Goal: Task Accomplishment & Management: Manage account settings

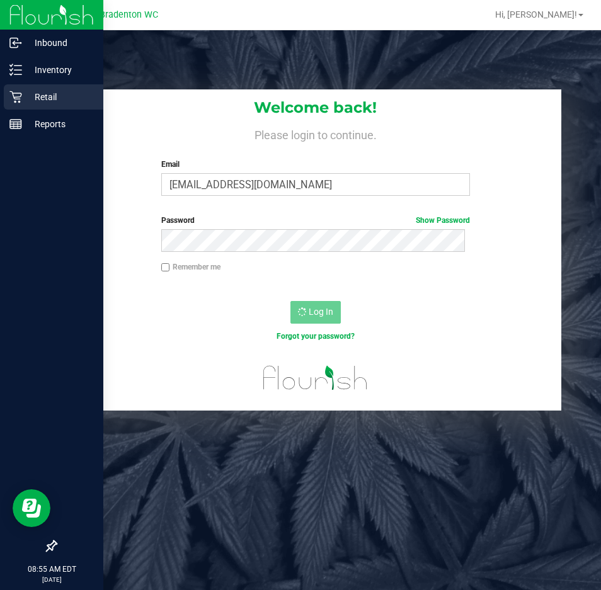
click at [27, 98] on p "Retail" at bounding box center [60, 96] width 76 height 15
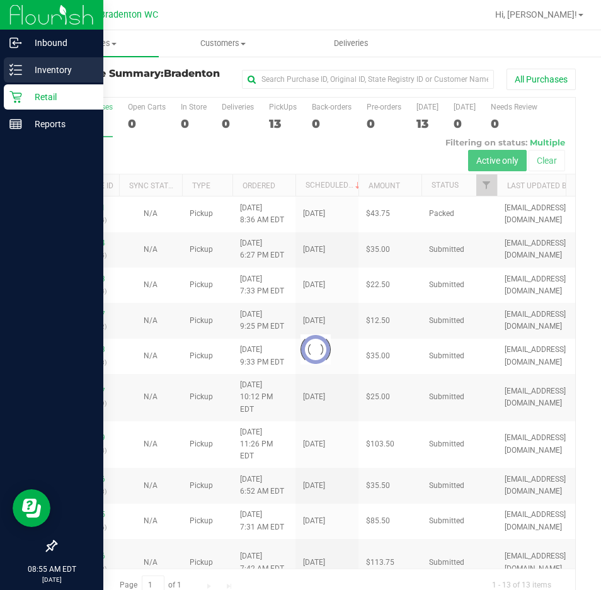
click at [32, 64] on p "Inventory" at bounding box center [60, 69] width 76 height 15
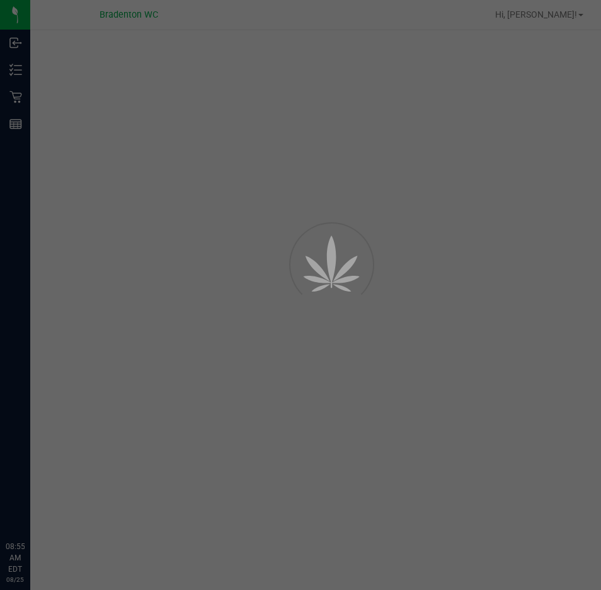
click at [18, 96] on div at bounding box center [300, 295] width 601 height 590
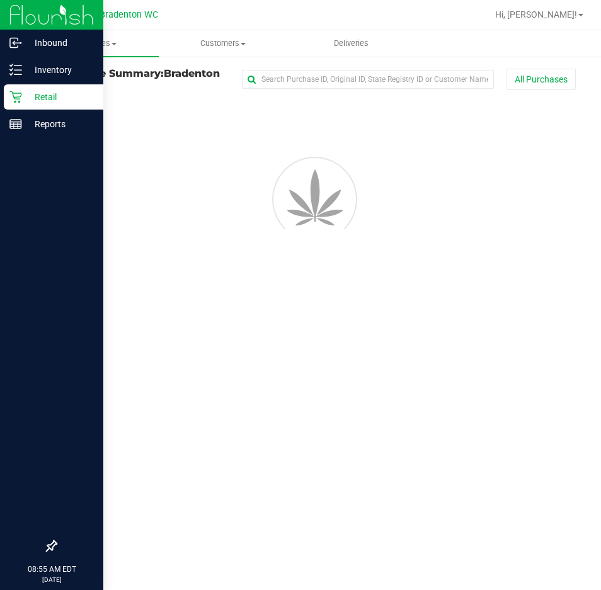
click at [20, 101] on icon at bounding box center [15, 97] width 13 height 13
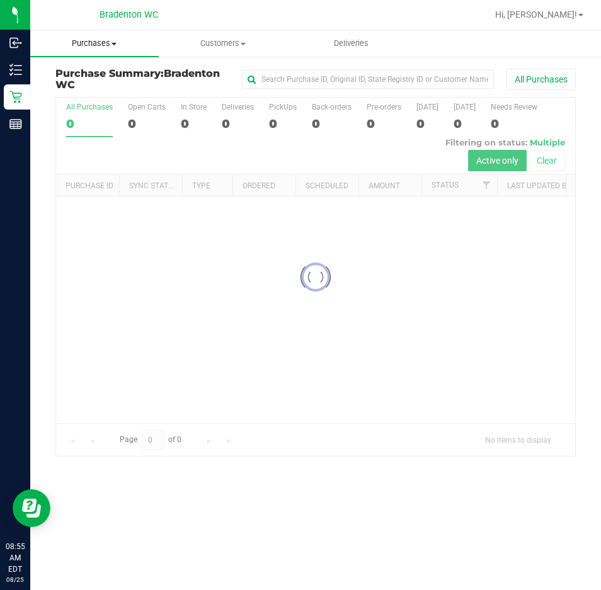
click at [154, 54] on uib-tab-heading "Purchases Summary of purchases Fulfillment All purchases" at bounding box center [94, 43] width 129 height 26
click at [101, 43] on span "Purchases" at bounding box center [94, 43] width 129 height 11
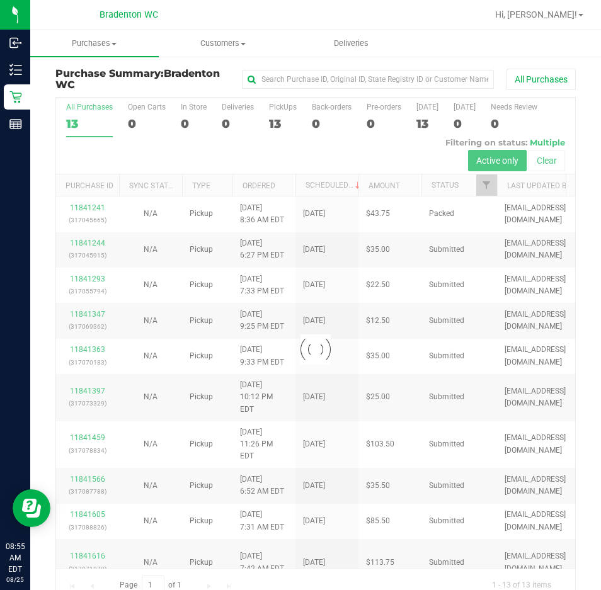
click at [89, 56] on link "Purchases Summary of purchases Fulfillment All purchases" at bounding box center [94, 43] width 129 height 26
click at [78, 105] on span "All purchases" at bounding box center [74, 106] width 89 height 11
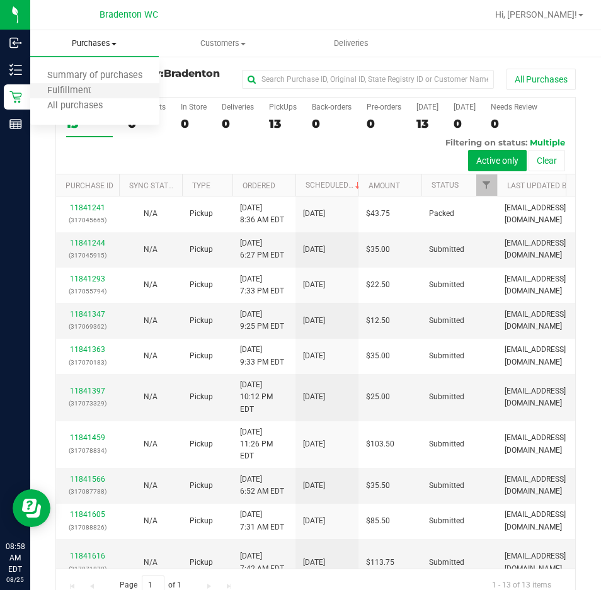
click at [115, 88] on li "Fulfillment" at bounding box center [94, 91] width 129 height 15
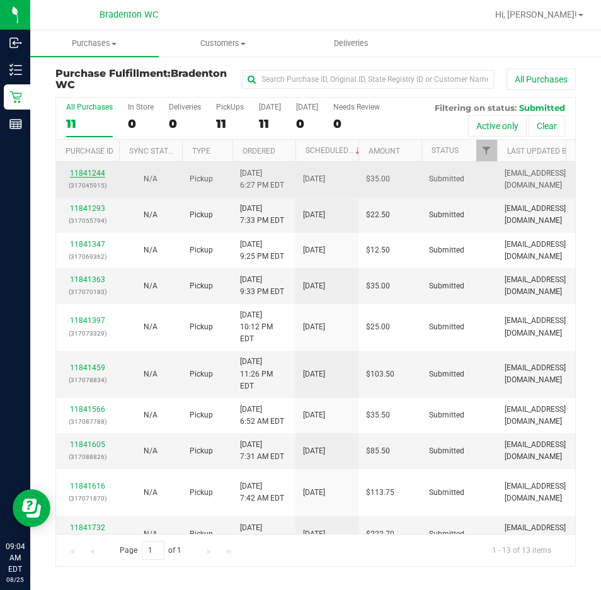
click at [88, 172] on link "11841244" at bounding box center [87, 173] width 35 height 9
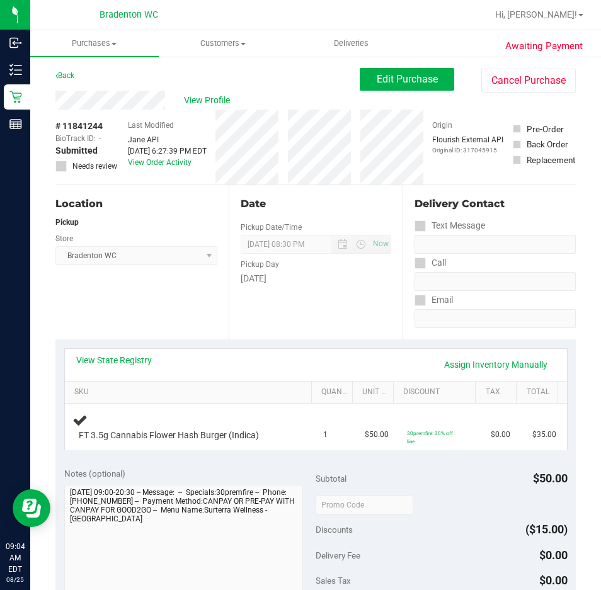
click at [149, 350] on div "View State Registry Assign Inventory Manually" at bounding box center [316, 365] width 502 height 32
click at [143, 355] on link "View State Registry" at bounding box center [114, 360] width 76 height 13
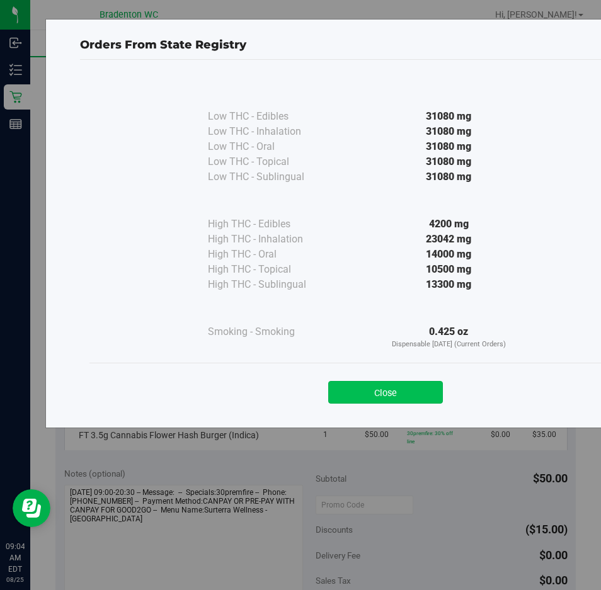
click at [401, 396] on button "Close" at bounding box center [385, 392] width 115 height 23
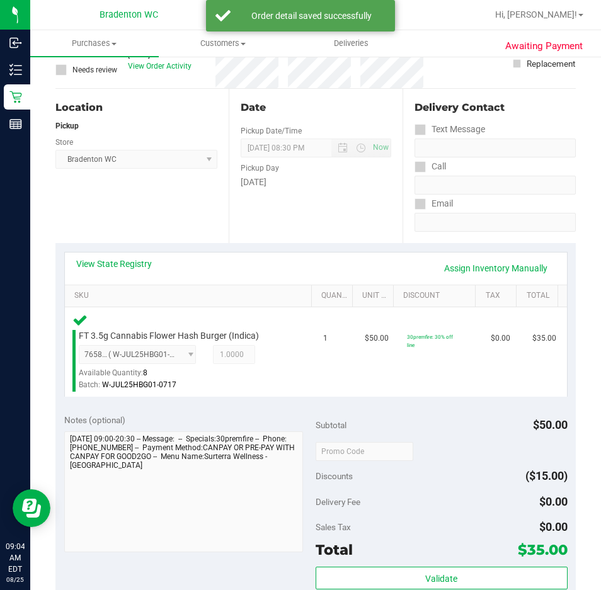
scroll to position [252, 0]
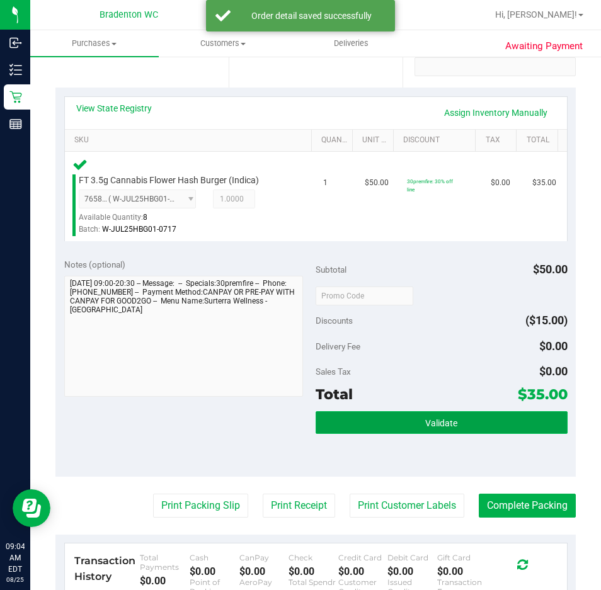
click at [442, 423] on span "Validate" at bounding box center [441, 423] width 32 height 10
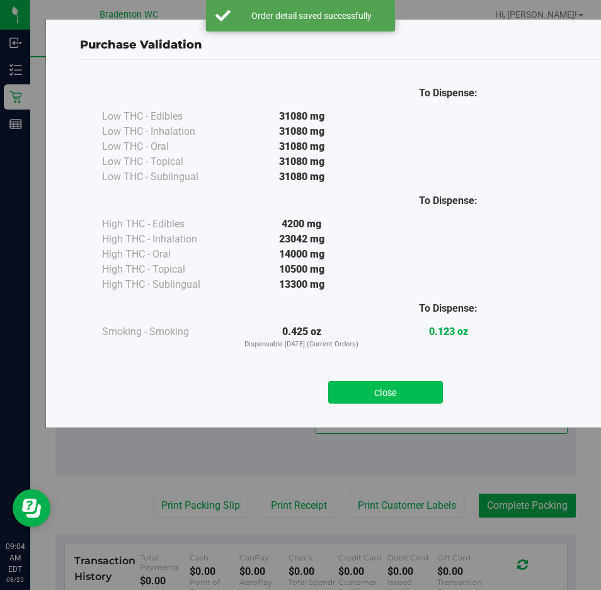
click at [416, 395] on button "Close" at bounding box center [385, 392] width 115 height 23
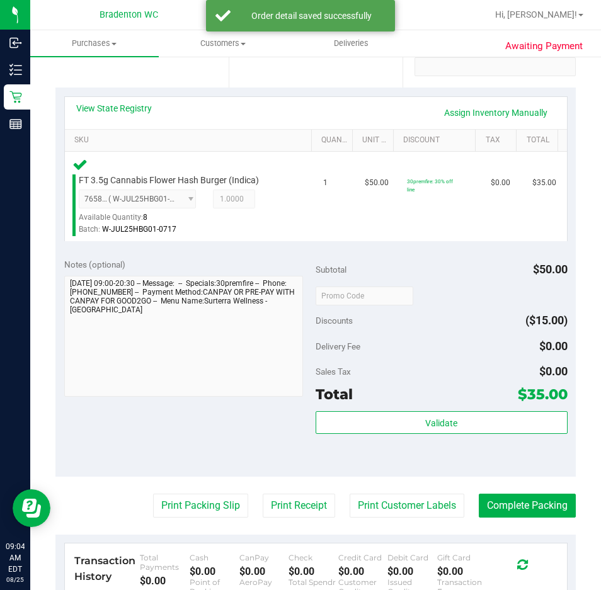
click at [183, 493] on purchase-details "Back Edit Purchase Cancel Purchase View Profile # 11841244 BioTrack ID: - Submi…" at bounding box center [315, 310] width 521 height 989
click at [183, 495] on button "Print Packing Slip" at bounding box center [200, 506] width 95 height 24
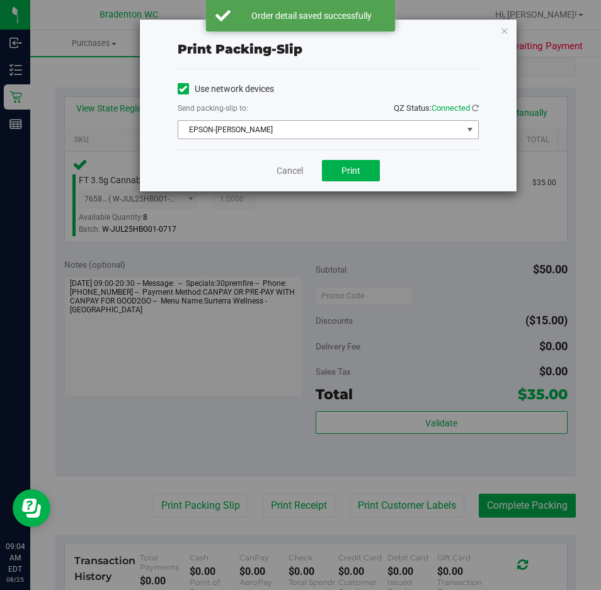
click at [350, 130] on span "EPSON-HUBIE-BERTIE" at bounding box center [320, 130] width 284 height 18
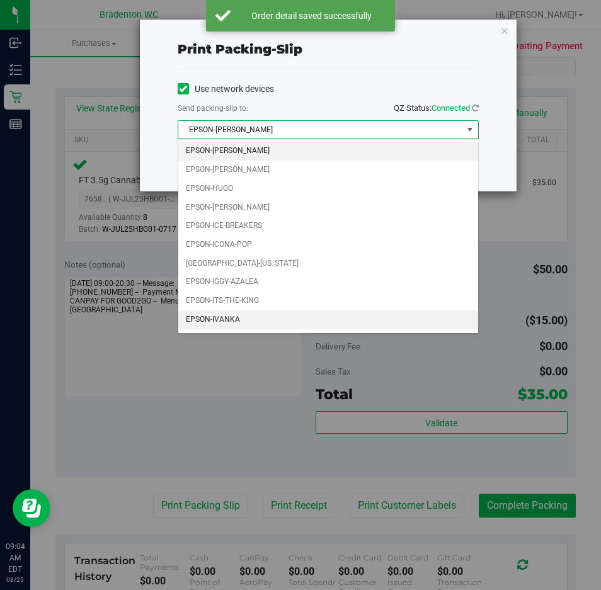
click at [301, 322] on li "EPSON-IVANKA" at bounding box center [328, 320] width 300 height 19
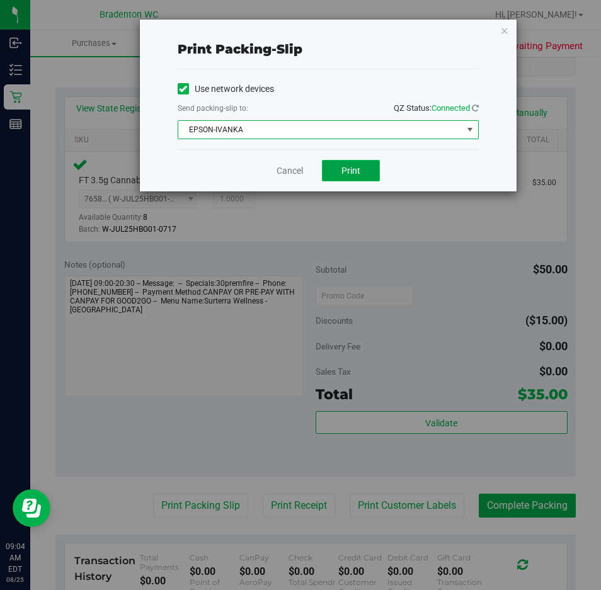
click at [359, 166] on span "Print" at bounding box center [351, 171] width 19 height 10
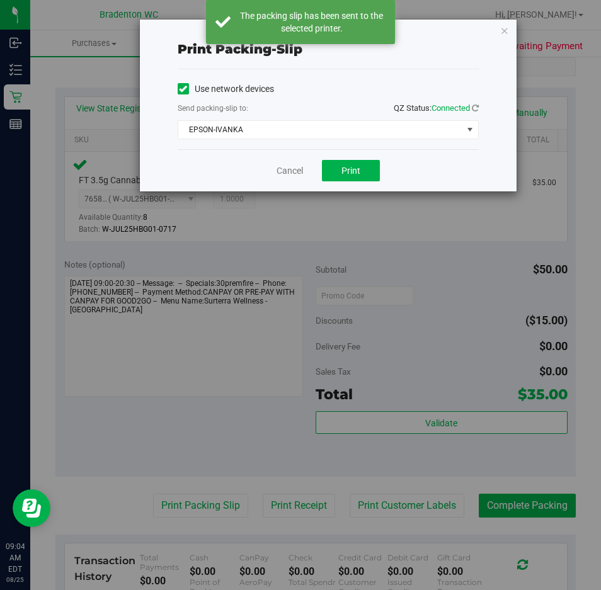
drag, startPoint x: 501, startPoint y: 30, endPoint x: 491, endPoint y: 331, distance: 301.4
click at [500, 31] on icon "button" at bounding box center [504, 30] width 9 height 15
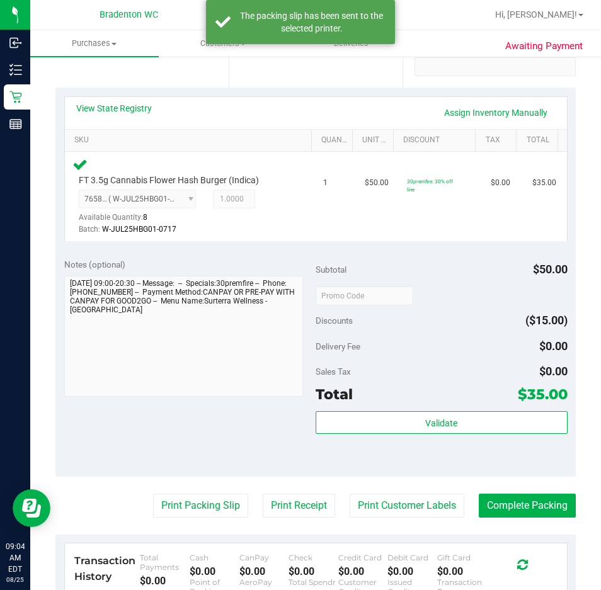
click at [507, 493] on purchase-details "Back Edit Purchase Cancel Purchase View Profile # 11841244 BioTrack ID: - Submi…" at bounding box center [315, 310] width 521 height 989
click at [507, 475] on purchase-details "Back Edit Purchase Cancel Purchase View Profile # 11841244 BioTrack ID: - Submi…" at bounding box center [315, 310] width 521 height 989
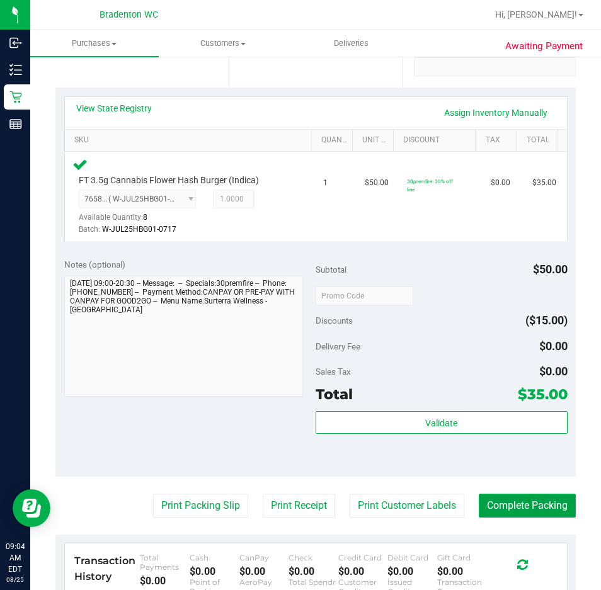
click at [523, 502] on button "Complete Packing" at bounding box center [527, 506] width 97 height 24
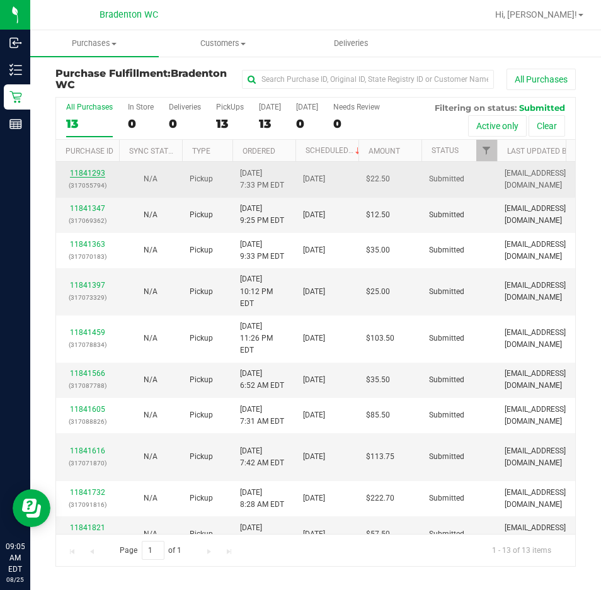
click at [100, 173] on link "11841293" at bounding box center [87, 173] width 35 height 9
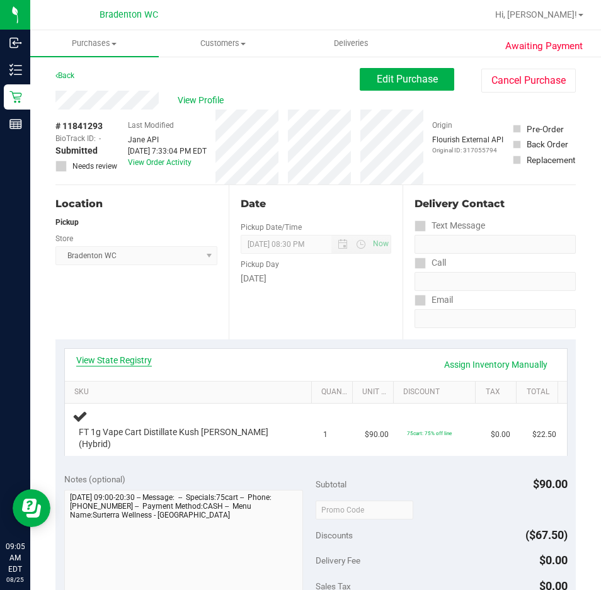
click at [130, 364] on link "View State Registry" at bounding box center [114, 360] width 76 height 13
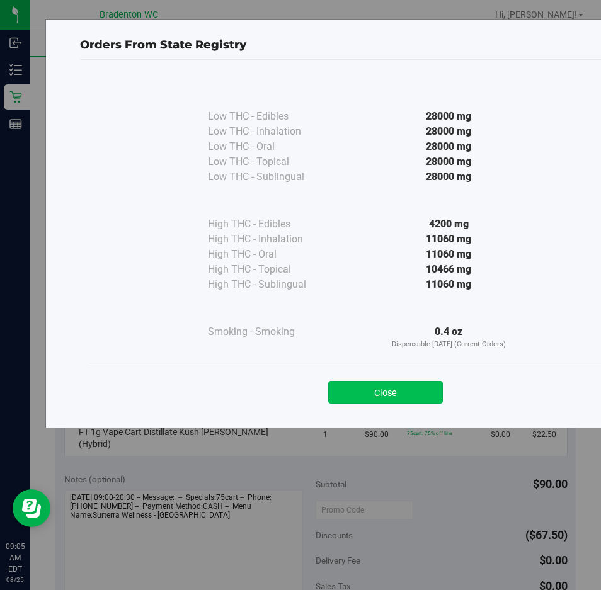
click at [368, 399] on button "Close" at bounding box center [385, 392] width 115 height 23
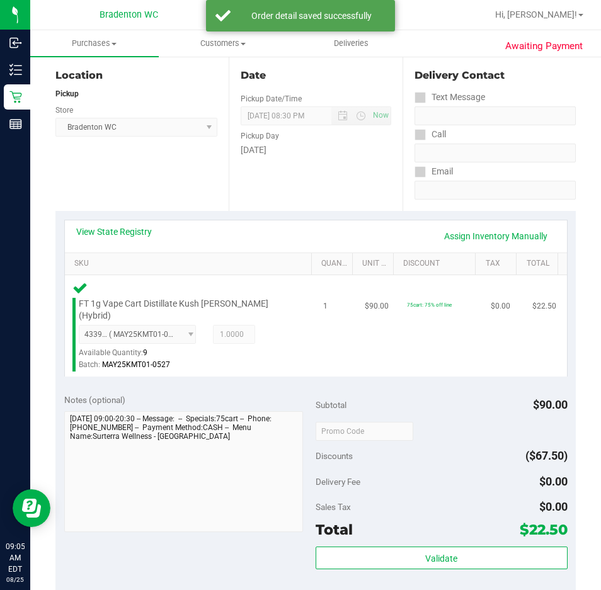
scroll to position [252, 0]
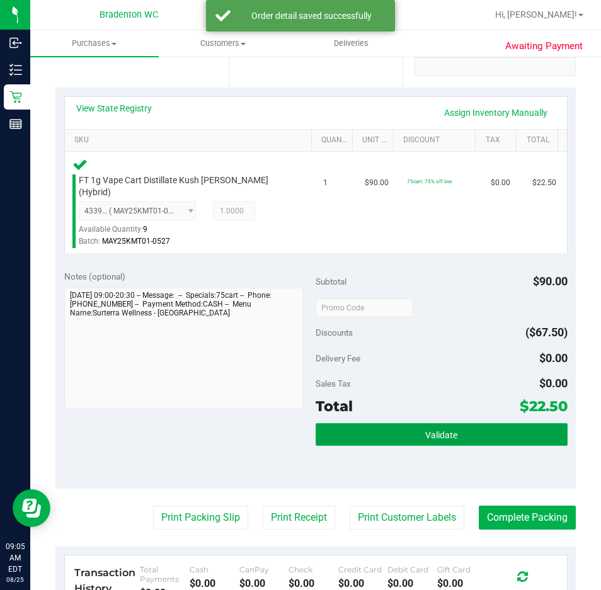
click at [466, 428] on button "Validate" at bounding box center [442, 434] width 252 height 23
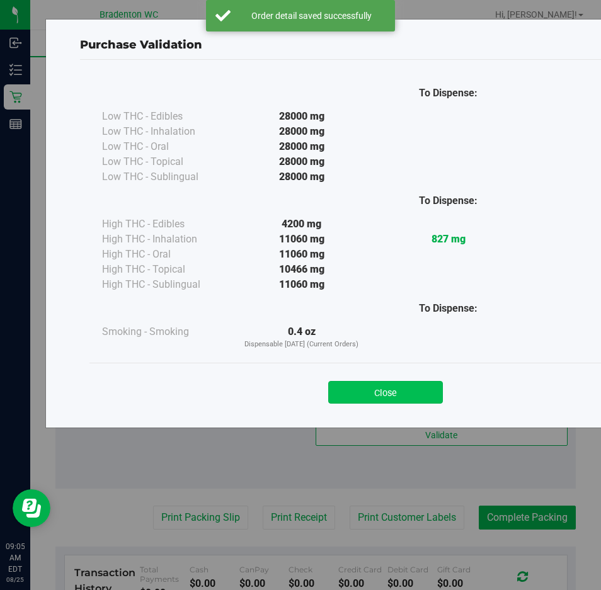
click at [420, 395] on button "Close" at bounding box center [385, 392] width 115 height 23
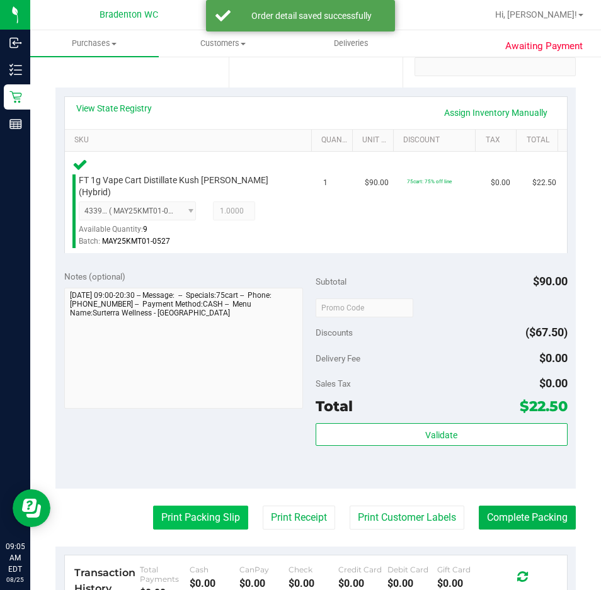
click at [234, 506] on button "Print Packing Slip" at bounding box center [200, 518] width 95 height 24
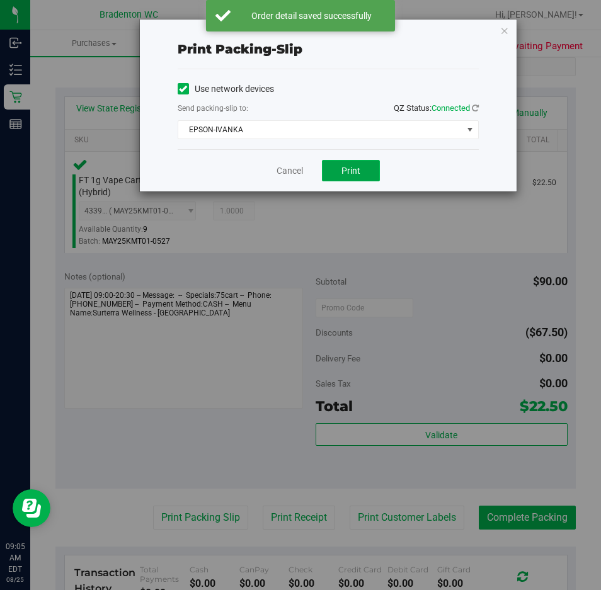
click at [376, 169] on button "Print" at bounding box center [351, 170] width 58 height 21
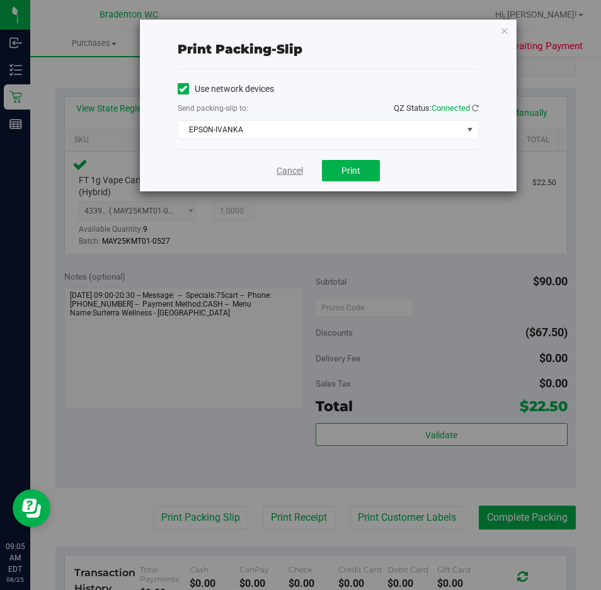
click at [279, 171] on link "Cancel" at bounding box center [290, 170] width 26 height 13
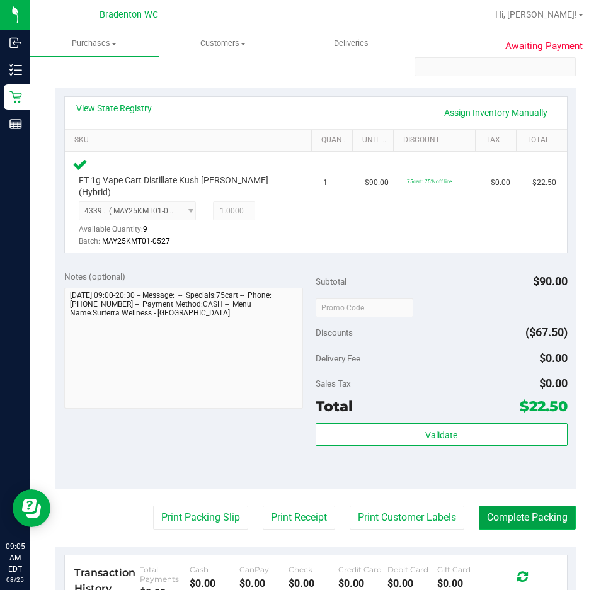
click at [497, 517] on button "Complete Packing" at bounding box center [527, 518] width 97 height 24
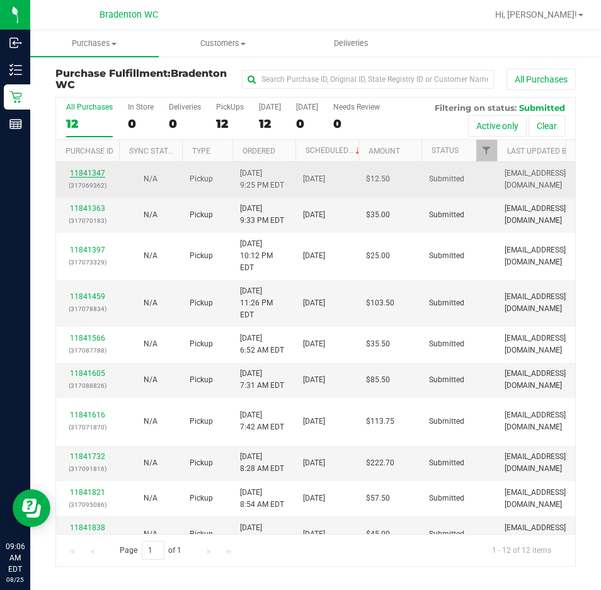
click at [104, 172] on link "11841347" at bounding box center [87, 173] width 35 height 9
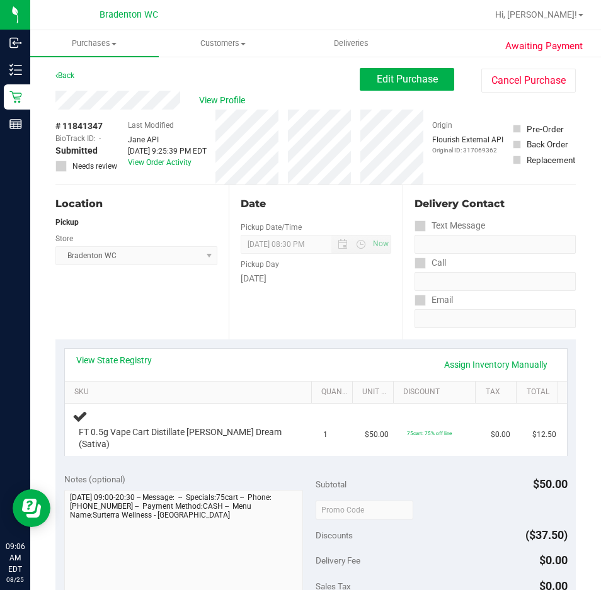
click at [110, 352] on div "View State Registry Assign Inventory Manually" at bounding box center [316, 365] width 502 height 32
click at [124, 367] on div "View State Registry Assign Inventory Manually" at bounding box center [316, 364] width 480 height 21
click at [134, 359] on link "View State Registry" at bounding box center [114, 360] width 76 height 13
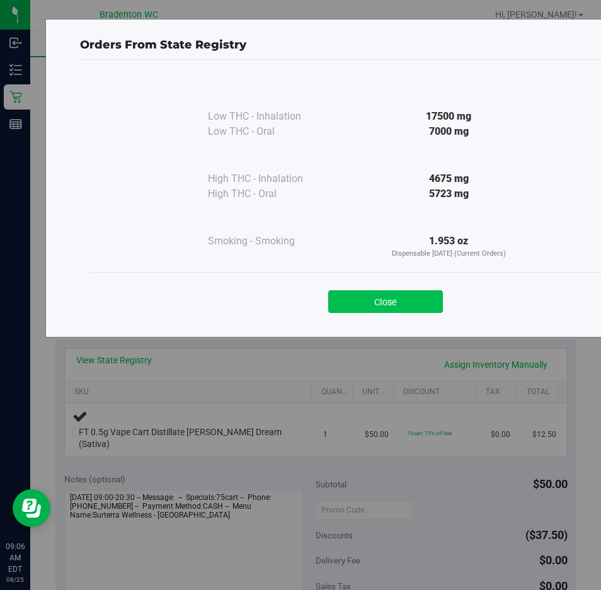
click at [415, 299] on button "Close" at bounding box center [385, 302] width 115 height 23
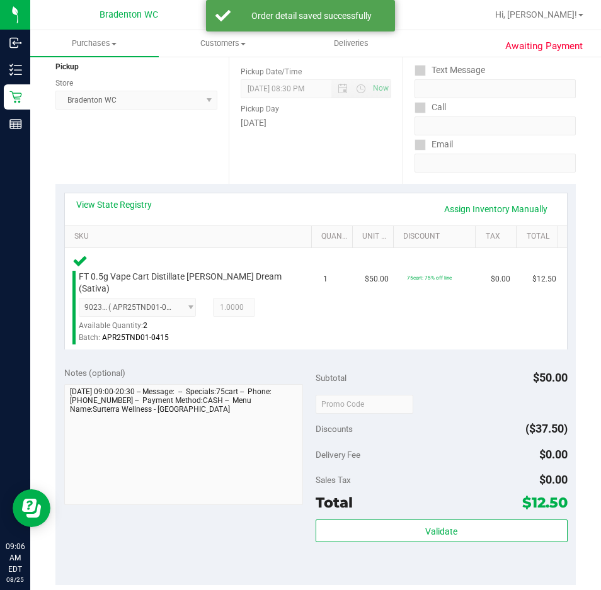
scroll to position [173, 0]
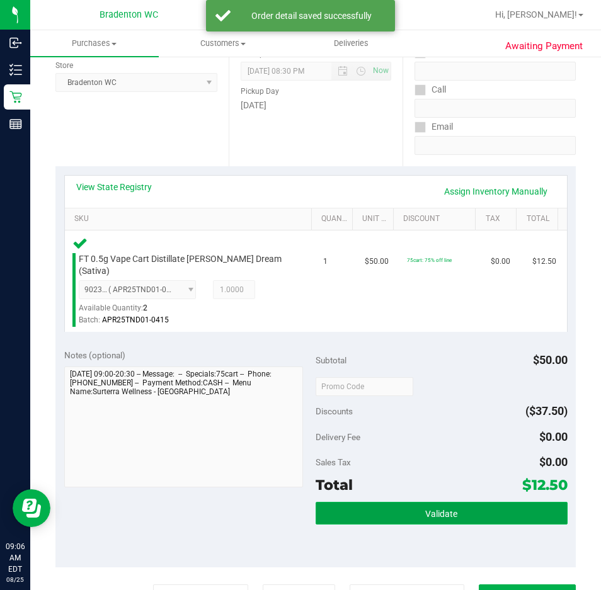
click at [394, 509] on button "Validate" at bounding box center [442, 513] width 252 height 23
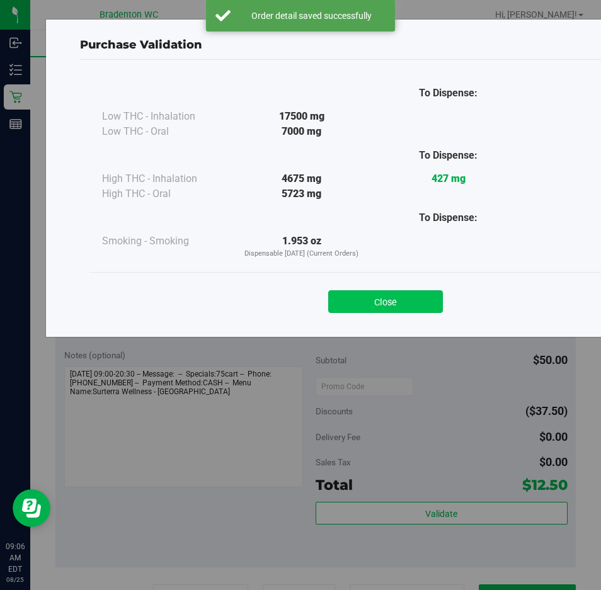
click at [379, 302] on button "Close" at bounding box center [385, 302] width 115 height 23
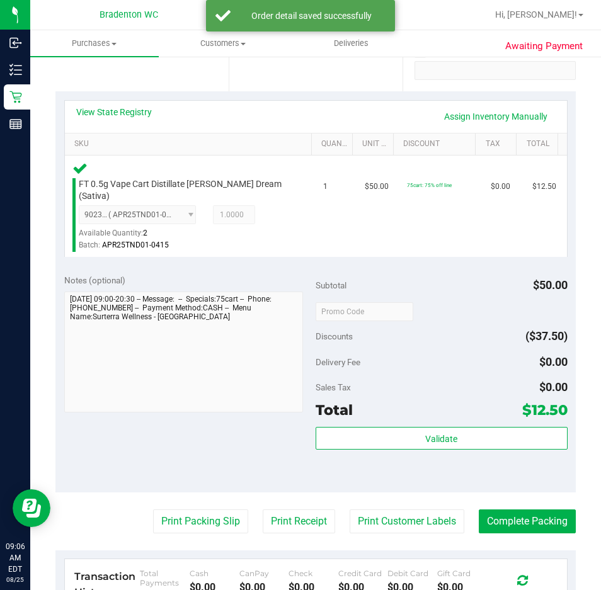
scroll to position [250, 0]
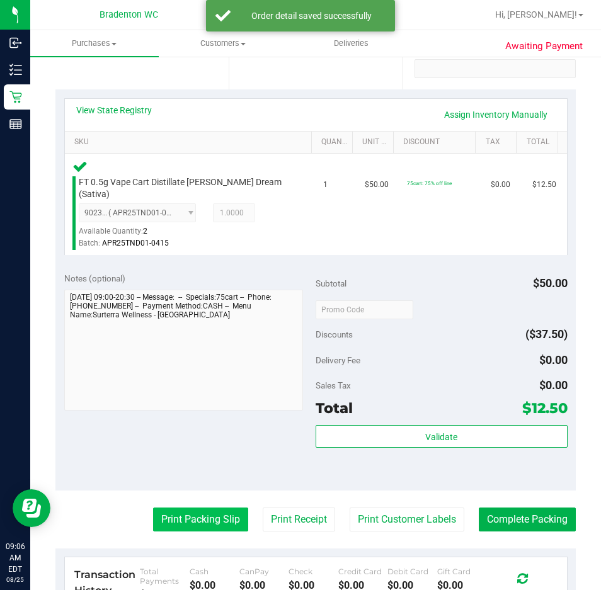
click at [171, 508] on button "Print Packing Slip" at bounding box center [200, 520] width 95 height 24
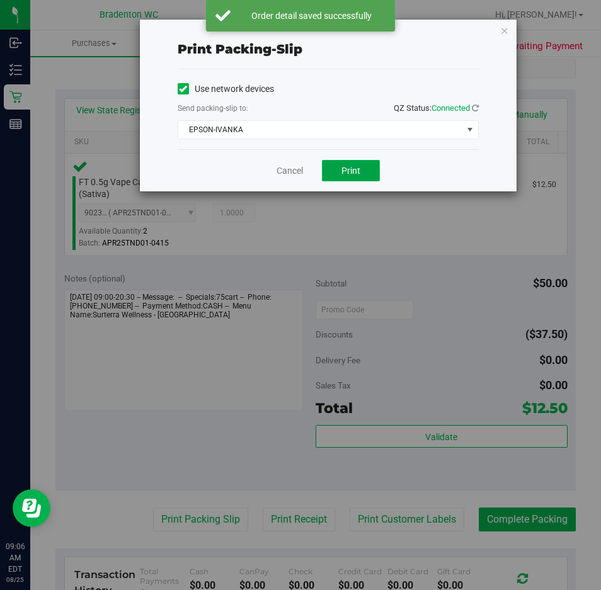
click at [355, 173] on span "Print" at bounding box center [351, 171] width 19 height 10
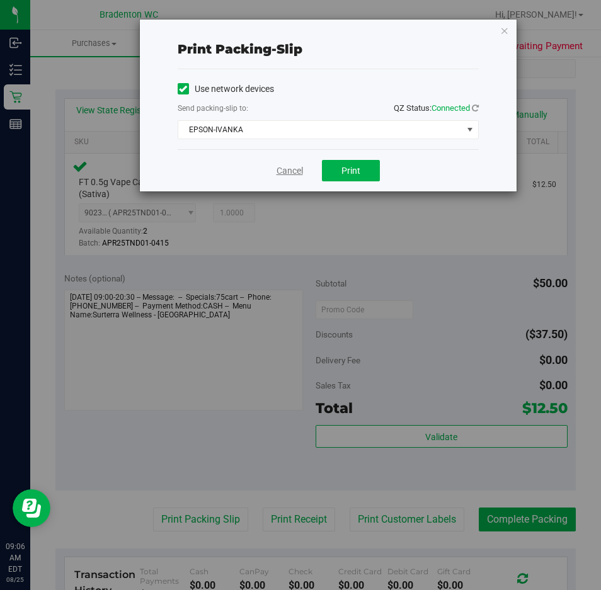
click at [277, 175] on link "Cancel" at bounding box center [290, 170] width 26 height 13
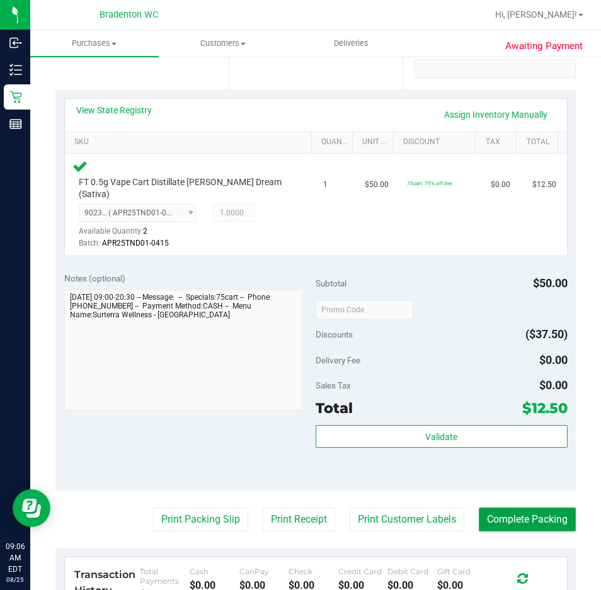
click at [507, 512] on button "Complete Packing" at bounding box center [527, 520] width 97 height 24
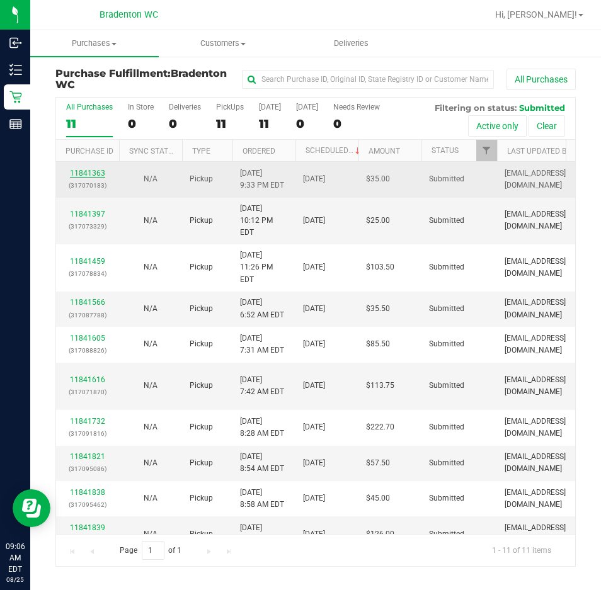
click at [100, 172] on link "11841363" at bounding box center [87, 173] width 35 height 9
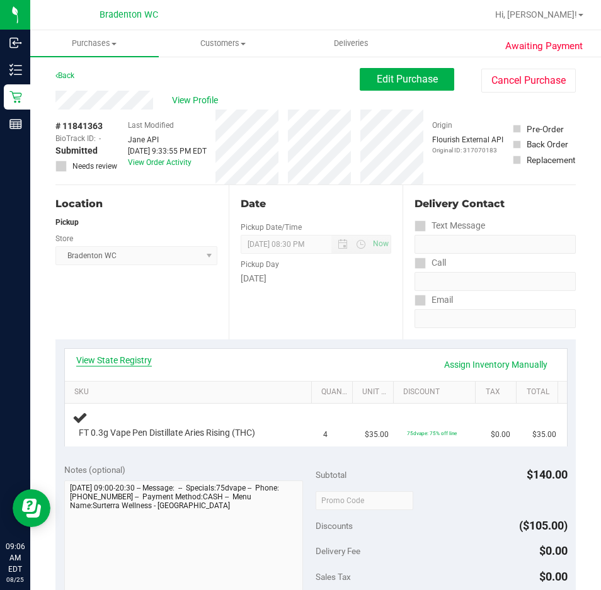
click at [101, 364] on link "View State Registry" at bounding box center [114, 360] width 76 height 13
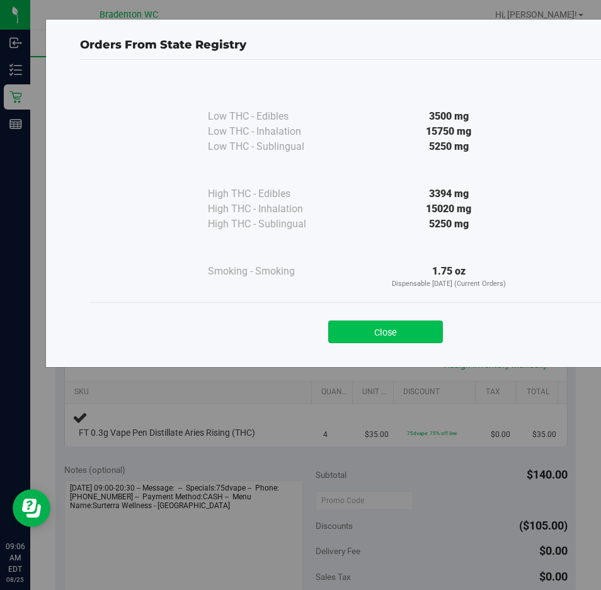
click at [409, 325] on button "Close" at bounding box center [385, 332] width 115 height 23
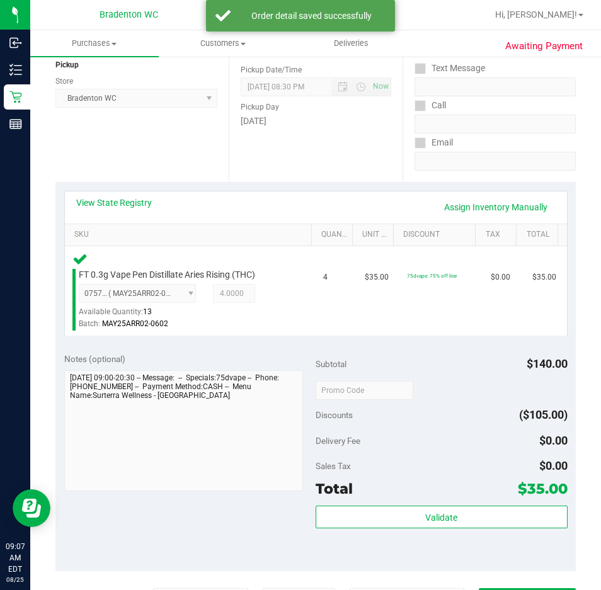
scroll to position [163, 0]
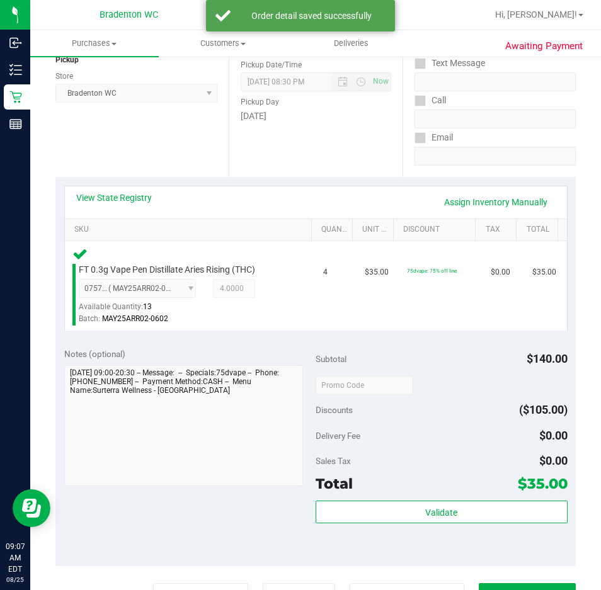
click at [480, 490] on div "Total $35.00" at bounding box center [442, 484] width 252 height 23
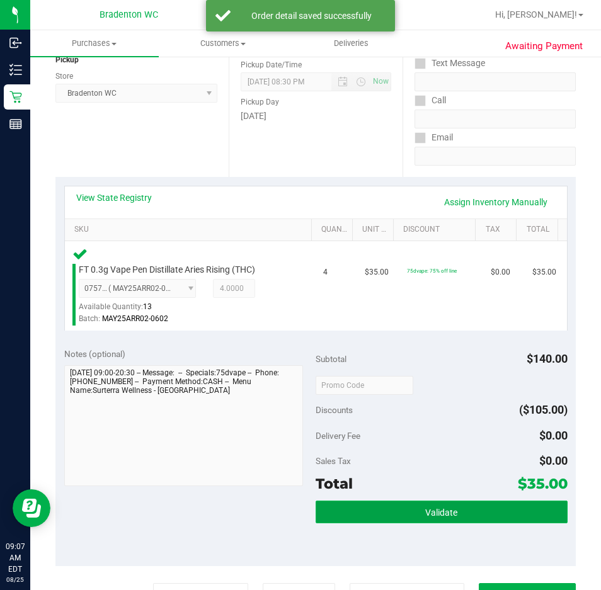
click at [472, 521] on button "Validate" at bounding box center [442, 512] width 252 height 23
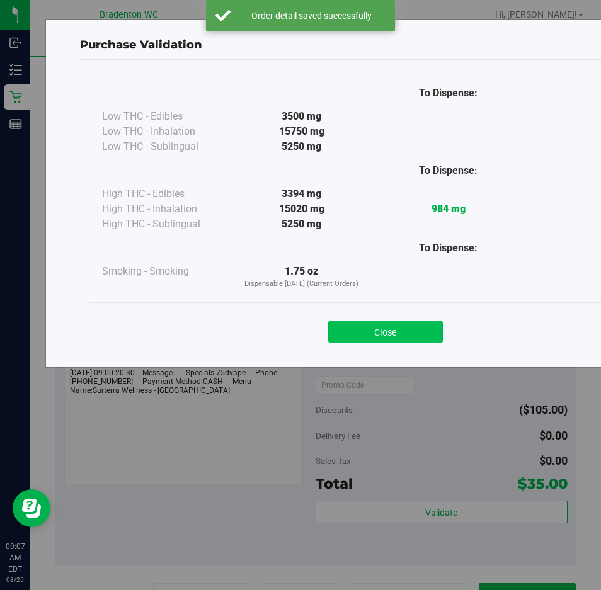
click at [398, 341] on button "Close" at bounding box center [385, 332] width 115 height 23
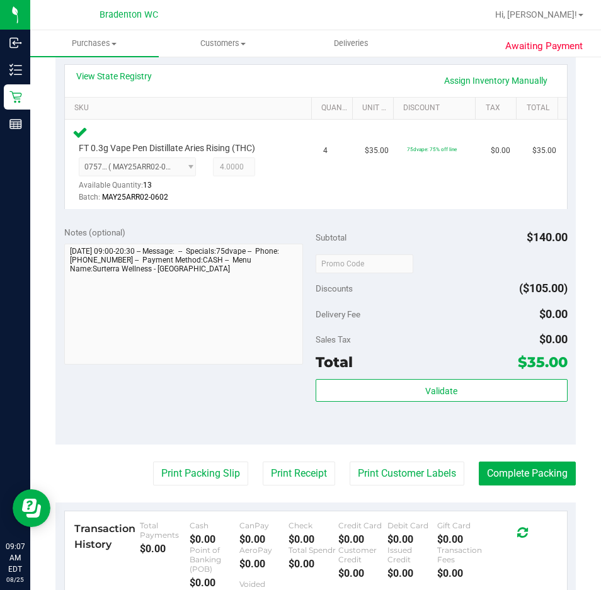
scroll to position [289, 0]
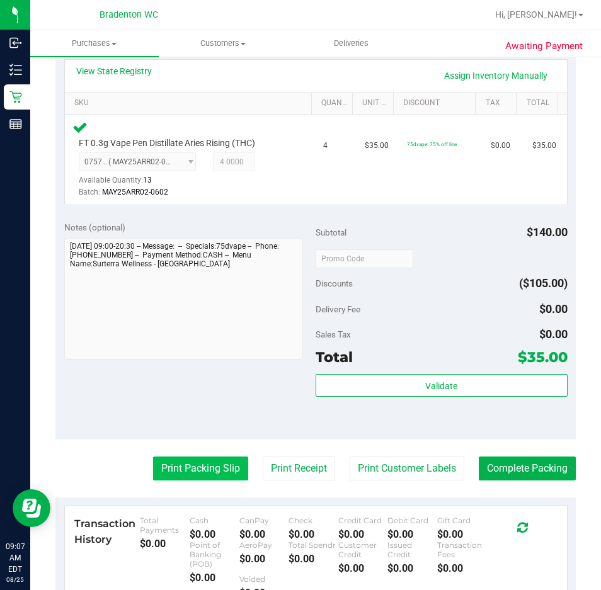
click at [207, 469] on button "Print Packing Slip" at bounding box center [200, 469] width 95 height 24
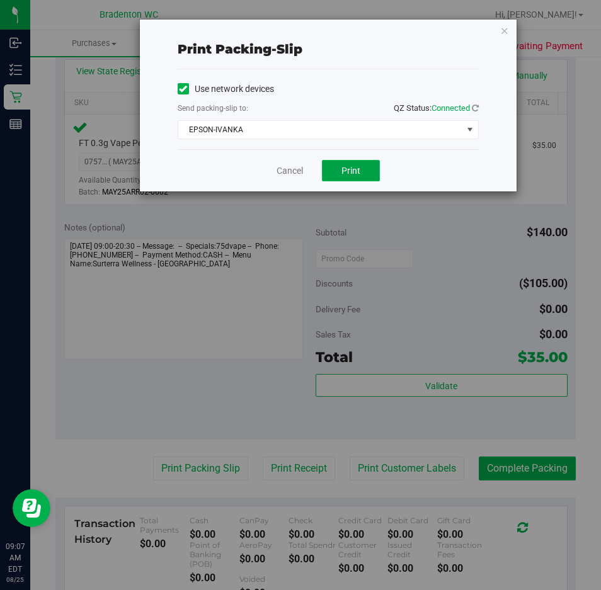
click at [361, 173] on button "Print" at bounding box center [351, 170] width 58 height 21
click at [285, 169] on link "Cancel" at bounding box center [290, 170] width 26 height 13
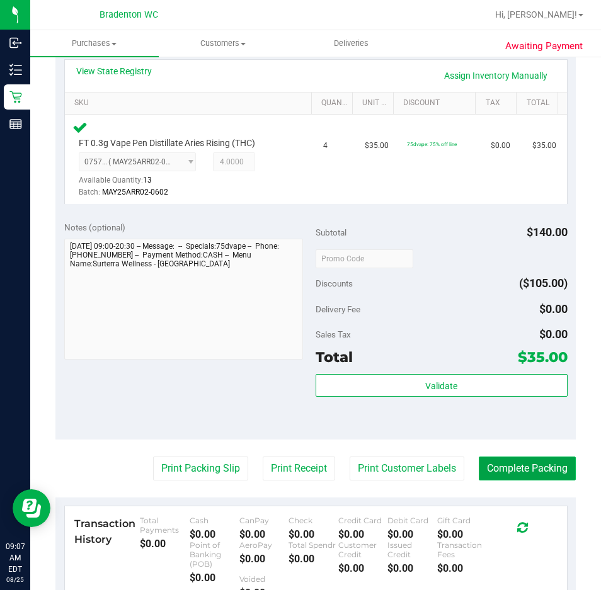
click at [531, 463] on button "Complete Packing" at bounding box center [527, 469] width 97 height 24
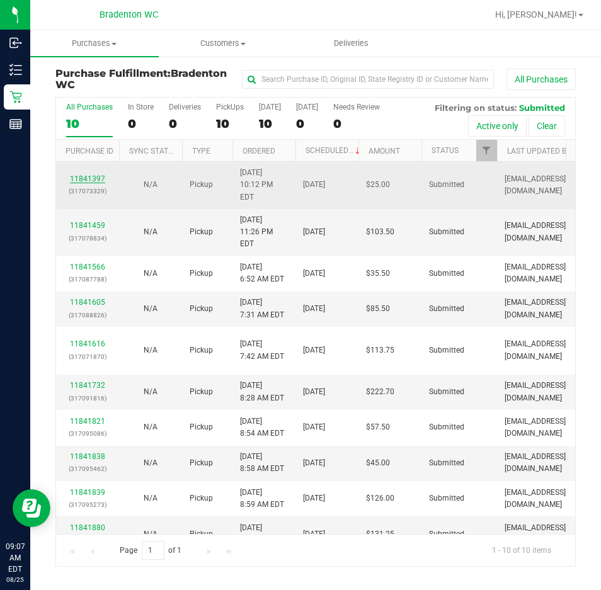
click at [96, 176] on link "11841397" at bounding box center [87, 179] width 35 height 9
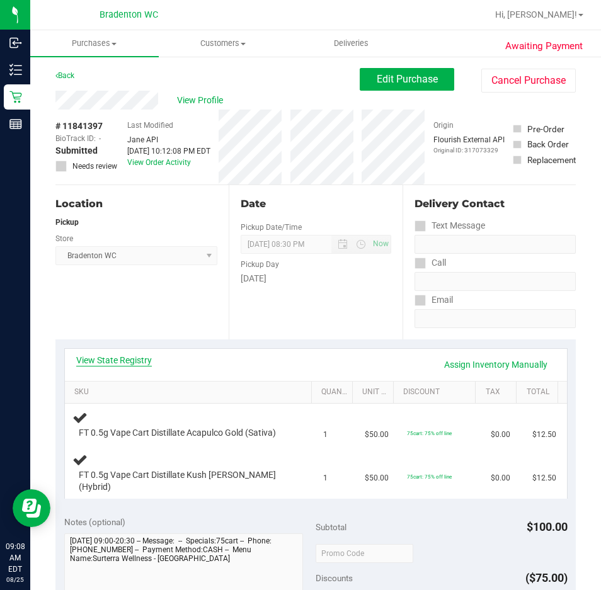
click at [129, 355] on link "View State Registry" at bounding box center [114, 360] width 76 height 13
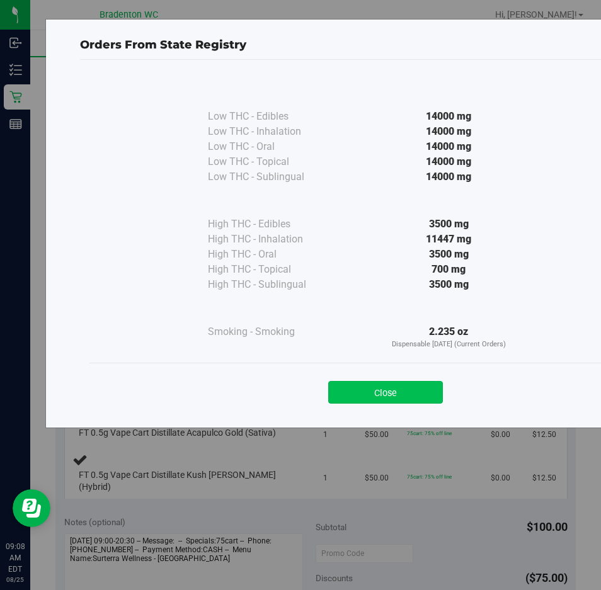
click at [394, 401] on button "Close" at bounding box center [385, 392] width 115 height 23
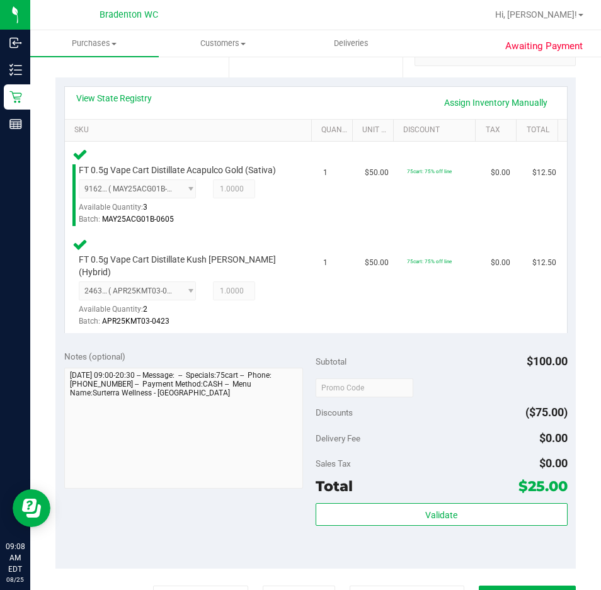
scroll to position [280, 0]
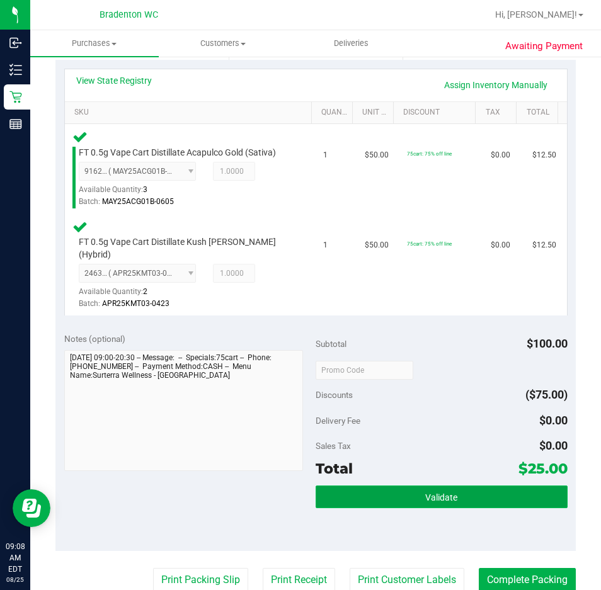
click at [428, 486] on button "Validate" at bounding box center [442, 497] width 252 height 23
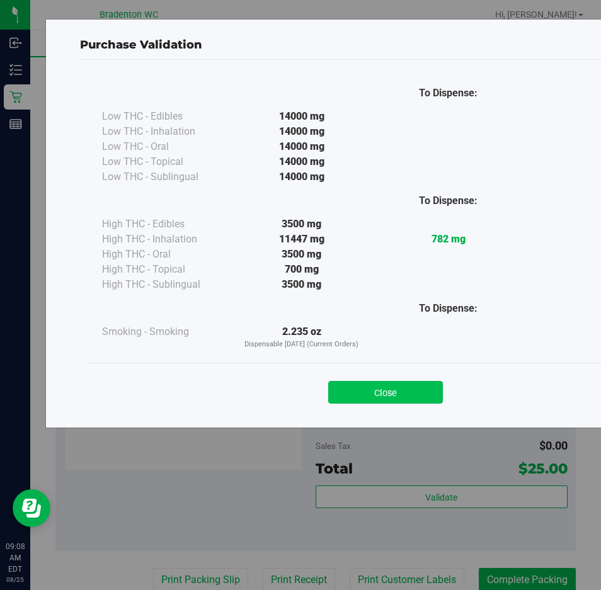
click at [396, 385] on button "Close" at bounding box center [385, 392] width 115 height 23
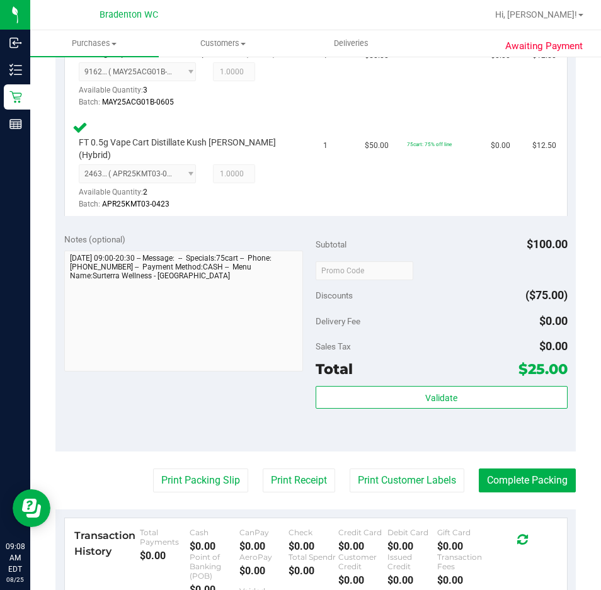
scroll to position [394, 0]
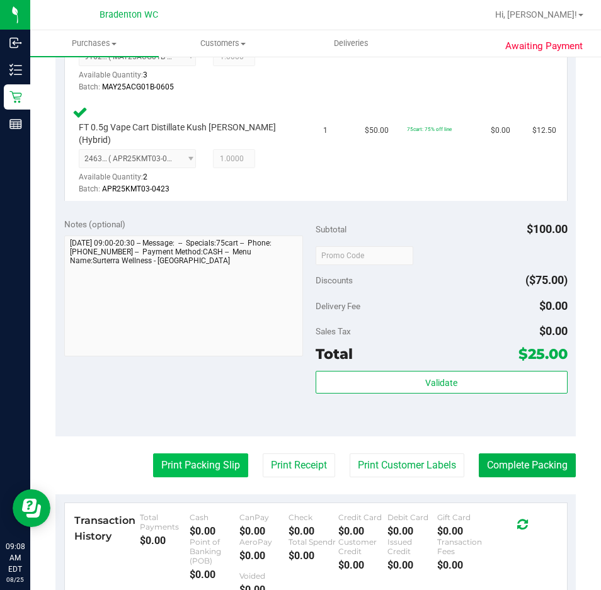
click at [187, 456] on button "Print Packing Slip" at bounding box center [200, 466] width 95 height 24
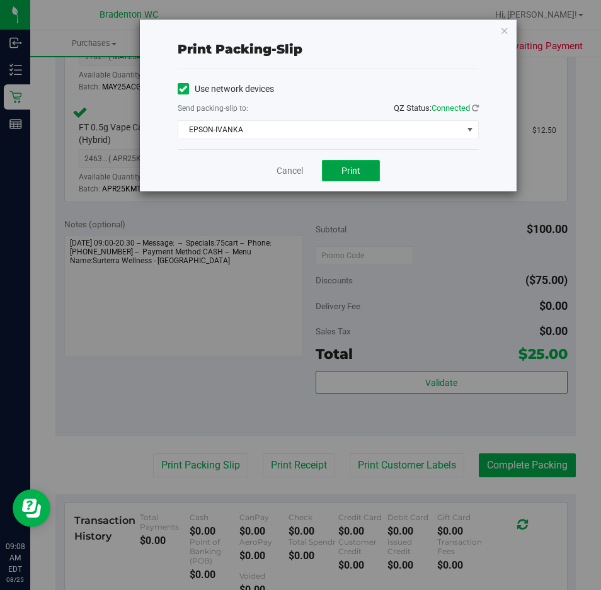
click at [351, 171] on span "Print" at bounding box center [351, 171] width 19 height 10
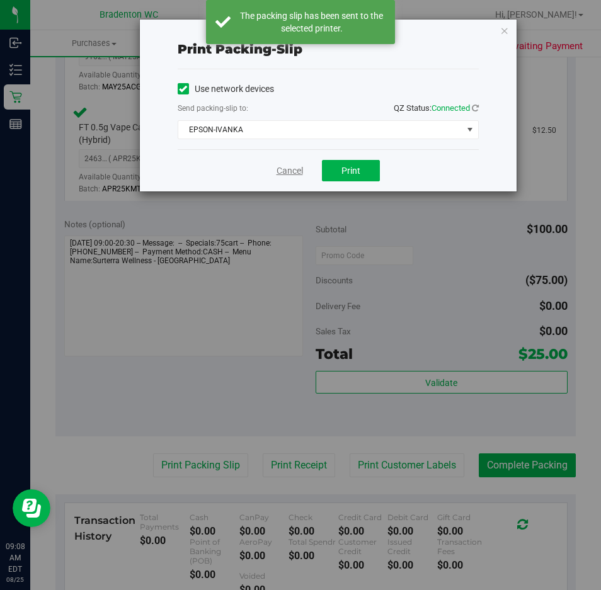
click at [282, 172] on link "Cancel" at bounding box center [290, 170] width 26 height 13
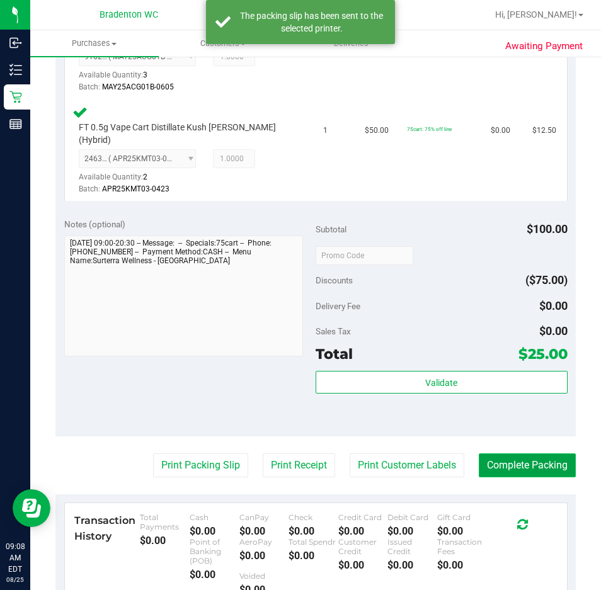
click at [511, 463] on button "Complete Packing" at bounding box center [527, 466] width 97 height 24
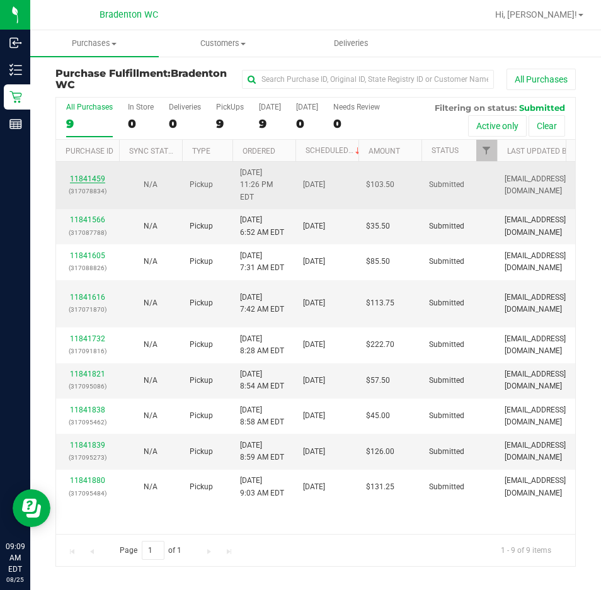
click at [95, 175] on link "11841459" at bounding box center [87, 179] width 35 height 9
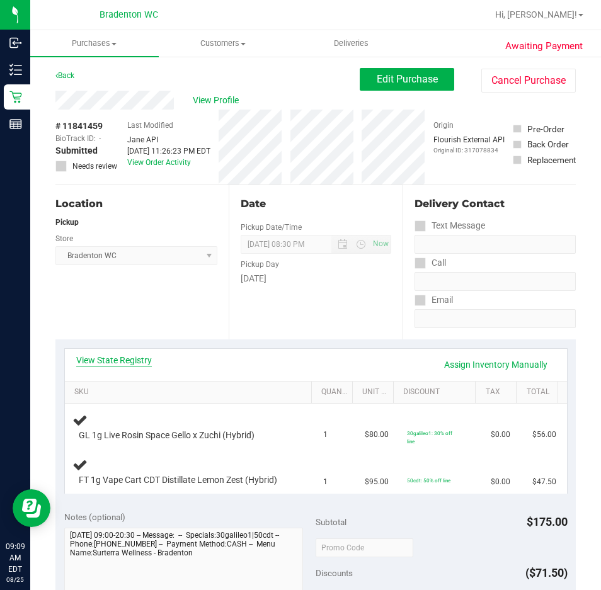
click at [134, 364] on link "View State Registry" at bounding box center [114, 360] width 76 height 13
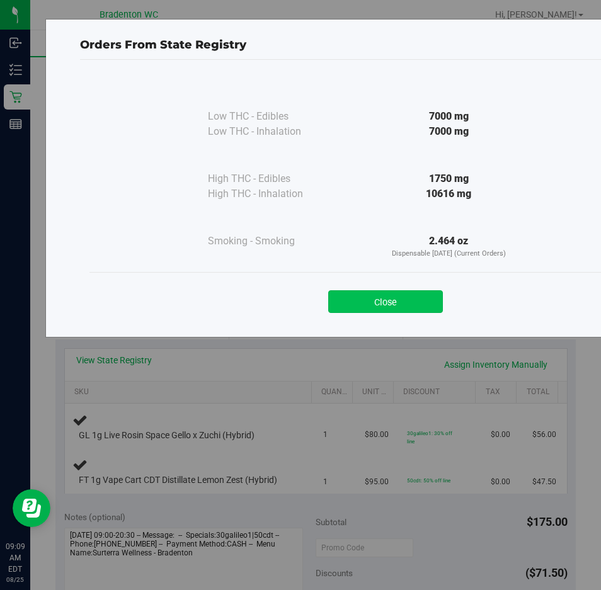
click at [405, 302] on button "Close" at bounding box center [385, 302] width 115 height 23
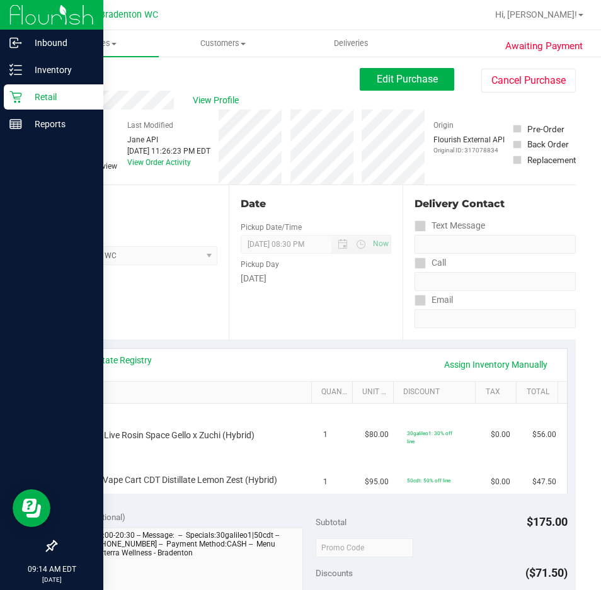
click at [14, 103] on icon at bounding box center [15, 97] width 13 height 13
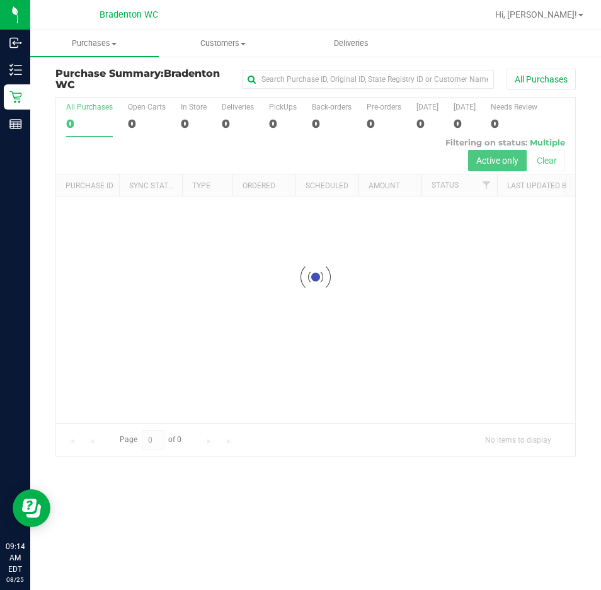
click at [170, 144] on div at bounding box center [315, 277] width 519 height 359
click at [100, 43] on span "Purchases" at bounding box center [94, 43] width 129 height 11
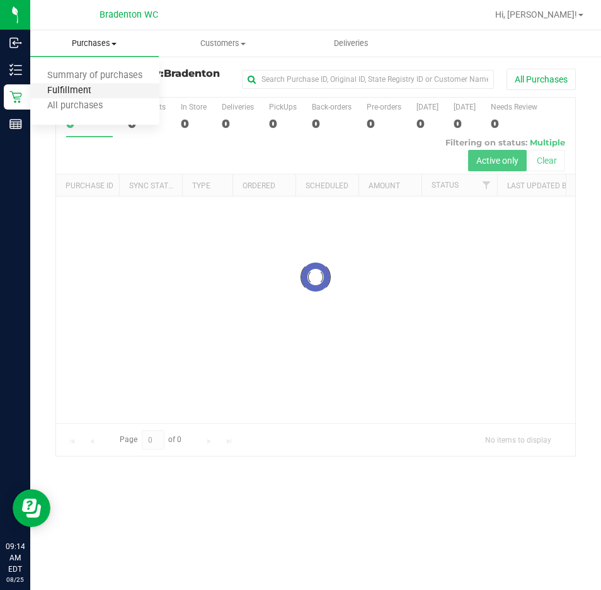
click at [91, 93] on span "Fulfillment" at bounding box center [69, 91] width 78 height 11
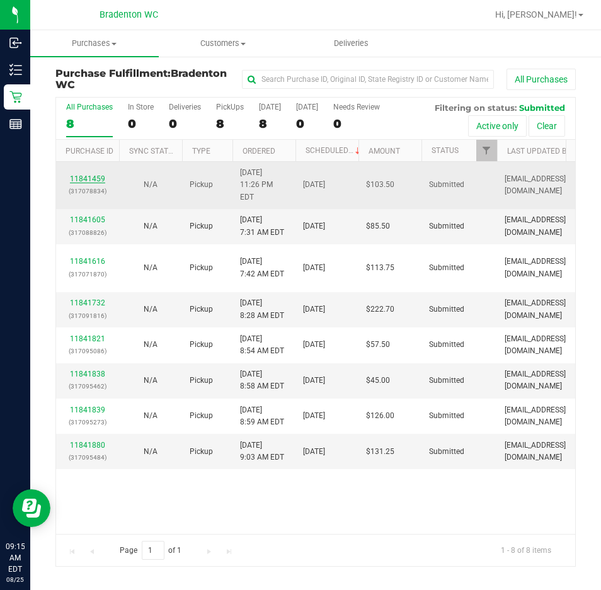
click at [98, 175] on link "11841459" at bounding box center [87, 179] width 35 height 9
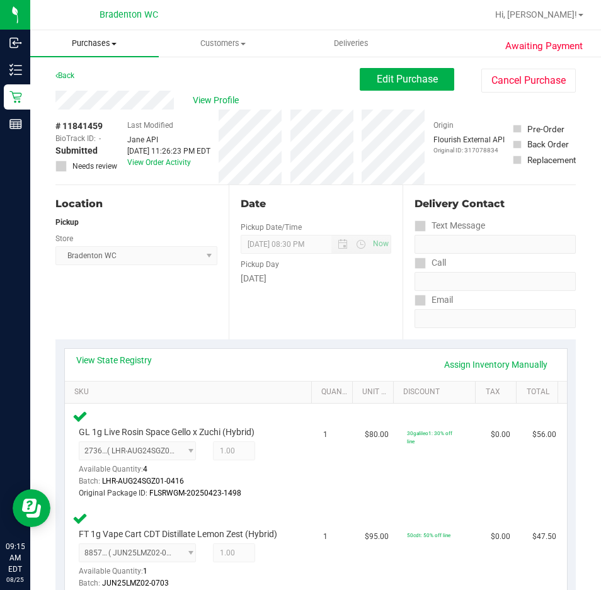
click at [89, 52] on uib-tab-heading "Purchases Summary of purchases Fulfillment All purchases" at bounding box center [94, 43] width 129 height 26
click at [101, 91] on span "Fulfillment" at bounding box center [69, 91] width 78 height 11
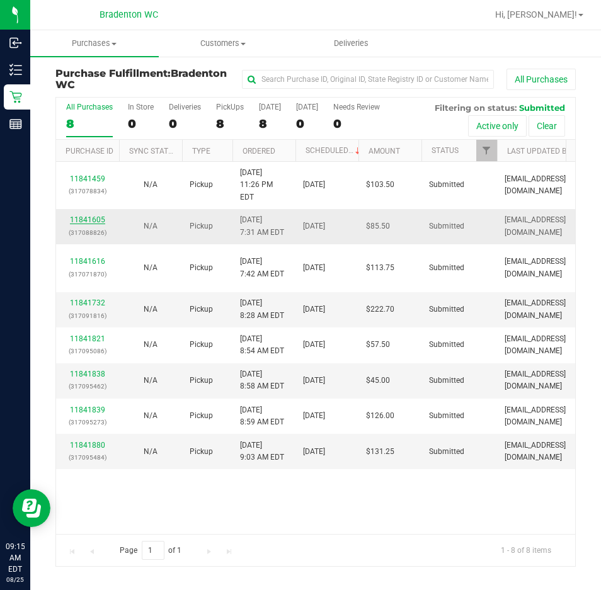
click at [95, 216] on link "11841605" at bounding box center [87, 220] width 35 height 9
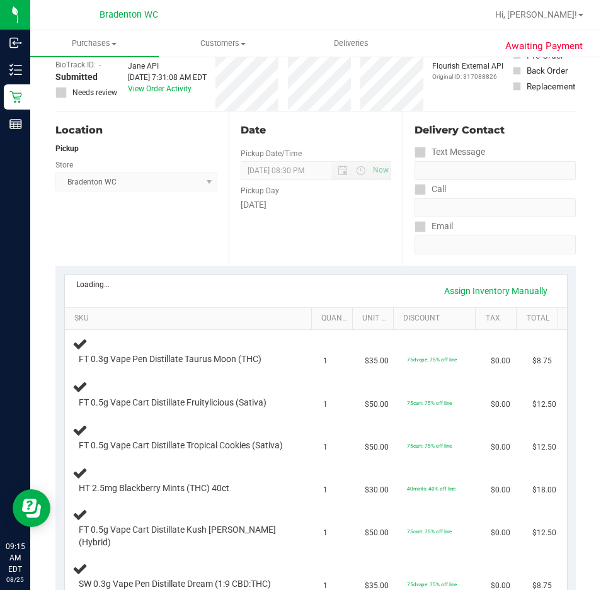
scroll to position [96, 0]
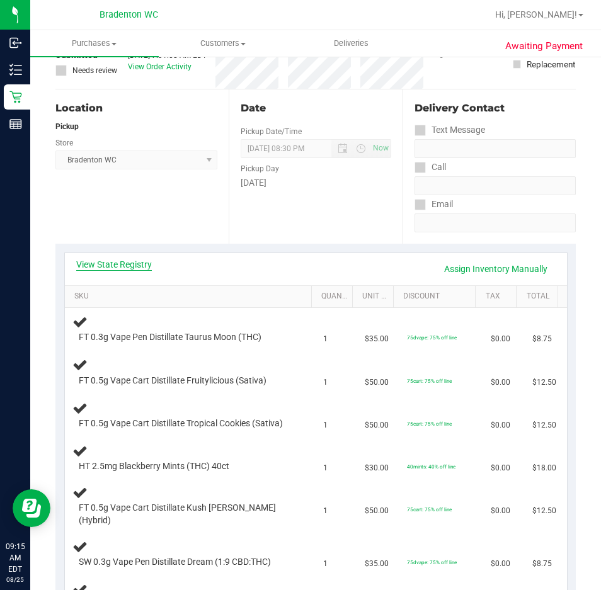
click at [127, 265] on link "View State Registry" at bounding box center [114, 264] width 76 height 13
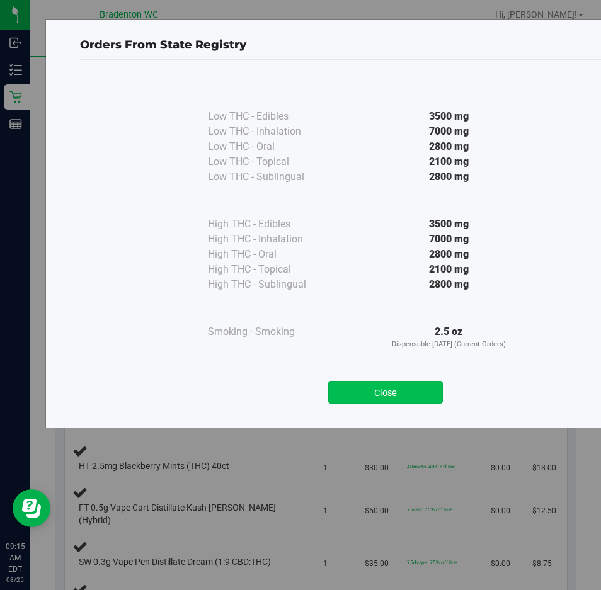
click at [420, 388] on button "Close" at bounding box center [385, 392] width 115 height 23
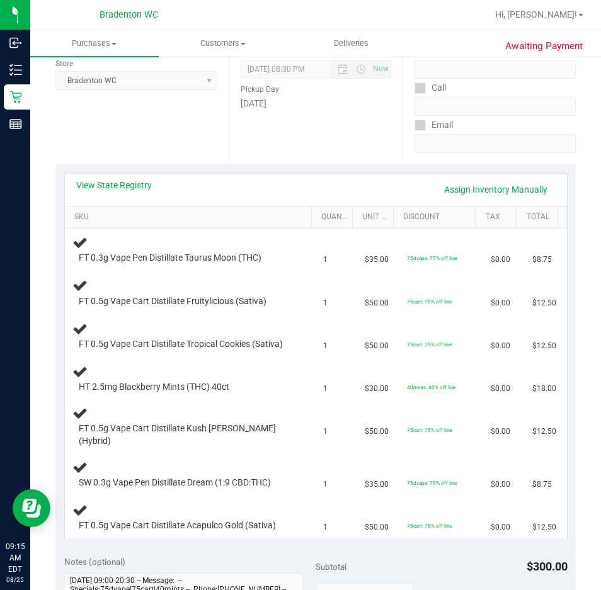
scroll to position [174, 0]
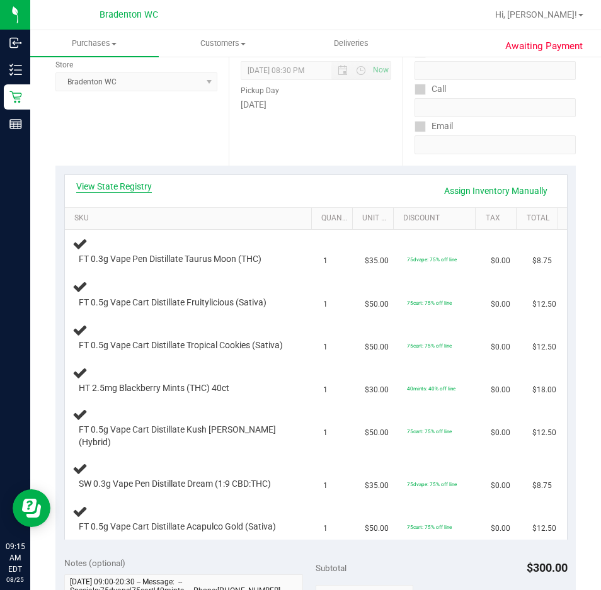
click at [132, 187] on link "View State Registry" at bounding box center [114, 186] width 76 height 13
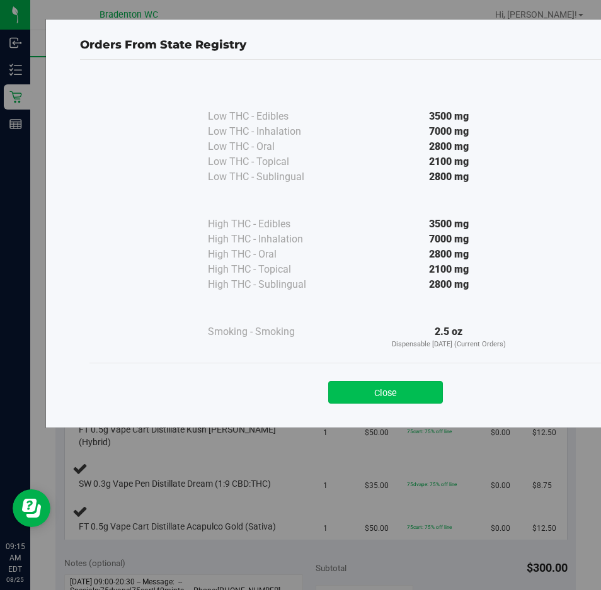
click at [398, 397] on button "Close" at bounding box center [385, 392] width 115 height 23
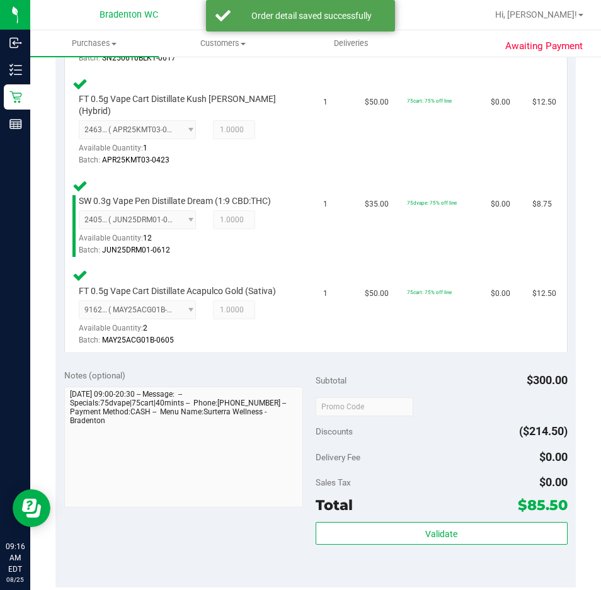
scroll to position [749, 0]
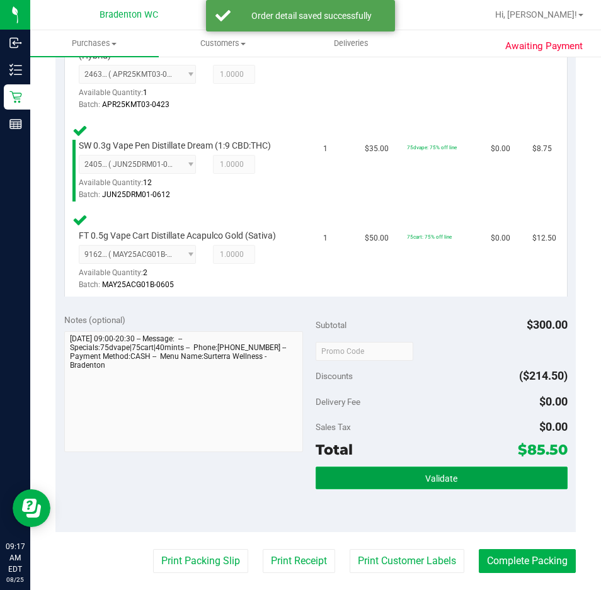
click at [434, 478] on span "Validate" at bounding box center [441, 479] width 32 height 10
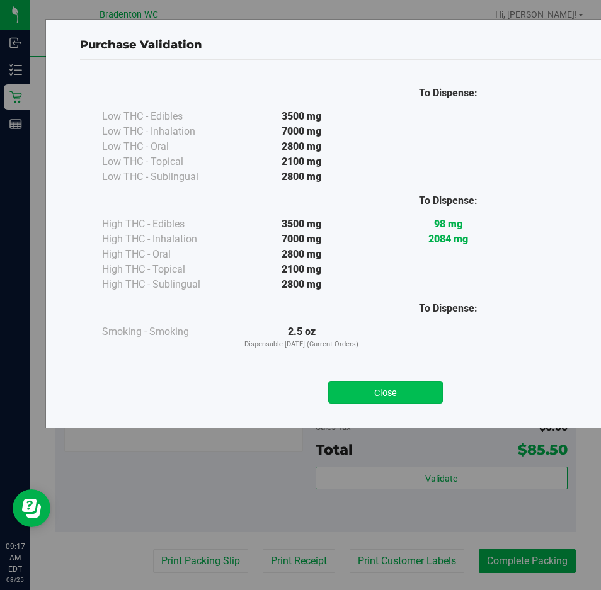
click at [372, 398] on button "Close" at bounding box center [385, 392] width 115 height 23
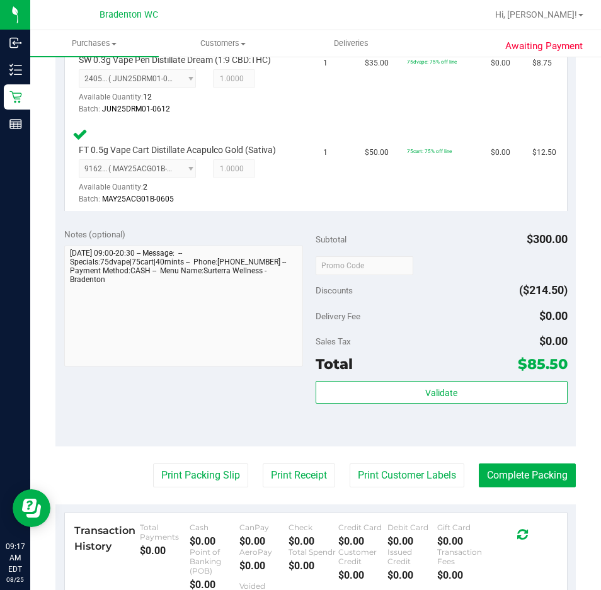
scroll to position [831, 0]
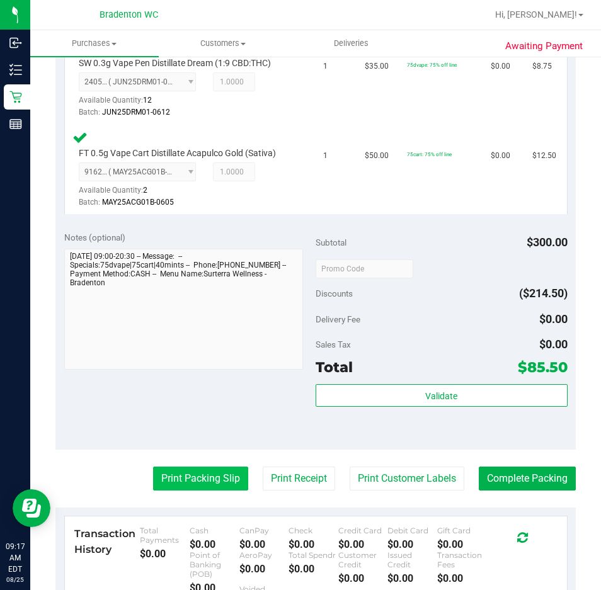
click at [207, 473] on button "Print Packing Slip" at bounding box center [200, 479] width 95 height 24
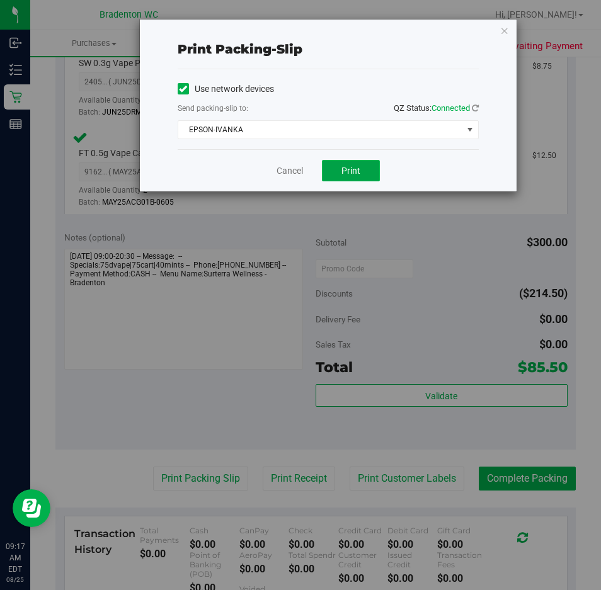
click at [351, 174] on span "Print" at bounding box center [351, 171] width 19 height 10
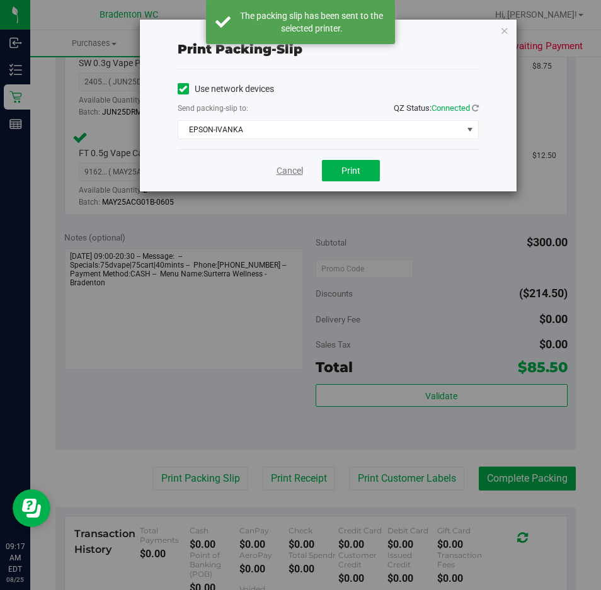
click at [295, 174] on link "Cancel" at bounding box center [290, 170] width 26 height 13
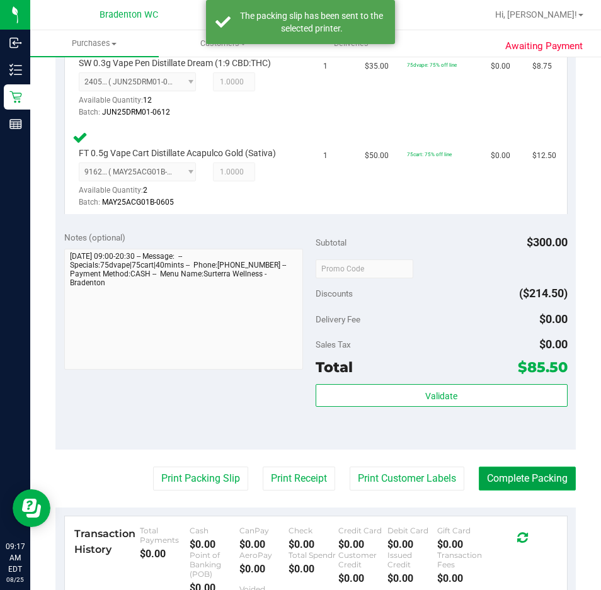
click at [510, 470] on button "Complete Packing" at bounding box center [527, 479] width 97 height 24
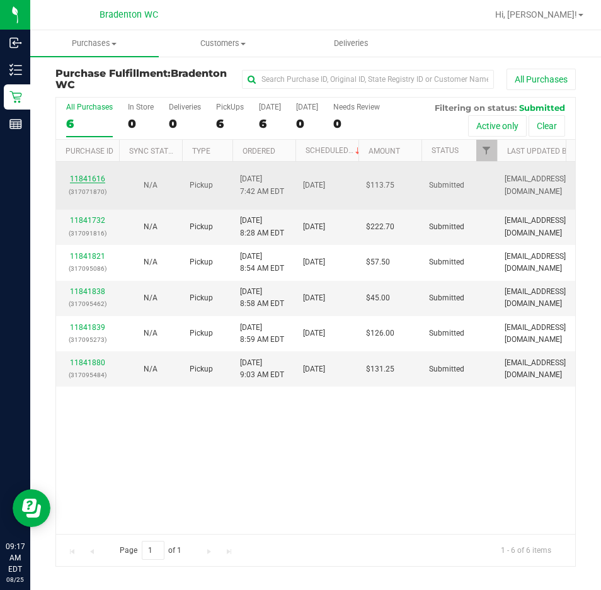
click at [93, 177] on link "11841616" at bounding box center [87, 179] width 35 height 9
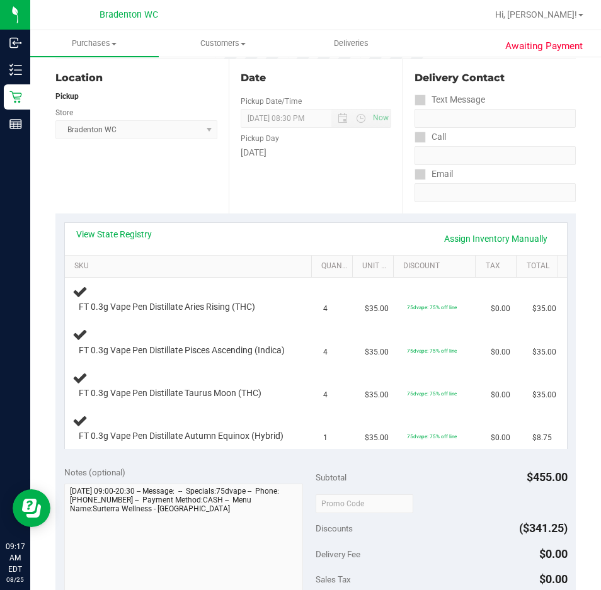
scroll to position [127, 0]
click at [127, 238] on link "View State Registry" at bounding box center [114, 233] width 76 height 13
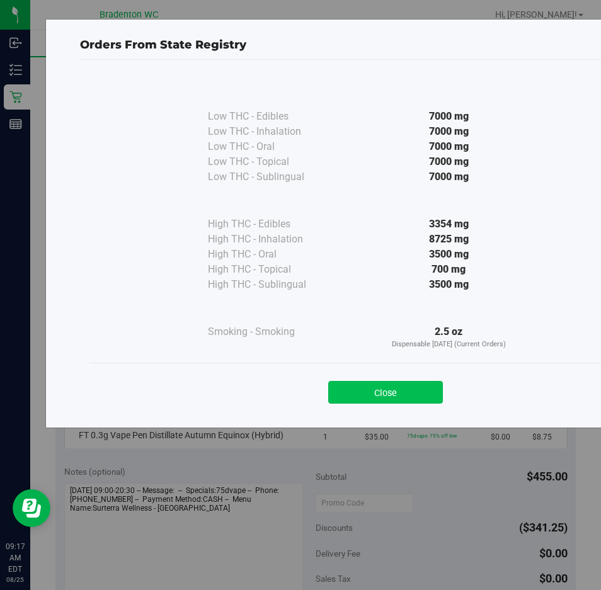
click at [379, 400] on button "Close" at bounding box center [385, 392] width 115 height 23
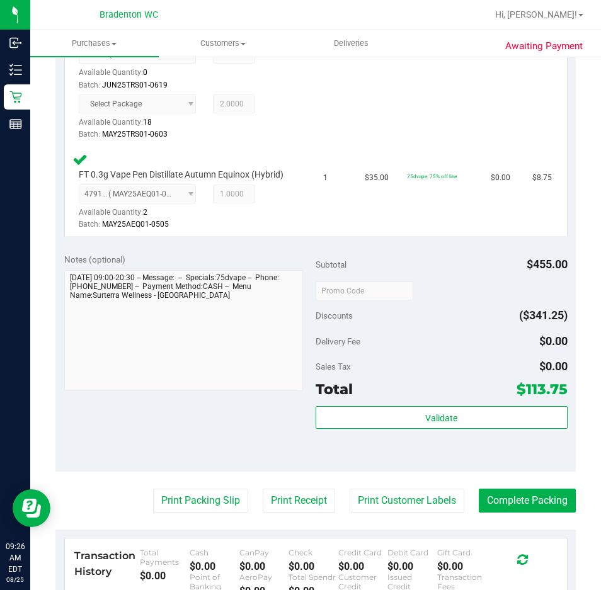
scroll to position [578, 0]
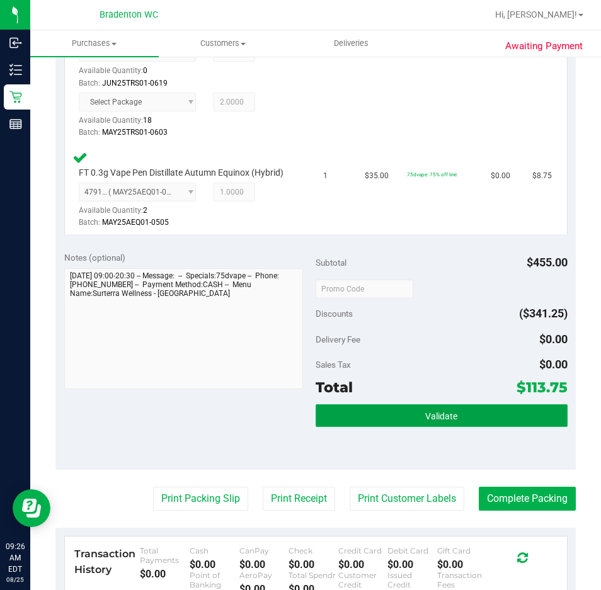
click at [360, 427] on button "Validate" at bounding box center [442, 416] width 252 height 23
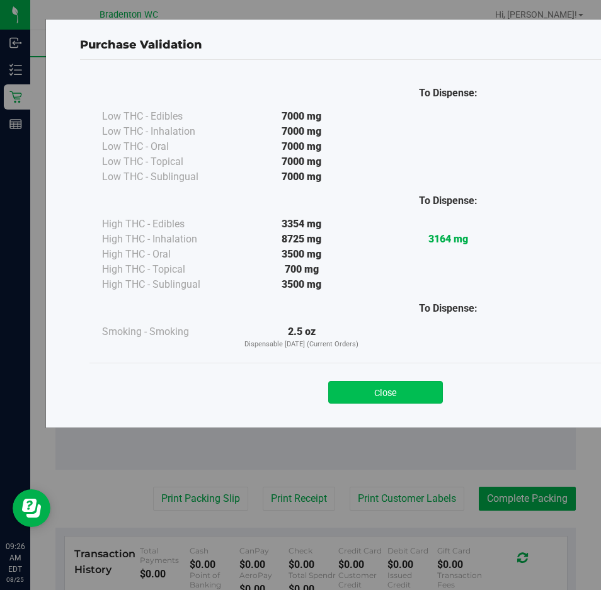
click at [350, 400] on button "Close" at bounding box center [385, 392] width 115 height 23
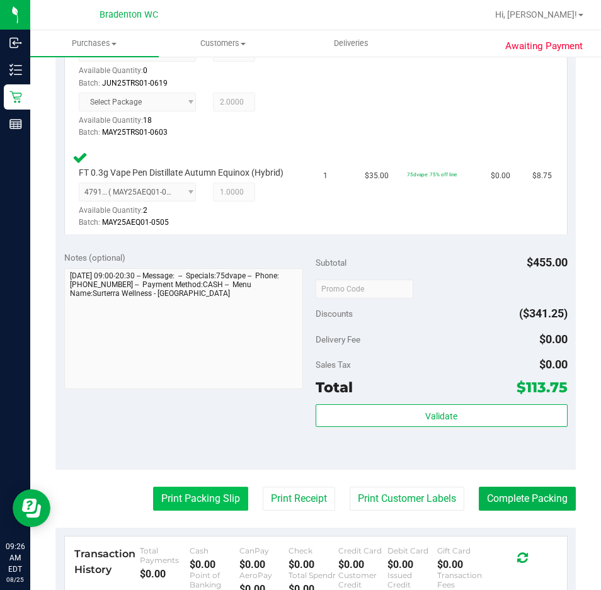
click at [181, 511] on button "Print Packing Slip" at bounding box center [200, 499] width 95 height 24
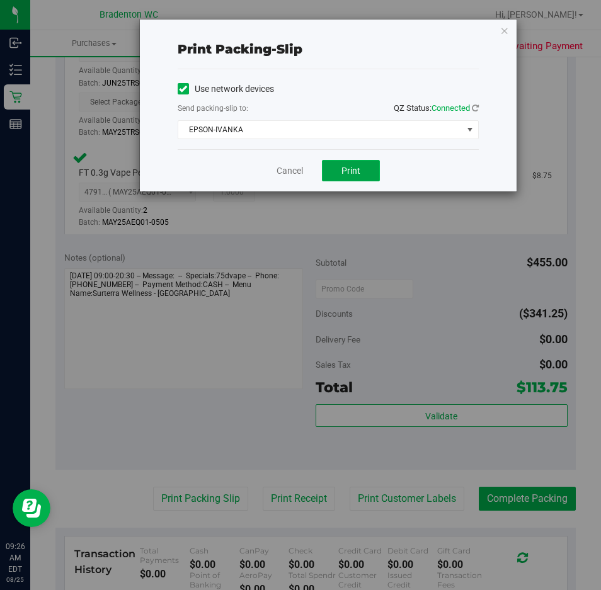
click at [360, 172] on button "Print" at bounding box center [351, 170] width 58 height 21
click at [297, 170] on link "Cancel" at bounding box center [290, 170] width 26 height 13
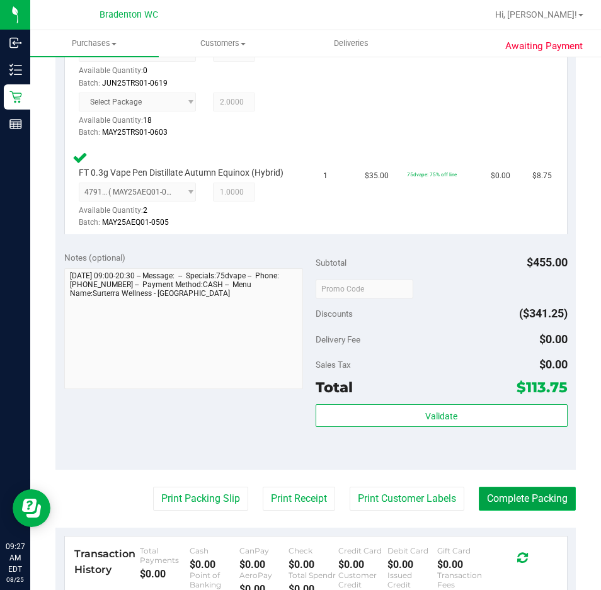
click at [508, 511] on button "Complete Packing" at bounding box center [527, 499] width 97 height 24
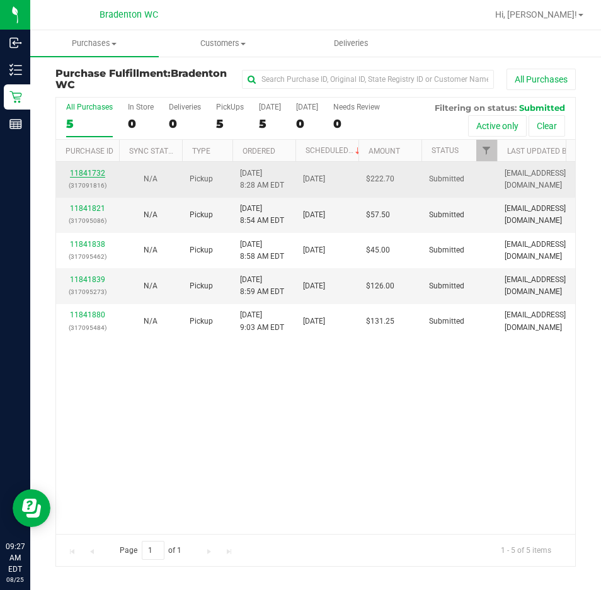
click at [95, 173] on link "11841732" at bounding box center [87, 173] width 35 height 9
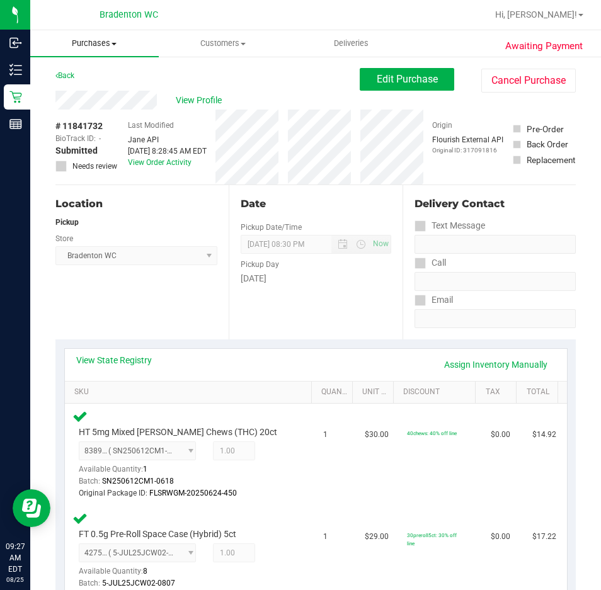
click at [106, 46] on span "Purchases" at bounding box center [94, 43] width 129 height 11
click at [106, 87] on li "Fulfillment" at bounding box center [94, 91] width 129 height 15
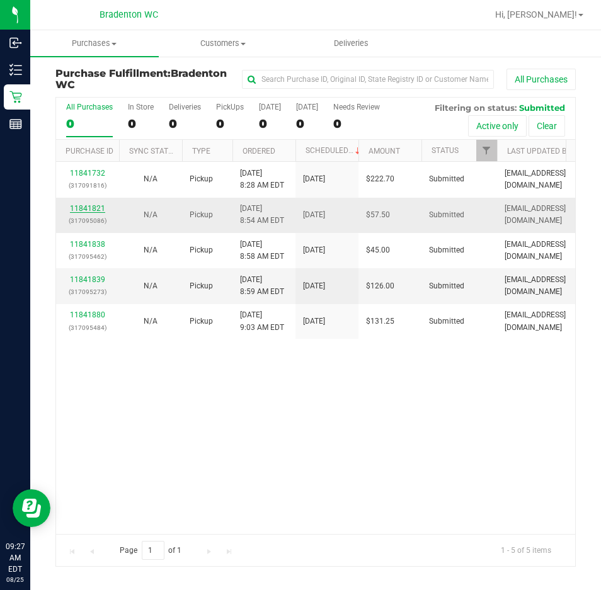
click at [95, 209] on link "11841821" at bounding box center [87, 208] width 35 height 9
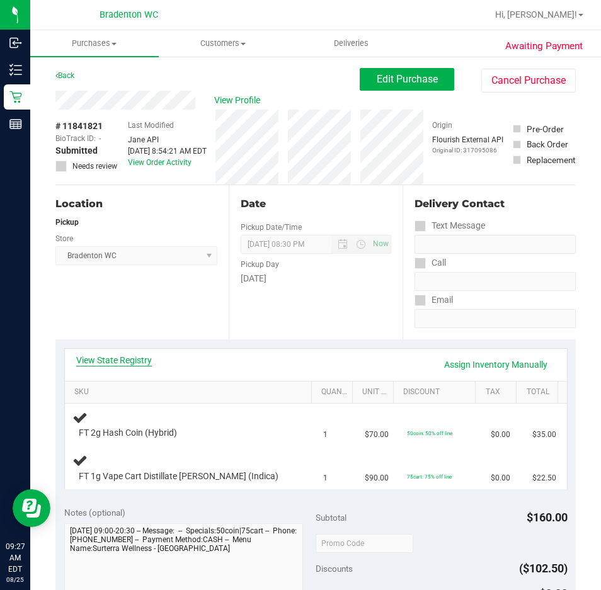
click at [131, 362] on link "View State Registry" at bounding box center [114, 360] width 76 height 13
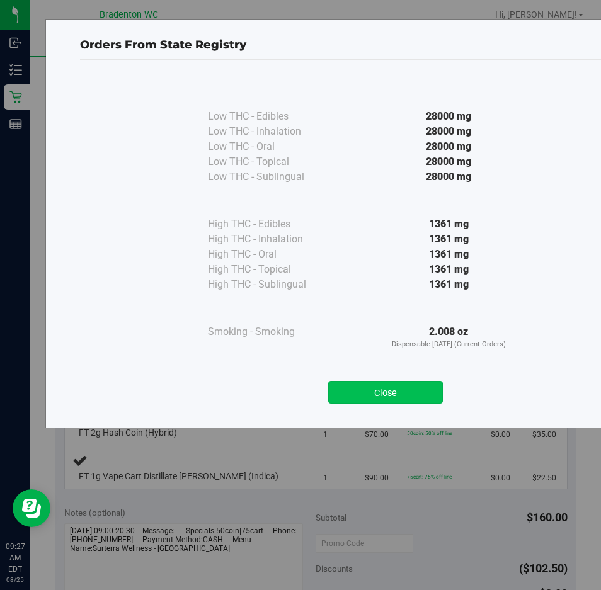
click at [406, 397] on button "Close" at bounding box center [385, 392] width 115 height 23
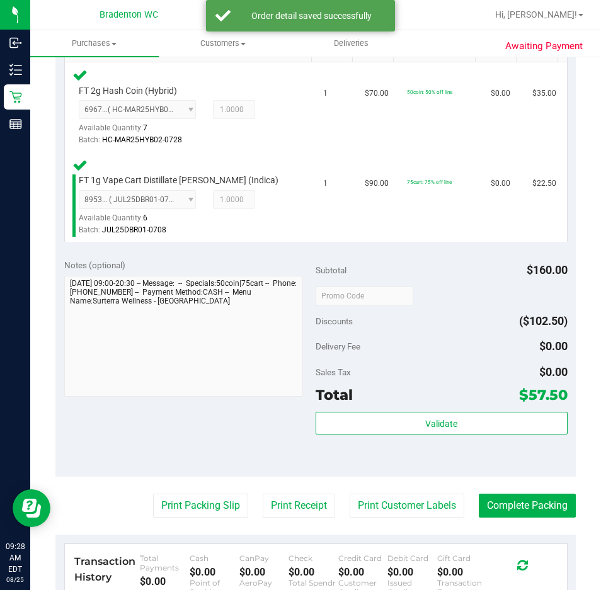
scroll to position [358, 0]
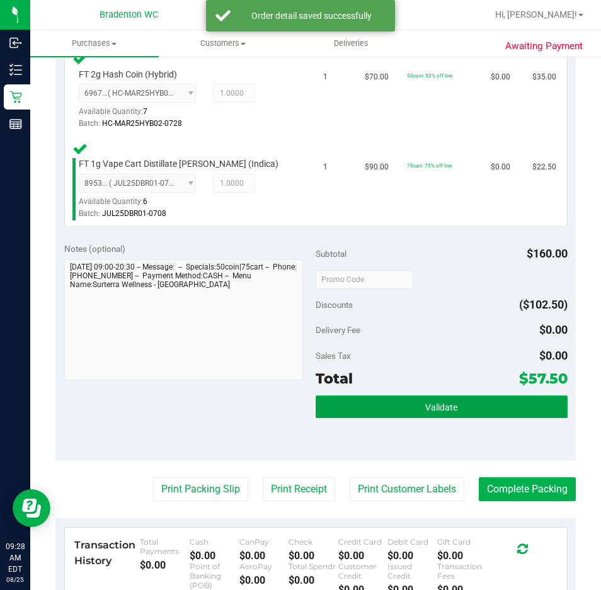
click at [425, 404] on span "Validate" at bounding box center [441, 408] width 32 height 10
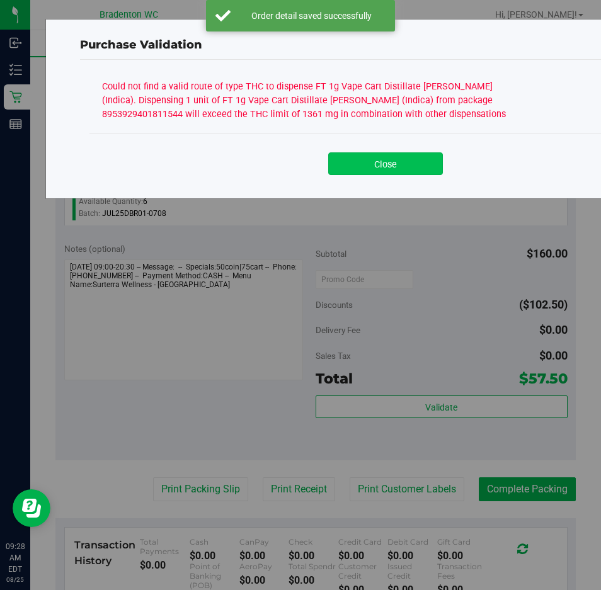
click at [399, 171] on button "Close" at bounding box center [385, 163] width 115 height 23
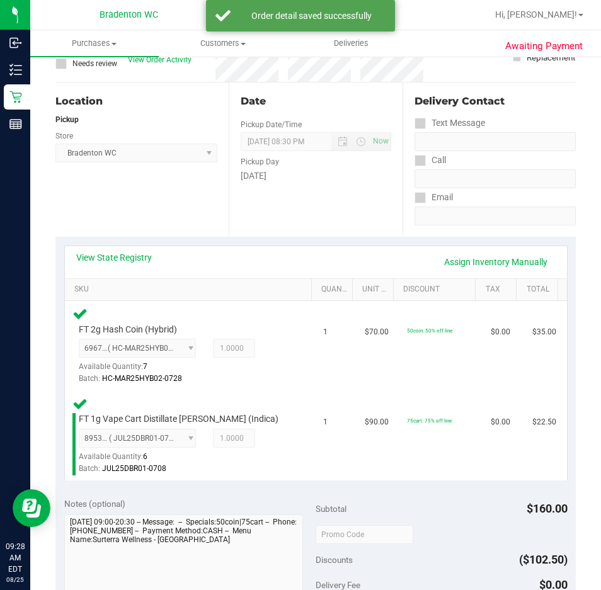
scroll to position [102, 0]
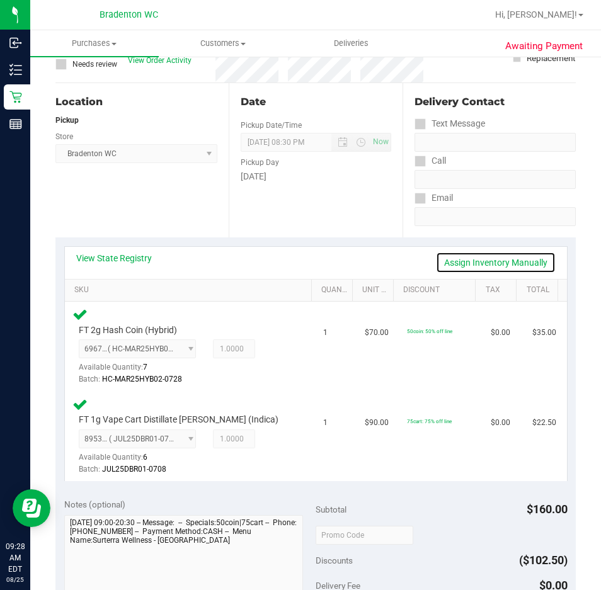
click at [492, 265] on link "Assign Inventory Manually" at bounding box center [496, 262] width 120 height 21
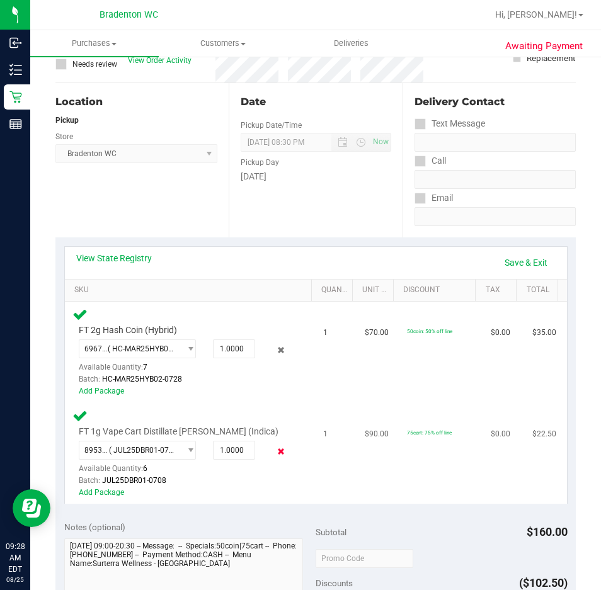
click at [274, 452] on icon at bounding box center [280, 452] width 13 height 14
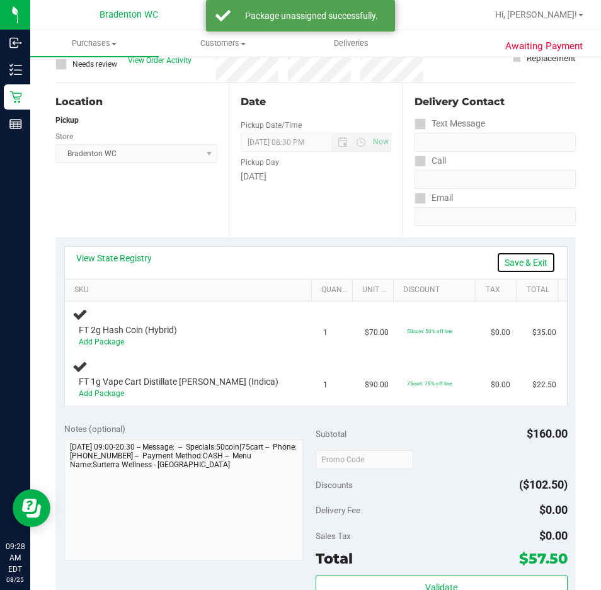
click at [527, 258] on link "Save & Exit" at bounding box center [526, 262] width 59 height 21
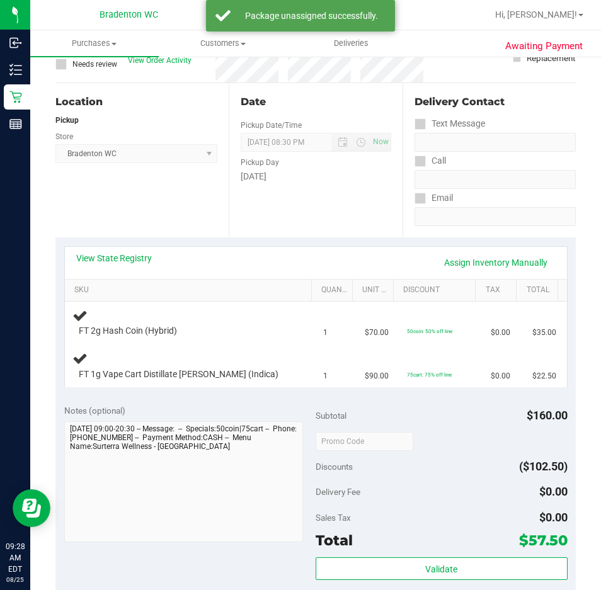
scroll to position [0, 0]
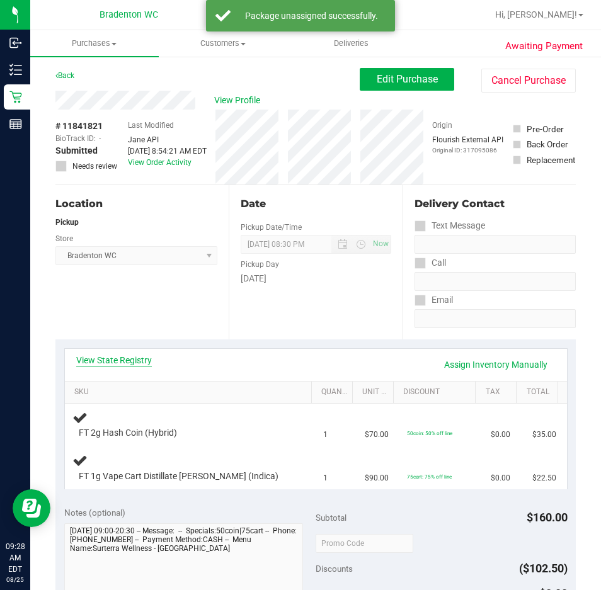
click at [139, 365] on link "View State Registry" at bounding box center [114, 360] width 76 height 13
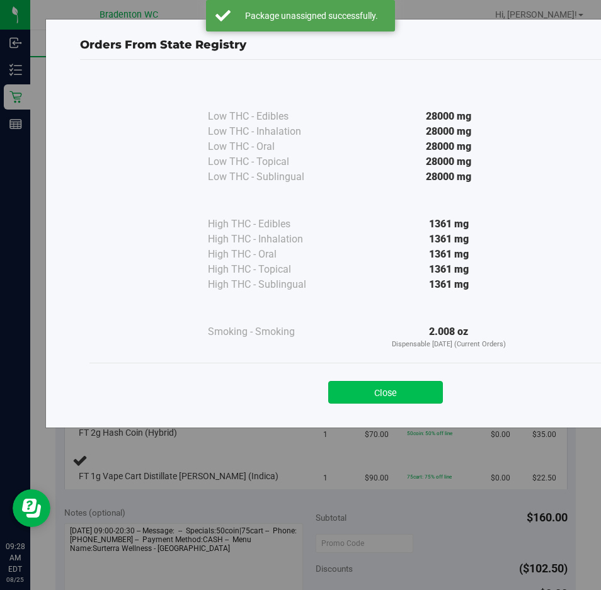
click at [393, 386] on button "Close" at bounding box center [385, 392] width 115 height 23
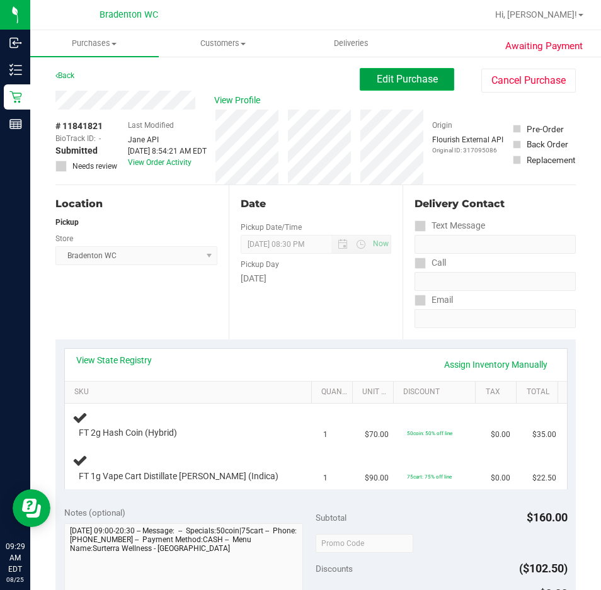
click at [424, 82] on span "Edit Purchase" at bounding box center [407, 79] width 61 height 12
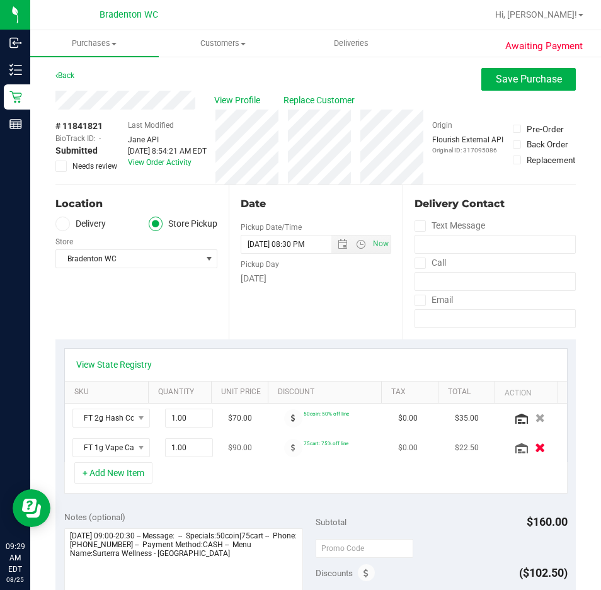
click at [535, 447] on icon "button" at bounding box center [540, 448] width 11 height 9
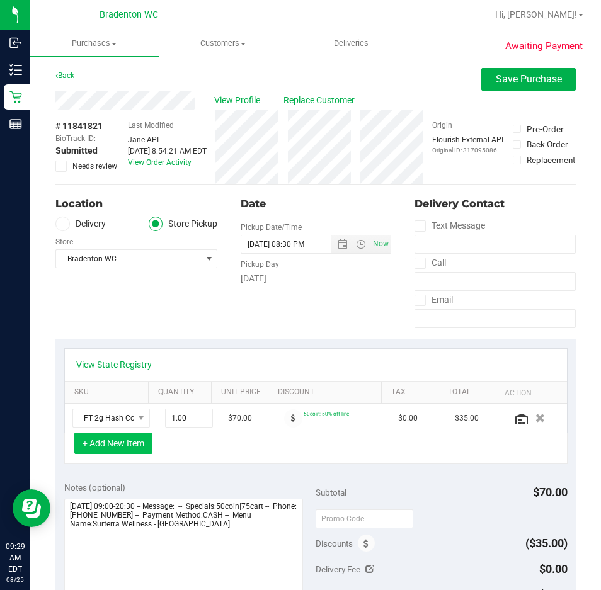
click at [115, 451] on button "+ Add New Item" at bounding box center [113, 443] width 78 height 21
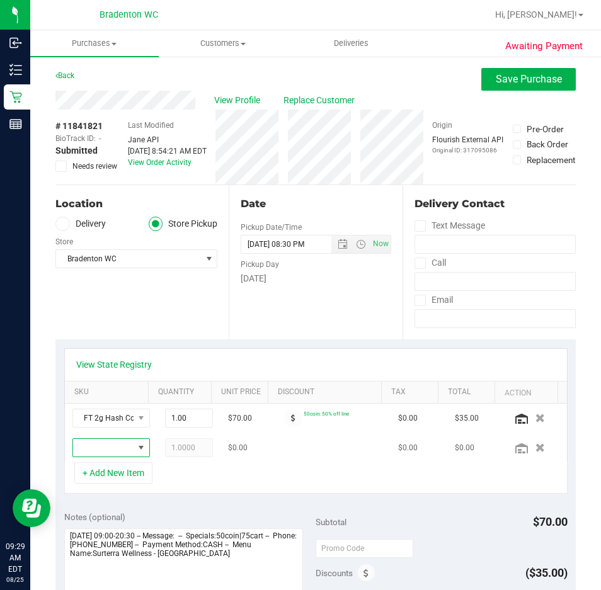
click at [113, 442] on span "NO DATA FOUND" at bounding box center [103, 448] width 60 height 18
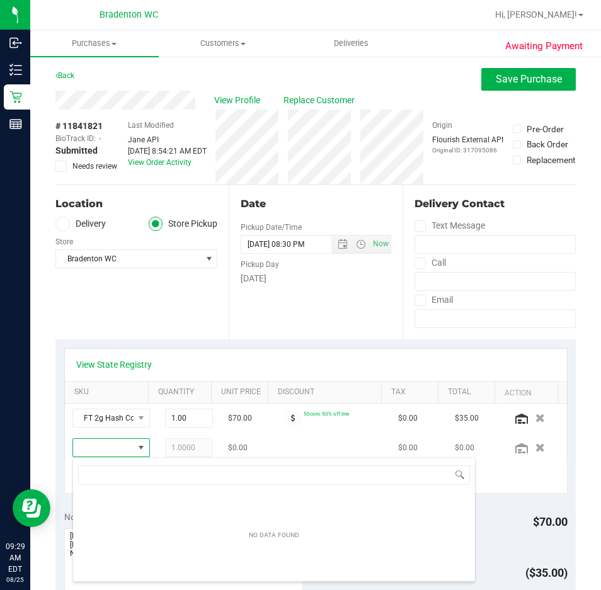
scroll to position [19, 49]
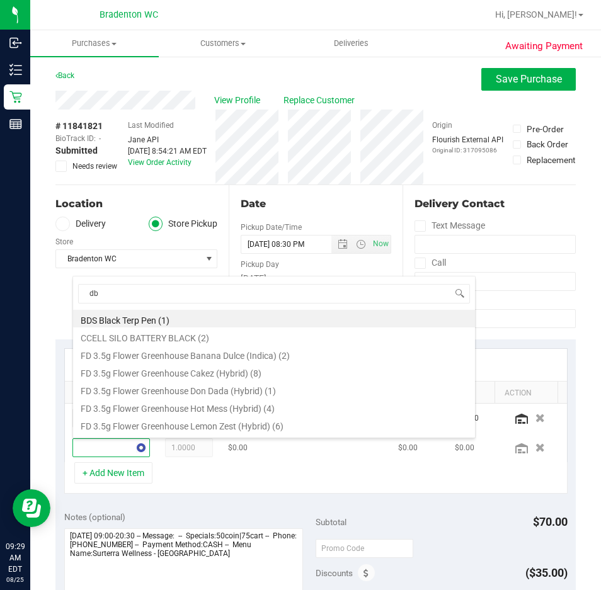
type input "dbr"
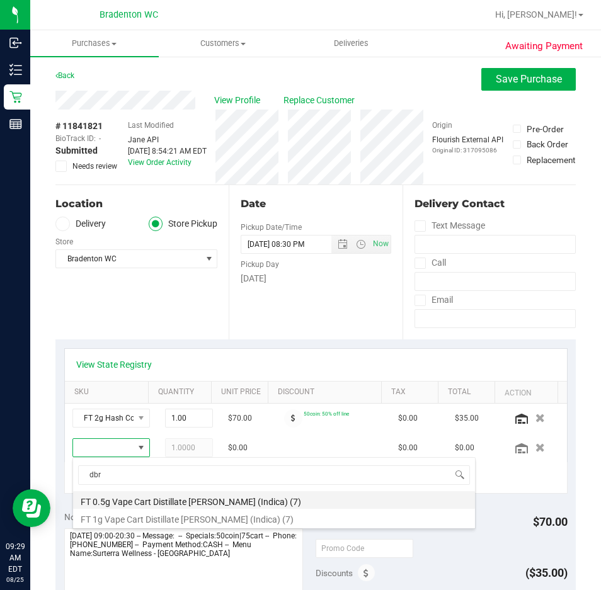
click at [157, 500] on li "FT 0.5g Vape Cart Distillate Donny Burger (Indica) (7)" at bounding box center [274, 501] width 402 height 18
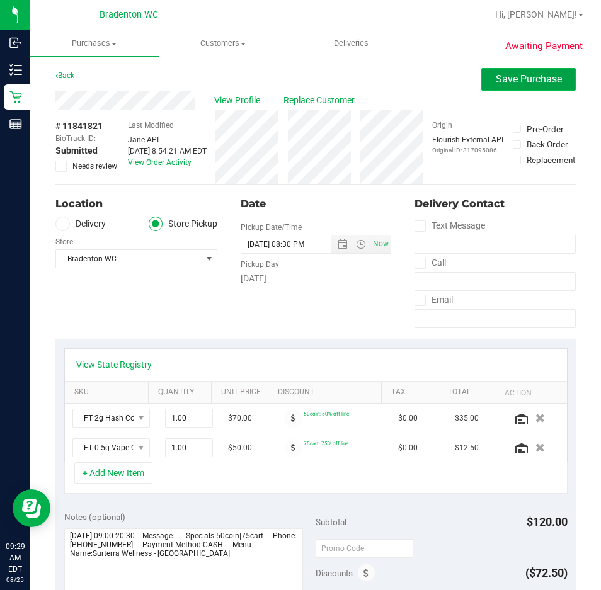
click at [509, 82] on span "Save Purchase" at bounding box center [529, 79] width 66 height 12
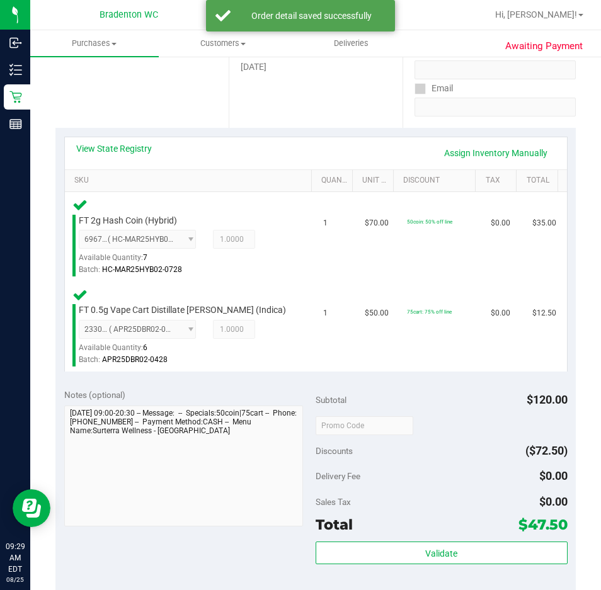
scroll to position [224, 0]
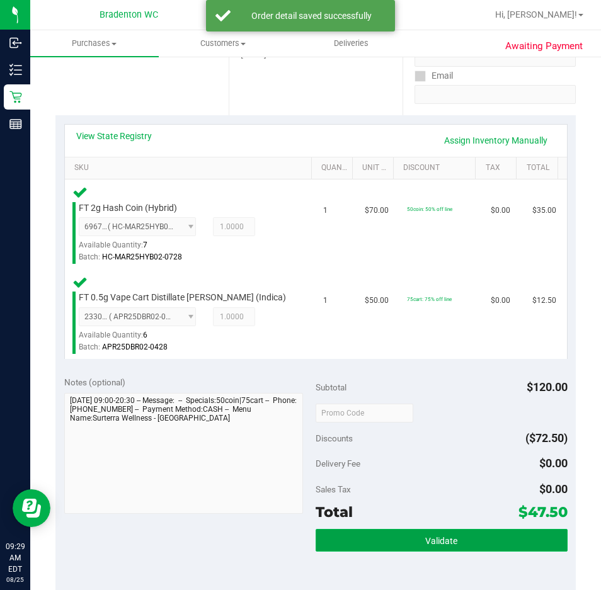
click at [459, 533] on button "Validate" at bounding box center [442, 540] width 252 height 23
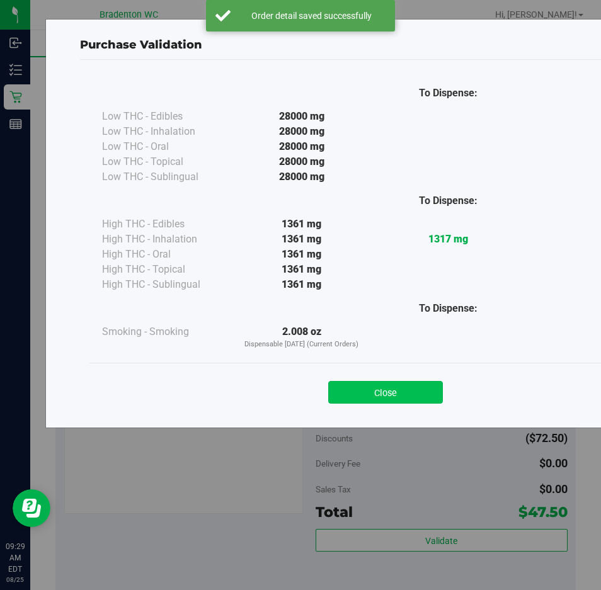
click at [391, 388] on button "Close" at bounding box center [385, 392] width 115 height 23
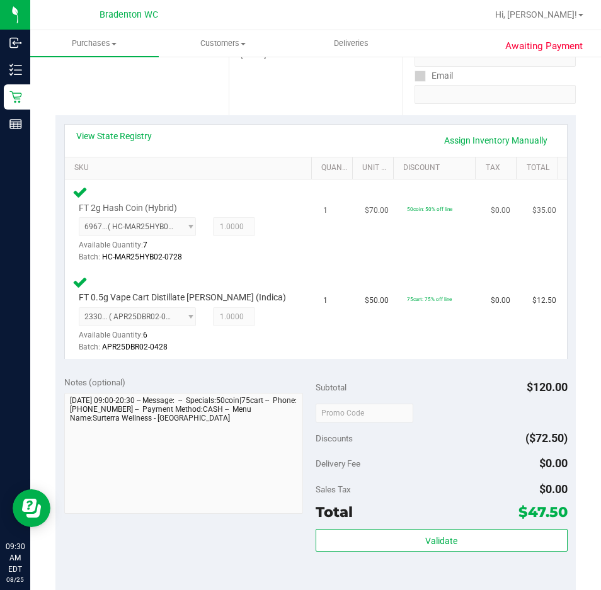
click at [357, 249] on td "$70.00" at bounding box center [378, 225] width 42 height 90
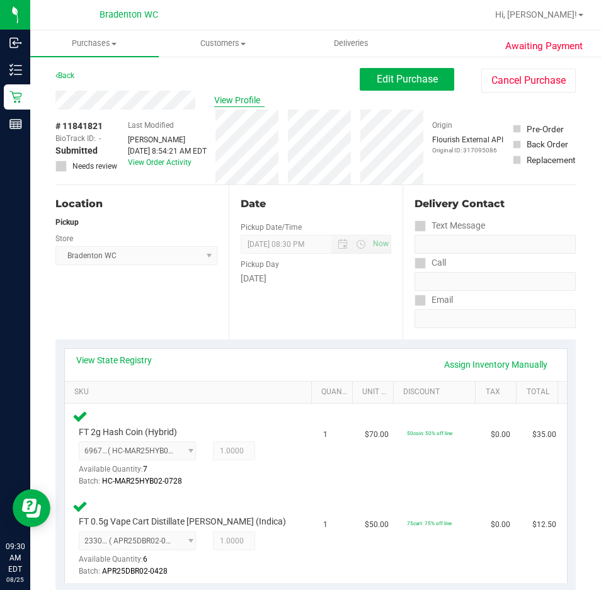
click at [237, 103] on span "View Profile" at bounding box center [239, 100] width 50 height 13
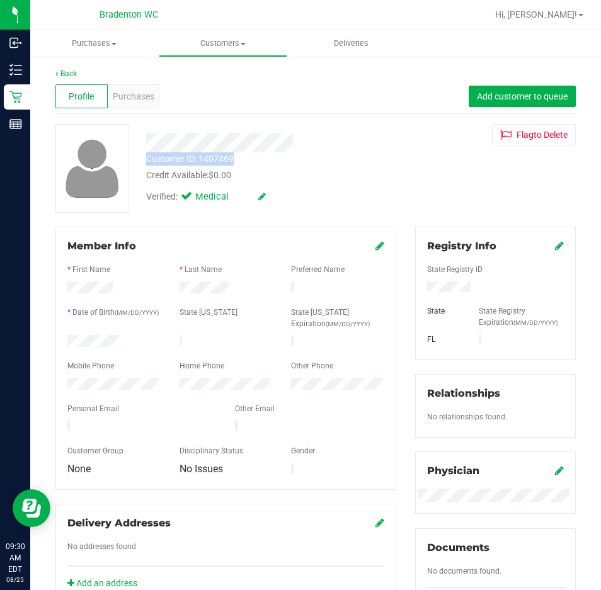
drag, startPoint x: 256, startPoint y: 161, endPoint x: 146, endPoint y: 154, distance: 110.5
click at [146, 154] on div "Customer ID: 1407469 Credit Available: $0.00" at bounding box center [272, 167] width 270 height 30
copy div "Customer ID: 1407469"
drag, startPoint x: 359, startPoint y: 193, endPoint x: 336, endPoint y: 186, distance: 23.9
click at [347, 191] on div "Verified: Medical" at bounding box center [272, 196] width 270 height 28
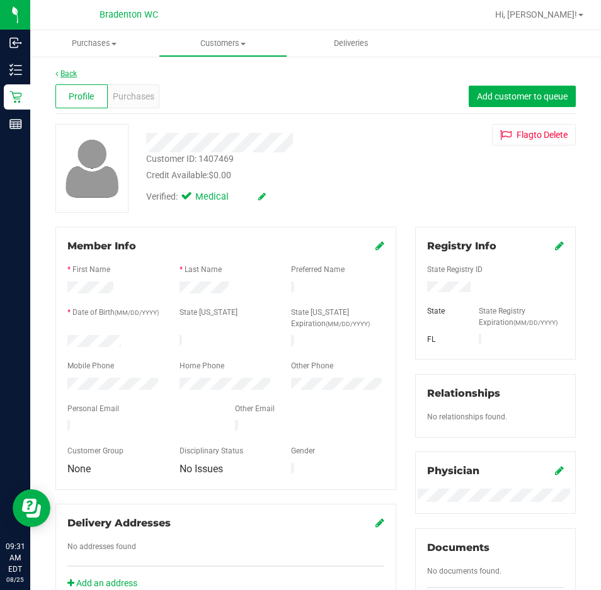
click at [72, 72] on link "Back" at bounding box center [65, 73] width 21 height 9
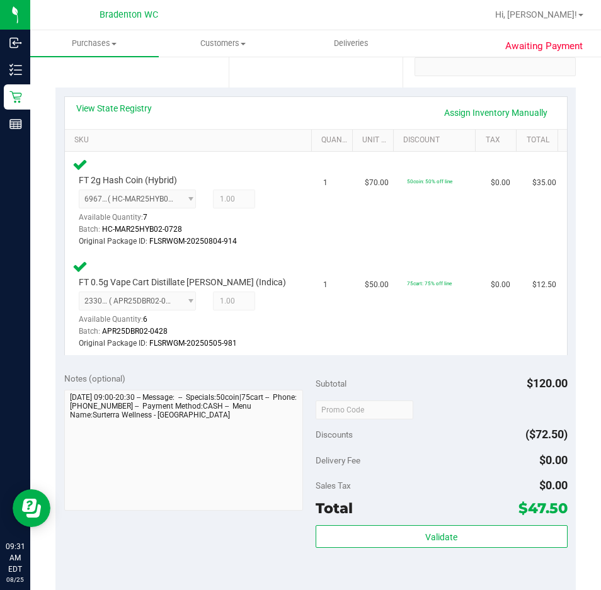
scroll to position [378, 0]
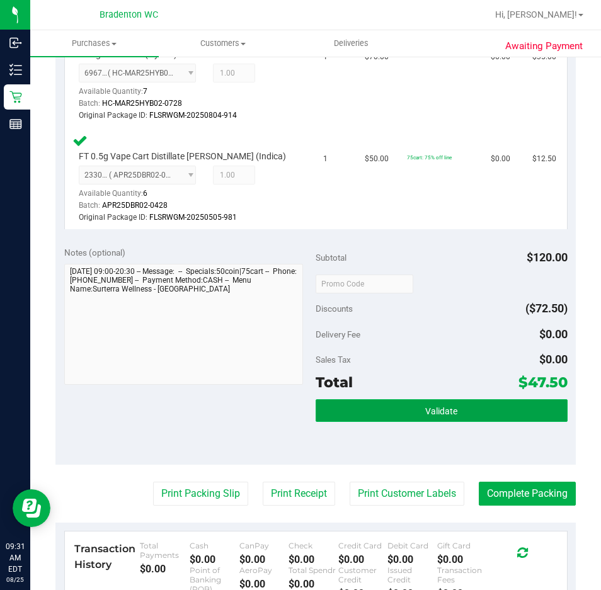
click at [415, 417] on button "Validate" at bounding box center [442, 411] width 252 height 23
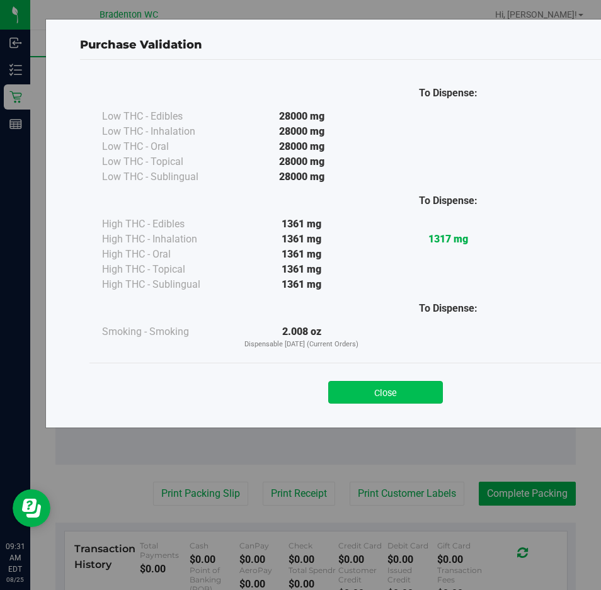
click at [400, 390] on button "Close" at bounding box center [385, 392] width 115 height 23
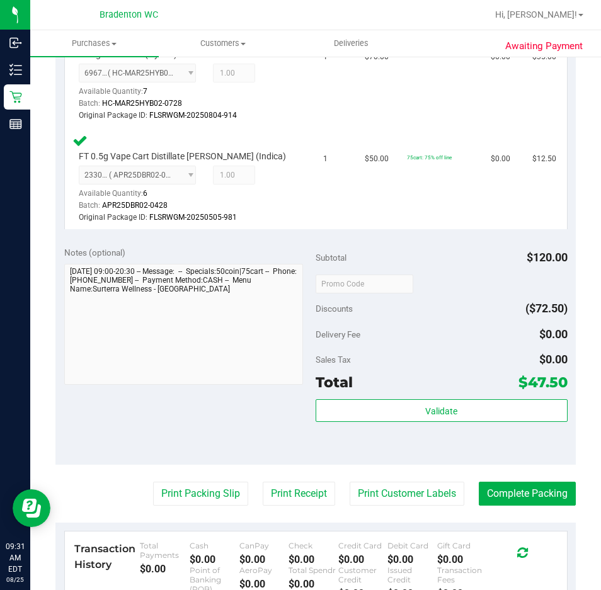
click at [183, 508] on purchase-details "Back Edit Purchase Cancel Purchase View Profile # 11841821 BioTrack ID: - Submi…" at bounding box center [315, 241] width 521 height 1103
click at [183, 488] on button "Print Packing Slip" at bounding box center [200, 494] width 95 height 24
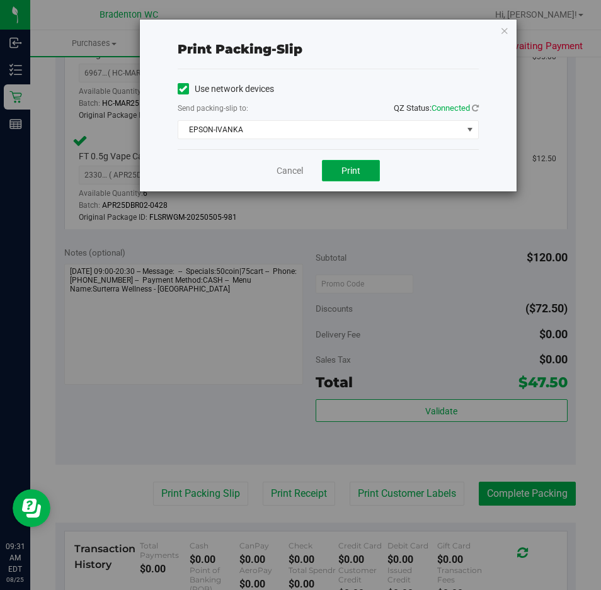
click at [346, 175] on span "Print" at bounding box center [351, 171] width 19 height 10
click at [290, 175] on link "Cancel" at bounding box center [290, 170] width 26 height 13
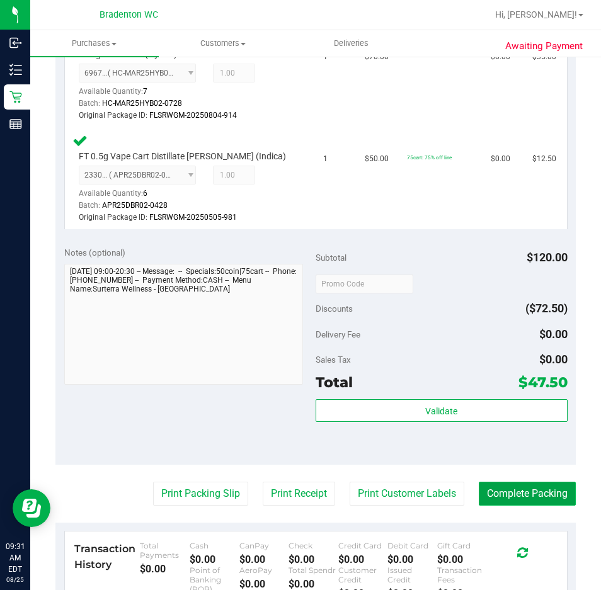
click at [501, 486] on button "Complete Packing" at bounding box center [527, 494] width 97 height 24
click at [498, 496] on button "Complete Packing" at bounding box center [522, 494] width 107 height 24
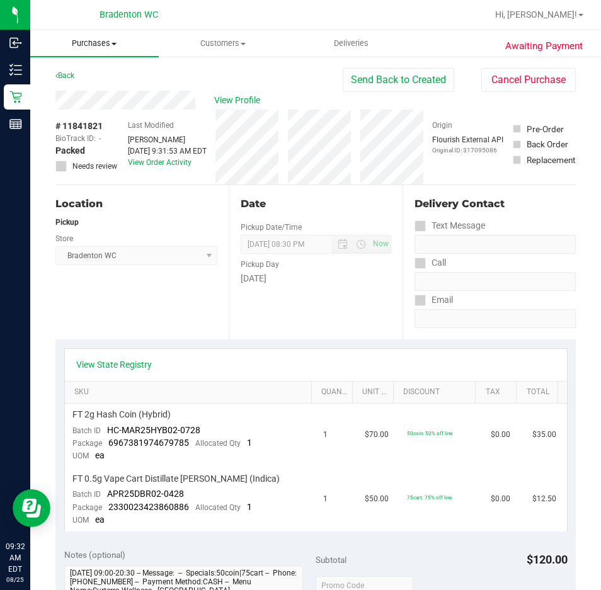
click at [74, 45] on span "Purchases" at bounding box center [94, 43] width 129 height 11
click at [81, 88] on span "Fulfillment" at bounding box center [69, 91] width 78 height 11
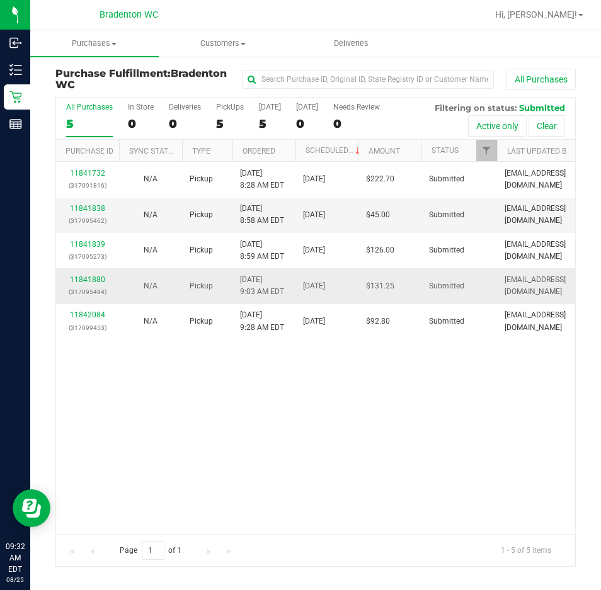
click at [97, 268] on td "11841880 (317095484)" at bounding box center [87, 285] width 63 height 35
click at [97, 279] on link "11841880" at bounding box center [87, 279] width 35 height 9
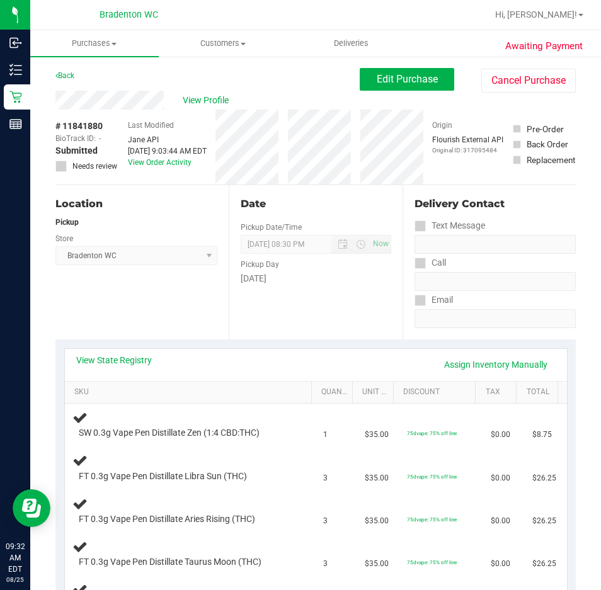
click at [90, 349] on div "View State Registry Assign Inventory Manually" at bounding box center [316, 365] width 502 height 32
click at [108, 355] on link "View State Registry" at bounding box center [114, 360] width 76 height 13
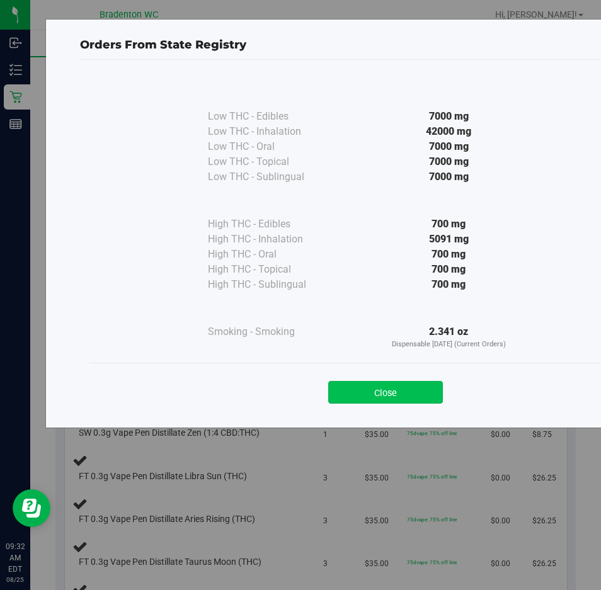
click at [391, 388] on button "Close" at bounding box center [385, 392] width 115 height 23
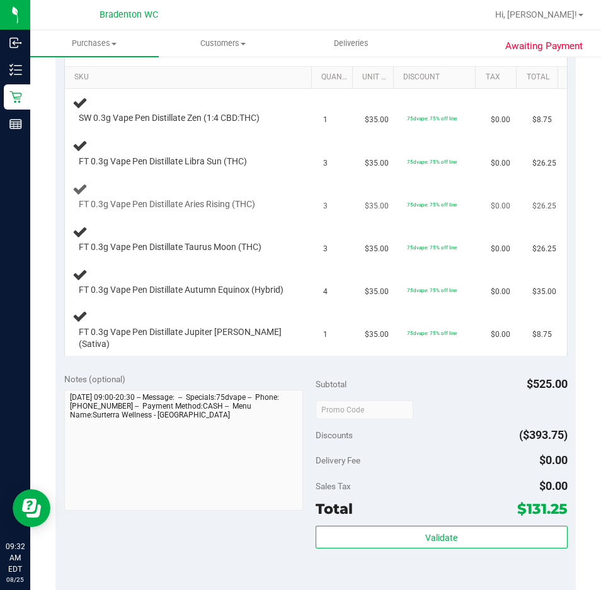
scroll to position [189, 0]
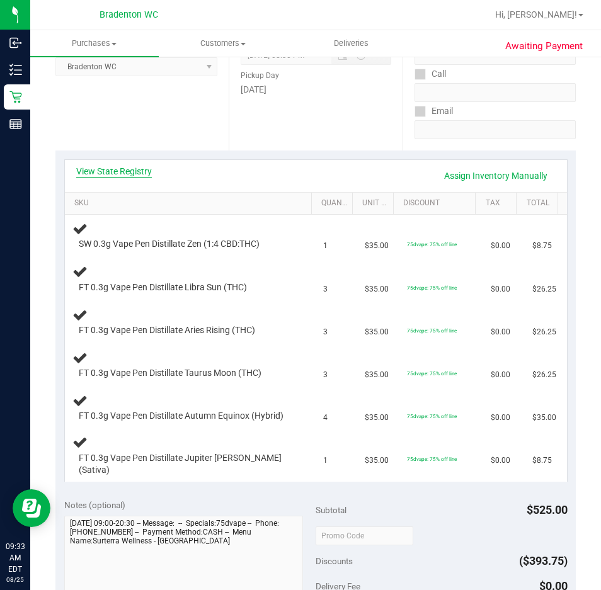
click at [90, 171] on link "View State Registry" at bounding box center [114, 171] width 76 height 13
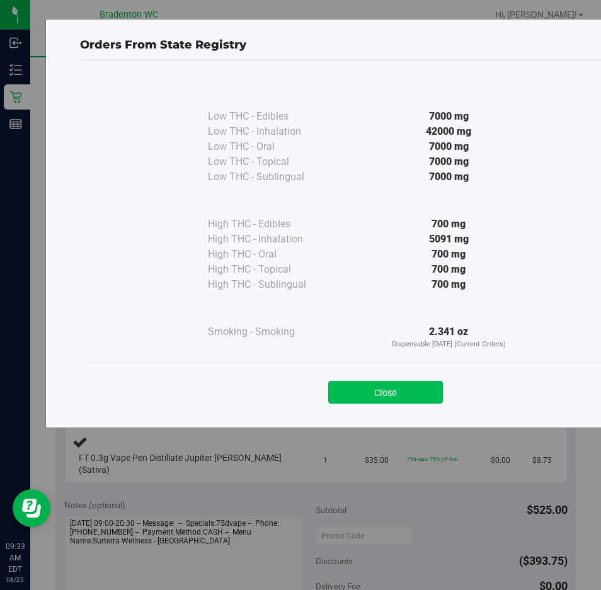
click at [365, 401] on button "Close" at bounding box center [385, 392] width 115 height 23
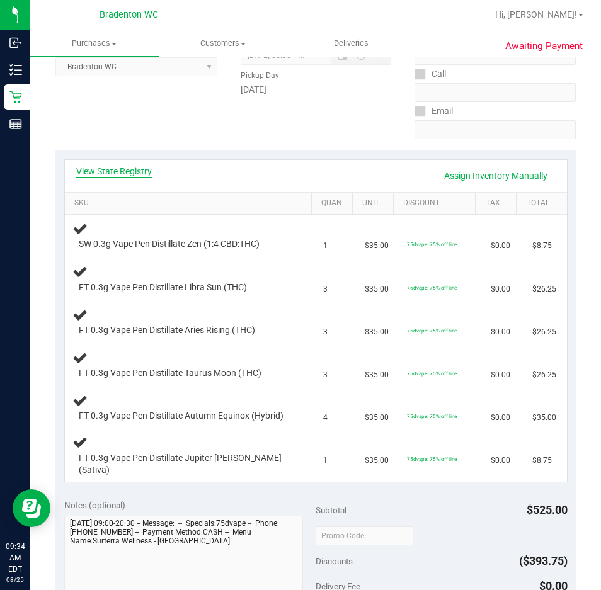
click at [129, 168] on link "View State Registry" at bounding box center [114, 171] width 76 height 13
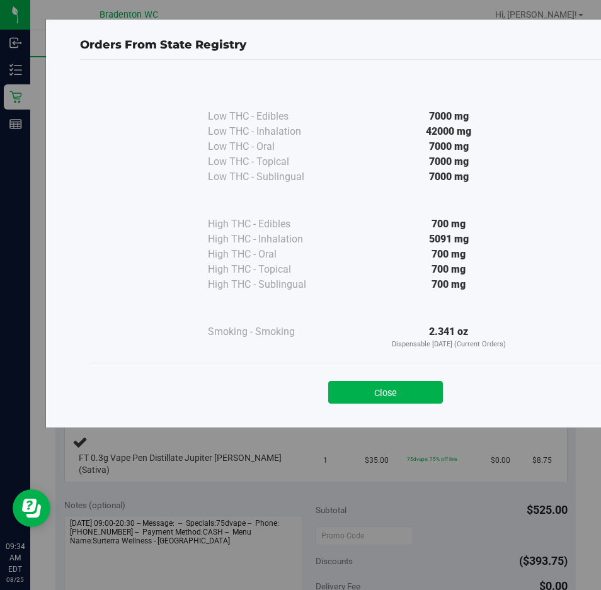
drag, startPoint x: 427, startPoint y: 241, endPoint x: 561, endPoint y: 247, distance: 135.0
click at [578, 236] on div "Low THC - Edibles 7000 mg Low THC - Inhalation" at bounding box center [385, 220] width 592 height 286
click at [355, 389] on button "Close" at bounding box center [385, 392] width 115 height 23
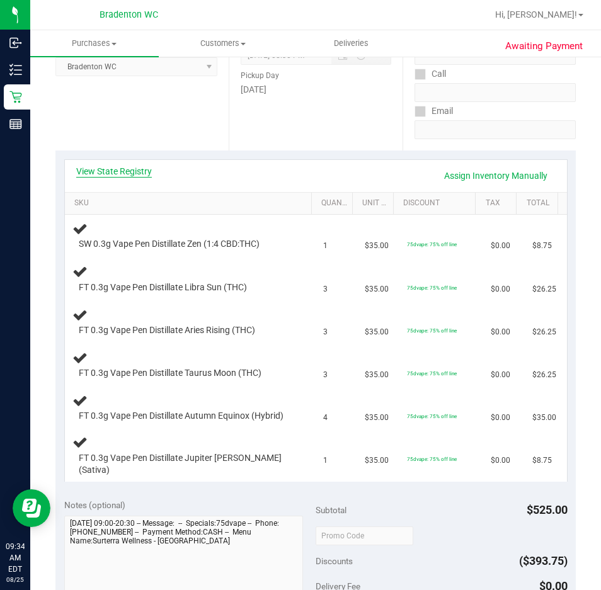
click at [140, 168] on link "View State Registry" at bounding box center [114, 171] width 76 height 13
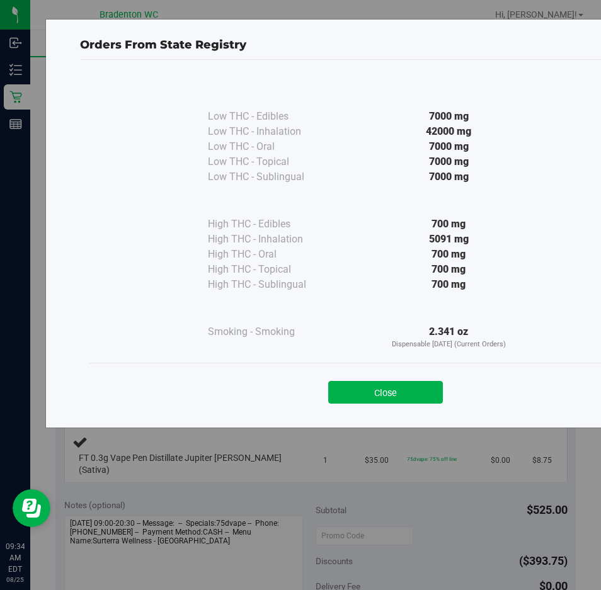
click at [405, 385] on button "Close" at bounding box center [385, 392] width 115 height 23
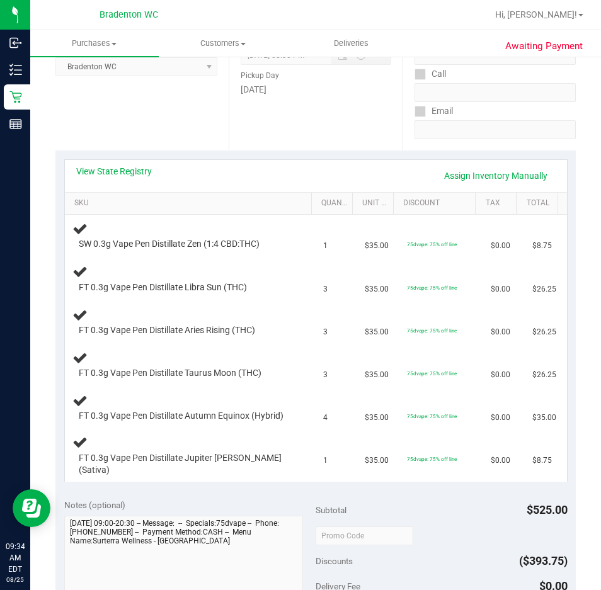
click at [266, 172] on div "View State Registry Assign Inventory Manually" at bounding box center [316, 175] width 480 height 21
click at [249, 173] on div "View State Registry Assign Inventory Manually" at bounding box center [316, 175] width 480 height 21
click at [468, 173] on link "Assign Inventory Manually" at bounding box center [496, 175] width 120 height 21
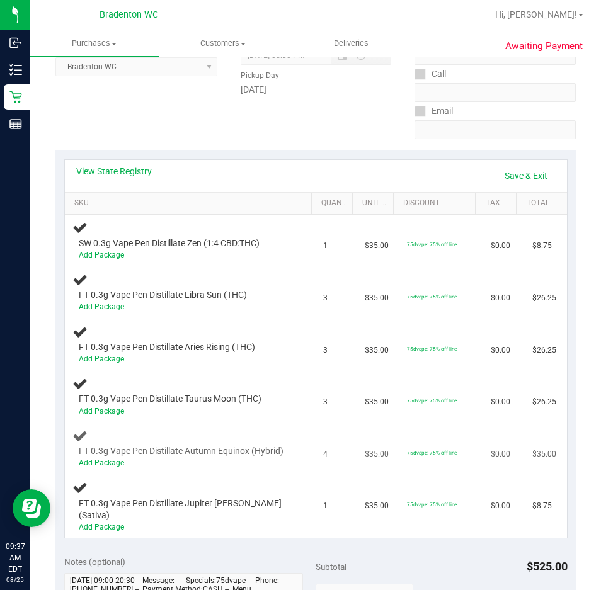
click at [95, 468] on link "Add Package" at bounding box center [101, 463] width 45 height 9
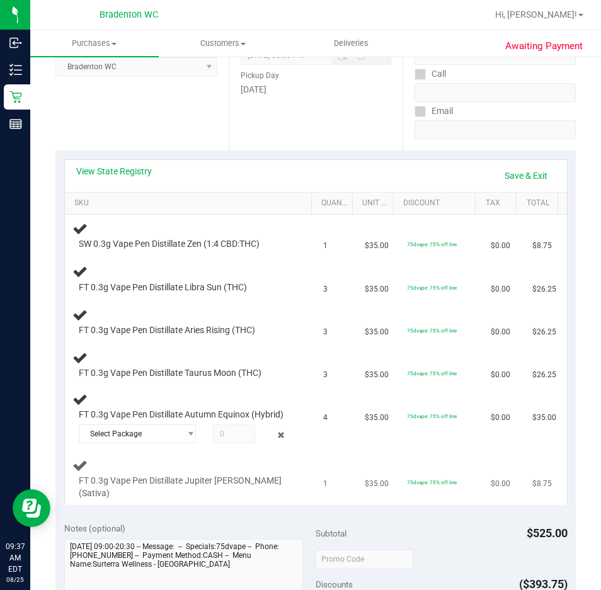
click at [151, 478] on div "FT 0.3g Vape Pen Distillate Jupiter Leo (Sativa)" at bounding box center [190, 479] width 236 height 42
click at [150, 443] on span "Select Package" at bounding box center [129, 434] width 101 height 18
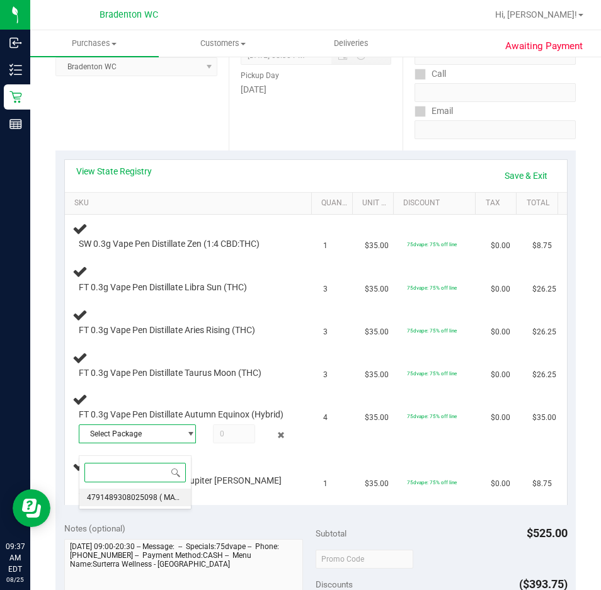
click at [159, 498] on span "( MAY25AEQ01-0505 | orig: FLSRWGM-20250512-2692 )" at bounding box center [254, 497] width 190 height 9
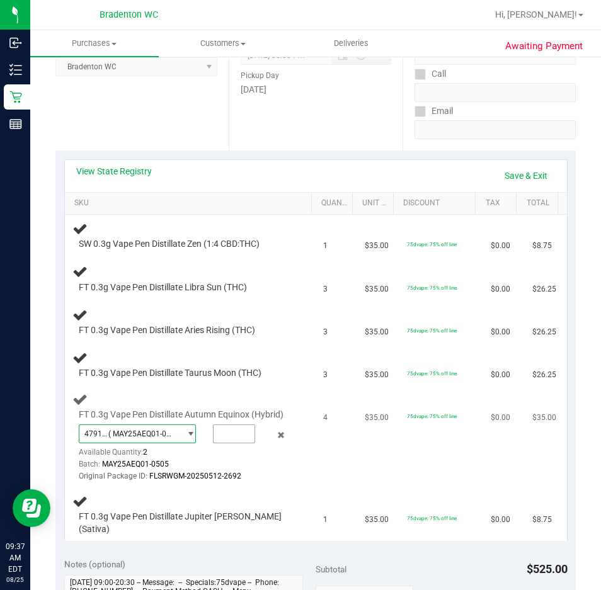
click at [217, 443] on input "text" at bounding box center [234, 434] width 41 height 18
type input "2"
click at [357, 480] on td "$35.00" at bounding box center [378, 438] width 42 height 102
type input "2.0000"
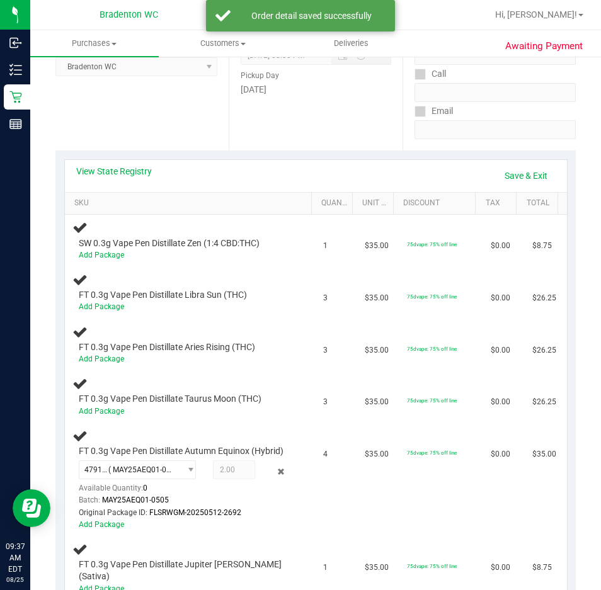
scroll to position [240, 0]
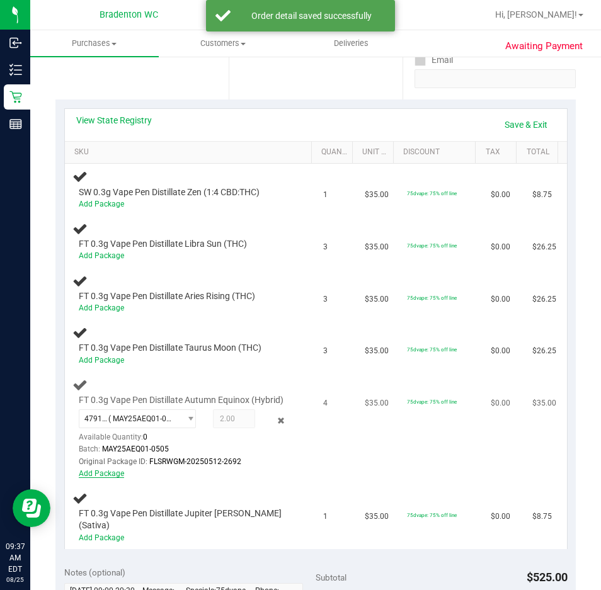
click at [110, 478] on link "Add Package" at bounding box center [101, 473] width 45 height 9
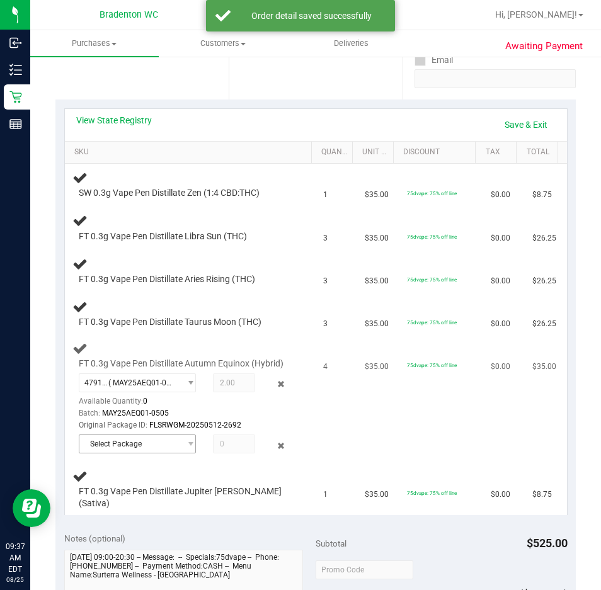
click at [152, 453] on span "Select Package" at bounding box center [129, 444] width 101 height 18
click at [150, 512] on span "1330024628339700" at bounding box center [122, 508] width 71 height 9
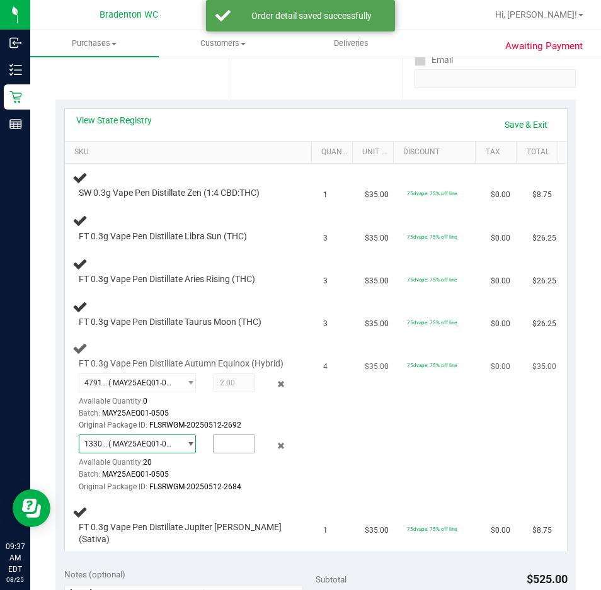
click at [237, 453] on input "text" at bounding box center [234, 444] width 41 height 18
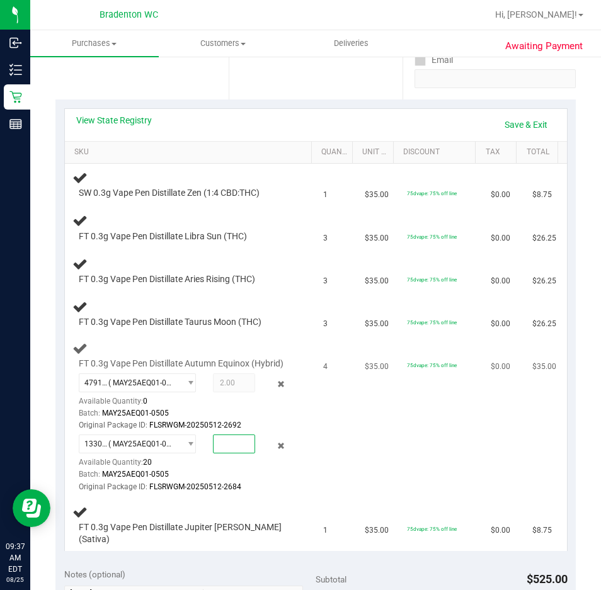
type input "2"
click at [372, 454] on td "$35.00" at bounding box center [378, 418] width 42 height 164
type input "2.0000"
click at [520, 125] on link "Save & Exit" at bounding box center [526, 124] width 59 height 21
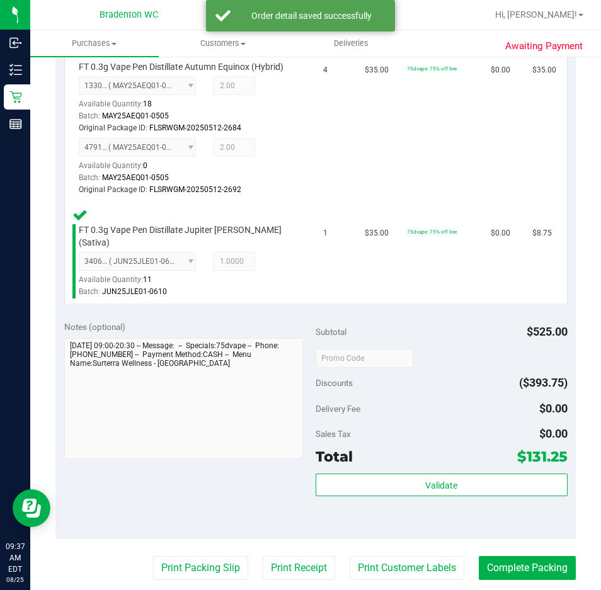
scroll to position [796, 0]
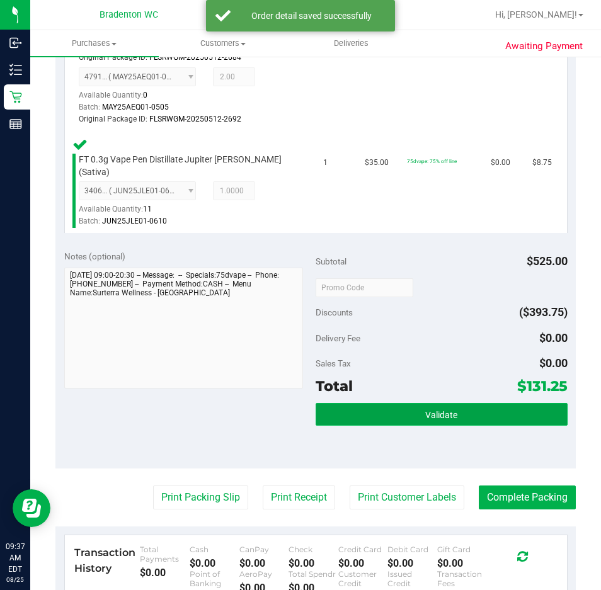
click at [425, 411] on span "Validate" at bounding box center [441, 415] width 32 height 10
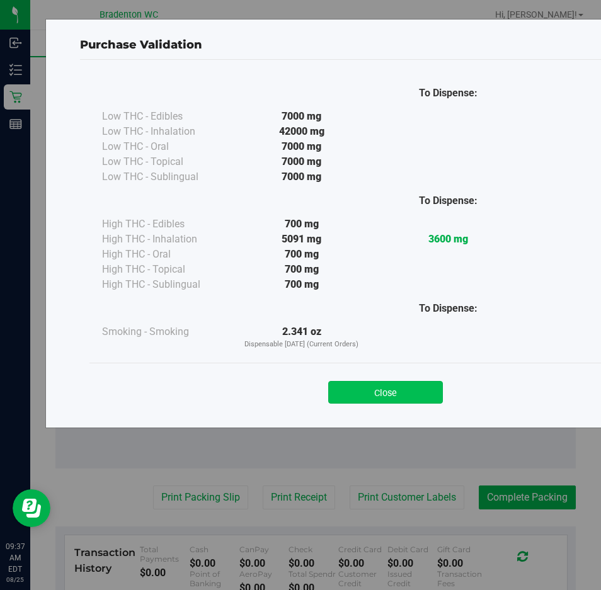
click at [371, 383] on button "Close" at bounding box center [385, 392] width 115 height 23
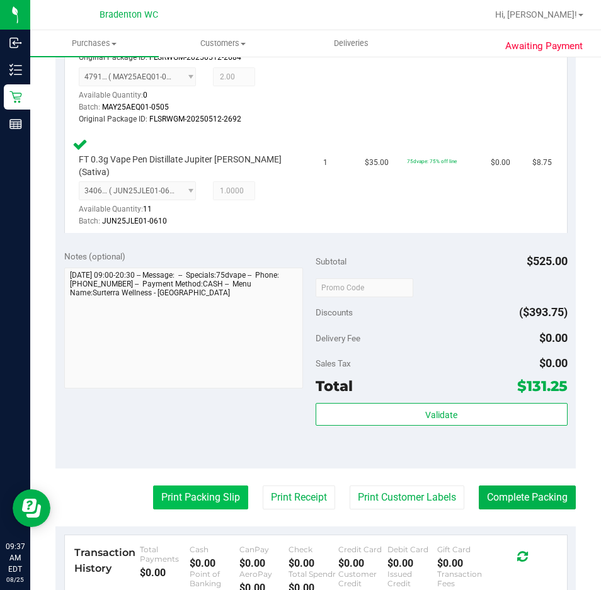
click at [176, 503] on button "Print Packing Slip" at bounding box center [200, 498] width 95 height 24
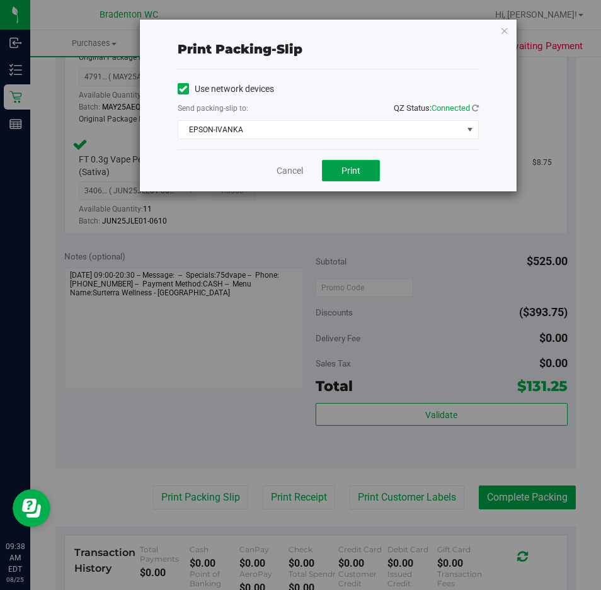
click at [360, 178] on button "Print" at bounding box center [351, 170] width 58 height 21
click at [298, 172] on link "Cancel" at bounding box center [290, 170] width 26 height 13
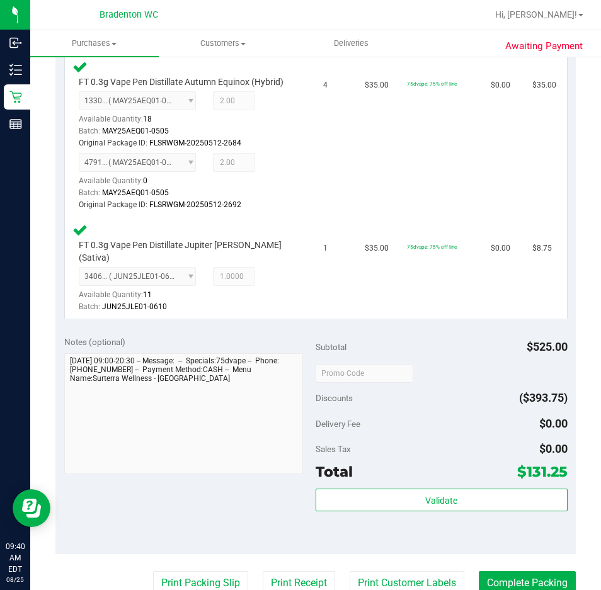
scroll to position [745, 0]
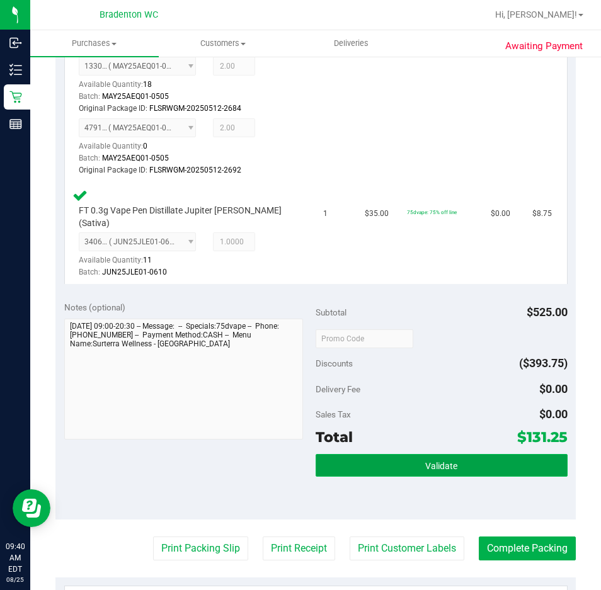
click at [435, 454] on button "Validate" at bounding box center [442, 465] width 252 height 23
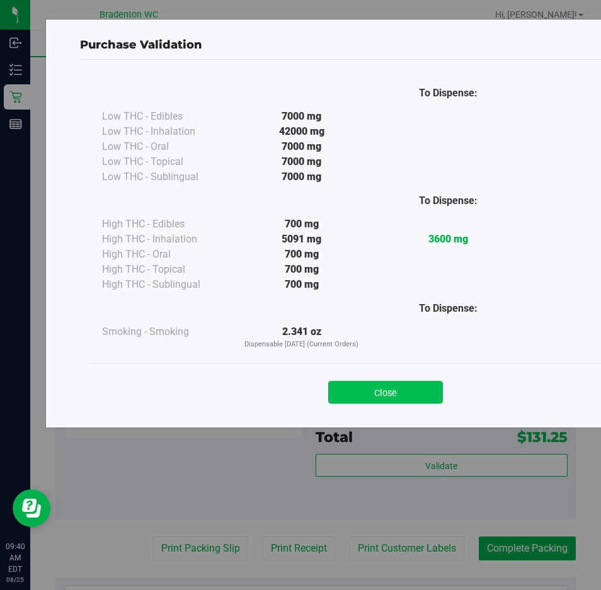
click at [365, 400] on button "Close" at bounding box center [385, 392] width 115 height 23
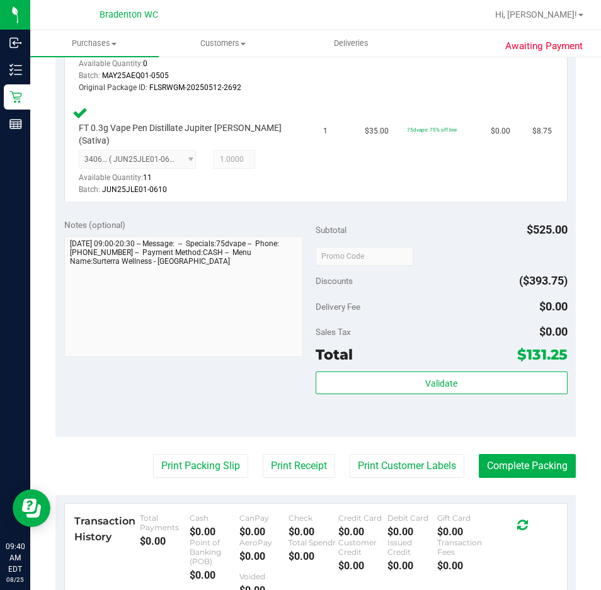
scroll to position [836, 0]
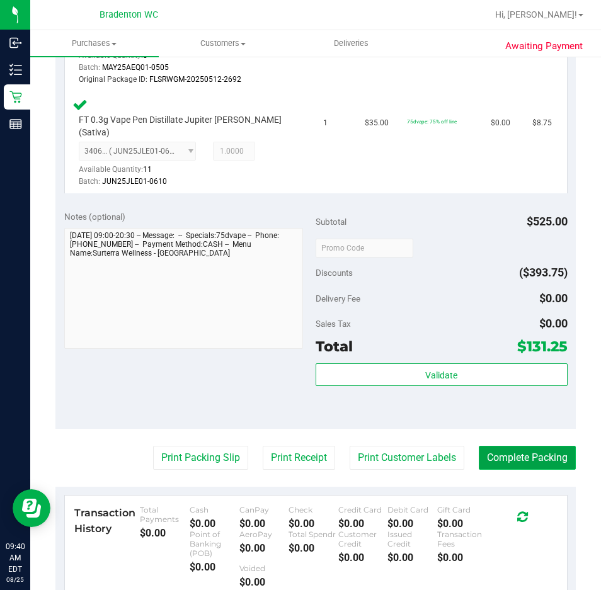
click at [508, 459] on button "Complete Packing" at bounding box center [527, 458] width 97 height 24
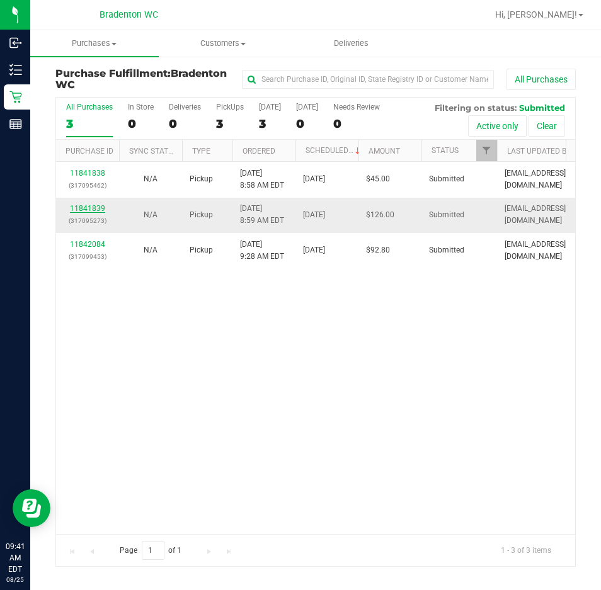
click at [95, 210] on link "11841839" at bounding box center [87, 208] width 35 height 9
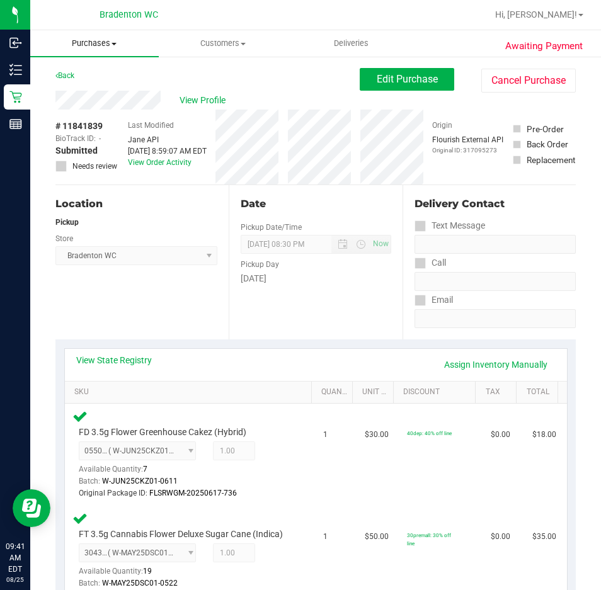
click at [108, 42] on span "Purchases" at bounding box center [94, 43] width 129 height 11
click at [98, 90] on span "Fulfillment" at bounding box center [69, 91] width 78 height 11
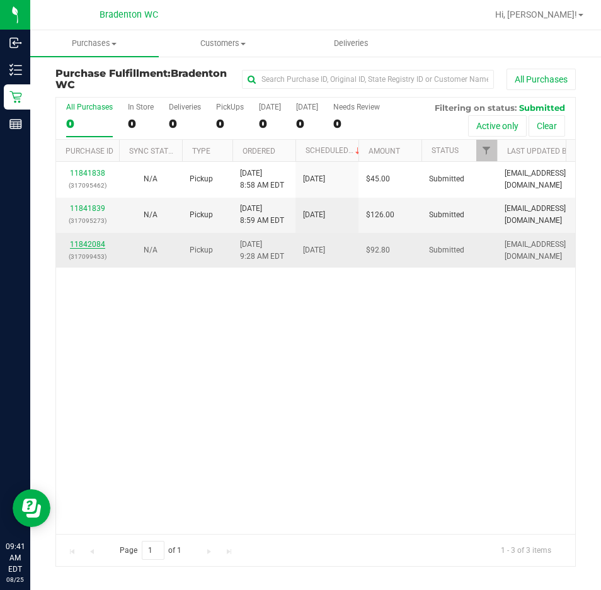
click at [96, 243] on link "11842084" at bounding box center [87, 244] width 35 height 9
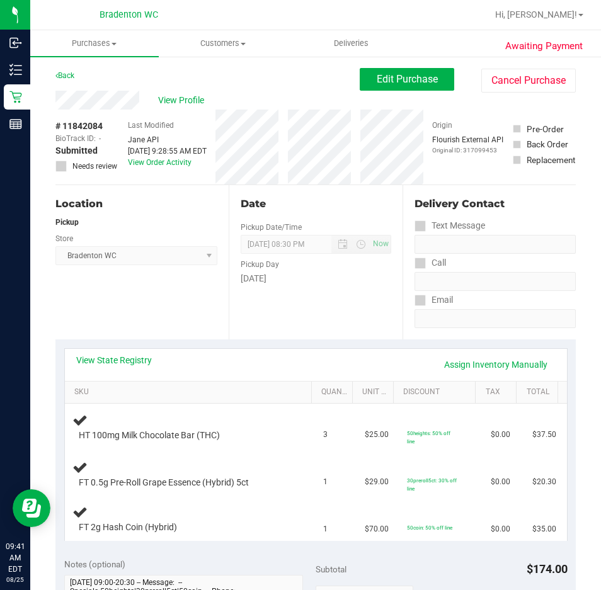
click at [114, 353] on div "View State Registry Assign Inventory Manually" at bounding box center [316, 365] width 502 height 32
click at [135, 350] on div "View State Registry Assign Inventory Manually" at bounding box center [316, 365] width 502 height 32
click at [134, 359] on link "View State Registry" at bounding box center [114, 360] width 76 height 13
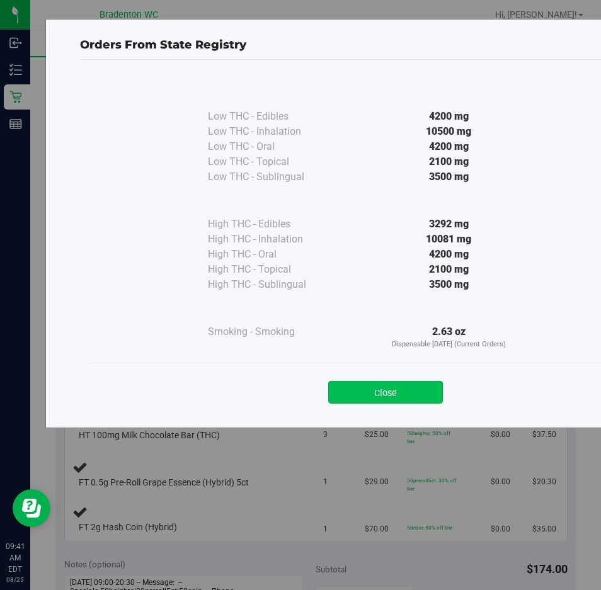
click at [400, 390] on button "Close" at bounding box center [385, 392] width 115 height 23
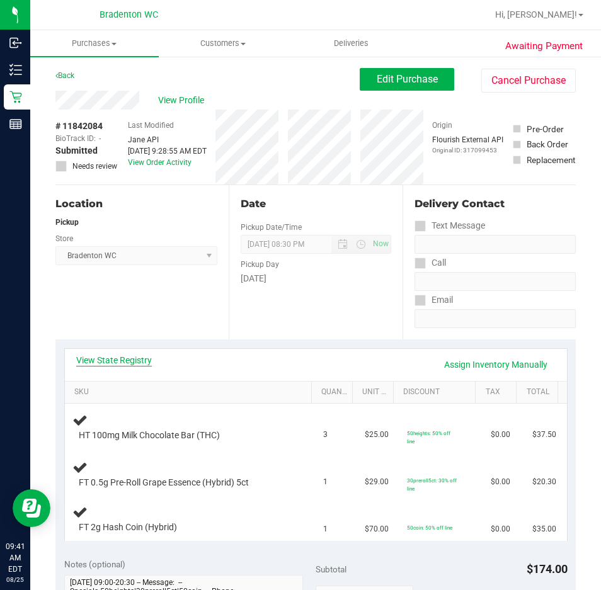
click at [117, 357] on link "View State Registry" at bounding box center [114, 360] width 76 height 13
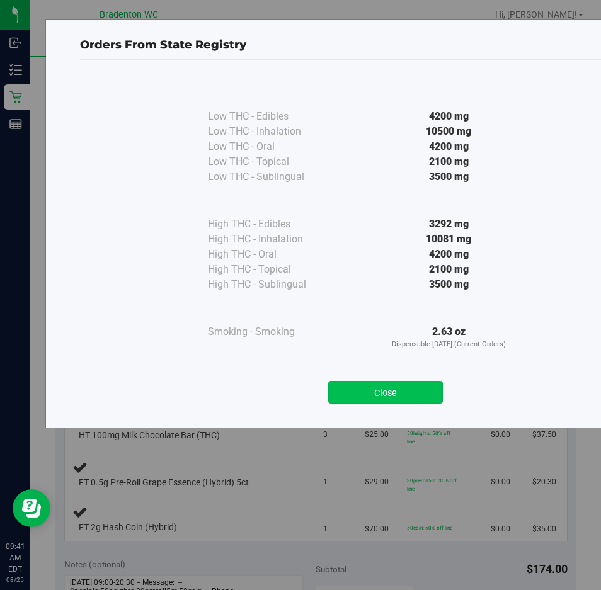
click at [427, 387] on button "Close" at bounding box center [385, 392] width 115 height 23
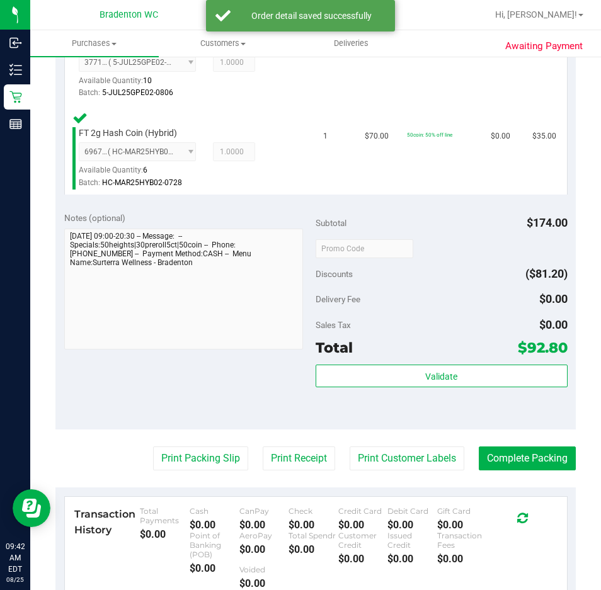
scroll to position [480, 0]
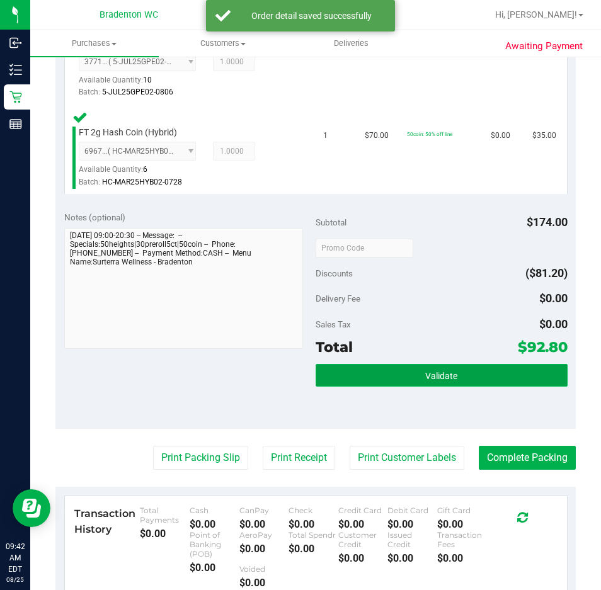
click at [456, 382] on button "Validate" at bounding box center [442, 375] width 252 height 23
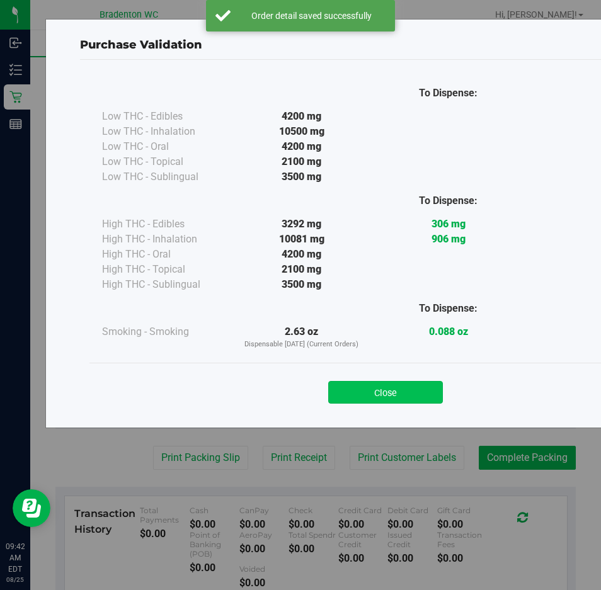
click at [381, 393] on button "Close" at bounding box center [385, 392] width 115 height 23
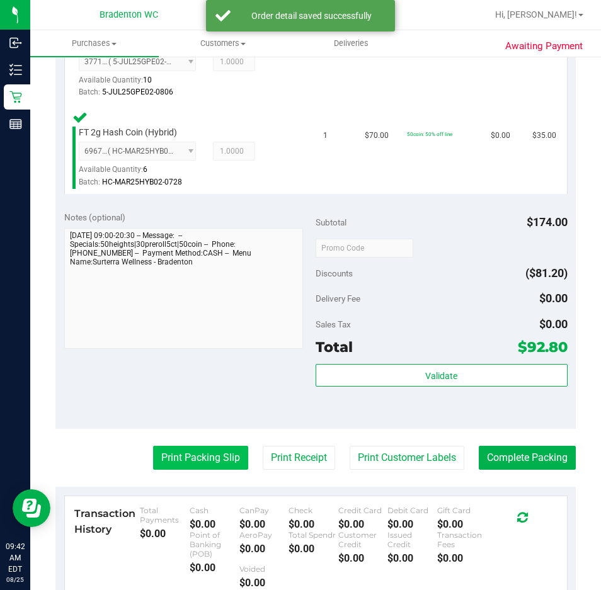
click at [175, 463] on button "Print Packing Slip" at bounding box center [200, 458] width 95 height 24
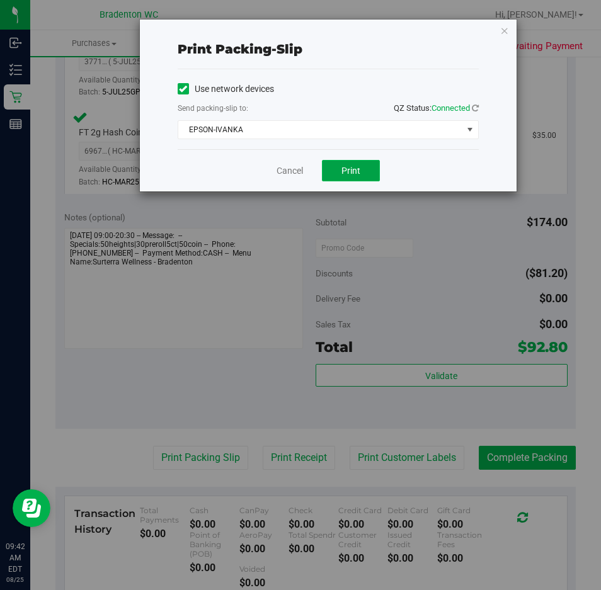
click at [348, 178] on button "Print" at bounding box center [351, 170] width 58 height 21
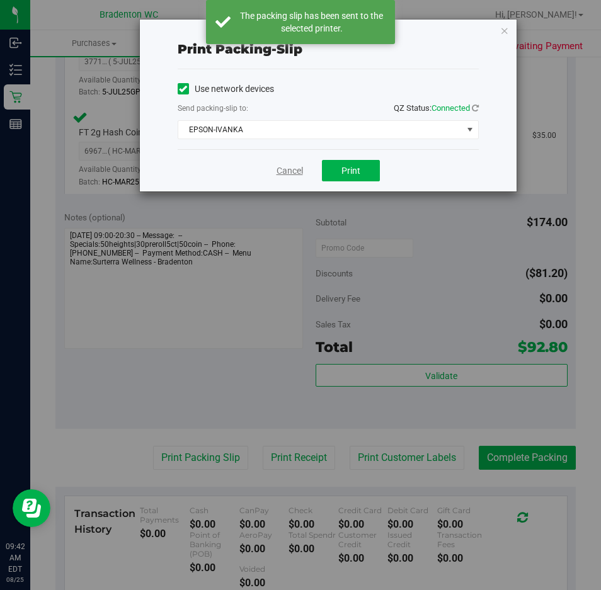
click at [299, 173] on link "Cancel" at bounding box center [290, 170] width 26 height 13
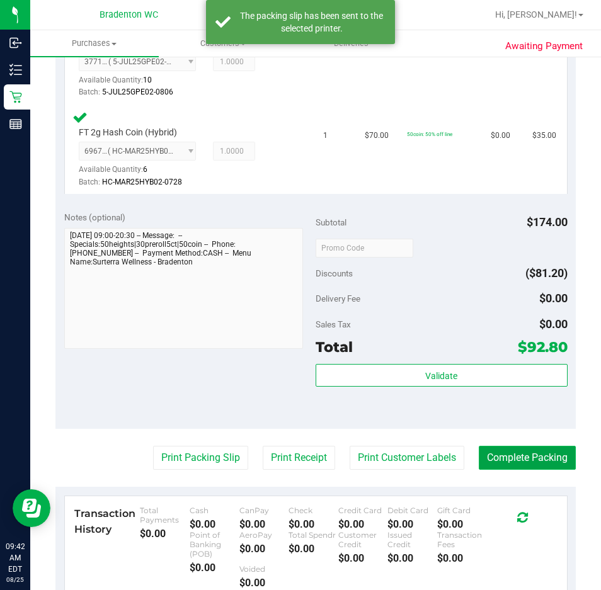
click at [523, 460] on button "Complete Packing" at bounding box center [527, 458] width 97 height 24
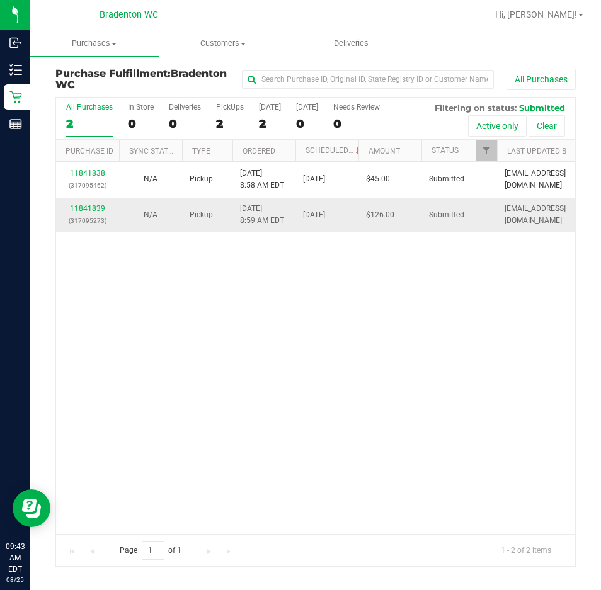
click at [93, 203] on div "11841839 (317095273)" at bounding box center [88, 215] width 48 height 24
click at [88, 207] on link "11841839" at bounding box center [87, 208] width 35 height 9
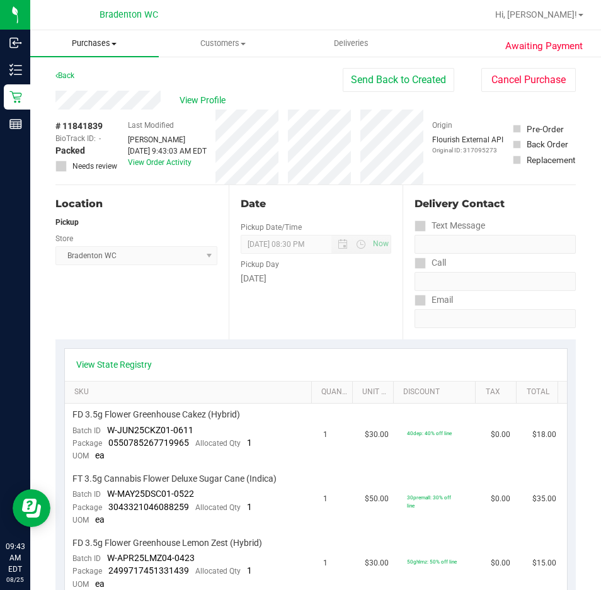
click at [83, 47] on span "Purchases" at bounding box center [94, 43] width 129 height 11
click at [84, 86] on span "Fulfillment" at bounding box center [69, 91] width 78 height 11
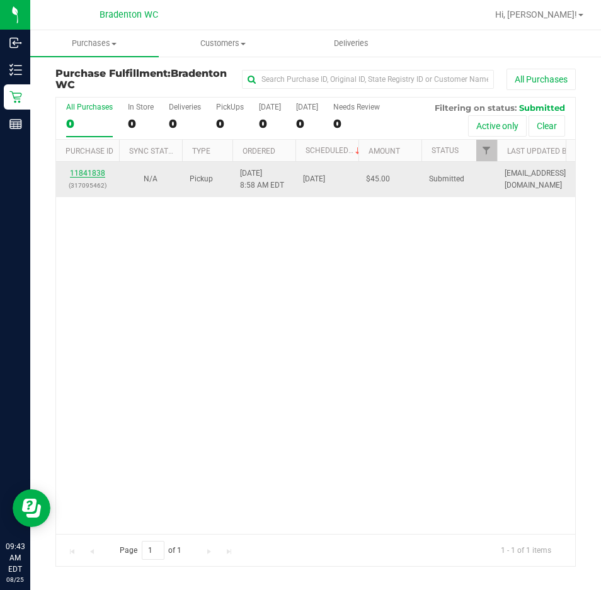
click at [86, 175] on link "11841838" at bounding box center [87, 173] width 35 height 9
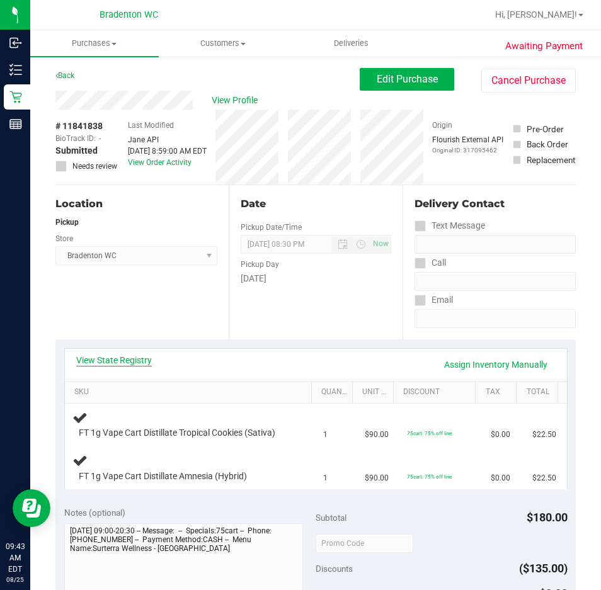
click at [113, 355] on link "View State Registry" at bounding box center [114, 360] width 76 height 13
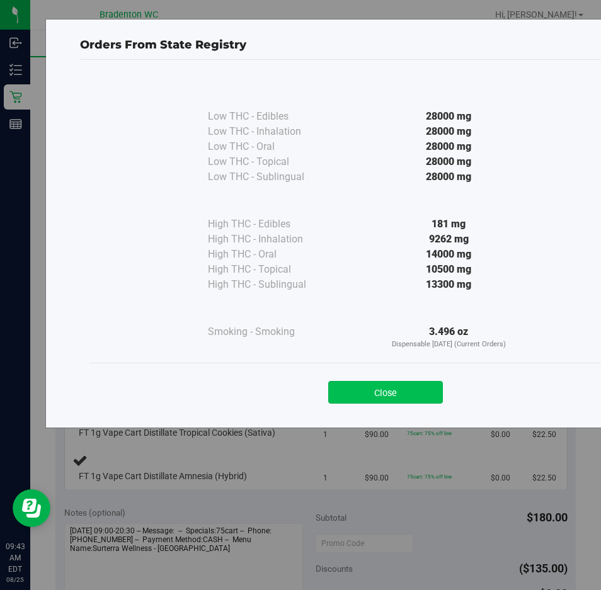
click at [432, 396] on button "Close" at bounding box center [385, 392] width 115 height 23
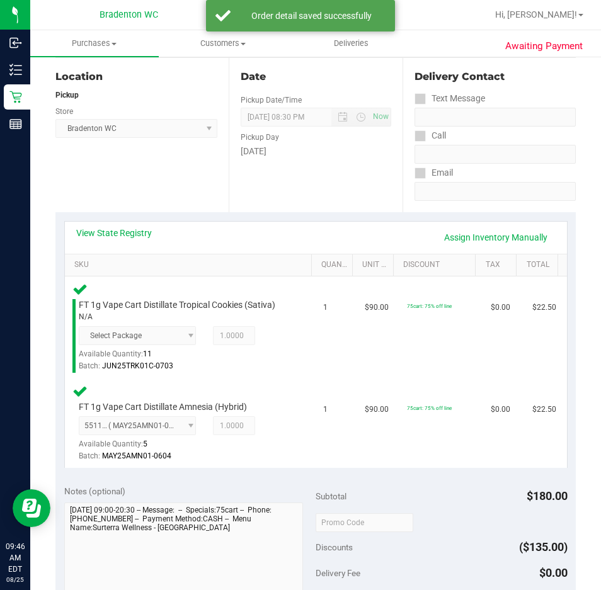
scroll to position [306, 0]
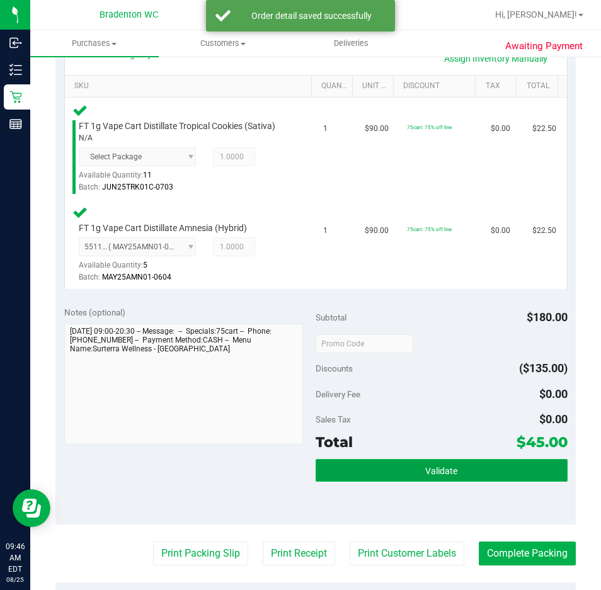
click at [398, 480] on button "Validate" at bounding box center [442, 470] width 252 height 23
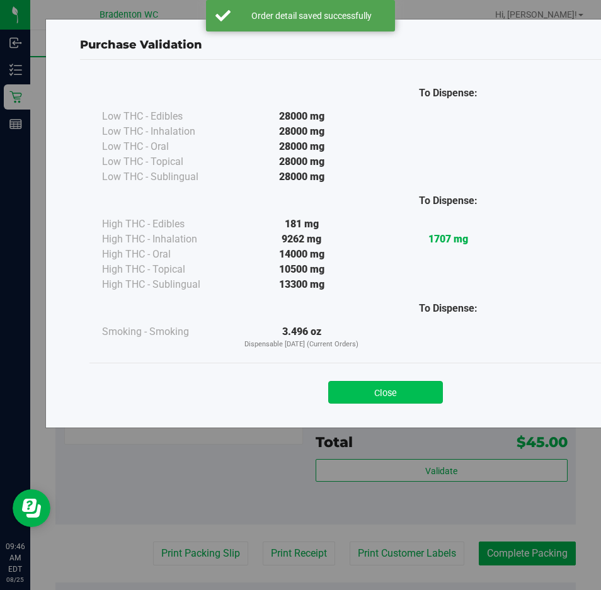
click at [393, 403] on button "Close" at bounding box center [385, 392] width 115 height 23
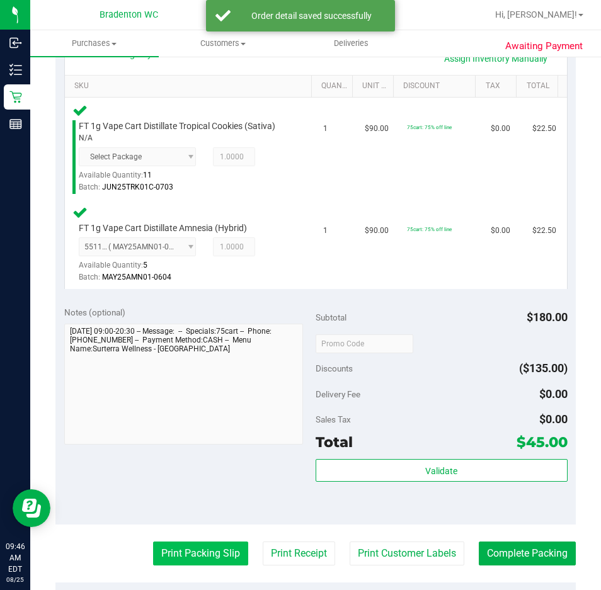
click at [202, 551] on button "Print Packing Slip" at bounding box center [200, 554] width 95 height 24
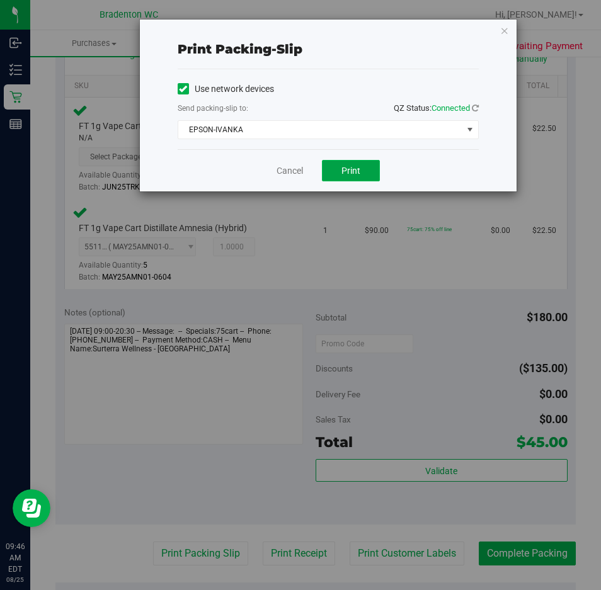
click at [344, 163] on button "Print" at bounding box center [351, 170] width 58 height 21
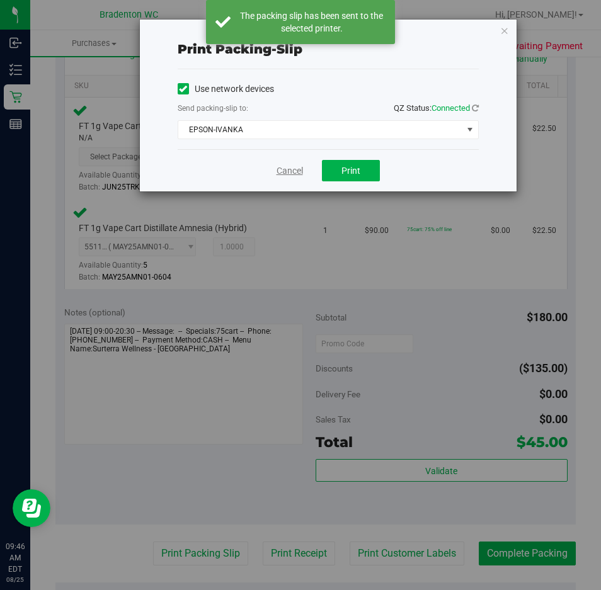
click at [292, 171] on link "Cancel" at bounding box center [290, 170] width 26 height 13
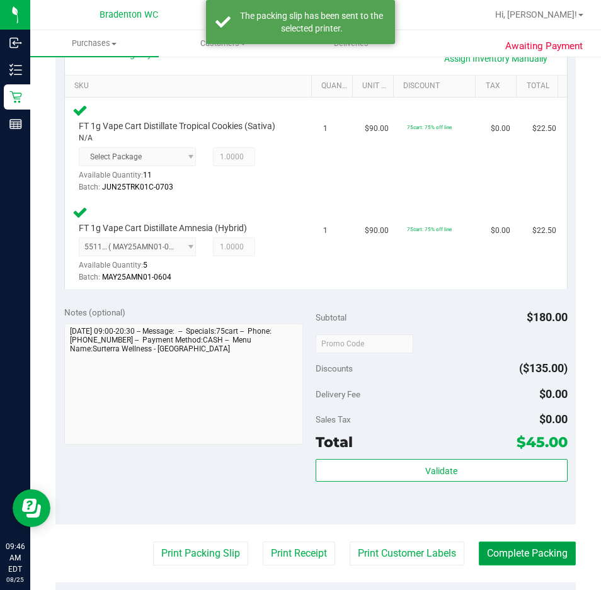
click at [518, 560] on button "Complete Packing" at bounding box center [527, 554] width 97 height 24
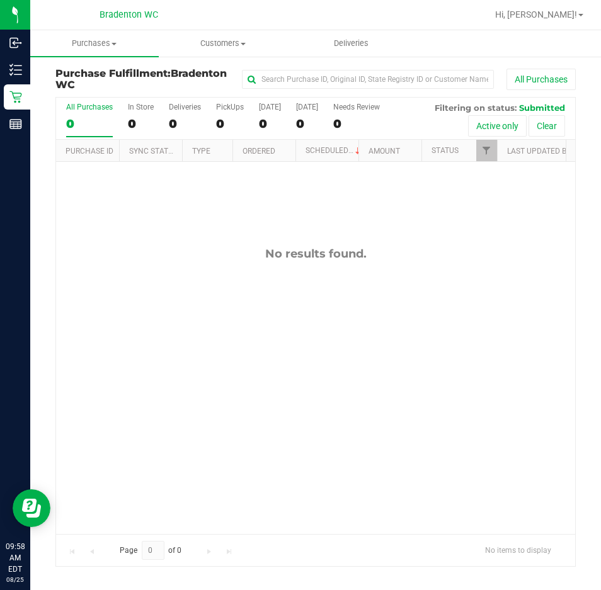
click at [105, 303] on div "No results found." at bounding box center [315, 390] width 519 height 457
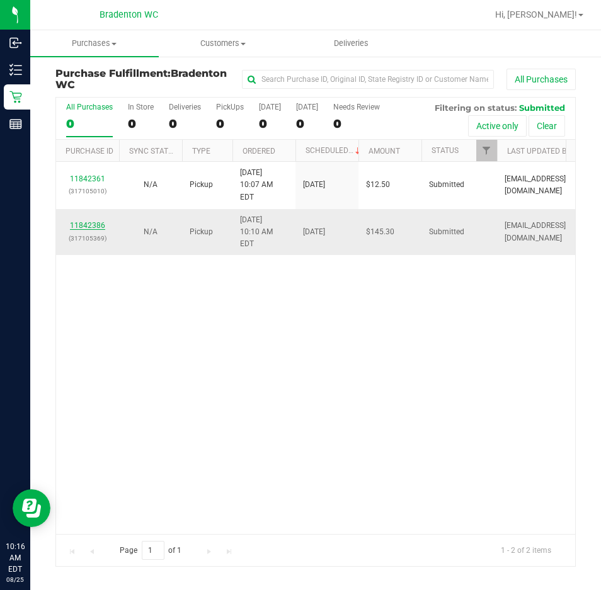
click at [98, 221] on link "11842386" at bounding box center [87, 225] width 35 height 9
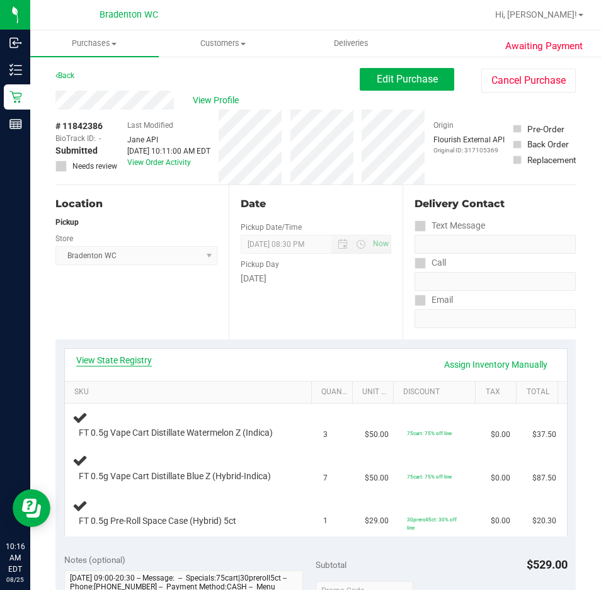
click at [141, 362] on link "View State Registry" at bounding box center [114, 360] width 76 height 13
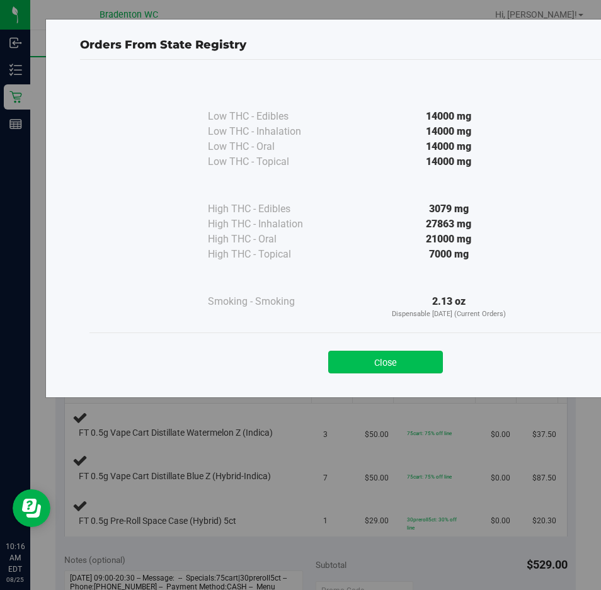
click at [410, 368] on button "Close" at bounding box center [385, 362] width 115 height 23
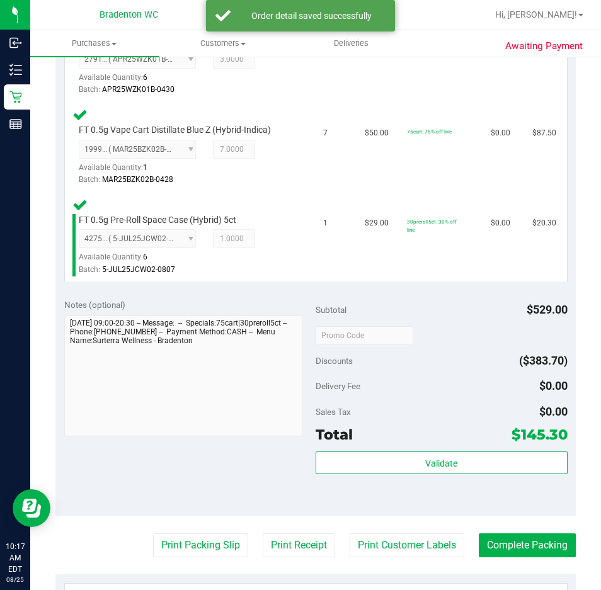
scroll to position [434, 0]
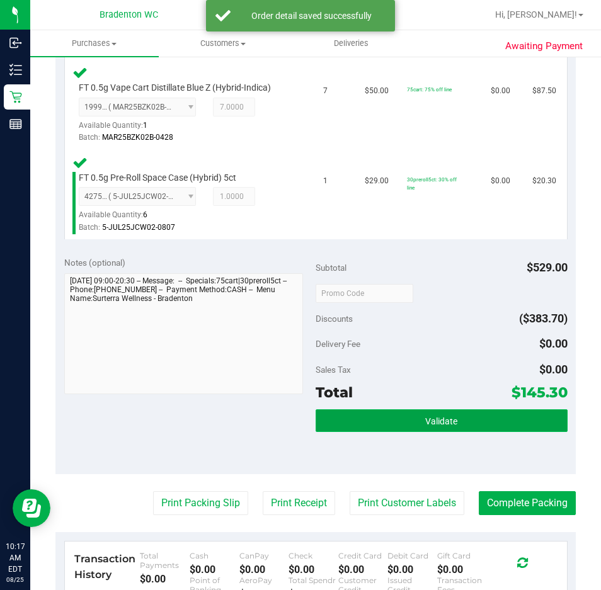
click at [432, 430] on button "Validate" at bounding box center [442, 421] width 252 height 23
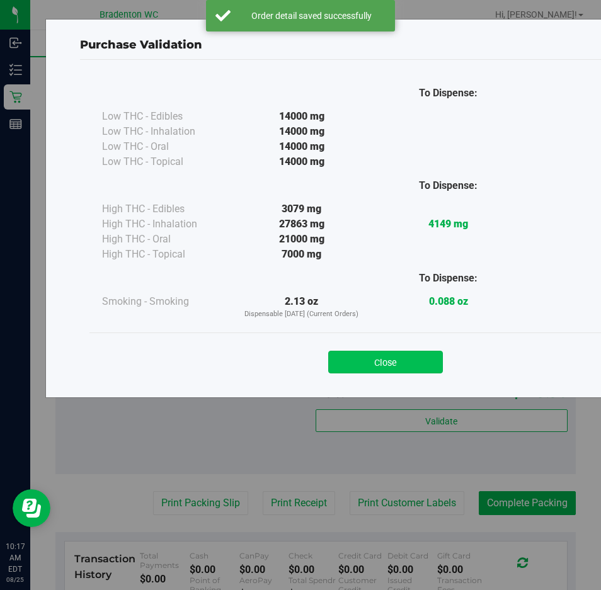
click at [393, 364] on button "Close" at bounding box center [385, 362] width 115 height 23
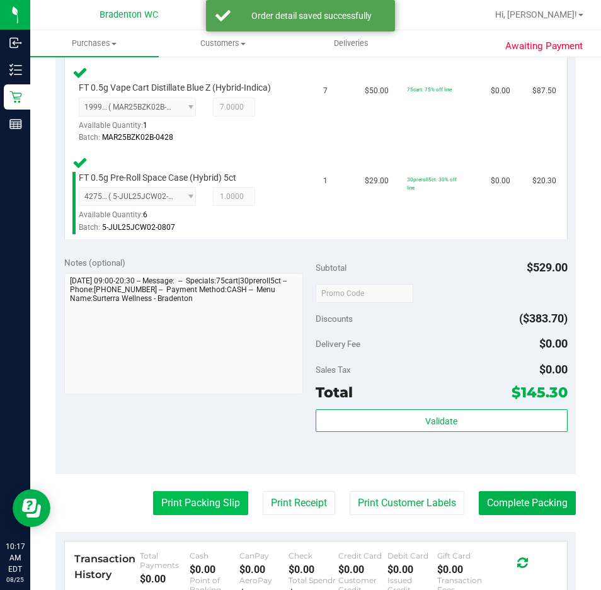
click at [202, 500] on button "Print Packing Slip" at bounding box center [200, 504] width 95 height 24
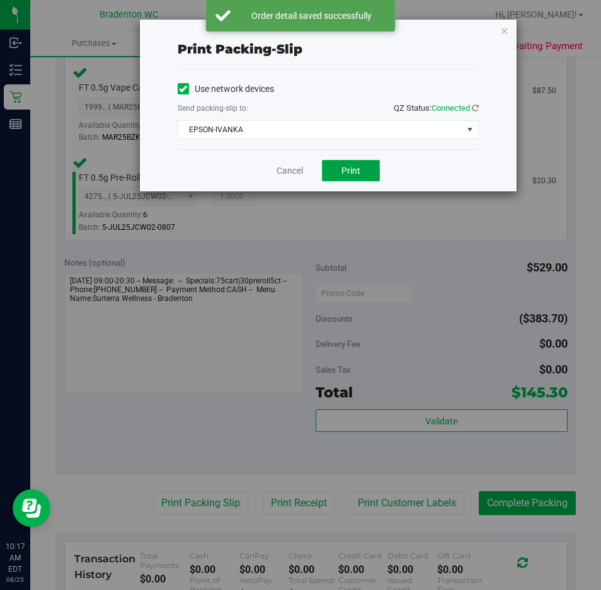
click at [339, 170] on button "Print" at bounding box center [351, 170] width 58 height 21
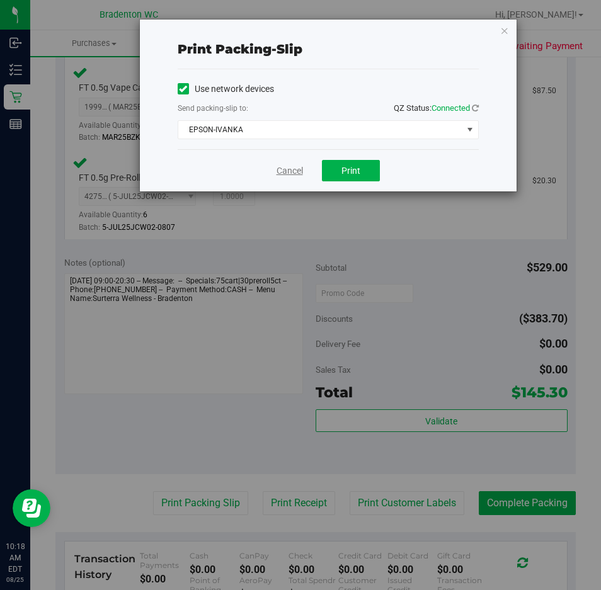
click at [292, 170] on link "Cancel" at bounding box center [290, 170] width 26 height 13
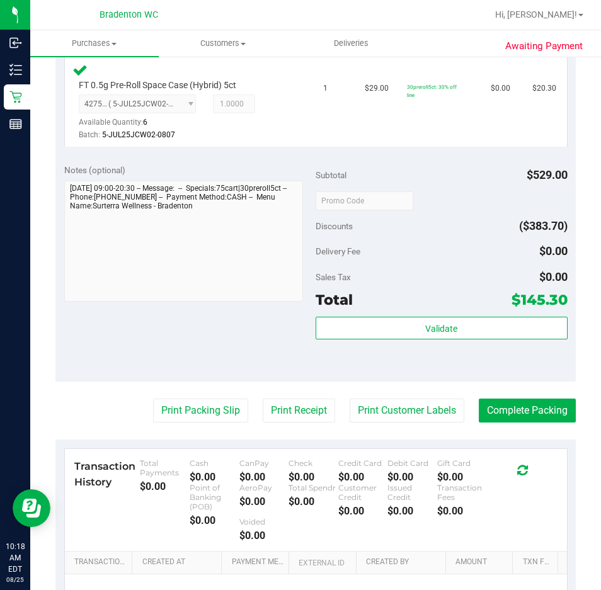
scroll to position [486, 0]
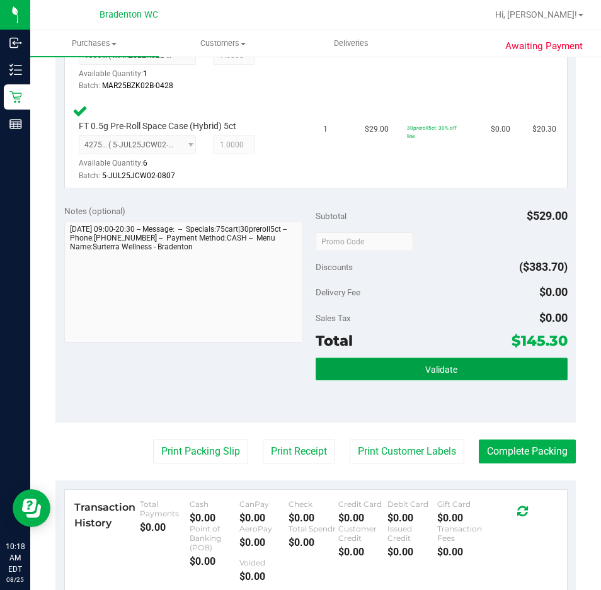
click at [359, 358] on button "Validate" at bounding box center [442, 369] width 252 height 23
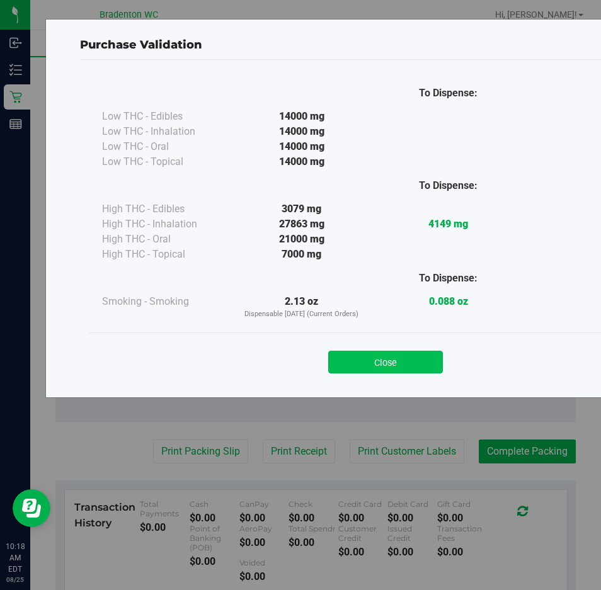
click at [371, 364] on button "Close" at bounding box center [385, 362] width 115 height 23
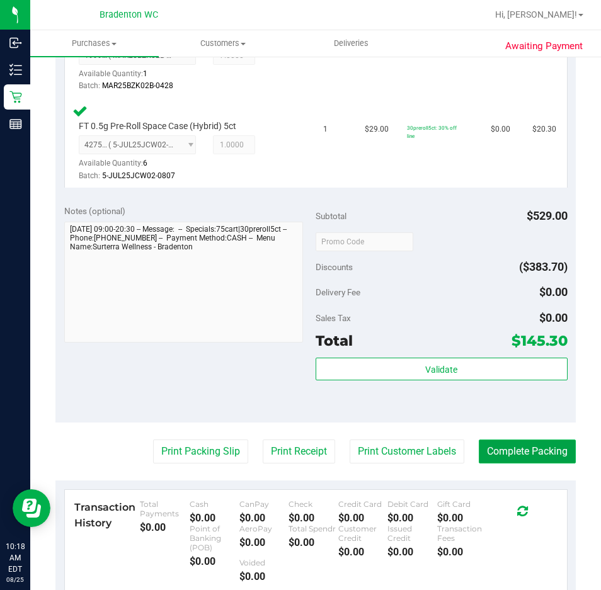
click at [510, 459] on button "Complete Packing" at bounding box center [527, 452] width 97 height 24
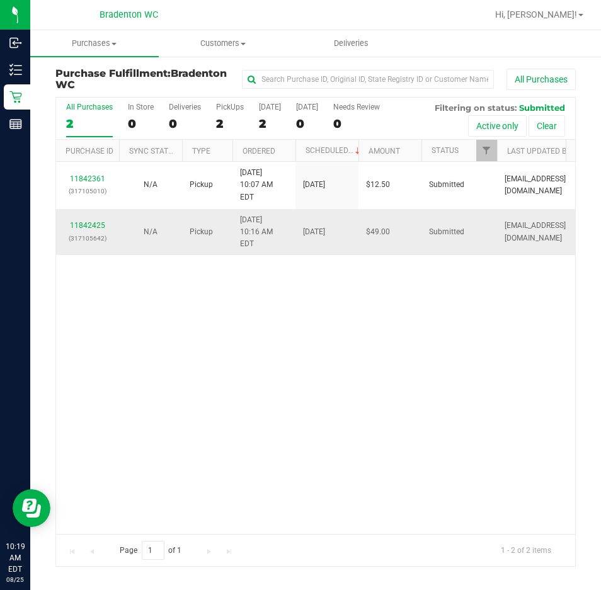
click at [84, 220] on div "11842425 (317105642)" at bounding box center [88, 232] width 48 height 24
click at [89, 221] on link "11842425" at bounding box center [87, 225] width 35 height 9
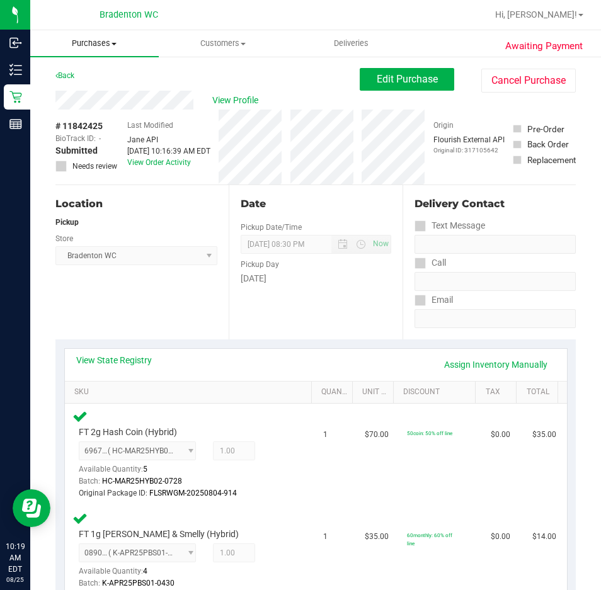
click at [104, 46] on span "Purchases" at bounding box center [94, 43] width 129 height 11
click at [98, 92] on span "Fulfillment" at bounding box center [69, 91] width 78 height 11
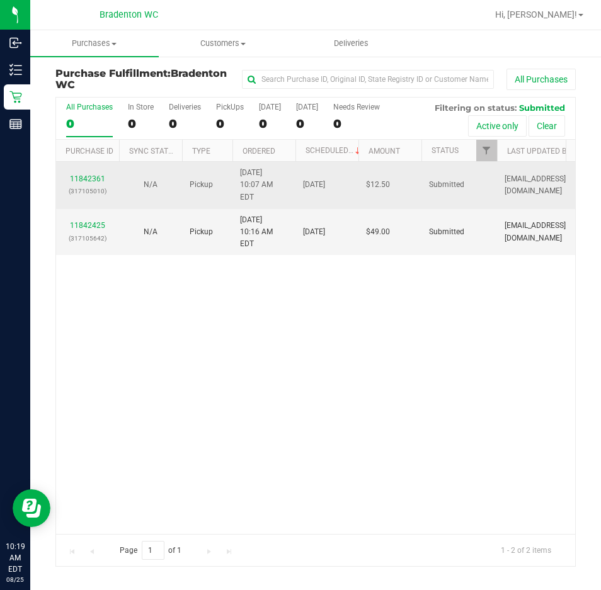
click at [93, 177] on div "11842361 (317105010)" at bounding box center [88, 185] width 48 height 24
click at [97, 175] on link "11842361" at bounding box center [87, 179] width 35 height 9
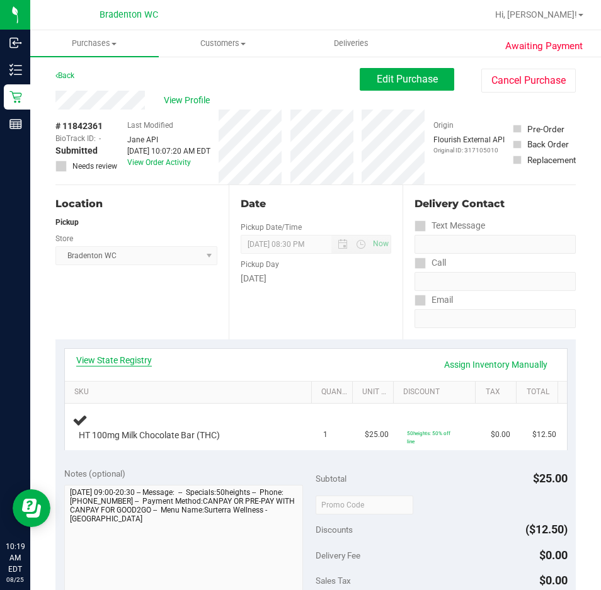
click at [117, 364] on link "View State Registry" at bounding box center [114, 360] width 76 height 13
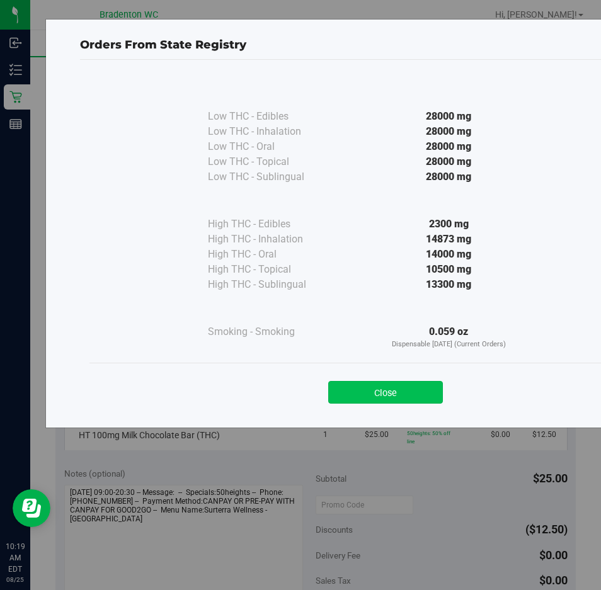
click at [381, 400] on button "Close" at bounding box center [385, 392] width 115 height 23
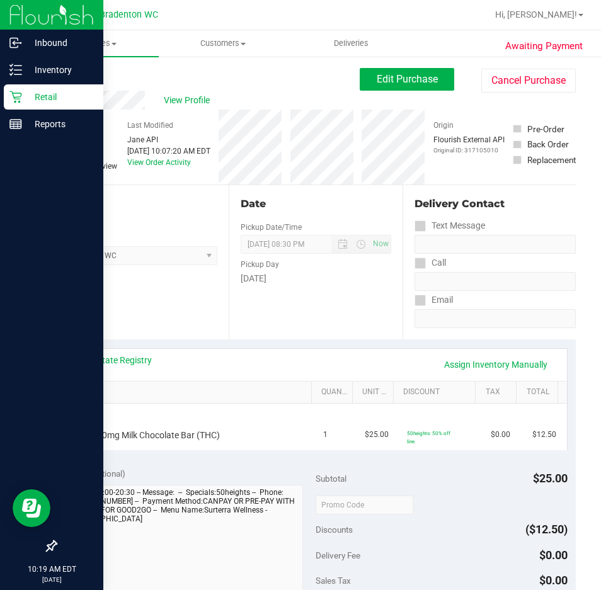
click at [21, 103] on div "Retail" at bounding box center [54, 96] width 100 height 25
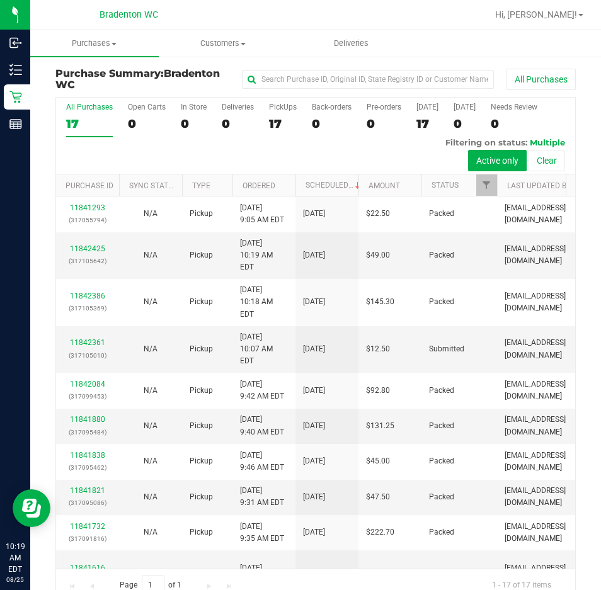
click at [186, 154] on div "All Purchases 17 Open Carts 0 In Store 0 Deliveries 0 PickUps 17 Back-orders 0 …" at bounding box center [315, 136] width 519 height 77
click at [197, 47] on span "Customers" at bounding box center [222, 43] width 127 height 11
click at [204, 72] on span "All customers" at bounding box center [204, 76] width 91 height 11
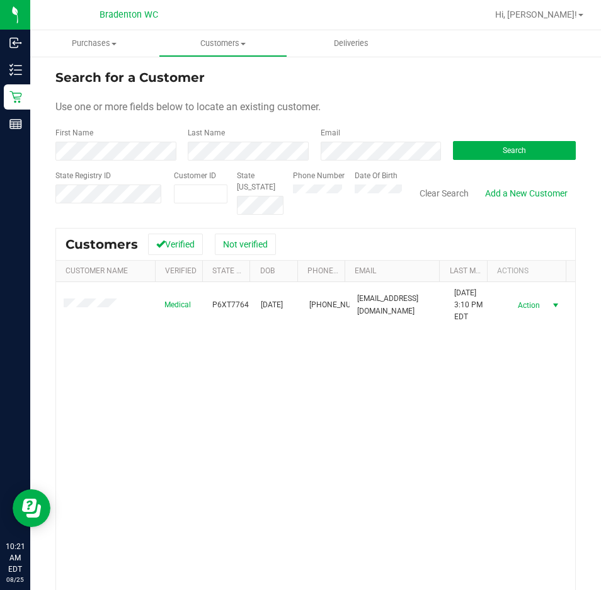
click at [519, 306] on span "Action" at bounding box center [527, 306] width 41 height 18
click at [509, 345] on li "Create new purchase" at bounding box center [533, 353] width 86 height 35
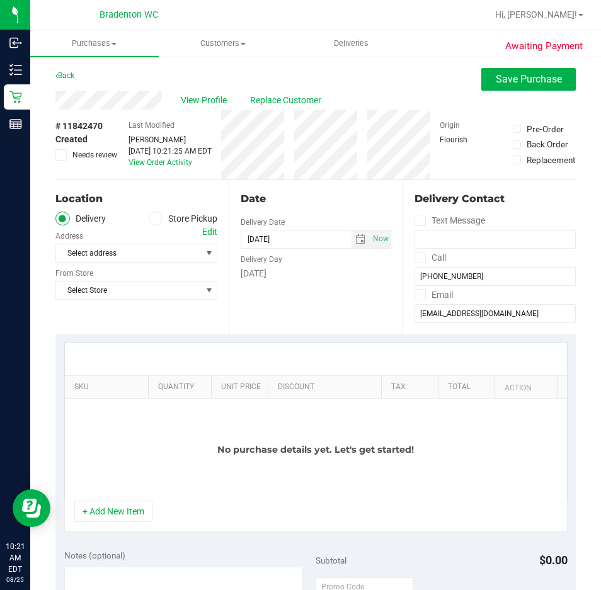
click at [149, 222] on span at bounding box center [156, 219] width 14 height 14
click at [0, 0] on input "Store Pickup" at bounding box center [0, 0] width 0 height 0
click at [132, 265] on div "Location Delivery Store Pickup Store Select Store Select Store Bonita Springs W…" at bounding box center [141, 257] width 173 height 154
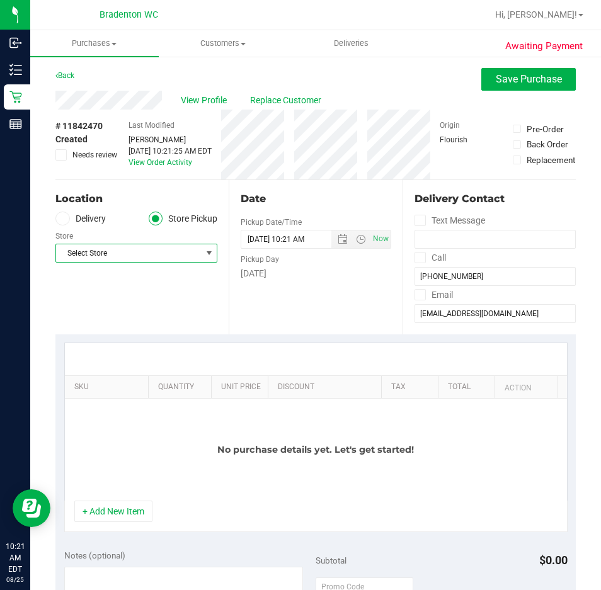
click at [137, 253] on span "Select Store" at bounding box center [128, 254] width 145 height 18
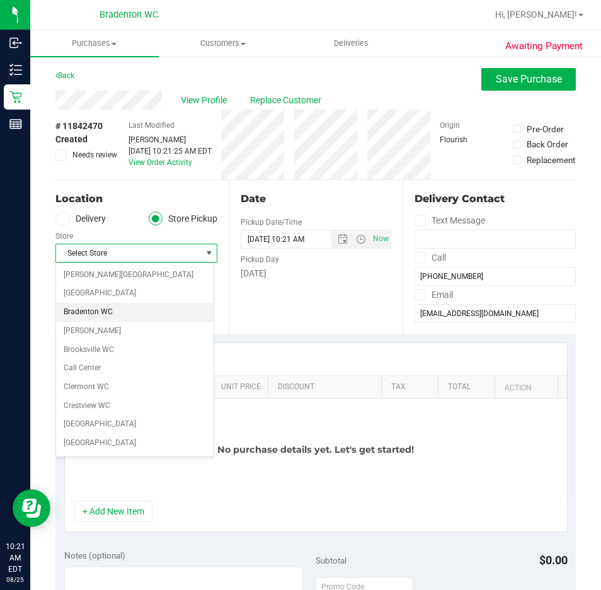
click at [137, 318] on li "Bradenton WC" at bounding box center [135, 312] width 158 height 19
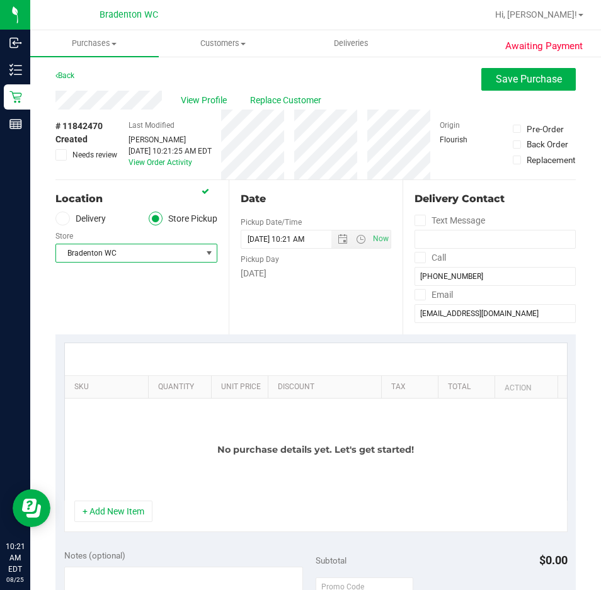
click at [113, 500] on div "No purchase details yet. Let's get started!" at bounding box center [316, 450] width 502 height 102
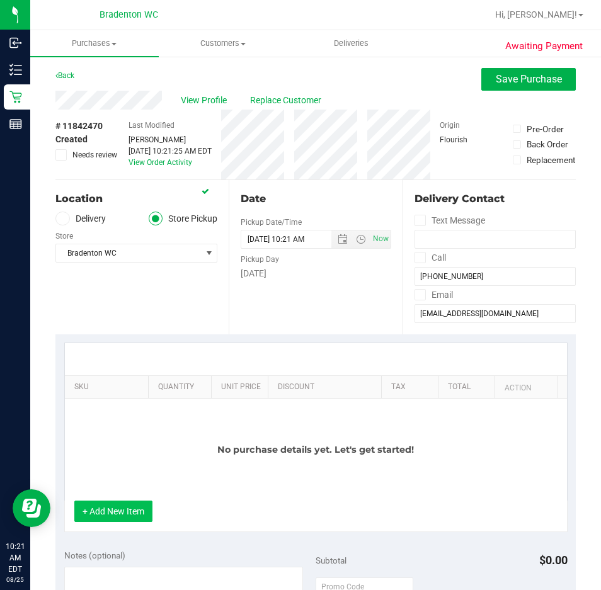
click at [110, 509] on button "+ Add New Item" at bounding box center [113, 511] width 78 height 21
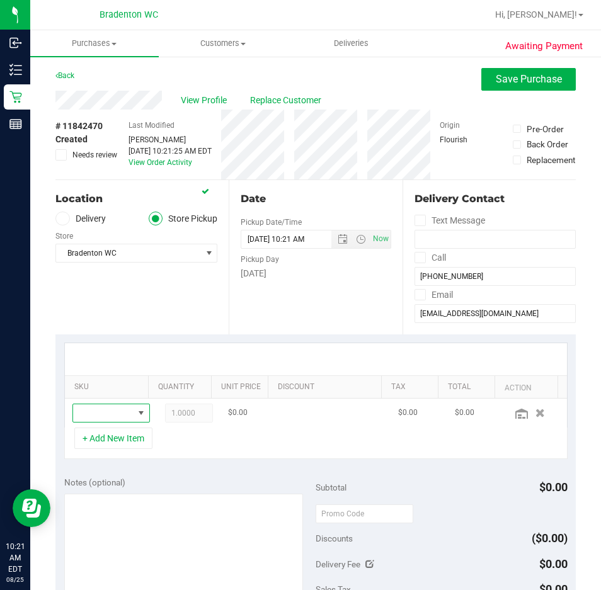
click at [136, 415] on span "NO DATA FOUND" at bounding box center [141, 413] width 10 height 10
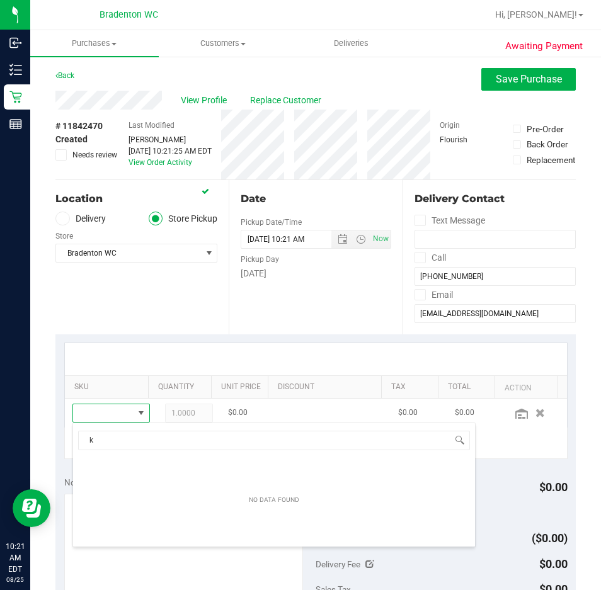
scroll to position [19, 49]
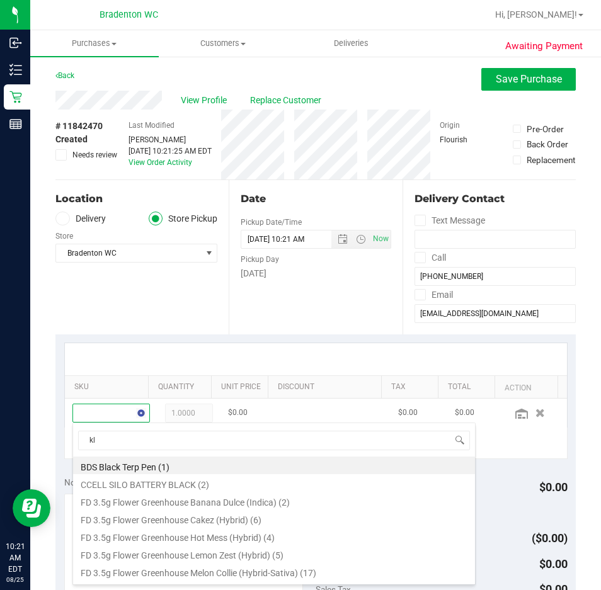
type input "klp"
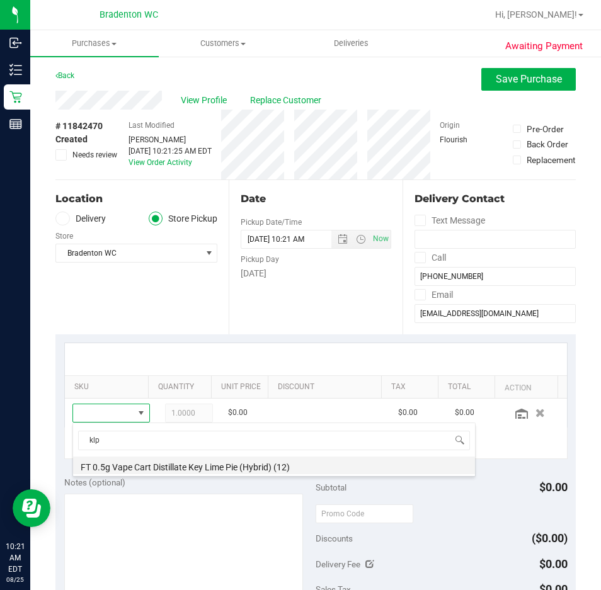
click at [132, 464] on li "FT 0.5g Vape Cart Distillate Key Lime Pie (Hybrid) (12)" at bounding box center [274, 466] width 402 height 18
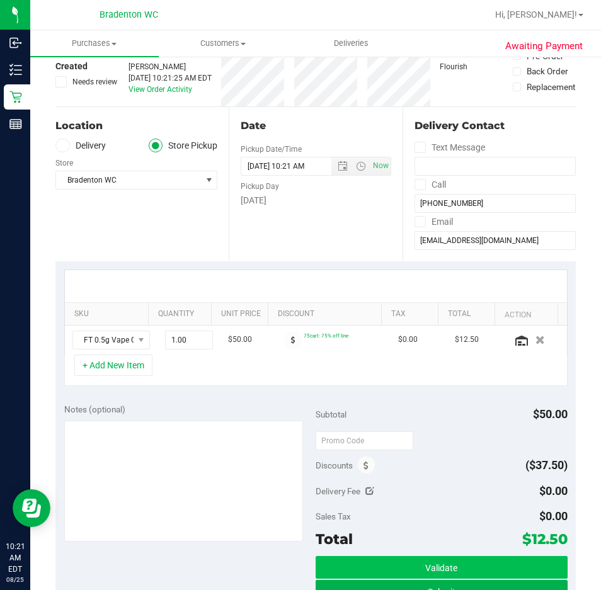
scroll to position [189, 0]
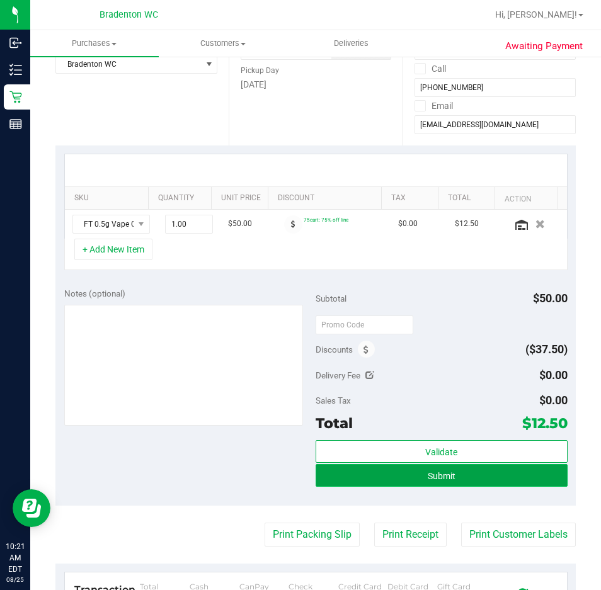
click at [422, 483] on button "Submit" at bounding box center [442, 475] width 252 height 23
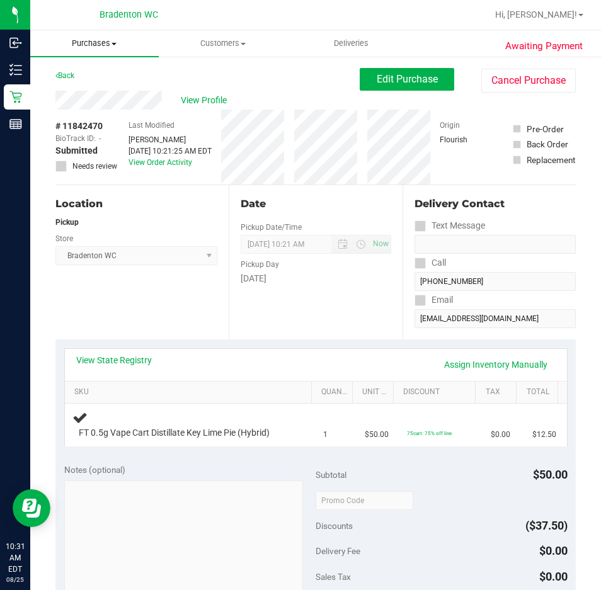
click at [93, 44] on span "Purchases" at bounding box center [94, 43] width 129 height 11
click at [81, 96] on span "Fulfillment" at bounding box center [69, 91] width 78 height 11
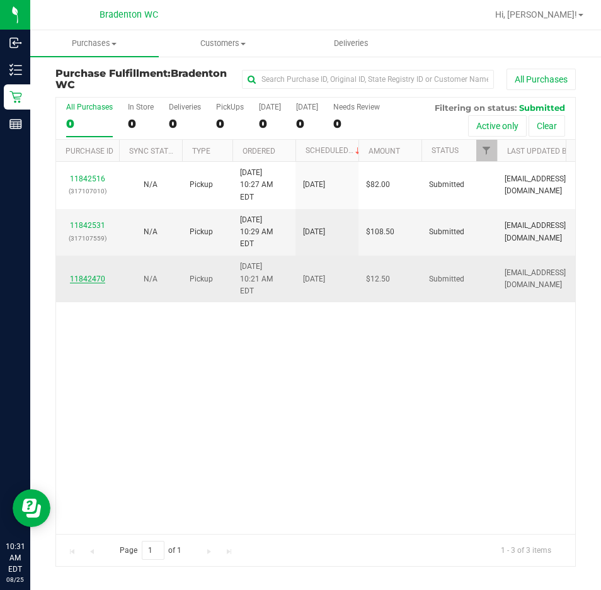
click at [96, 275] on link "11842470" at bounding box center [87, 279] width 35 height 9
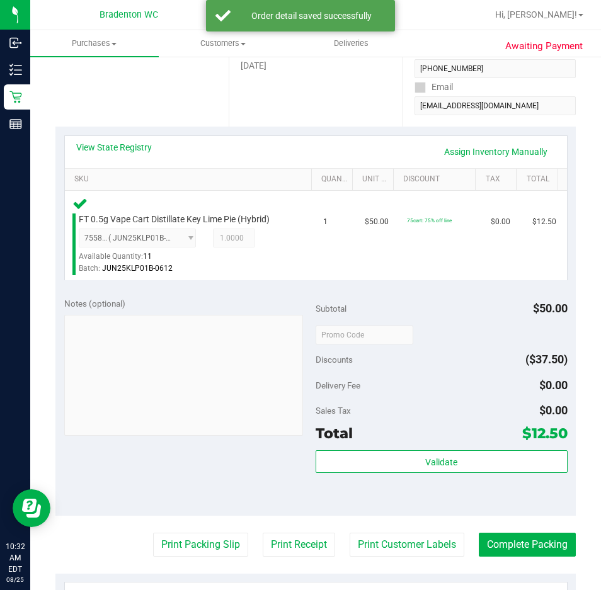
scroll to position [314, 0]
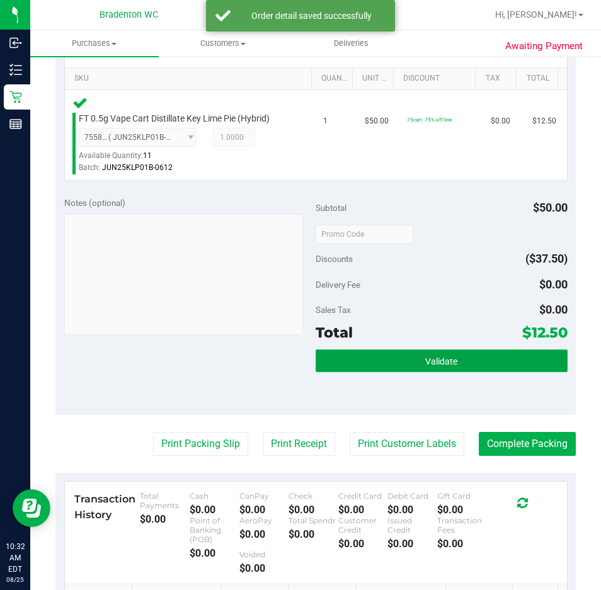
click at [487, 365] on button "Validate" at bounding box center [442, 361] width 252 height 23
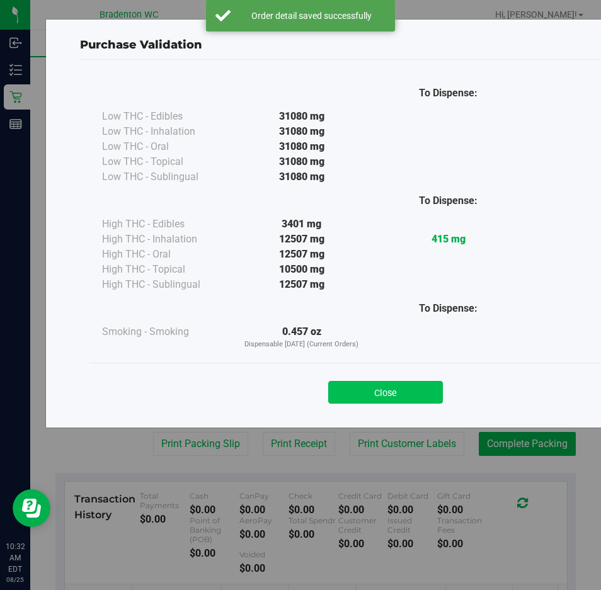
click at [389, 388] on button "Close" at bounding box center [385, 392] width 115 height 23
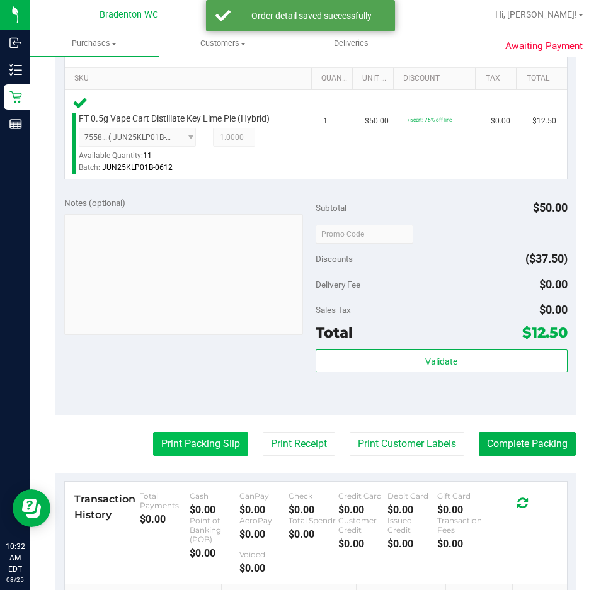
click at [197, 448] on button "Print Packing Slip" at bounding box center [200, 444] width 95 height 24
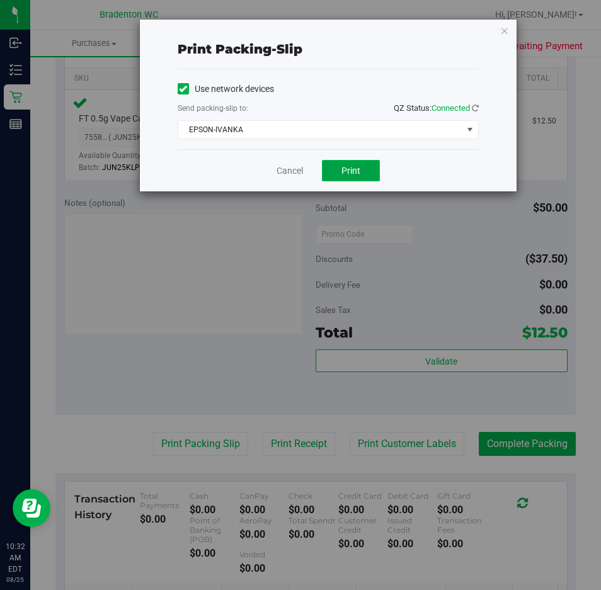
click at [358, 171] on span "Print" at bounding box center [351, 171] width 19 height 10
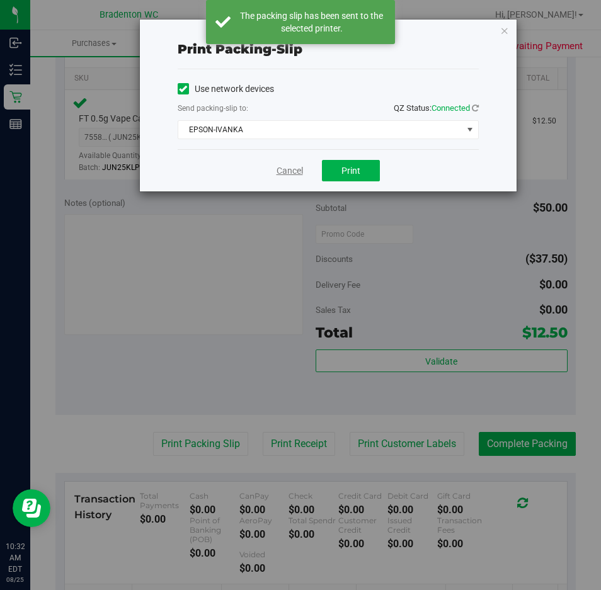
click at [289, 174] on link "Cancel" at bounding box center [290, 170] width 26 height 13
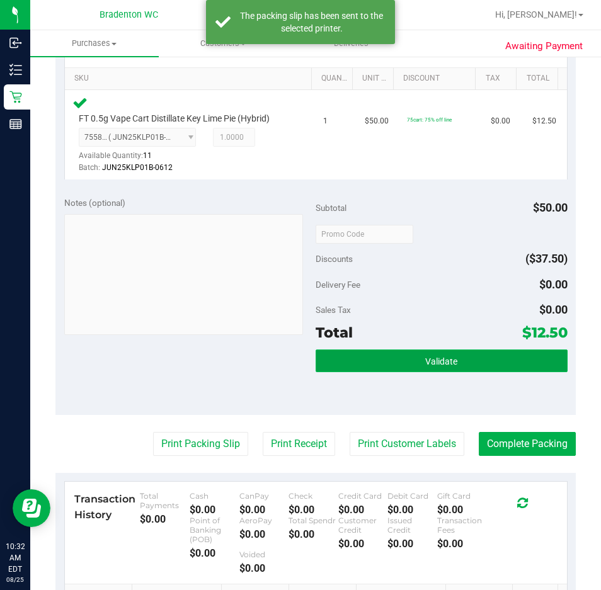
click at [389, 354] on button "Validate" at bounding box center [442, 361] width 252 height 23
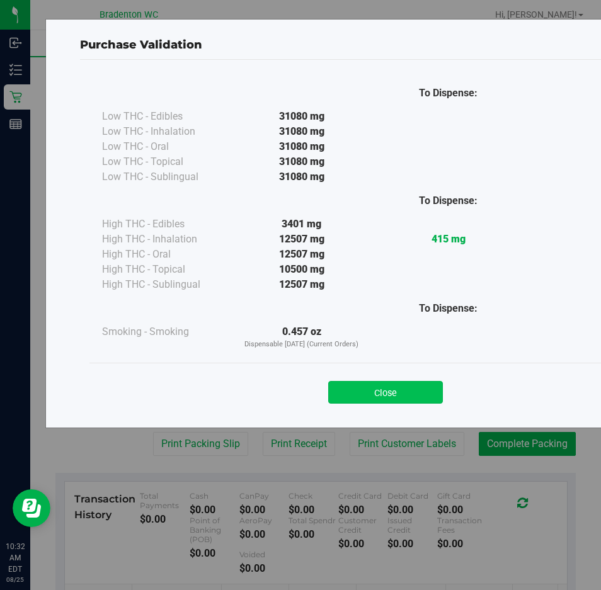
click at [396, 385] on button "Close" at bounding box center [385, 392] width 115 height 23
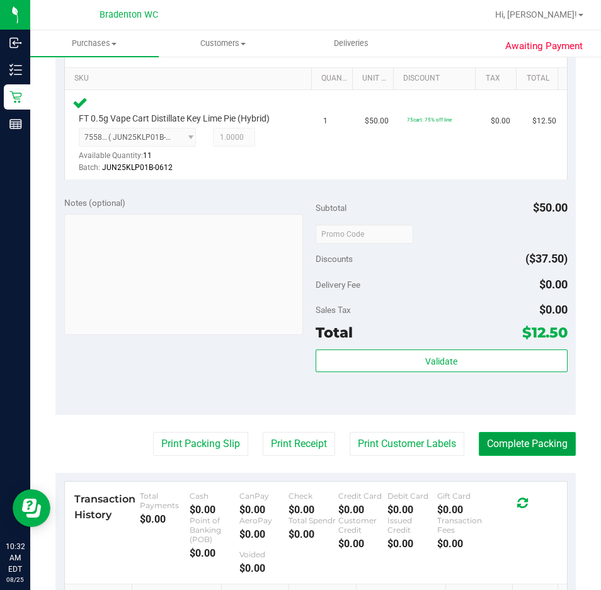
click at [498, 449] on button "Complete Packing" at bounding box center [527, 444] width 97 height 24
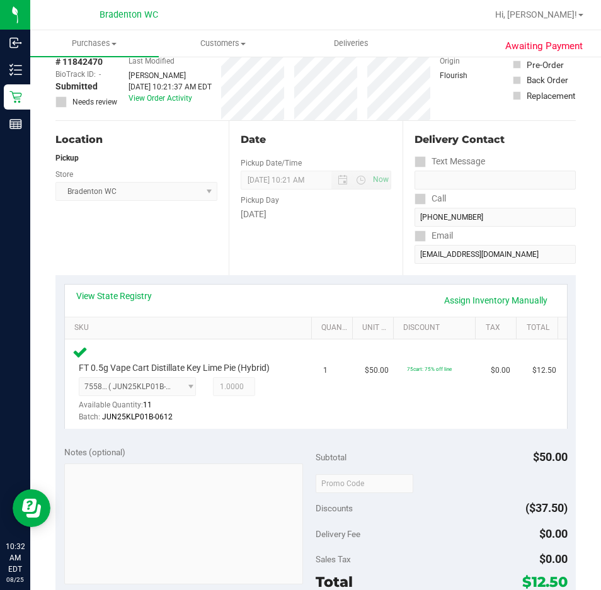
scroll to position [0, 0]
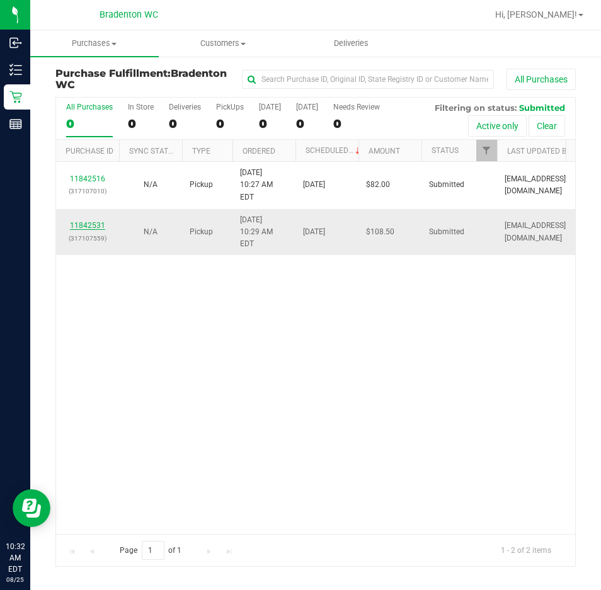
click at [92, 221] on link "11842531" at bounding box center [87, 225] width 35 height 9
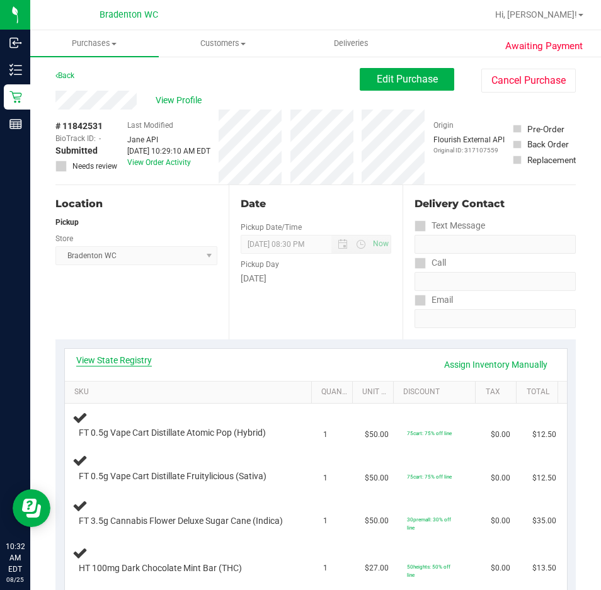
click at [144, 357] on link "View State Registry" at bounding box center [114, 360] width 76 height 13
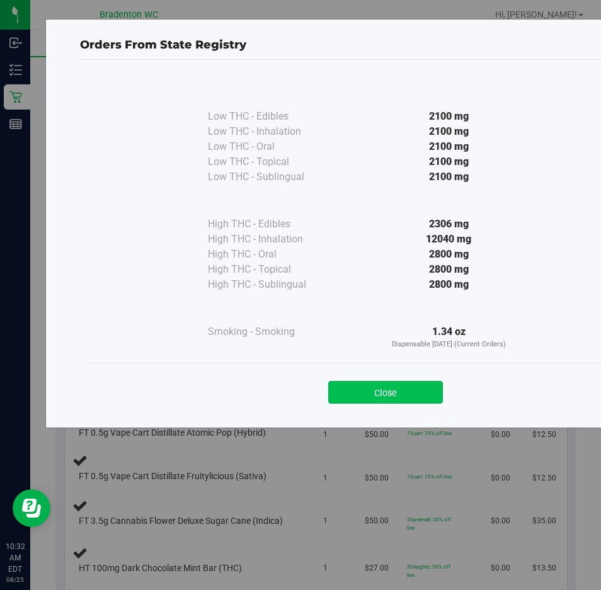
click at [413, 394] on button "Close" at bounding box center [385, 392] width 115 height 23
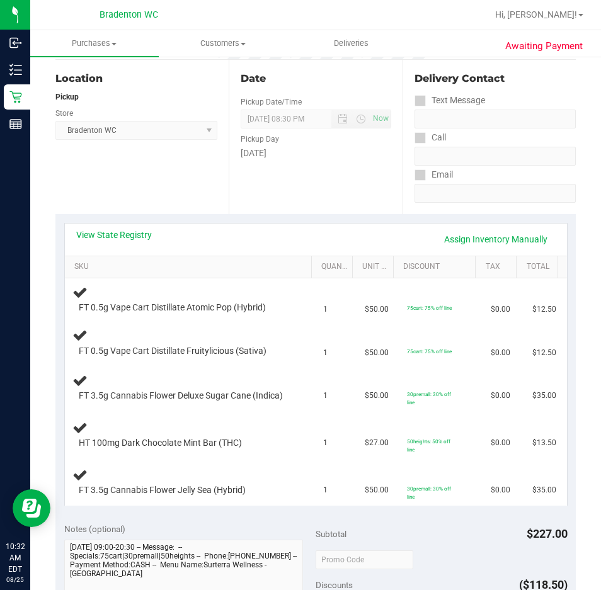
scroll to position [205, 0]
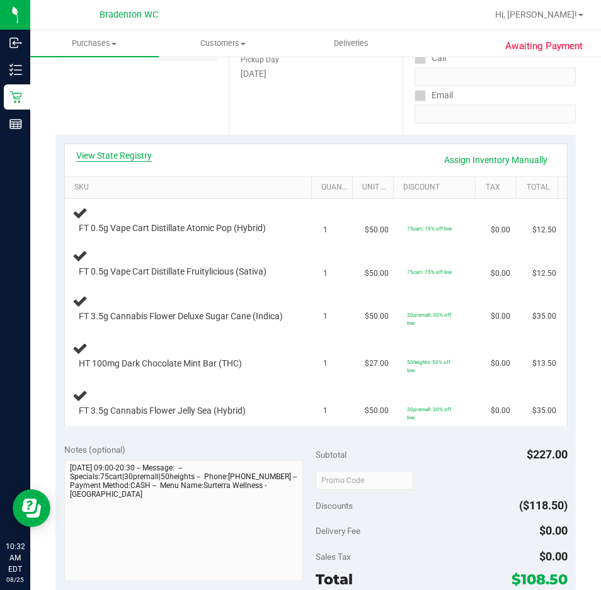
click at [130, 152] on link "View State Registry" at bounding box center [114, 155] width 76 height 13
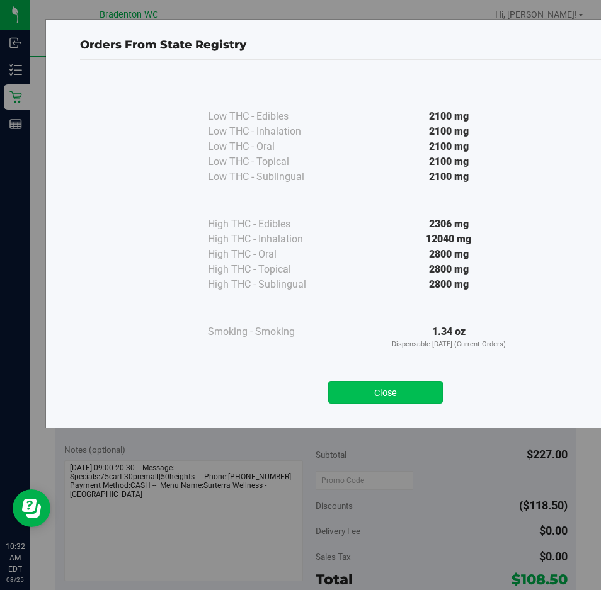
click at [386, 394] on button "Close" at bounding box center [385, 392] width 115 height 23
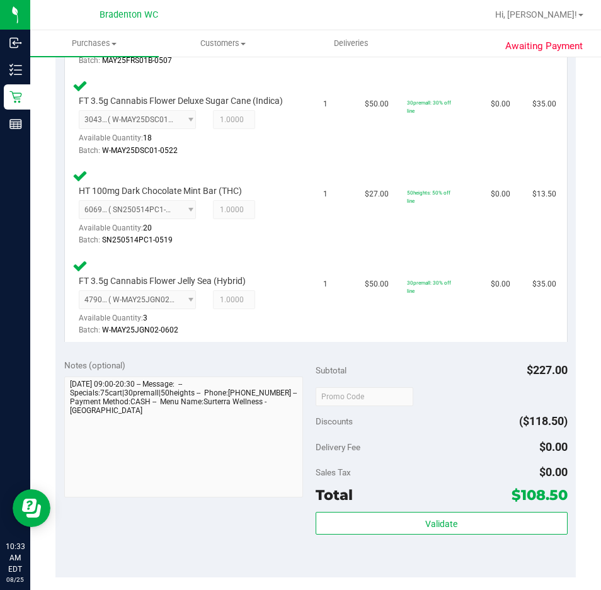
scroll to position [574, 0]
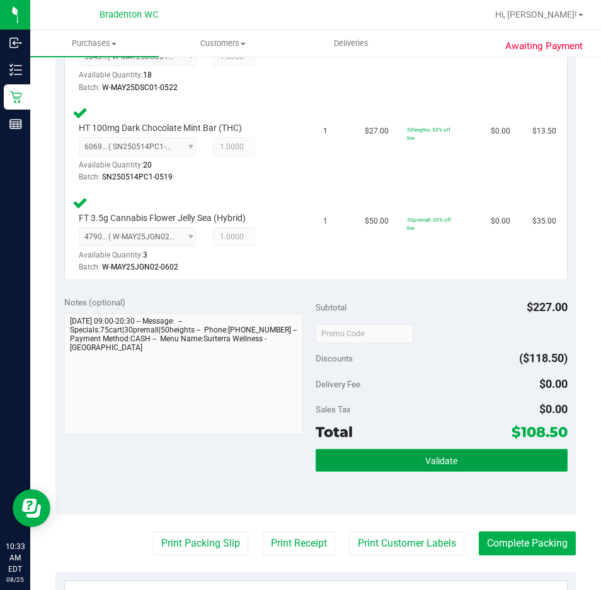
click at [413, 472] on button "Validate" at bounding box center [442, 460] width 252 height 23
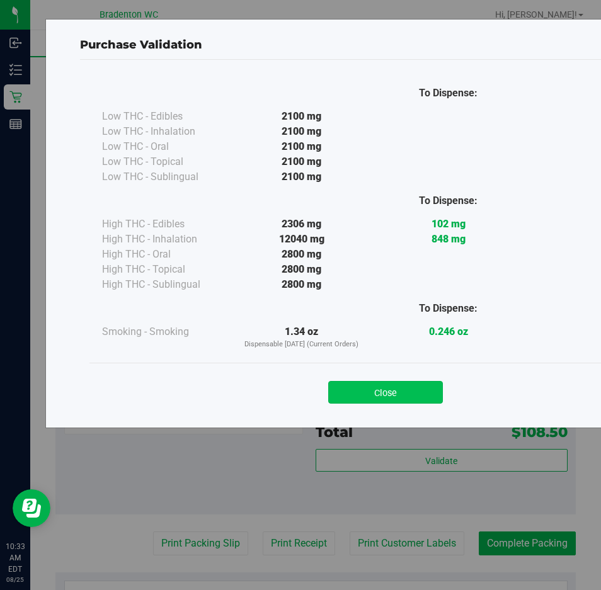
click at [399, 399] on button "Close" at bounding box center [385, 392] width 115 height 23
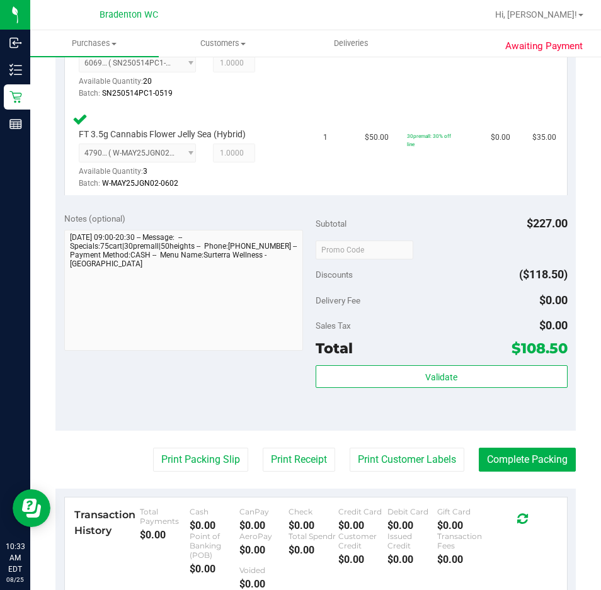
scroll to position [670, 0]
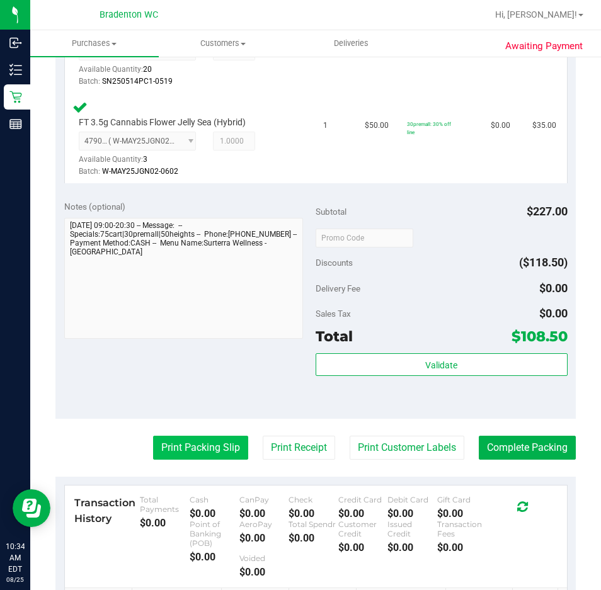
click at [183, 460] on button "Print Packing Slip" at bounding box center [200, 448] width 95 height 24
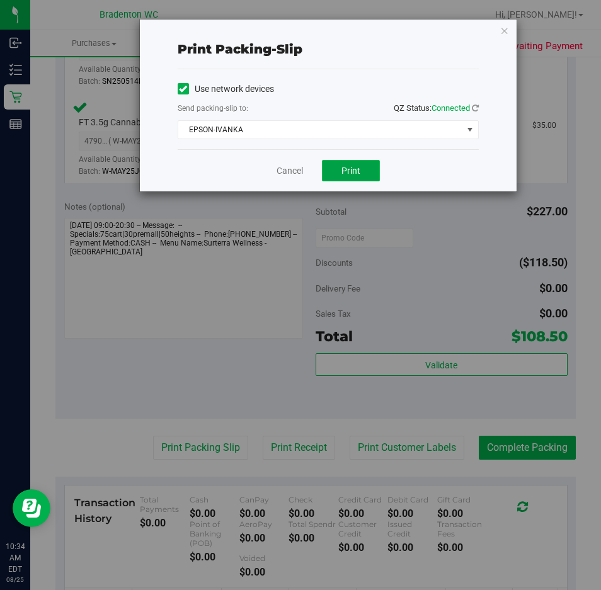
click at [354, 162] on button "Print" at bounding box center [351, 170] width 58 height 21
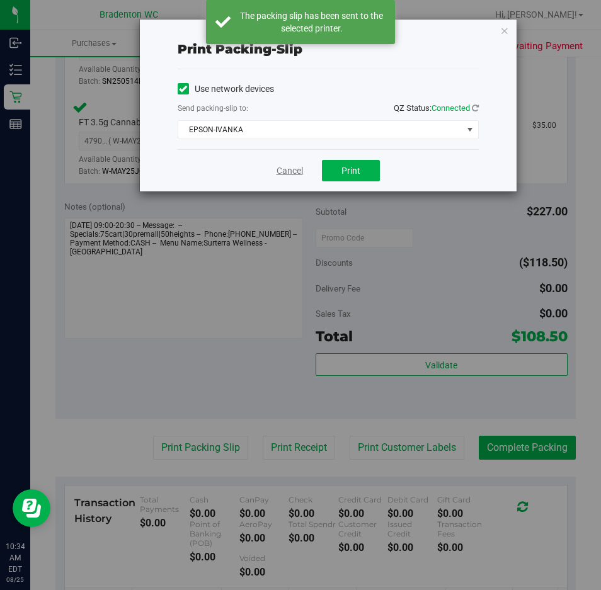
click at [293, 171] on link "Cancel" at bounding box center [290, 170] width 26 height 13
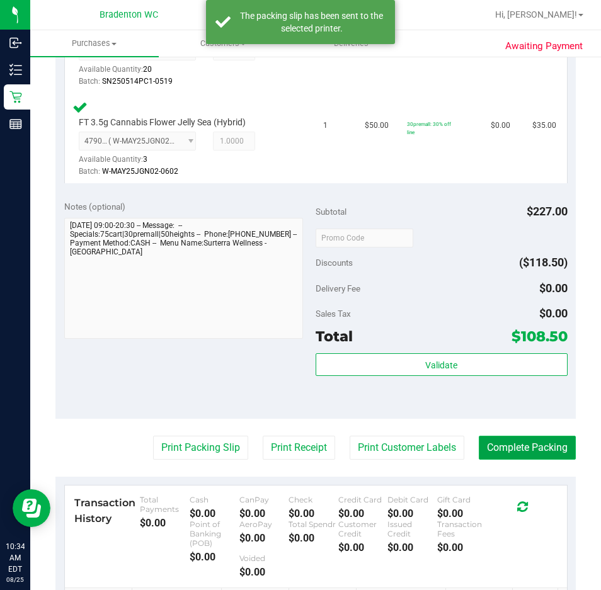
click at [490, 460] on button "Complete Packing" at bounding box center [527, 448] width 97 height 24
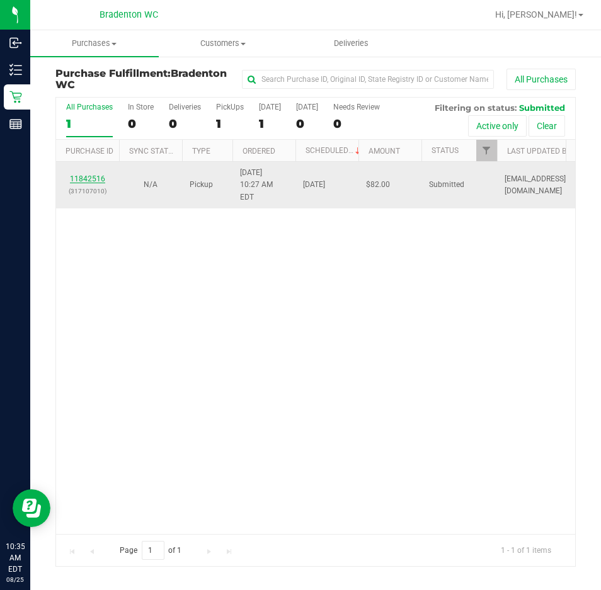
click at [91, 175] on link "11842516" at bounding box center [87, 179] width 35 height 9
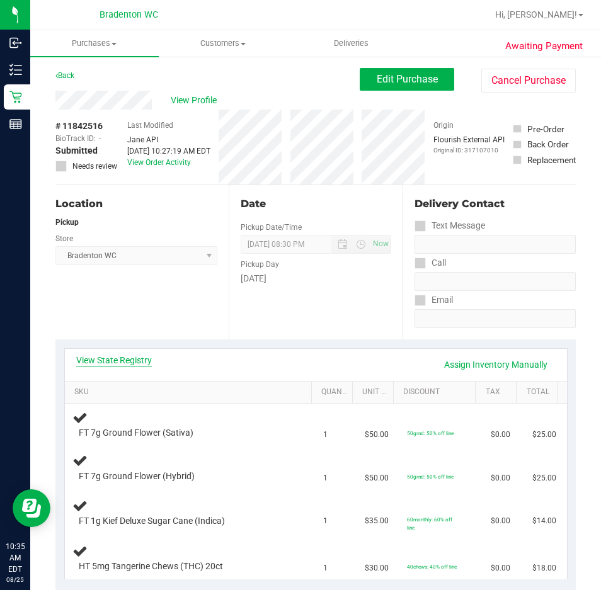
click at [144, 362] on link "View State Registry" at bounding box center [114, 360] width 76 height 13
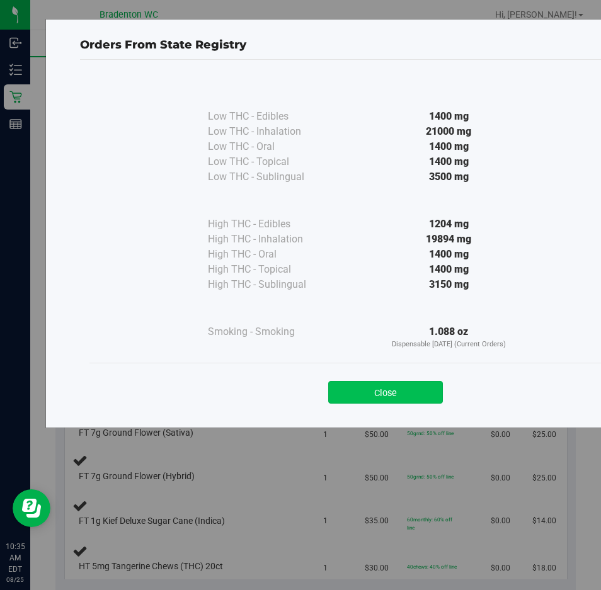
click at [390, 395] on button "Close" at bounding box center [385, 392] width 115 height 23
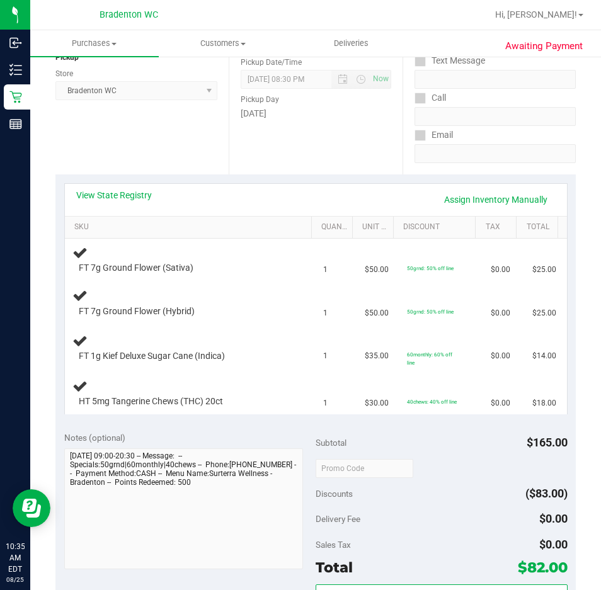
scroll to position [164, 0]
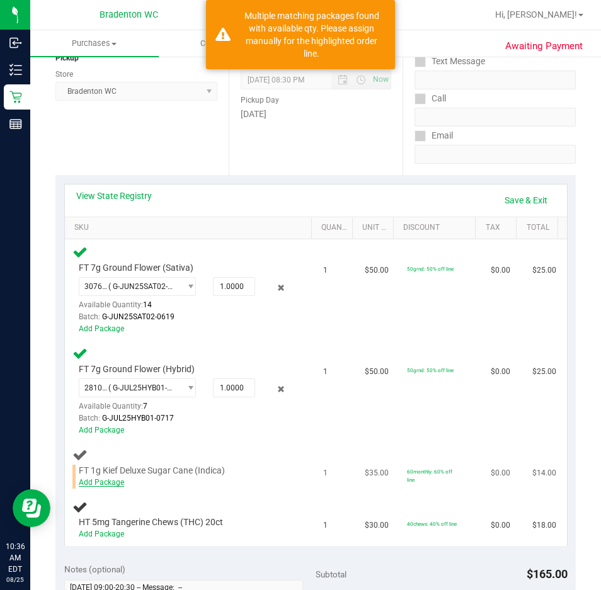
click at [114, 483] on link "Add Package" at bounding box center [101, 482] width 45 height 9
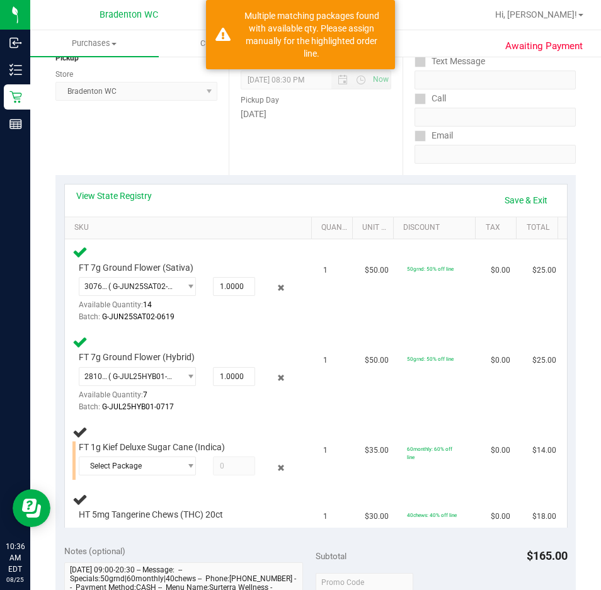
scroll to position [262, 0]
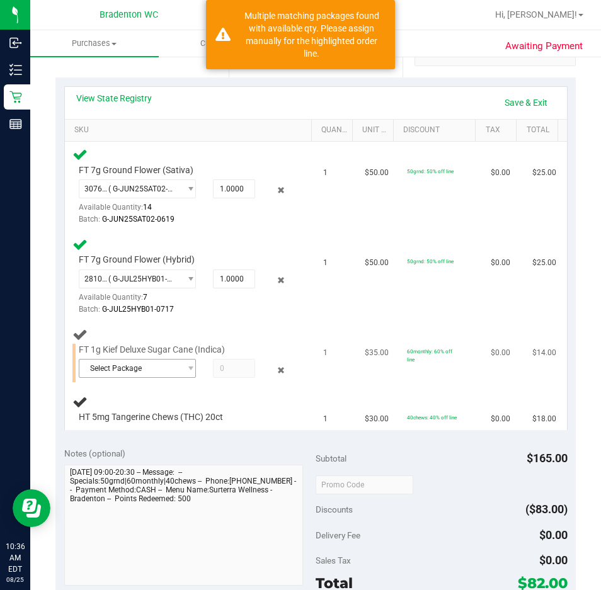
click at [157, 374] on span "Select Package" at bounding box center [129, 369] width 101 height 18
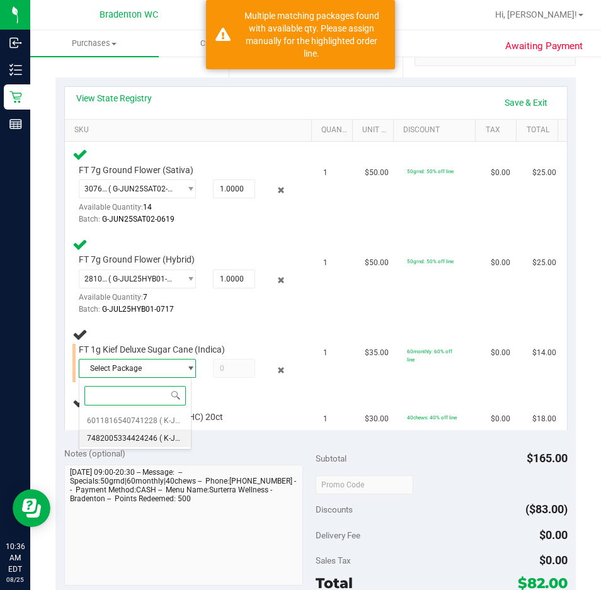
click at [145, 437] on span "7482005334424246" at bounding box center [122, 438] width 71 height 9
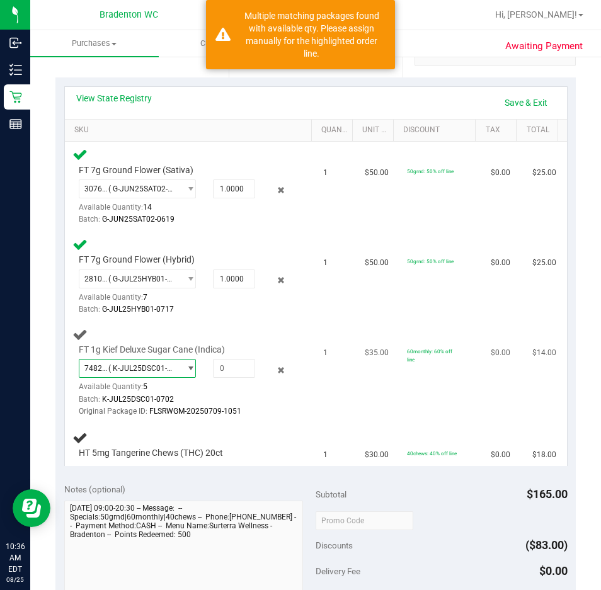
click at [159, 369] on span "( K-JUL25DSC01-0702 | orig: FLSRWGM-20250709-1051 )" at bounding box center [141, 368] width 67 height 9
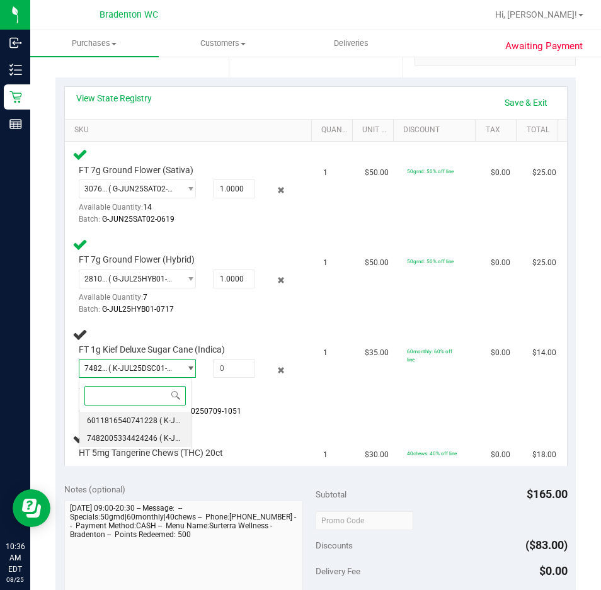
click at [163, 417] on span "( K-JUL25DSC01-0702 | orig: FLSRWGM-20250709-1202 )" at bounding box center [256, 421] width 195 height 9
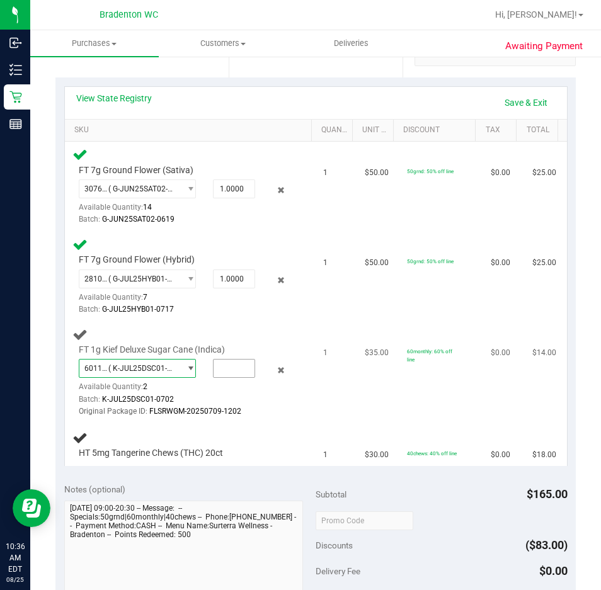
click at [228, 368] on input "text" at bounding box center [234, 369] width 41 height 18
type input "1"
click at [200, 466] on td "HT 5mg Tangerine Chews (THC) 20ct" at bounding box center [190, 445] width 251 height 42
type input "1.0000"
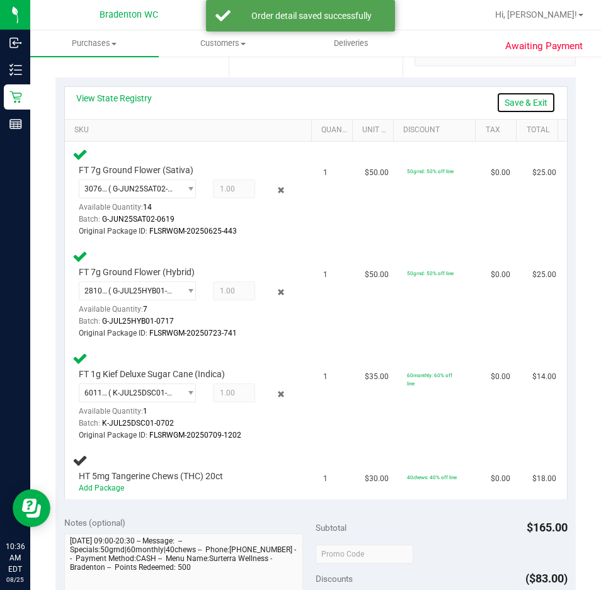
click at [502, 108] on link "Save & Exit" at bounding box center [526, 102] width 59 height 21
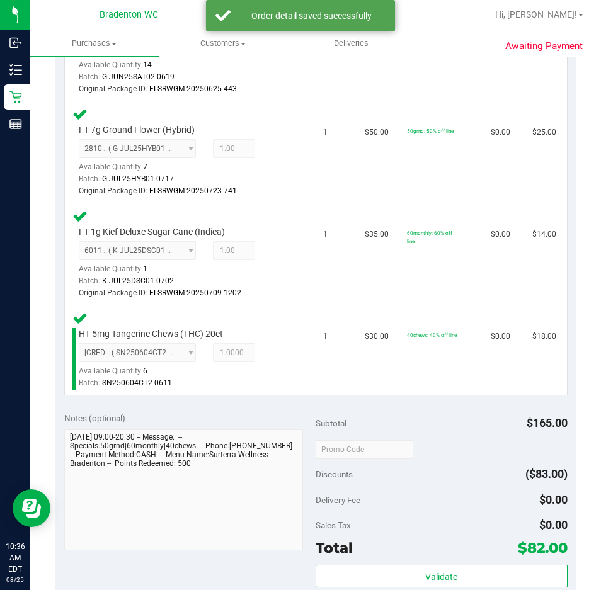
scroll to position [659, 0]
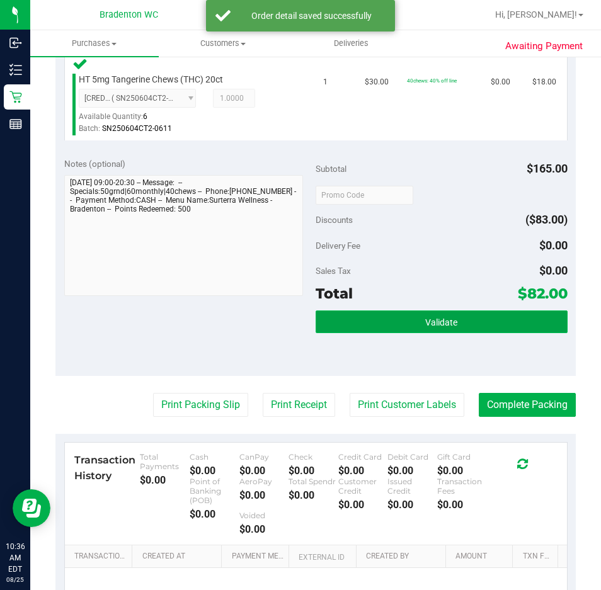
click at [437, 314] on button "Validate" at bounding box center [442, 322] width 252 height 23
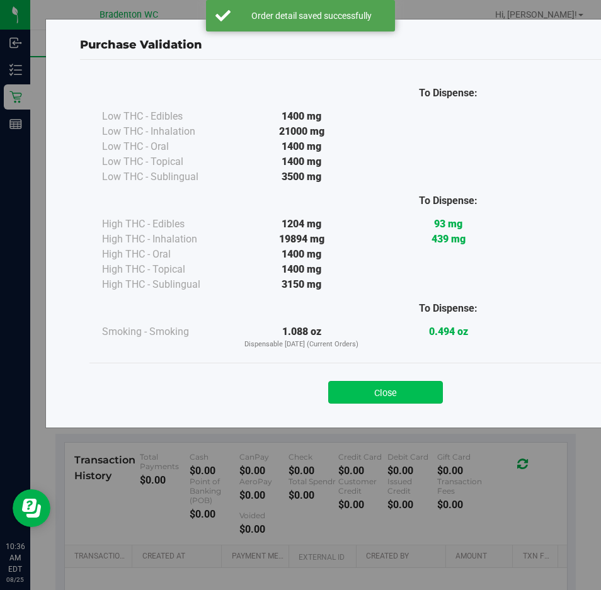
click at [380, 382] on button "Close" at bounding box center [385, 392] width 115 height 23
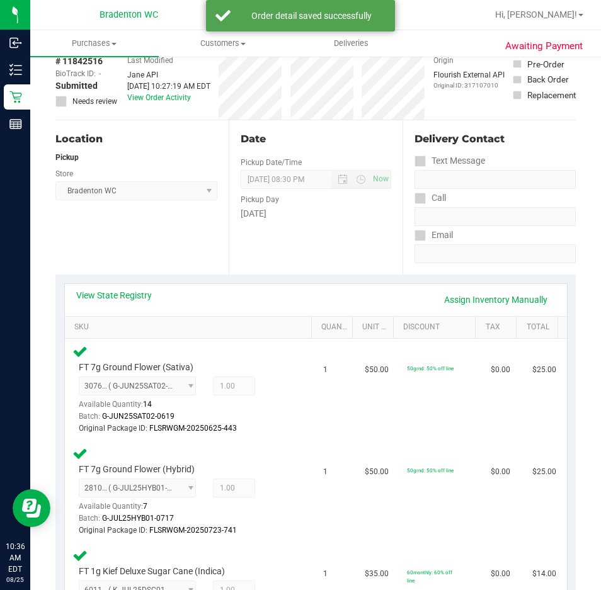
scroll to position [0, 0]
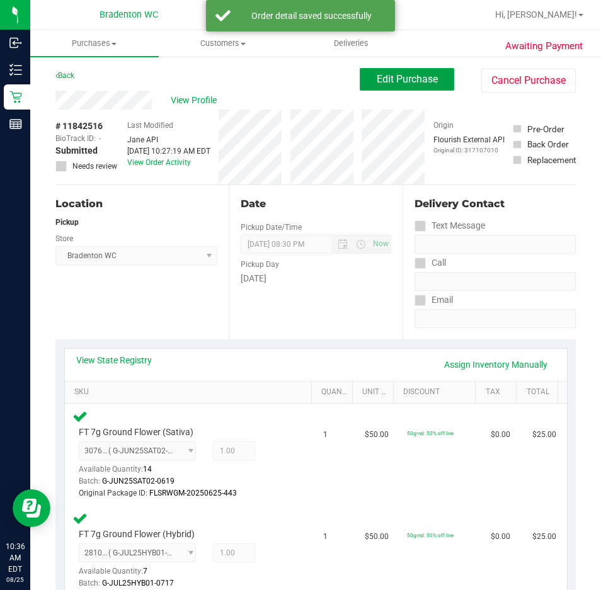
click at [405, 83] on span "Edit Purchase" at bounding box center [407, 79] width 61 height 12
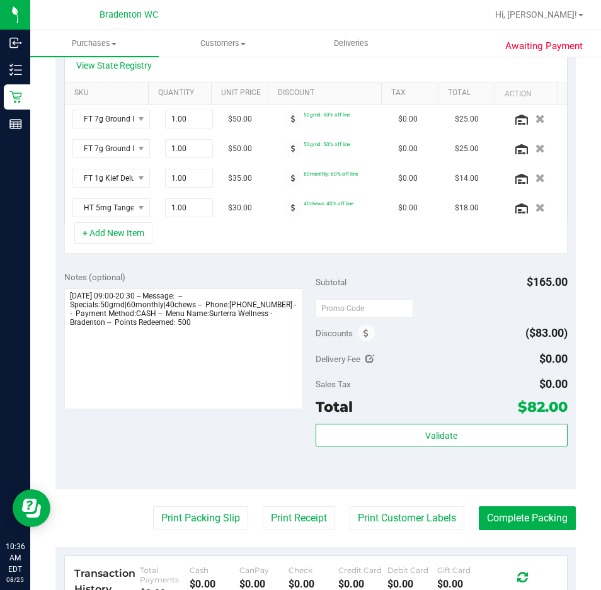
scroll to position [300, 0]
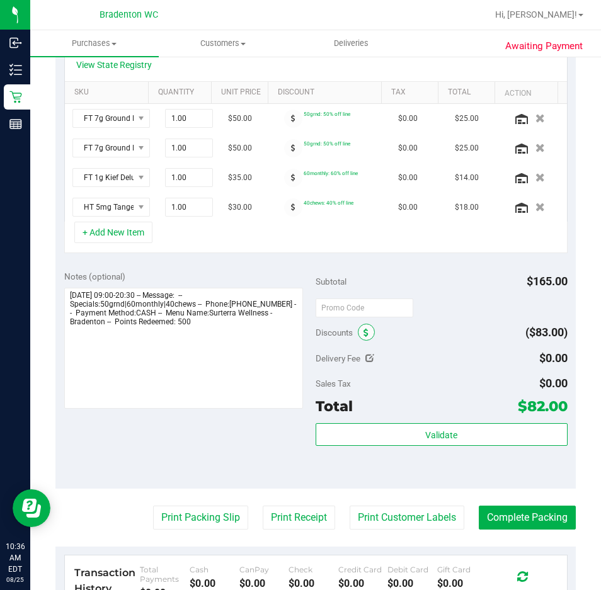
click at [364, 335] on icon at bounding box center [366, 333] width 5 height 9
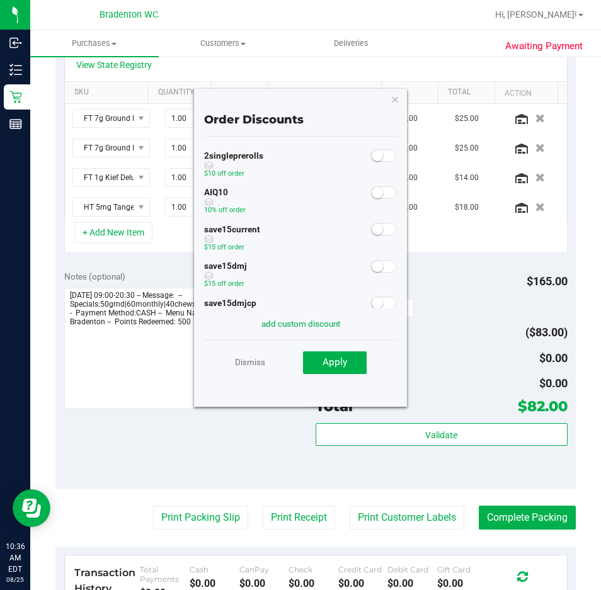
click at [372, 193] on small at bounding box center [377, 192] width 11 height 11
click at [337, 361] on span "Apply" at bounding box center [335, 362] width 25 height 11
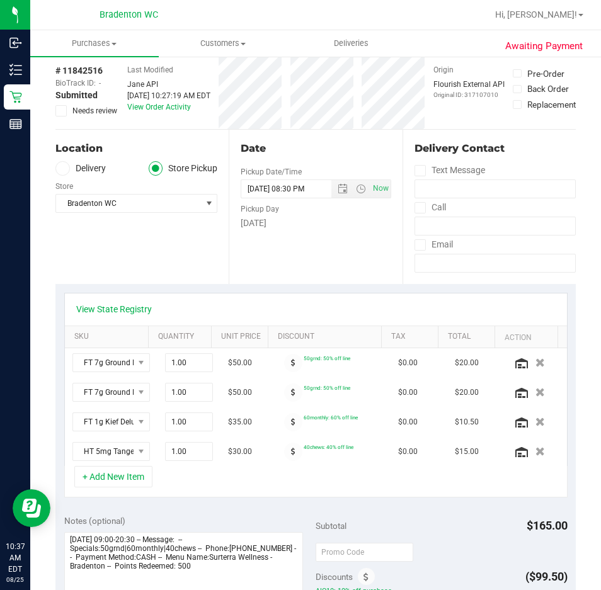
scroll to position [0, 0]
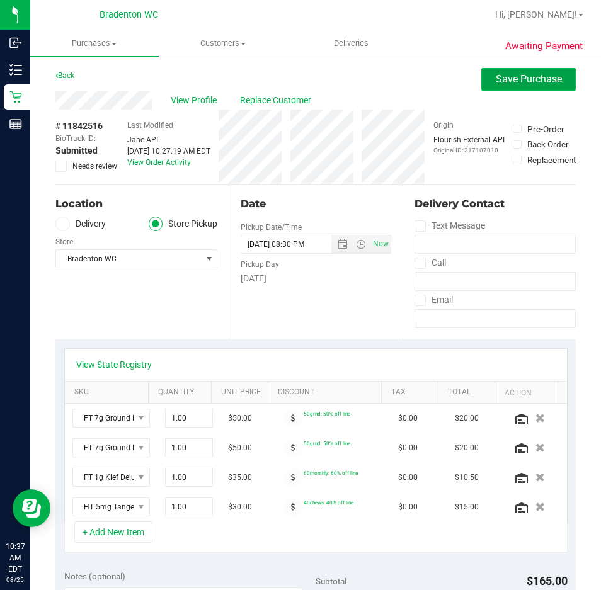
click at [507, 74] on span "Save Purchase" at bounding box center [529, 79] width 66 height 12
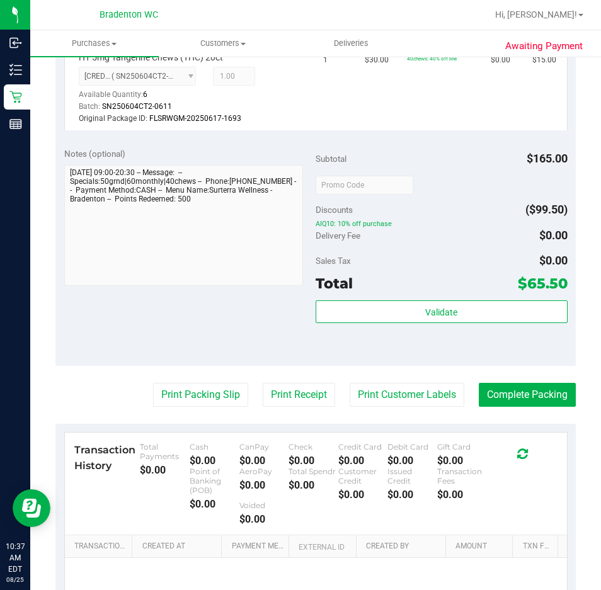
scroll to position [711, 0]
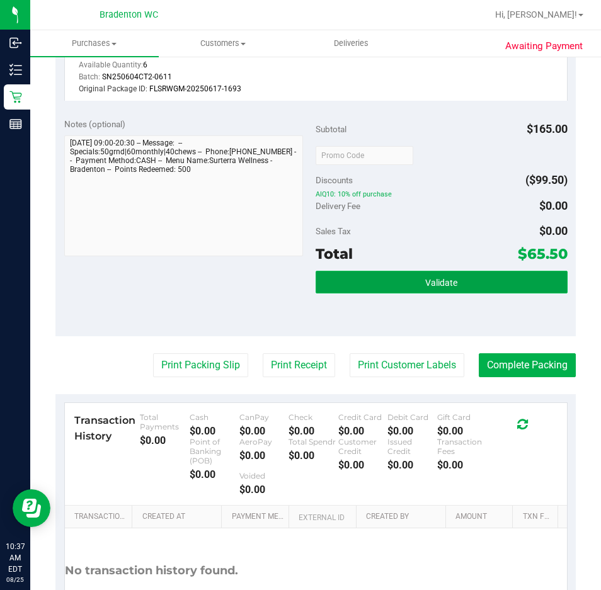
click at [351, 284] on button "Validate" at bounding box center [442, 282] width 252 height 23
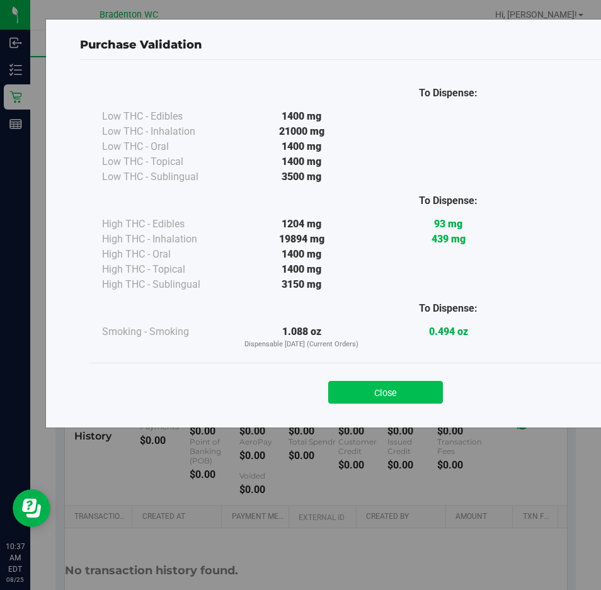
click at [378, 400] on button "Close" at bounding box center [385, 392] width 115 height 23
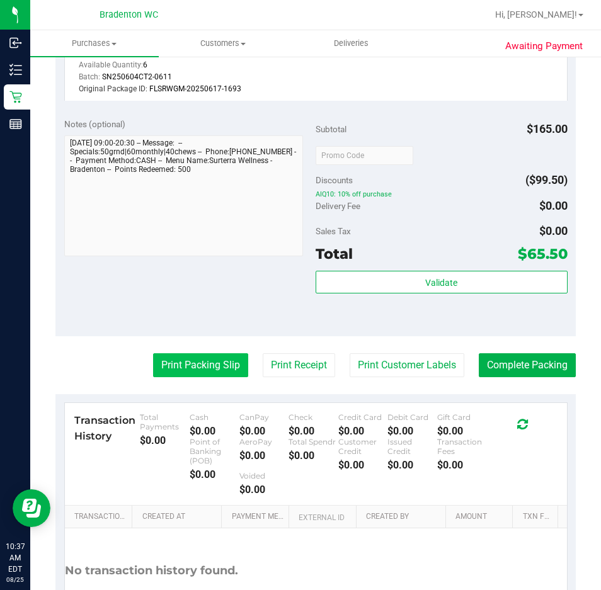
click at [214, 371] on button "Print Packing Slip" at bounding box center [200, 366] width 95 height 24
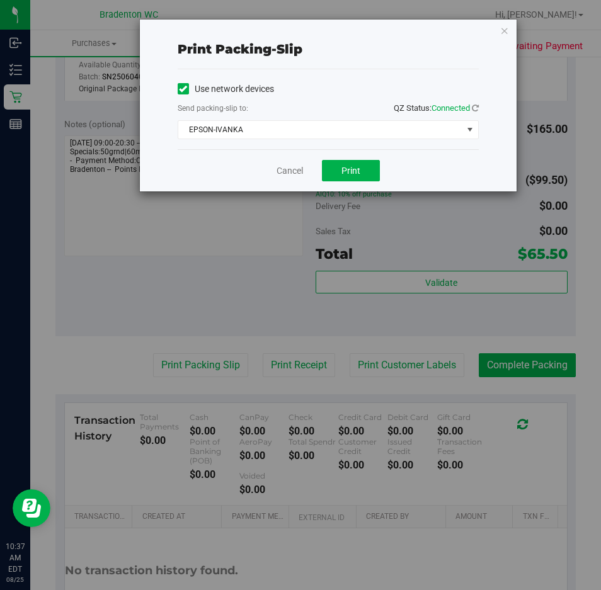
click at [360, 198] on div "Print packing-slip Use network devices Send packing-slip to: QZ Status: Connect…" at bounding box center [305, 295] width 611 height 590
click at [362, 177] on button "Print" at bounding box center [351, 170] width 58 height 21
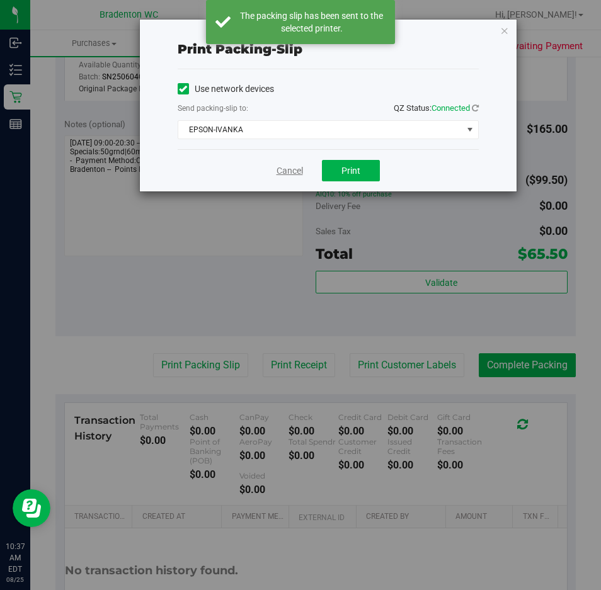
click at [296, 167] on link "Cancel" at bounding box center [290, 170] width 26 height 13
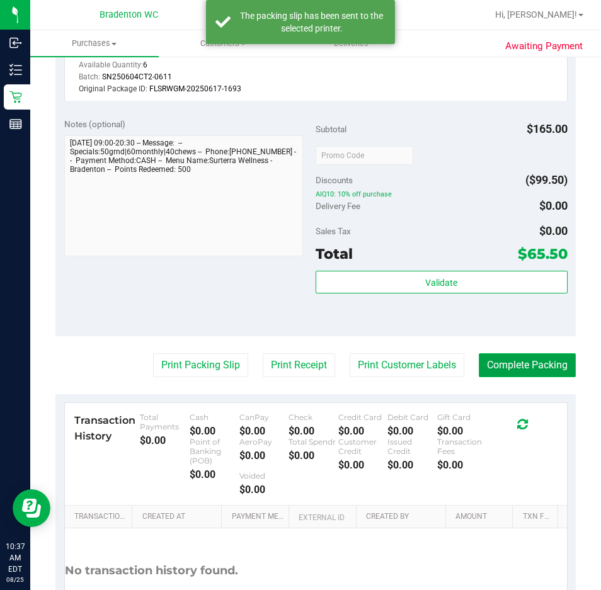
click at [505, 372] on button "Complete Packing" at bounding box center [527, 366] width 97 height 24
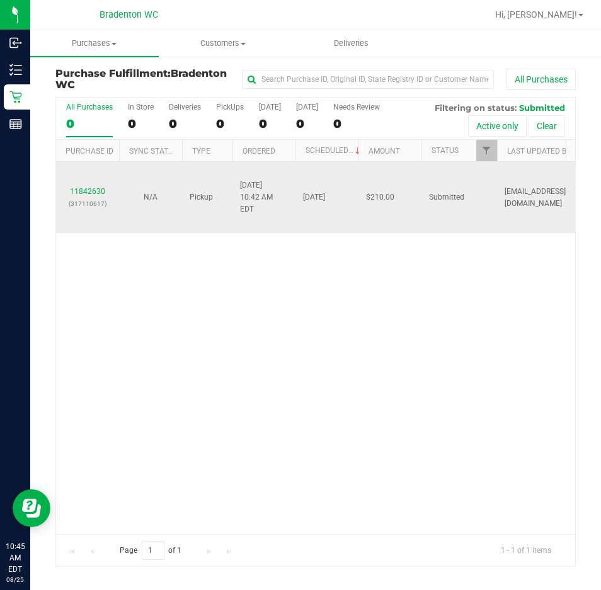
click at [83, 186] on div "11842630 (317110617)" at bounding box center [88, 198] width 48 height 24
click at [84, 190] on link "11842630" at bounding box center [87, 191] width 35 height 9
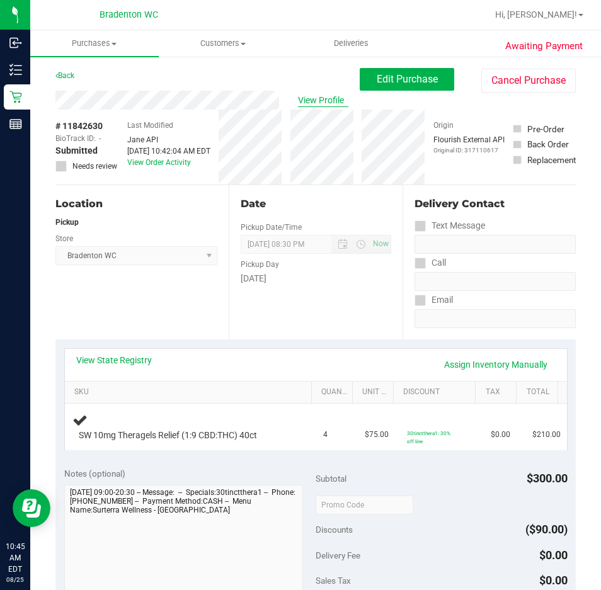
click at [314, 95] on span "View Profile" at bounding box center [323, 100] width 50 height 13
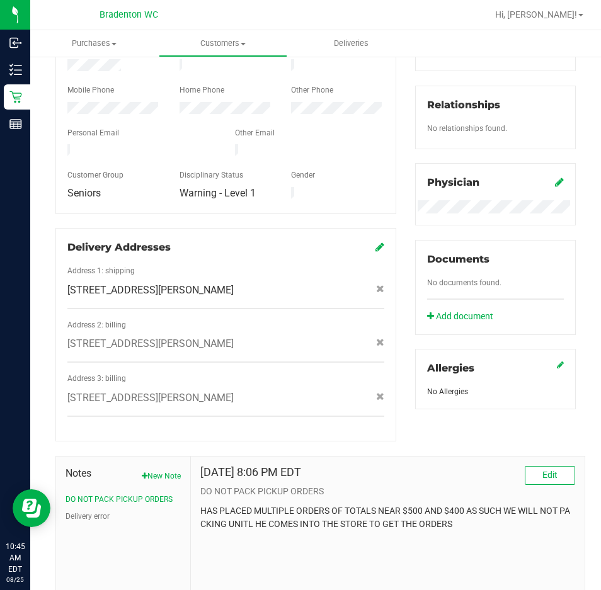
scroll to position [369, 0]
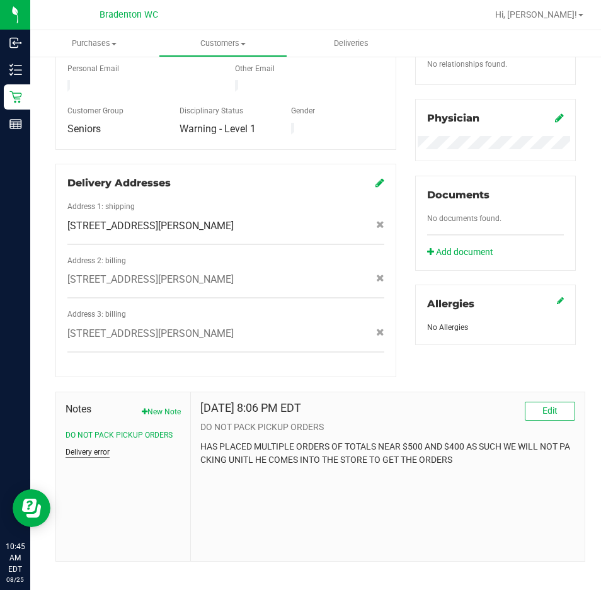
click at [83, 447] on button "Delivery error" at bounding box center [88, 452] width 44 height 11
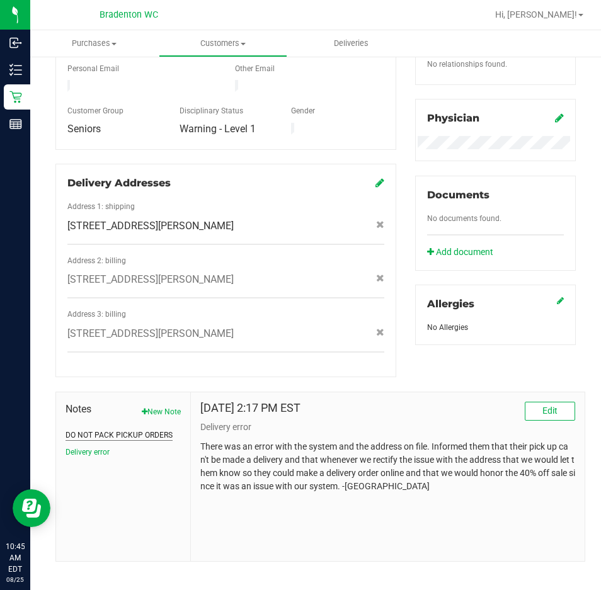
click at [95, 430] on button "DO NOT PACK PICKUP ORDERS" at bounding box center [119, 435] width 107 height 11
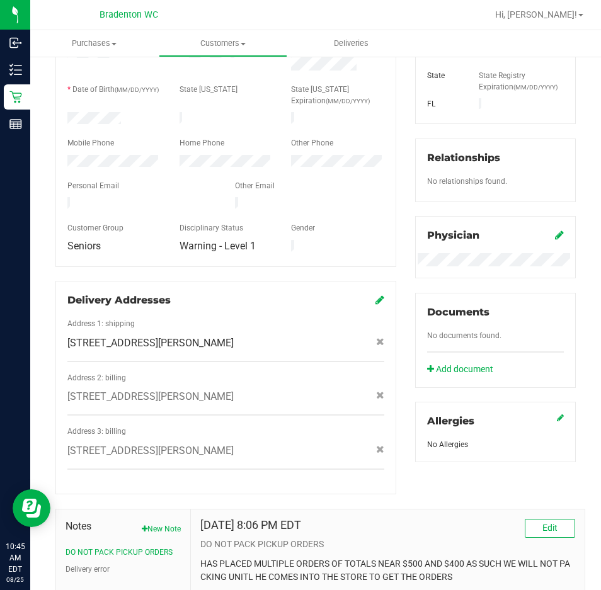
scroll to position [0, 0]
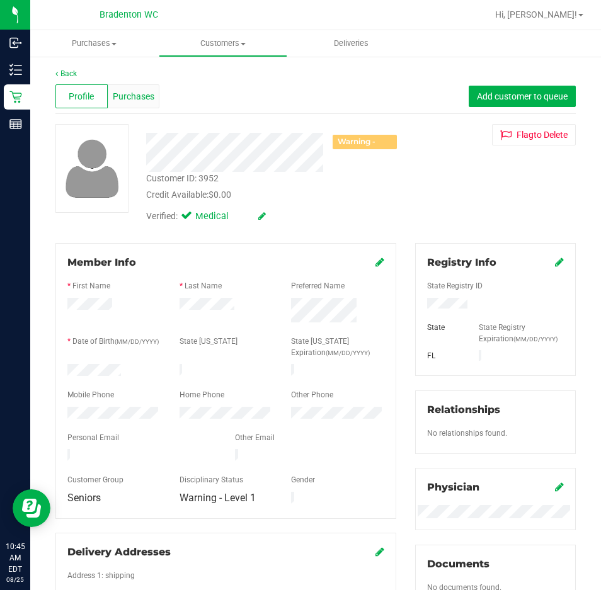
click at [143, 89] on div "Purchases" at bounding box center [134, 96] width 52 height 24
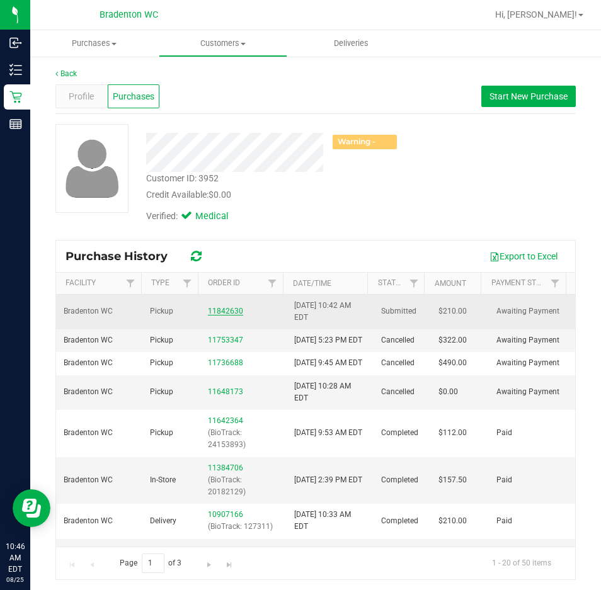
click at [219, 311] on link "11842630" at bounding box center [225, 311] width 35 height 9
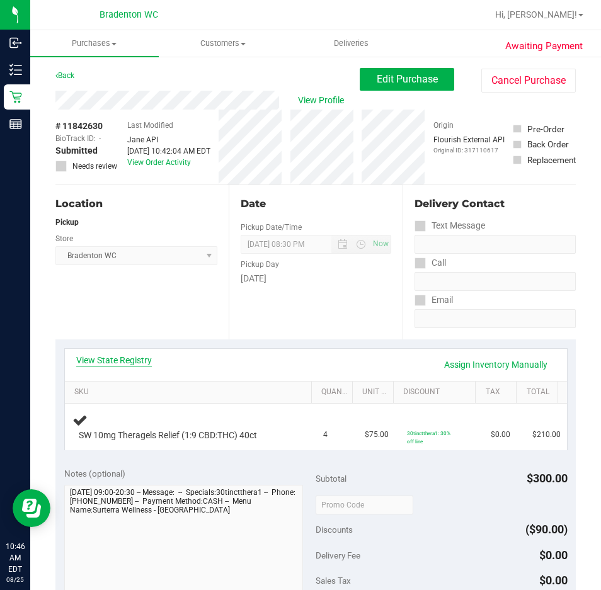
click at [134, 362] on link "View State Registry" at bounding box center [114, 360] width 76 height 13
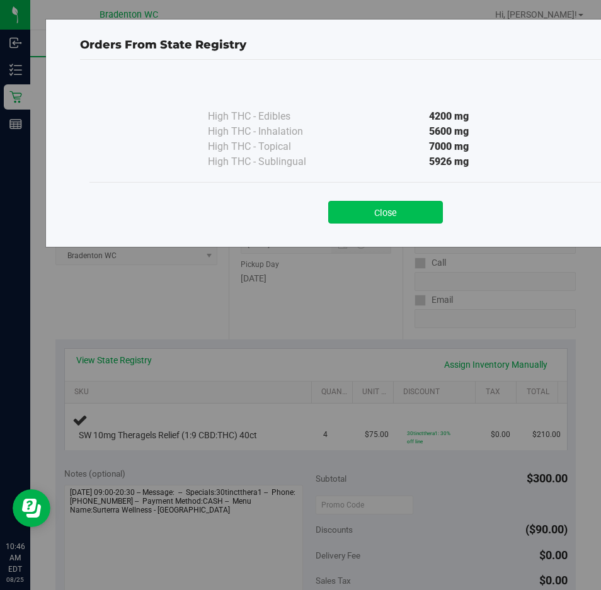
click at [357, 214] on button "Close" at bounding box center [385, 212] width 115 height 23
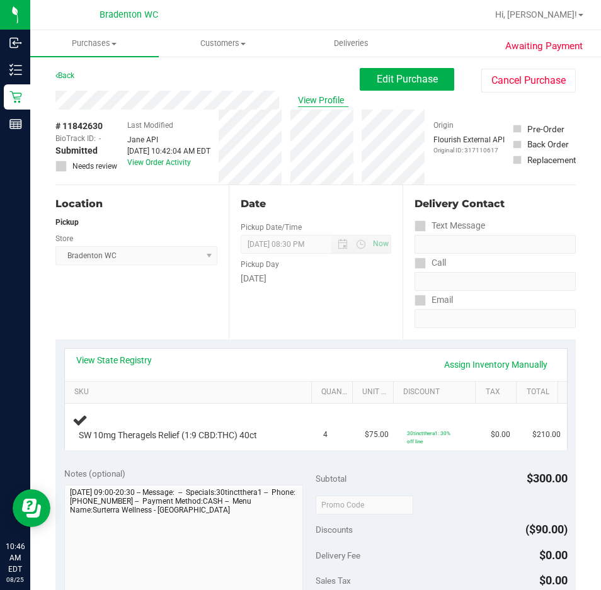
click at [313, 100] on span "View Profile" at bounding box center [323, 100] width 50 height 13
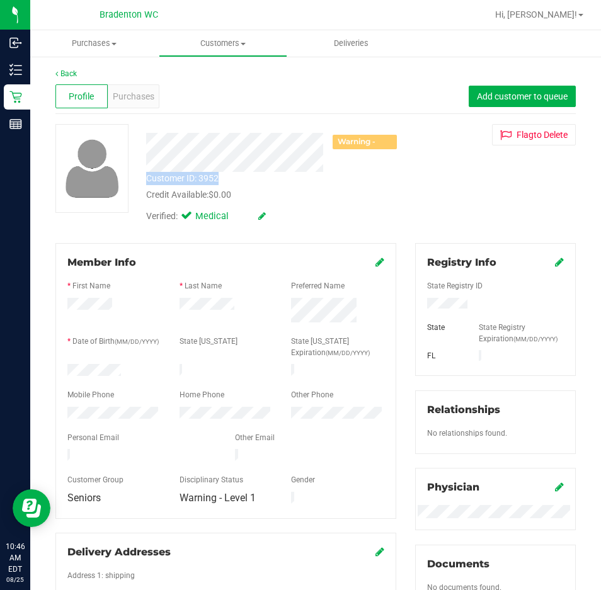
drag, startPoint x: 222, startPoint y: 178, endPoint x: 144, endPoint y: 180, distance: 77.5
click at [144, 180] on div "Customer ID: 3952 Credit Available: $0.00" at bounding box center [272, 187] width 270 height 30
copy div "Customer ID: 3952"
click at [351, 202] on div "Verified: Medical" at bounding box center [272, 216] width 270 height 28
click at [83, 40] on span "Purchases" at bounding box center [94, 43] width 129 height 11
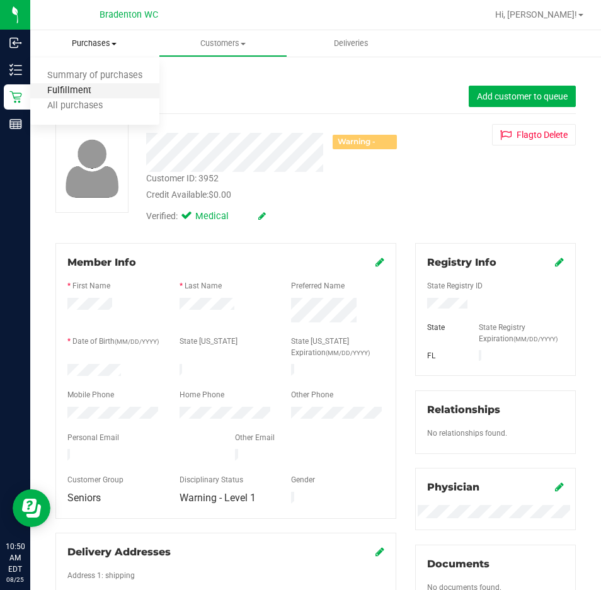
click at [74, 88] on span "Fulfillment" at bounding box center [69, 91] width 78 height 11
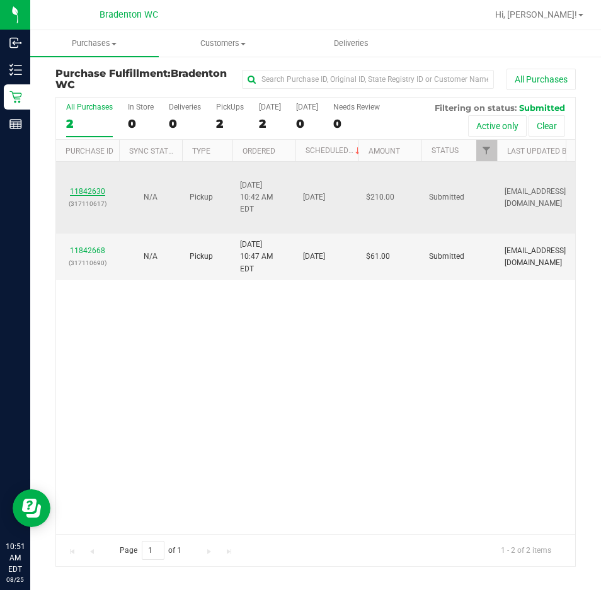
click at [87, 190] on link "11842630" at bounding box center [87, 191] width 35 height 9
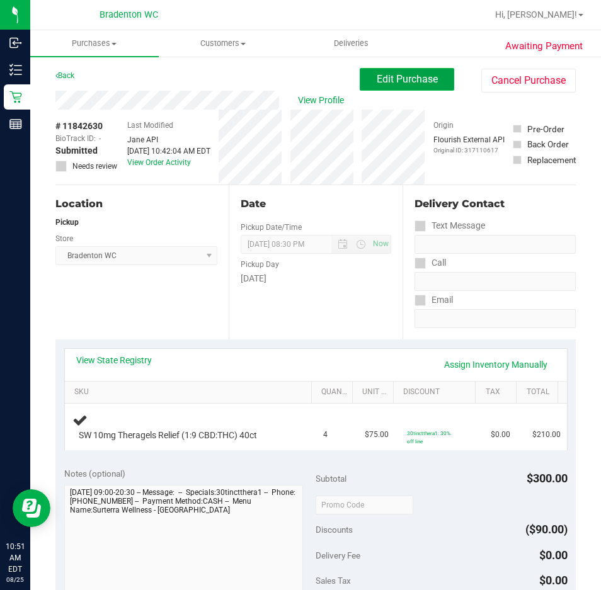
click at [377, 78] on span "Edit Purchase" at bounding box center [407, 79] width 61 height 12
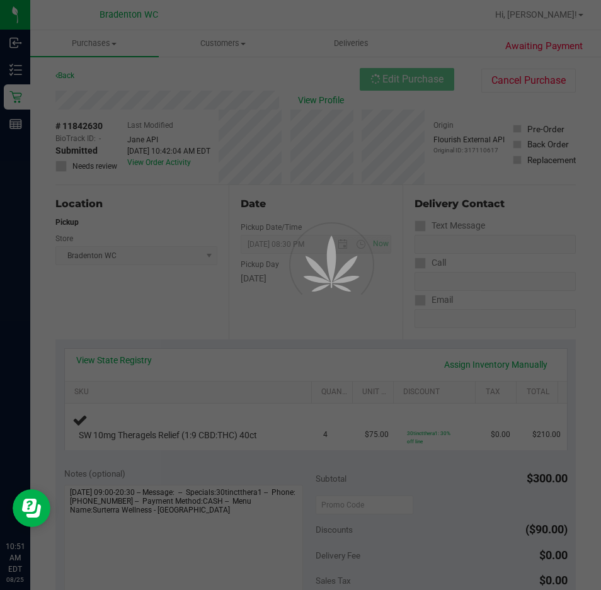
click at [64, 167] on div at bounding box center [300, 295] width 601 height 590
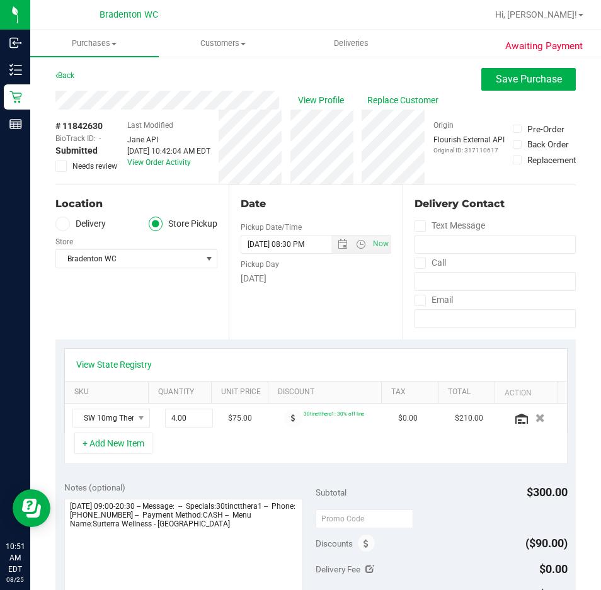
click at [59, 166] on icon at bounding box center [61, 166] width 8 height 0
click at [0, 0] on input "Needs review" at bounding box center [0, 0] width 0 height 0
click at [485, 76] on button "Save Purchase" at bounding box center [528, 79] width 95 height 23
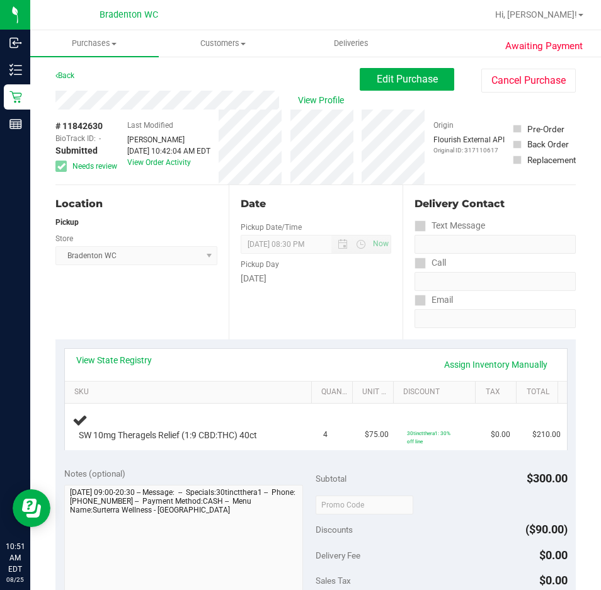
click at [73, 57] on div "Awaiting Payment Back Edit Purchase Cancel Purchase View Profile # 11842630 Bio…" at bounding box center [315, 547] width 571 height 984
click at [82, 43] on span "Purchases" at bounding box center [94, 43] width 129 height 11
click at [82, 84] on li "Fulfillment" at bounding box center [94, 91] width 129 height 15
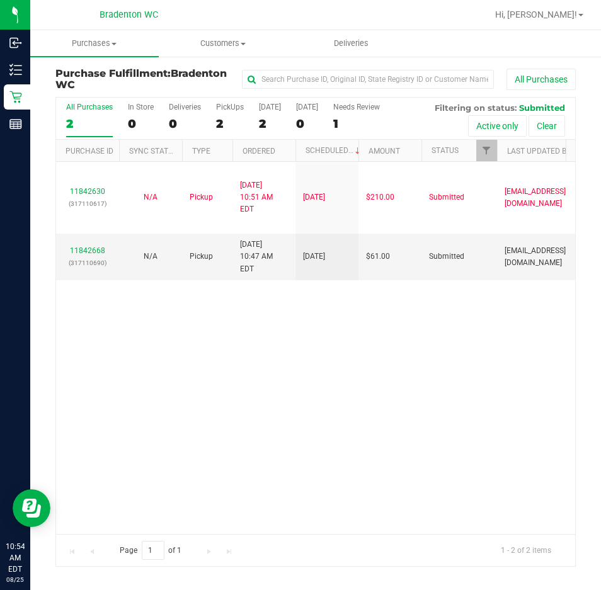
click at [214, 369] on div "11842630 (317110617) N/A Pickup 8/25/2025 10:51 AM EDT 8/25/2025 $210.00 Submit…" at bounding box center [315, 348] width 519 height 372
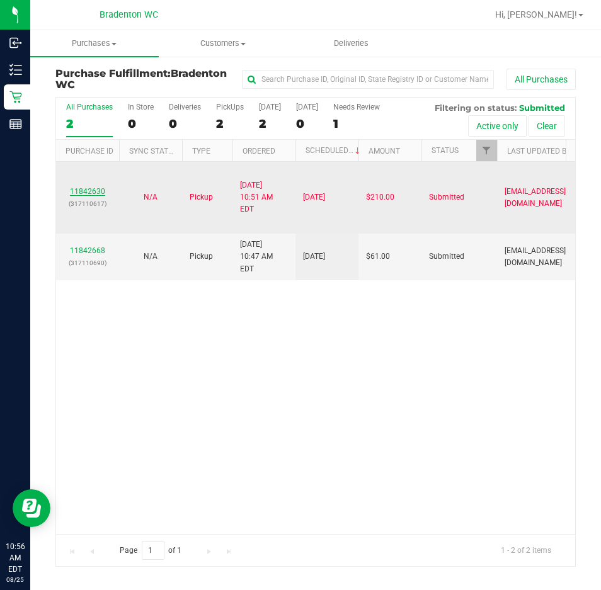
drag, startPoint x: 93, startPoint y: 181, endPoint x: 93, endPoint y: 191, distance: 9.5
click at [93, 183] on td "11842630 (317110617)" at bounding box center [87, 198] width 63 height 72
click at [93, 191] on link "11842630" at bounding box center [87, 191] width 35 height 9
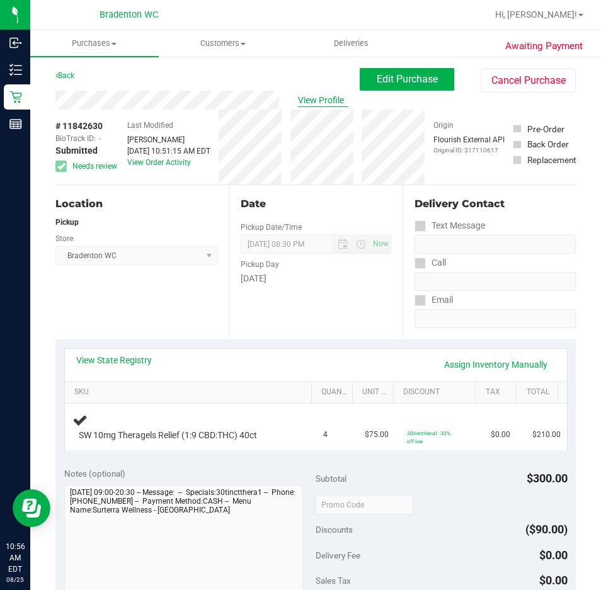
click at [314, 96] on span "View Profile" at bounding box center [323, 100] width 50 height 13
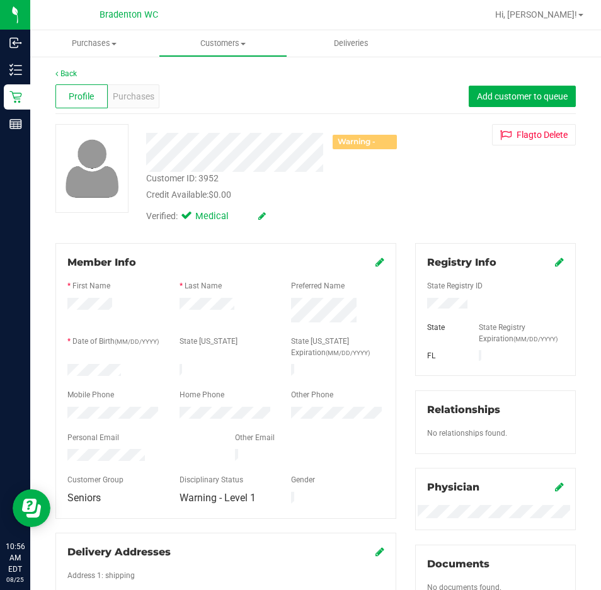
click at [104, 90] on div "Profile" at bounding box center [81, 96] width 52 height 24
click at [124, 99] on span "Purchases" at bounding box center [134, 96] width 42 height 13
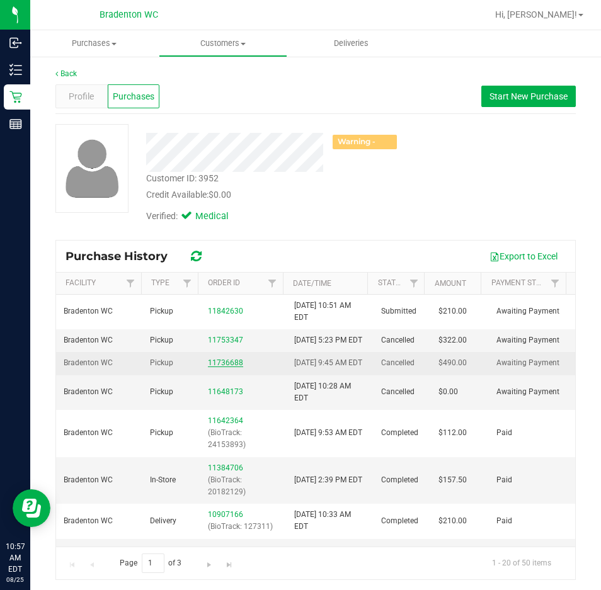
click at [226, 367] on link "11736688" at bounding box center [225, 363] width 35 height 9
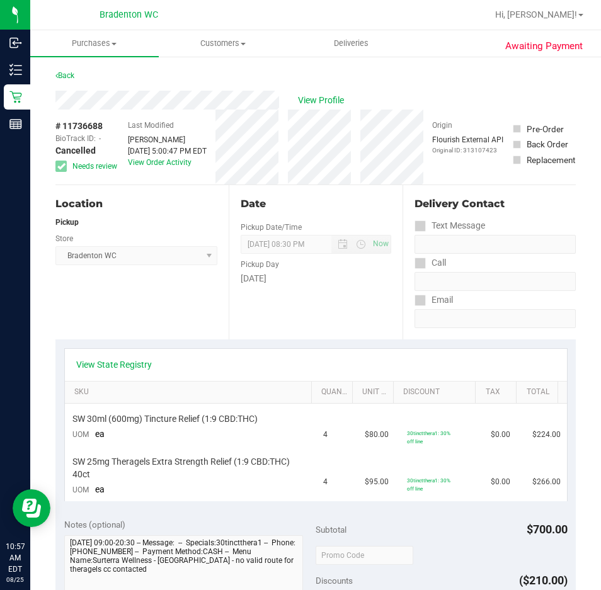
click at [120, 357] on div "View State Registry" at bounding box center [316, 365] width 502 height 32
click at [126, 359] on link "View State Registry" at bounding box center [114, 365] width 76 height 13
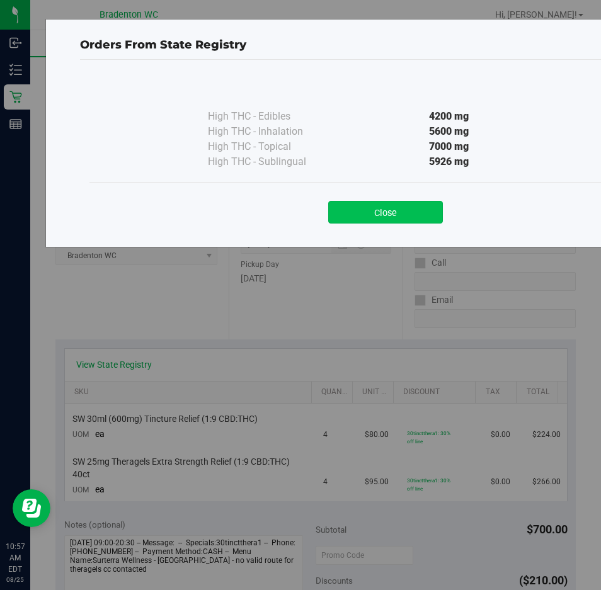
click at [398, 217] on button "Close" at bounding box center [385, 212] width 115 height 23
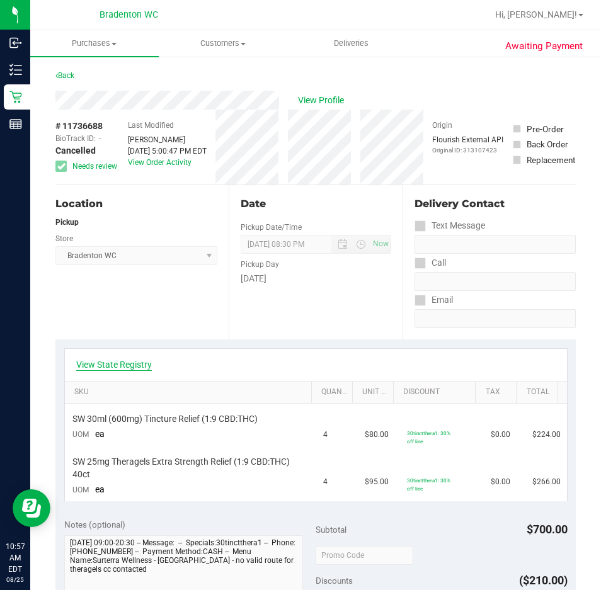
click at [142, 365] on link "View State Registry" at bounding box center [114, 365] width 76 height 13
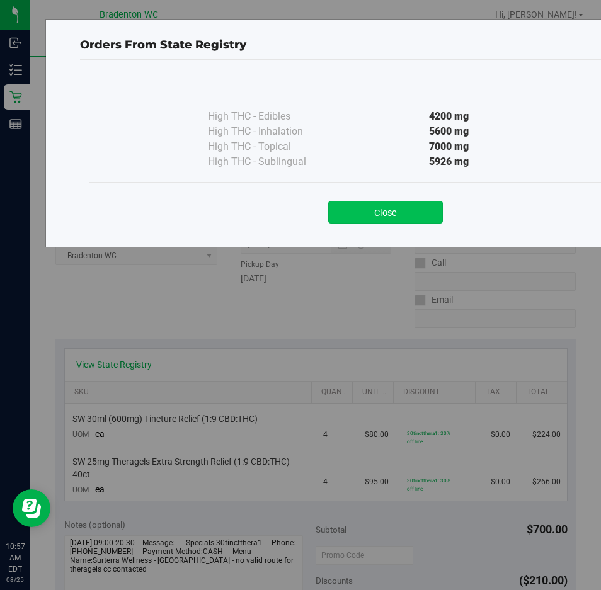
click at [396, 209] on button "Close" at bounding box center [385, 212] width 115 height 23
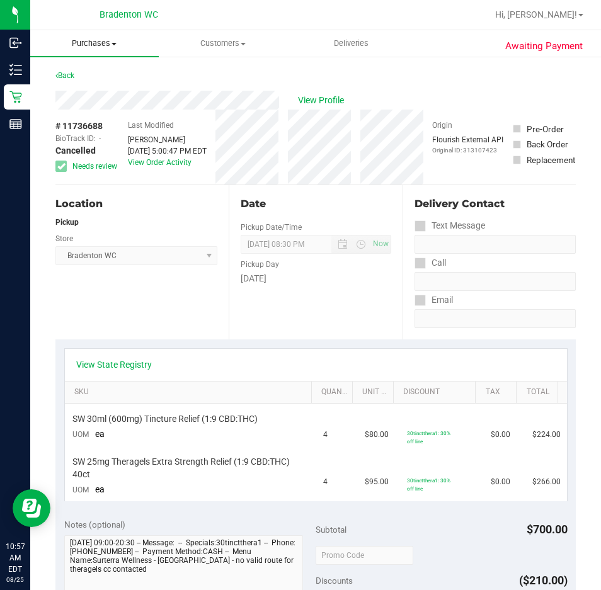
click at [80, 48] on span "Purchases" at bounding box center [94, 43] width 129 height 11
click at [80, 95] on span "Fulfillment" at bounding box center [69, 91] width 78 height 11
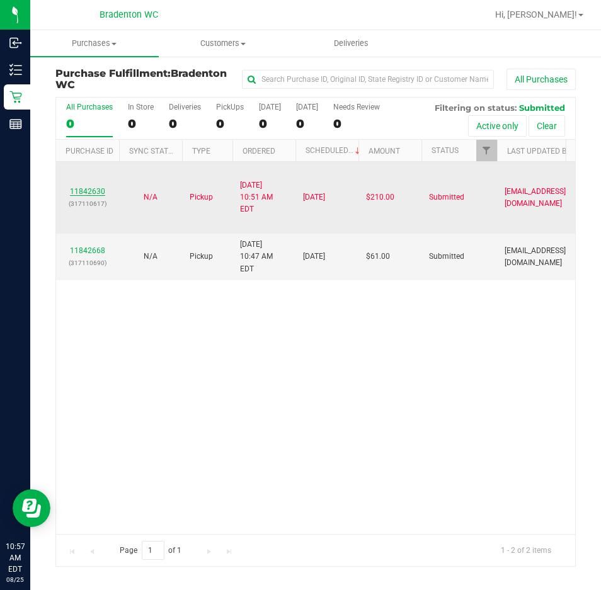
click at [96, 191] on link "11842630" at bounding box center [87, 191] width 35 height 9
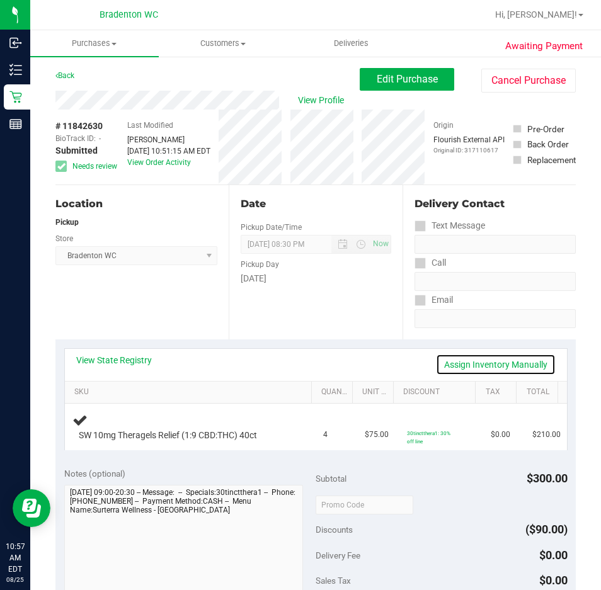
click at [467, 362] on link "Assign Inventory Manually" at bounding box center [496, 364] width 120 height 21
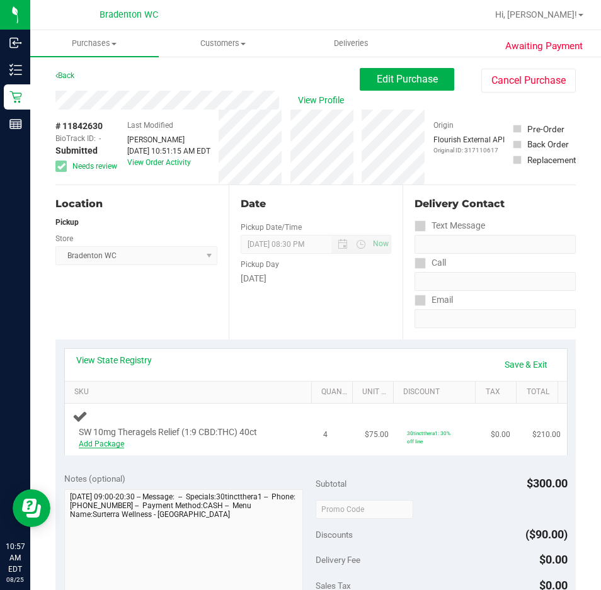
click at [113, 442] on link "Add Package" at bounding box center [101, 444] width 45 height 9
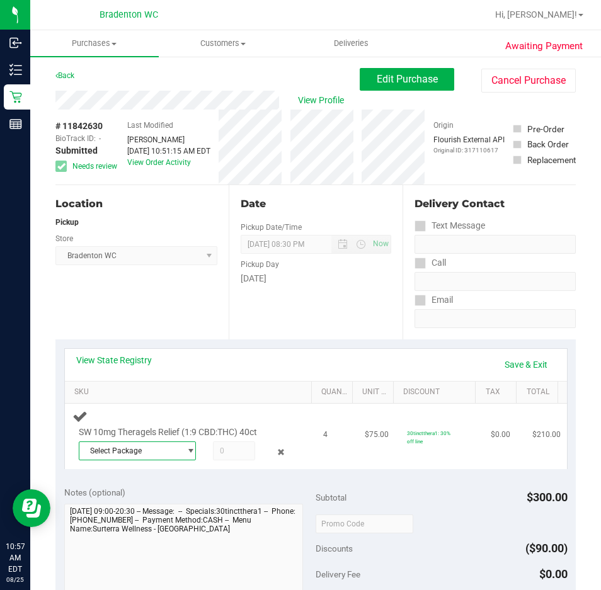
click at [141, 443] on span "Select Package" at bounding box center [129, 451] width 101 height 18
click at [151, 499] on span "8880805301517271" at bounding box center [122, 502] width 71 height 9
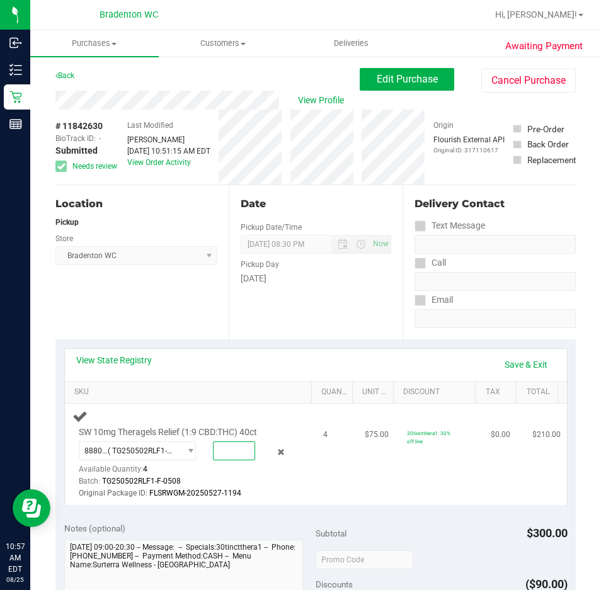
click at [233, 446] on span at bounding box center [234, 451] width 42 height 19
type input "4"
type input "4.0000"
click at [241, 513] on div "View State Registry Save & Exit SKU Quantity Unit Price Discount Tax Total SW 1…" at bounding box center [315, 427] width 521 height 175
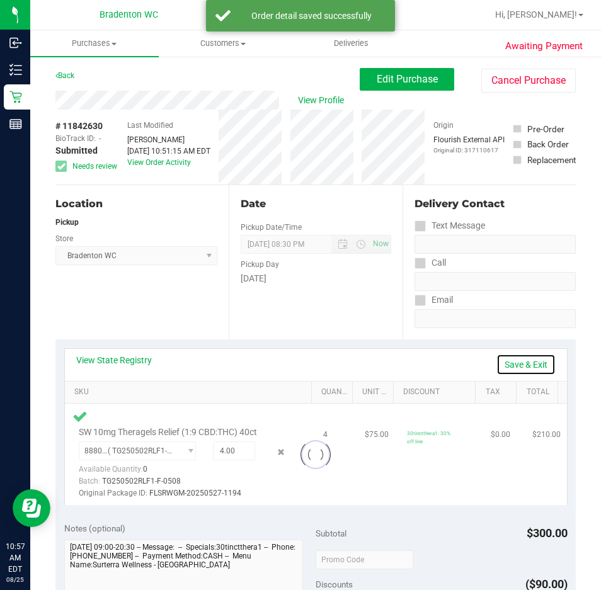
click at [535, 365] on link "Save & Exit" at bounding box center [526, 364] width 59 height 21
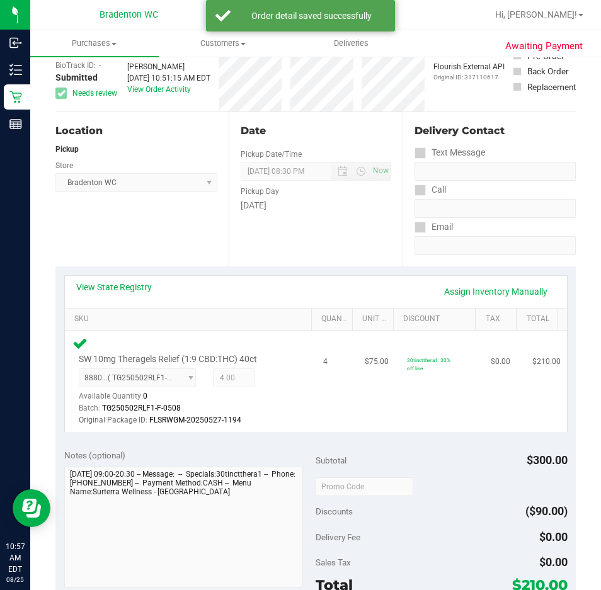
scroll to position [189, 0]
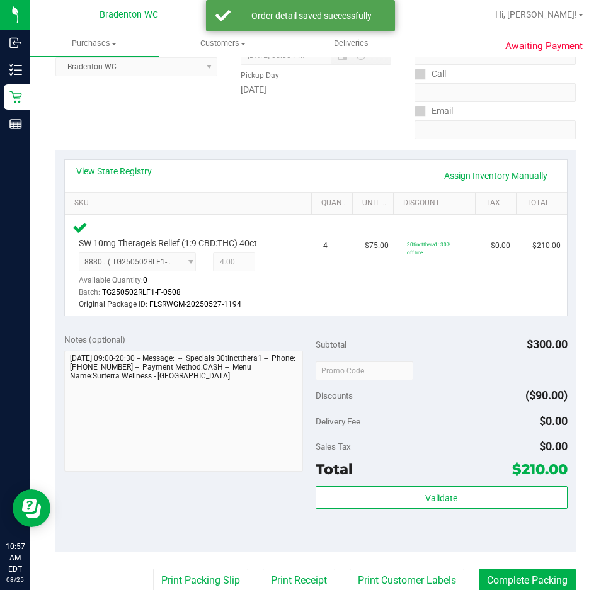
click at [417, 512] on div "Validate" at bounding box center [442, 514] width 252 height 57
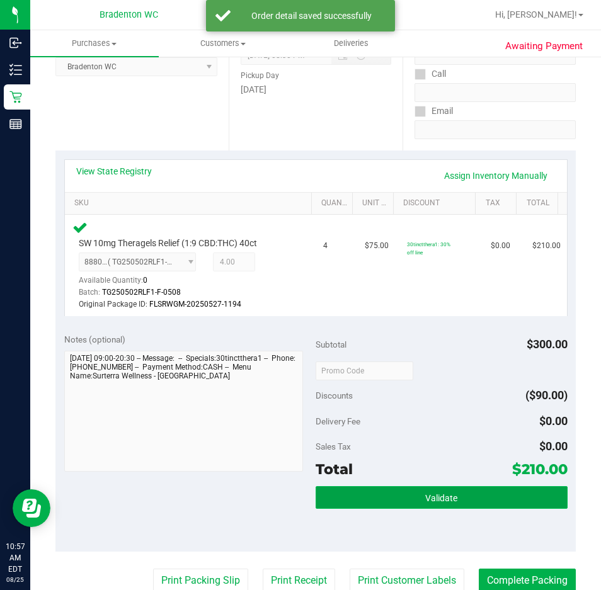
click at [423, 490] on button "Validate" at bounding box center [442, 497] width 252 height 23
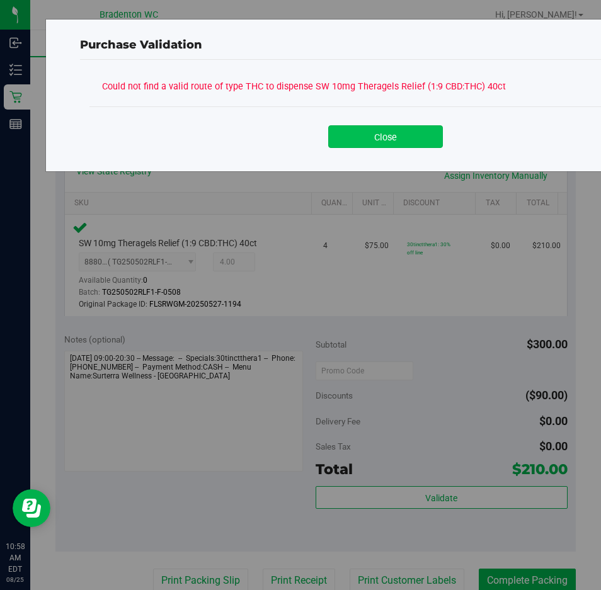
click at [401, 144] on button "Close" at bounding box center [385, 136] width 115 height 23
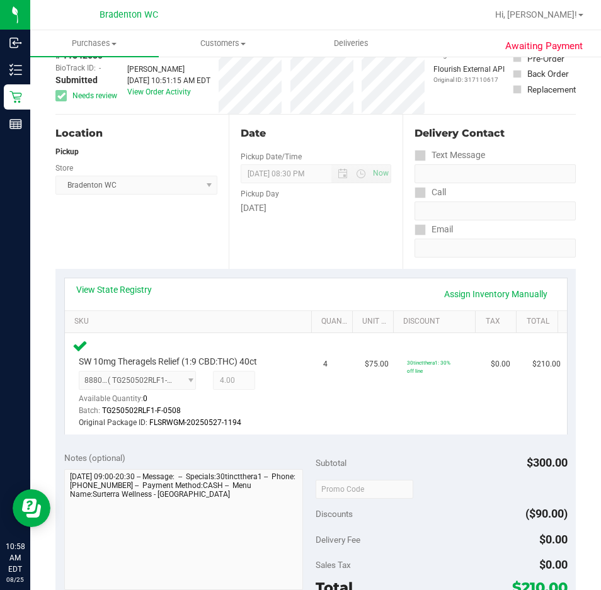
scroll to position [0, 0]
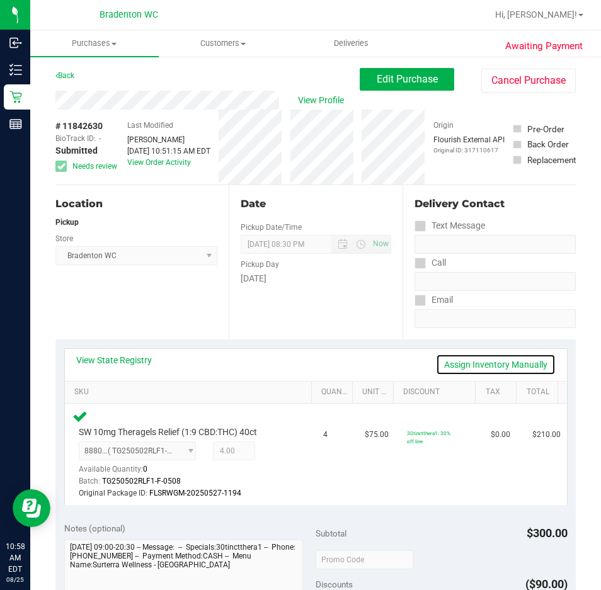
click at [503, 362] on link "Assign Inventory Manually" at bounding box center [496, 364] width 120 height 21
click at [274, 452] on icon at bounding box center [280, 453] width 13 height 14
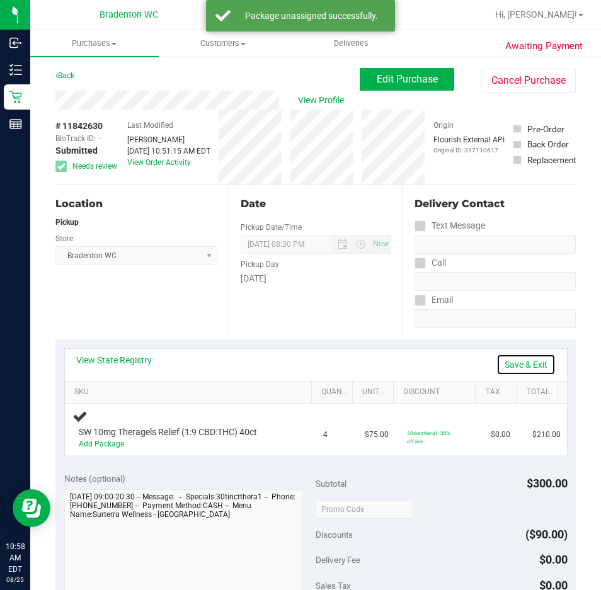
click at [514, 365] on link "Save & Exit" at bounding box center [526, 364] width 59 height 21
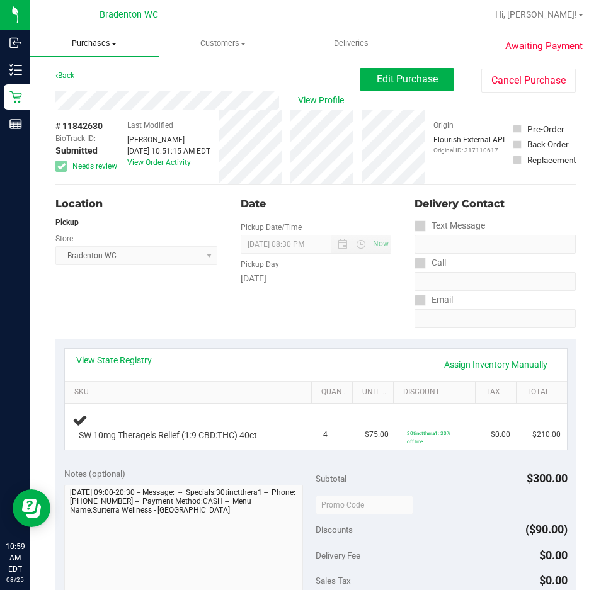
click at [97, 49] on uib-tab-heading "Purchases Summary of purchases Fulfillment All purchases" at bounding box center [94, 43] width 129 height 26
click at [85, 86] on span "Fulfillment" at bounding box center [69, 91] width 78 height 11
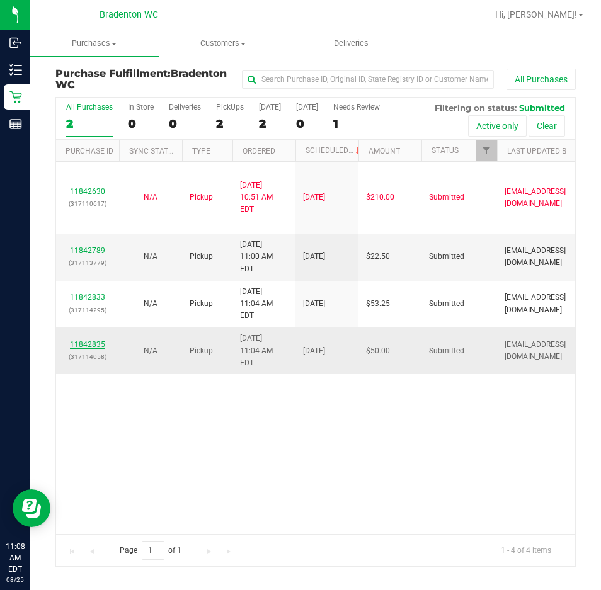
click at [96, 340] on link "11842835" at bounding box center [87, 344] width 35 height 9
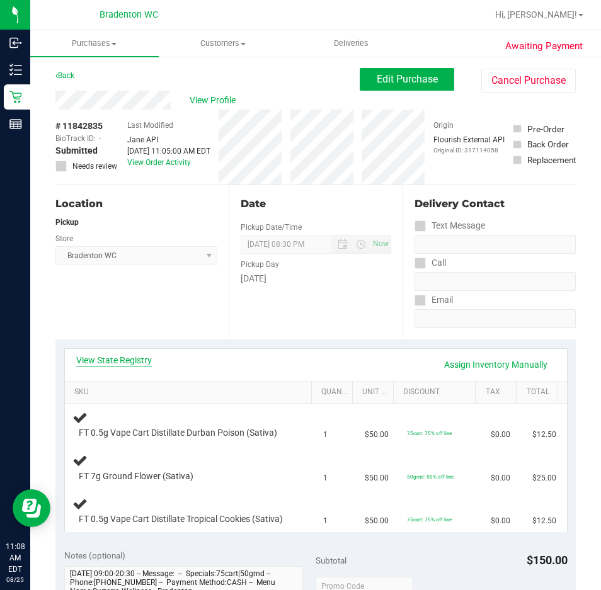
click at [125, 357] on link "View State Registry" at bounding box center [114, 360] width 76 height 13
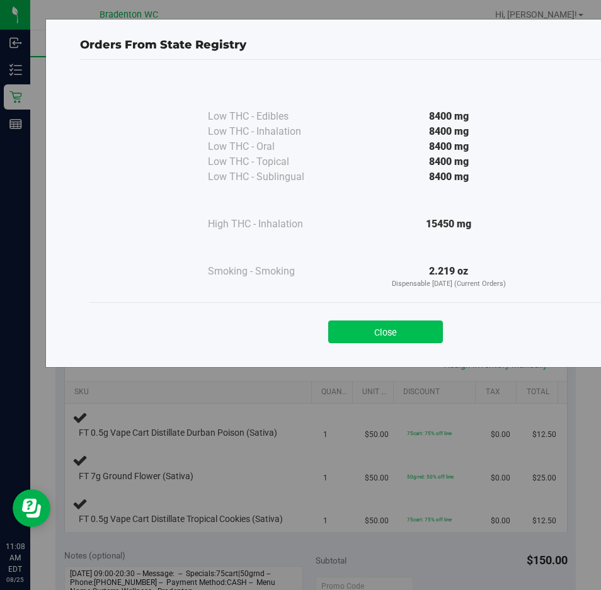
click at [399, 331] on button "Close" at bounding box center [385, 332] width 115 height 23
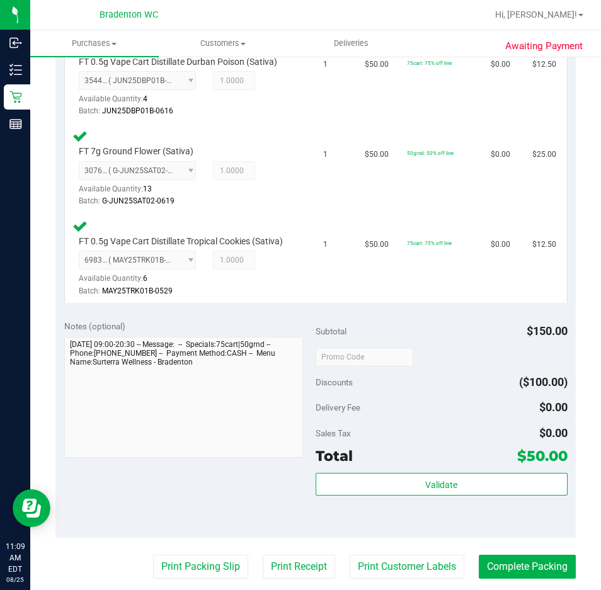
scroll to position [383, 0]
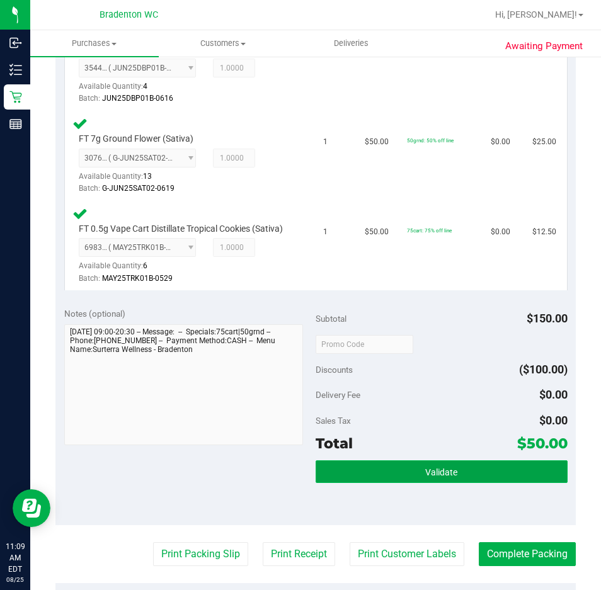
click at [417, 480] on button "Validate" at bounding box center [442, 472] width 252 height 23
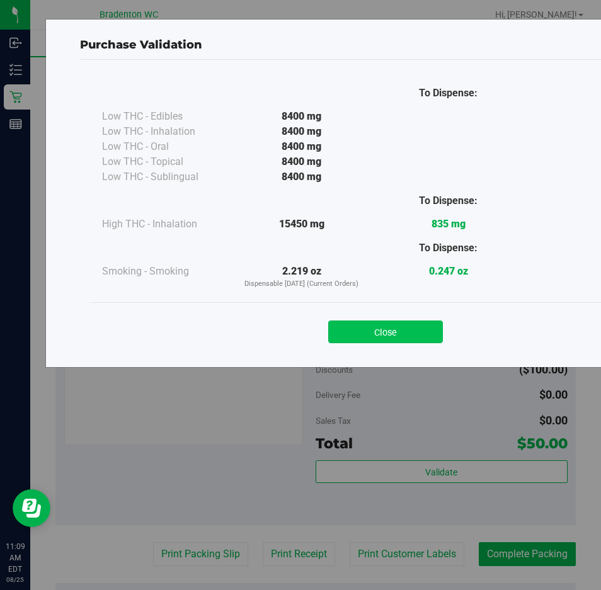
click at [388, 334] on button "Close" at bounding box center [385, 332] width 115 height 23
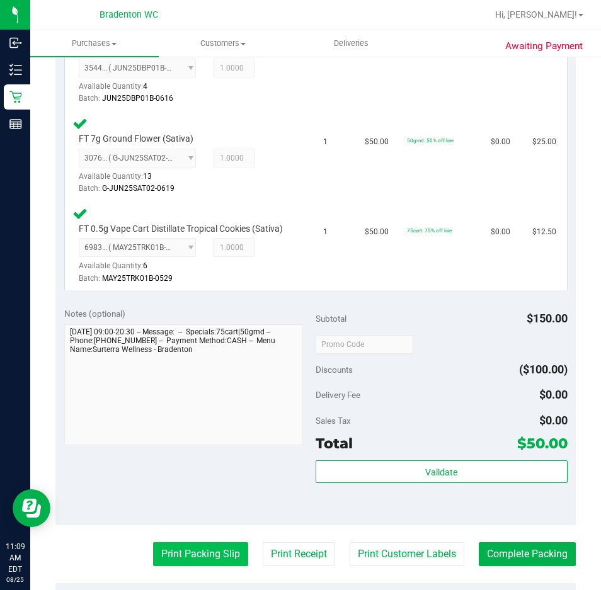
click at [198, 566] on button "Print Packing Slip" at bounding box center [200, 555] width 95 height 24
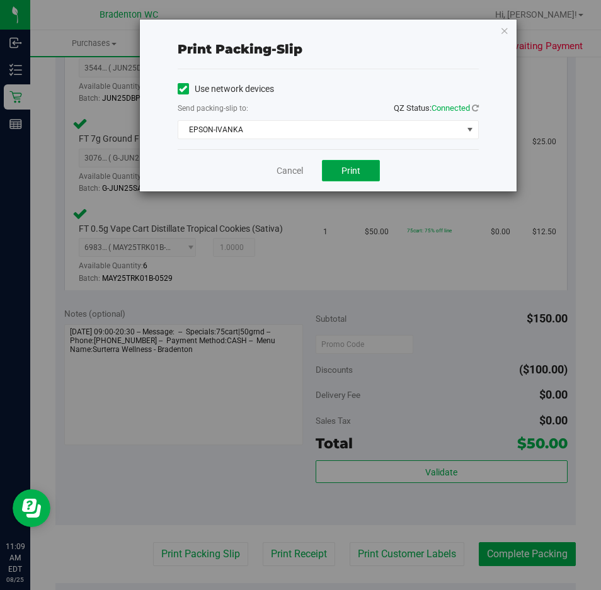
click at [347, 181] on button "Print" at bounding box center [351, 170] width 58 height 21
click at [292, 165] on link "Cancel" at bounding box center [290, 170] width 26 height 13
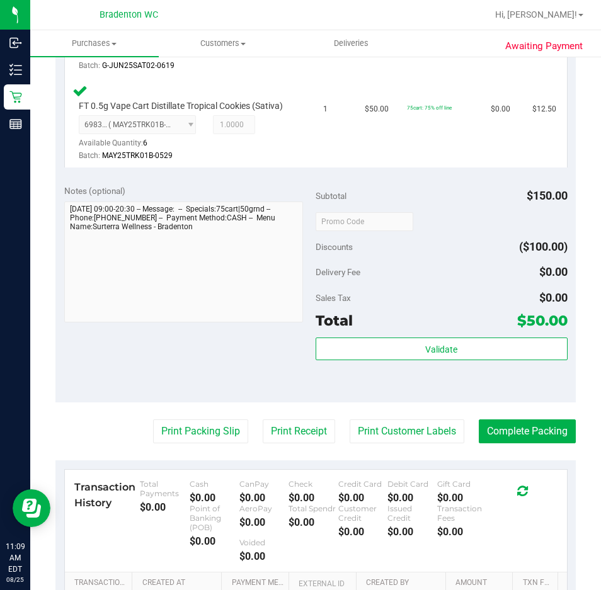
scroll to position [515, 0]
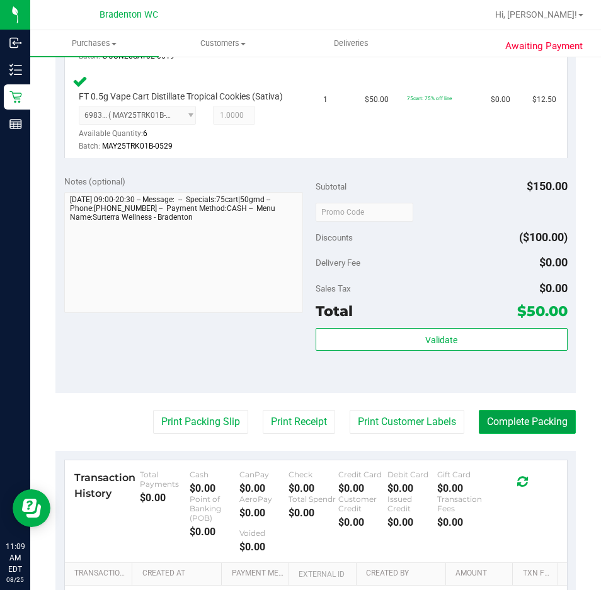
click at [516, 434] on button "Complete Packing" at bounding box center [527, 422] width 97 height 24
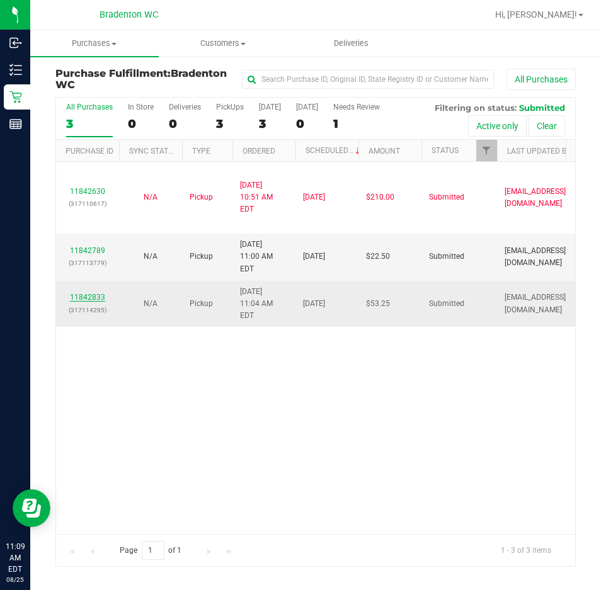
click at [99, 293] on link "11842833" at bounding box center [87, 297] width 35 height 9
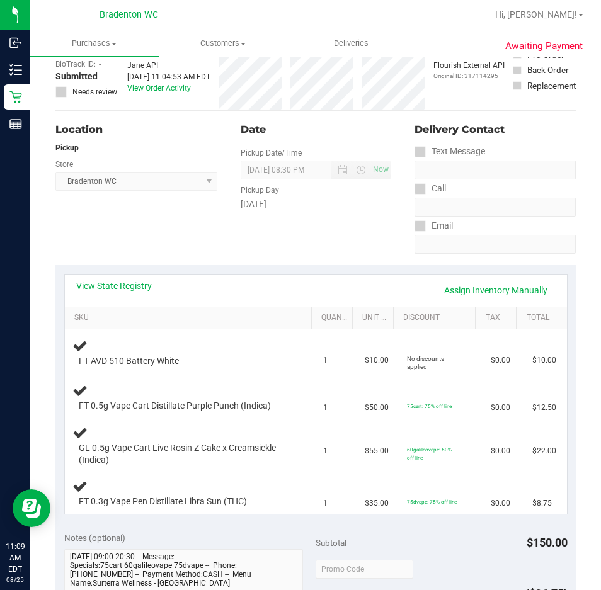
scroll to position [123, 0]
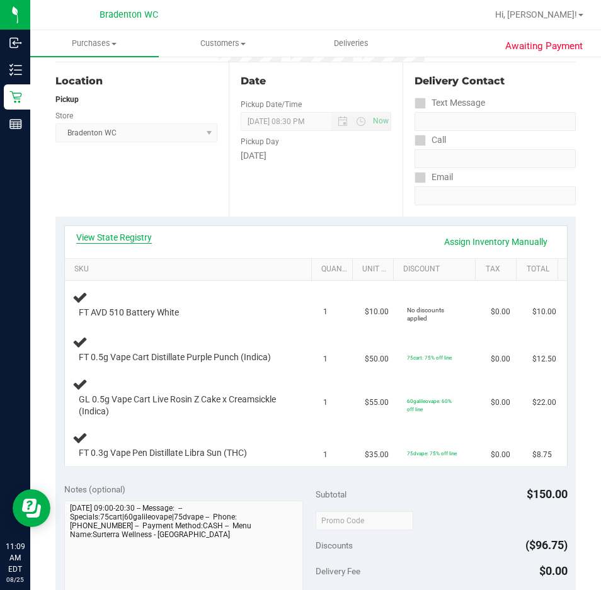
click at [125, 238] on link "View State Registry" at bounding box center [114, 237] width 76 height 13
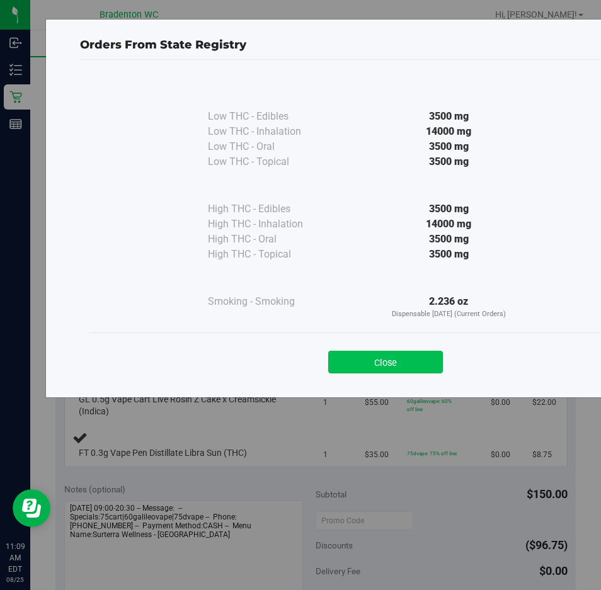
click at [389, 359] on button "Close" at bounding box center [385, 362] width 115 height 23
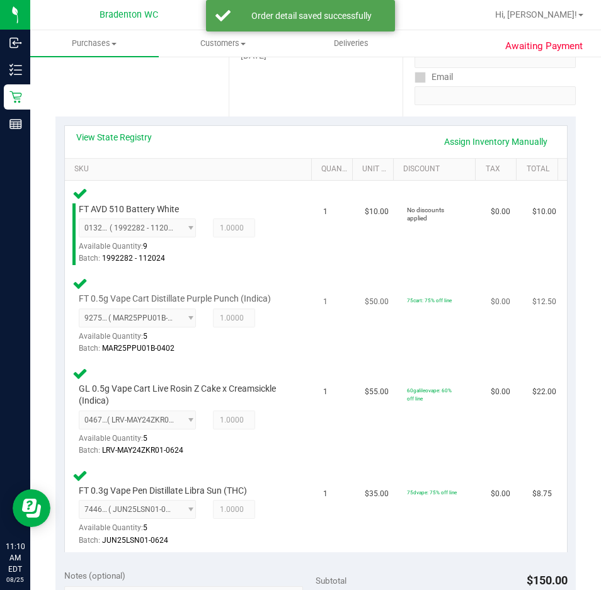
scroll to position [475, 0]
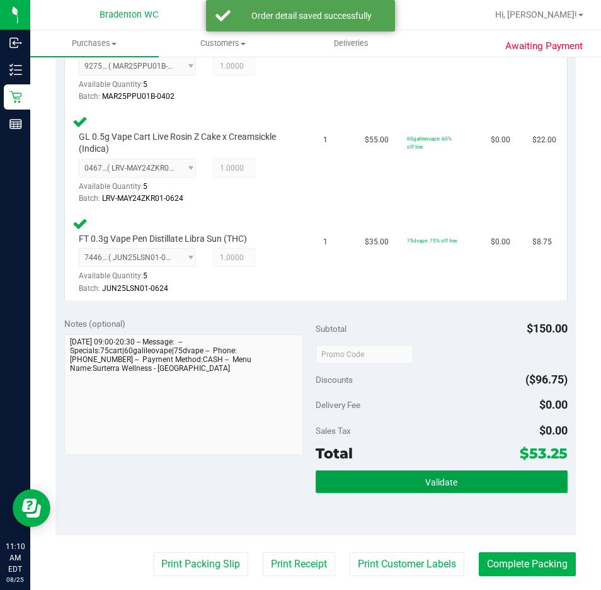
click at [442, 476] on button "Validate" at bounding box center [442, 482] width 252 height 23
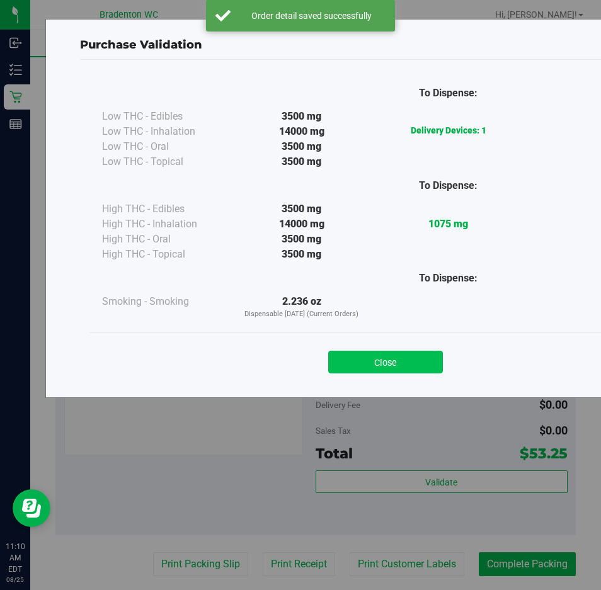
click at [399, 360] on button "Close" at bounding box center [385, 362] width 115 height 23
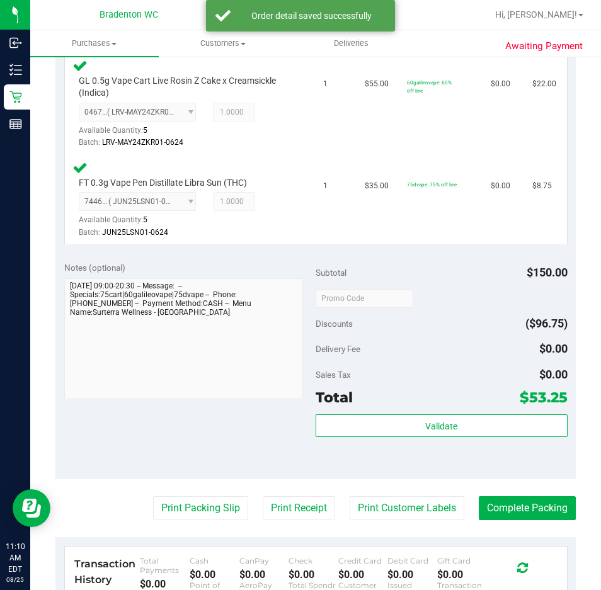
scroll to position [601, 0]
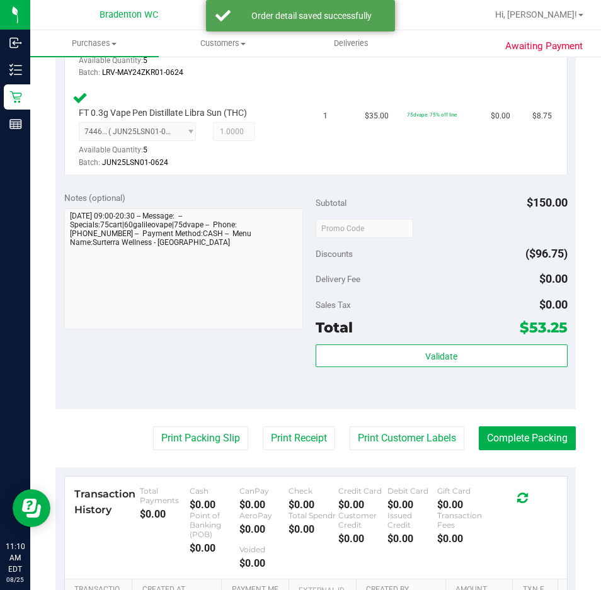
click at [221, 420] on purchase-details "Back Edit Purchase Cancel Purchase View Profile # 11842833 BioTrack ID: - Submi…" at bounding box center [315, 102] width 521 height 1270
click at [212, 432] on button "Print Packing Slip" at bounding box center [200, 439] width 95 height 24
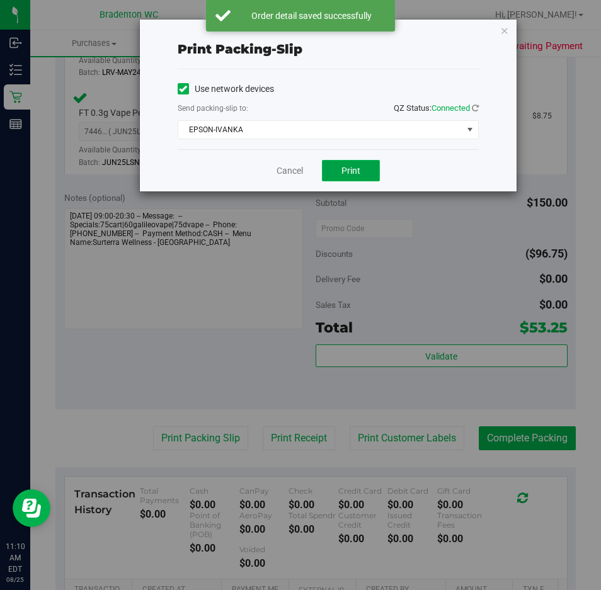
click at [338, 176] on button "Print" at bounding box center [351, 170] width 58 height 21
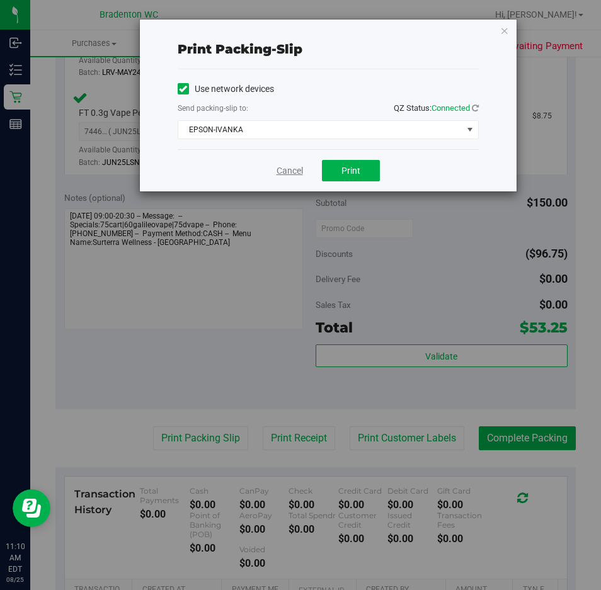
click at [287, 170] on link "Cancel" at bounding box center [290, 170] width 26 height 13
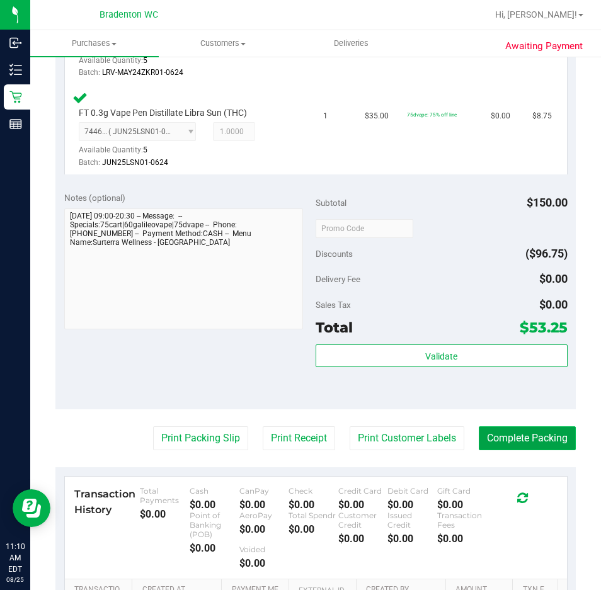
click at [523, 446] on button "Complete Packing" at bounding box center [527, 439] width 97 height 24
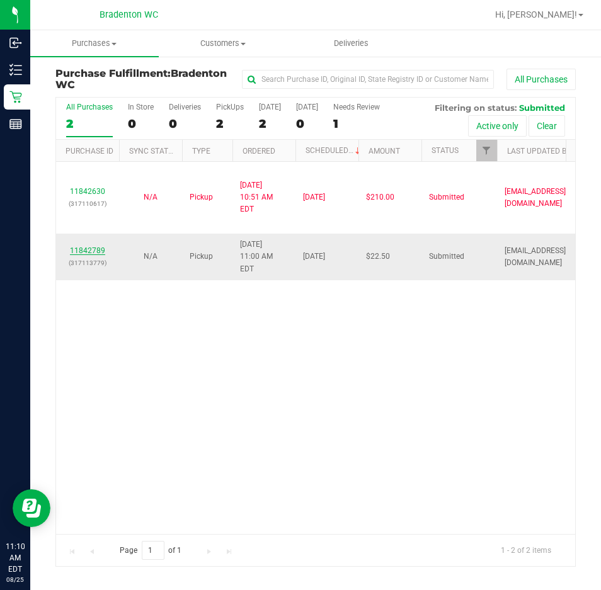
click at [96, 246] on link "11842789" at bounding box center [87, 250] width 35 height 9
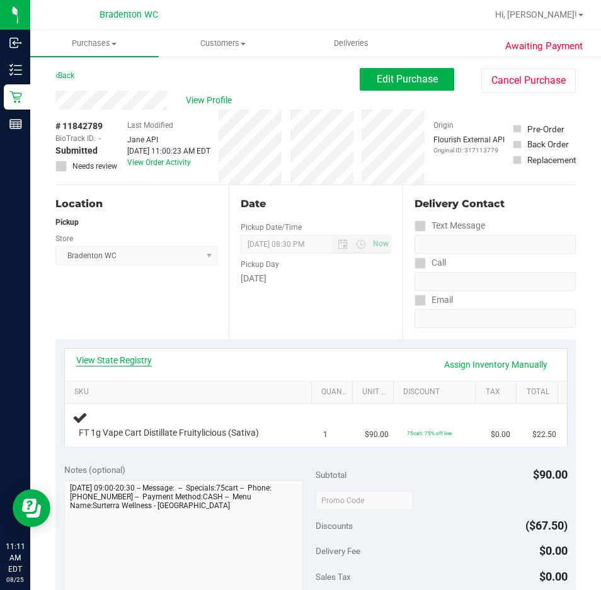
click at [126, 360] on link "View State Registry" at bounding box center [114, 360] width 76 height 13
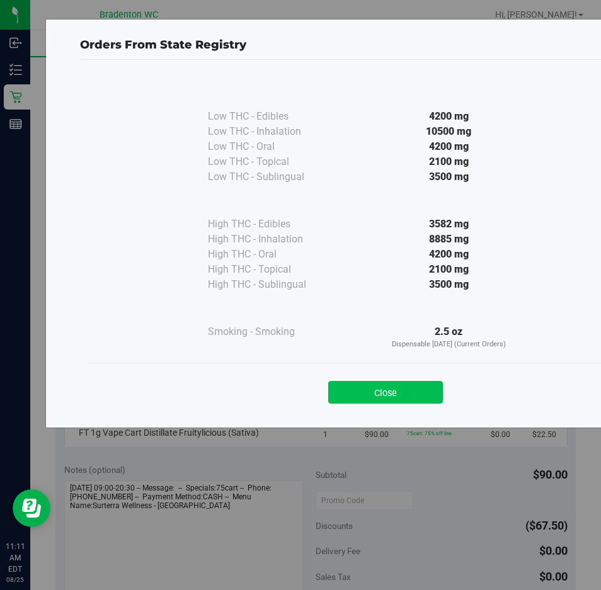
click at [401, 394] on button "Close" at bounding box center [385, 392] width 115 height 23
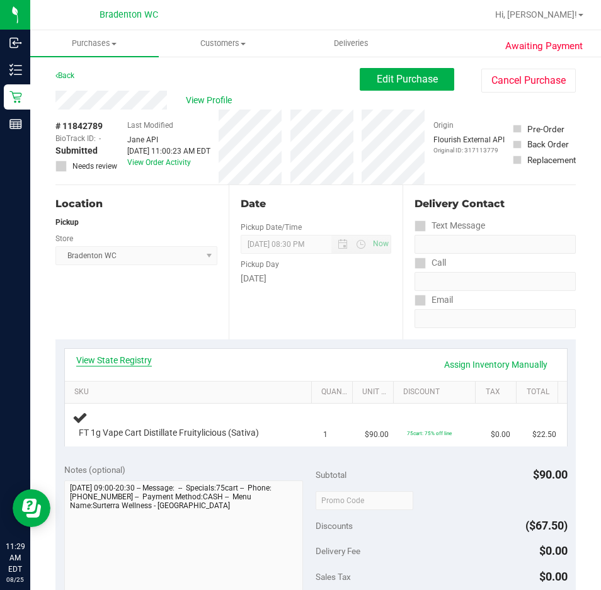
click at [135, 357] on link "View State Registry" at bounding box center [114, 360] width 76 height 13
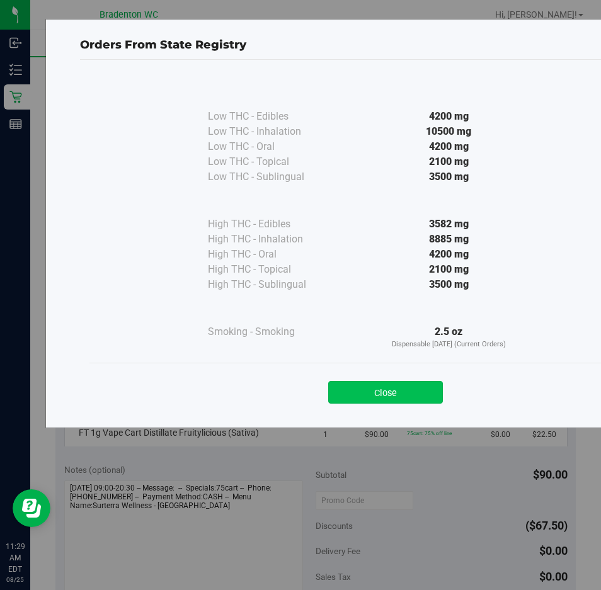
click at [403, 403] on button "Close" at bounding box center [385, 392] width 115 height 23
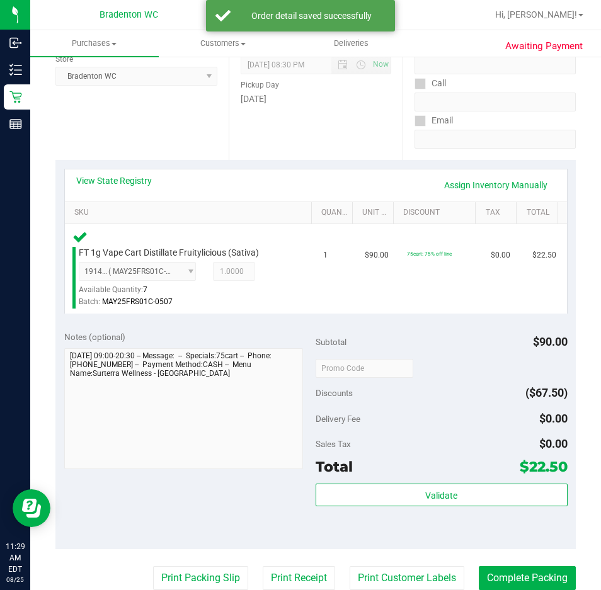
scroll to position [181, 0]
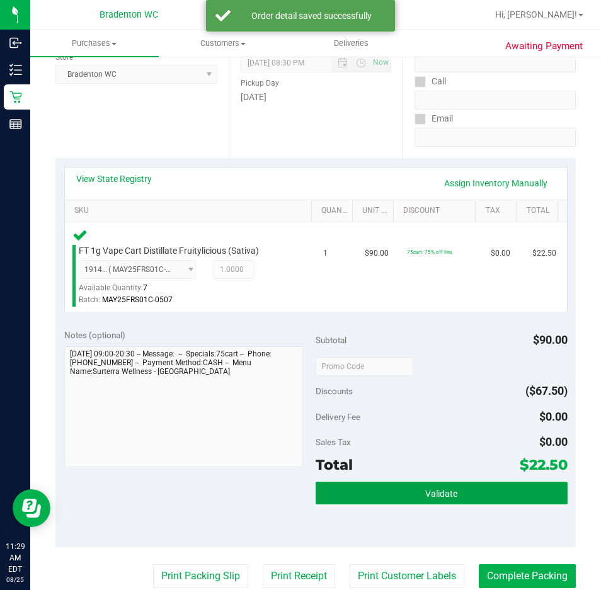
click at [446, 498] on span "Validate" at bounding box center [441, 494] width 32 height 10
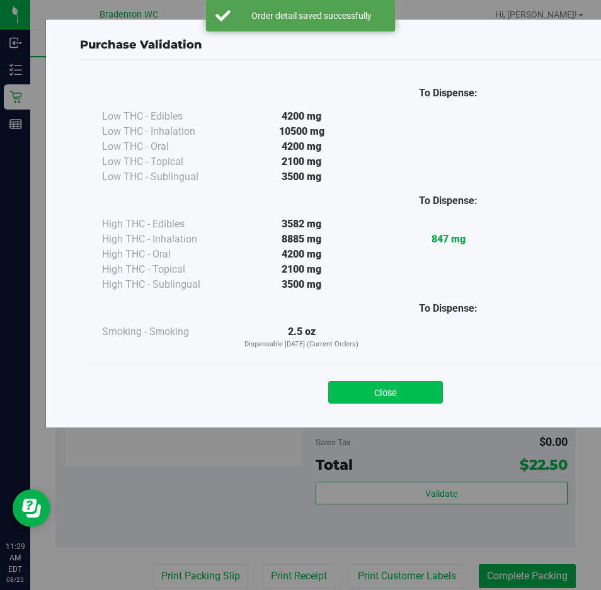
click at [386, 394] on button "Close" at bounding box center [385, 392] width 115 height 23
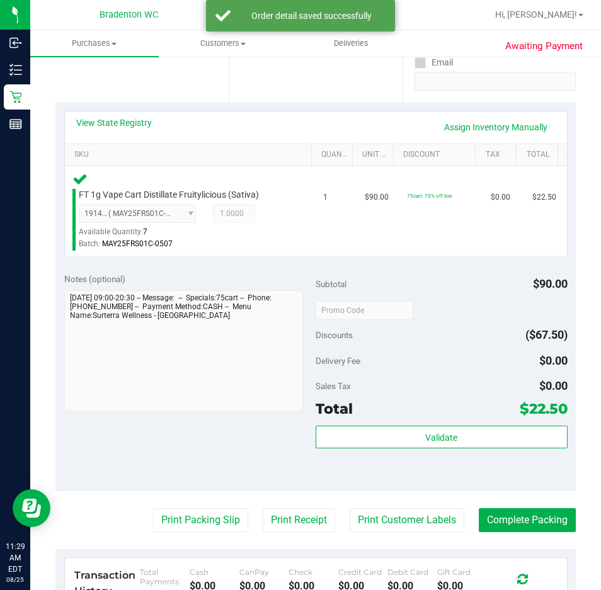
scroll to position [237, 0]
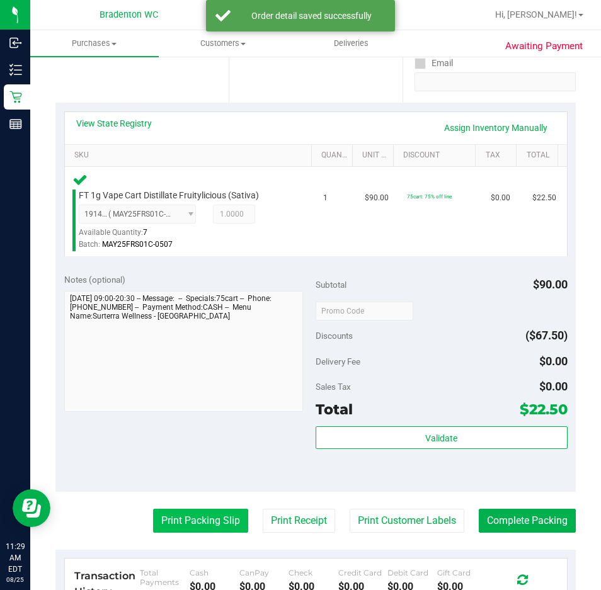
click at [200, 514] on button "Print Packing Slip" at bounding box center [200, 521] width 95 height 24
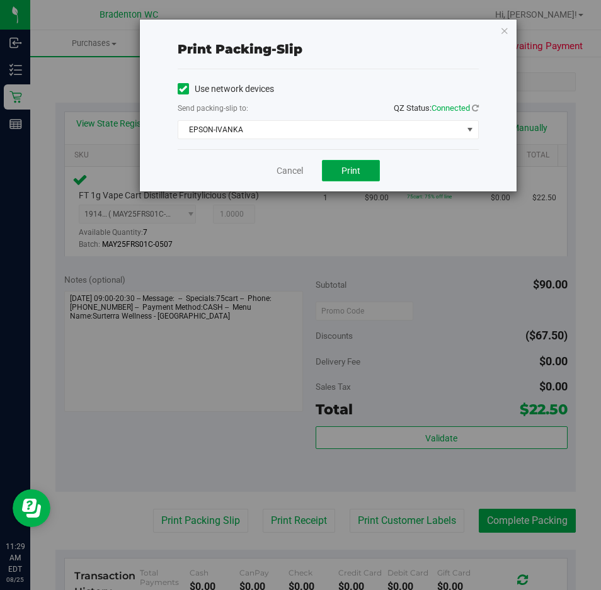
click at [351, 180] on button "Print" at bounding box center [351, 170] width 58 height 21
click at [287, 176] on link "Cancel" at bounding box center [290, 170] width 26 height 13
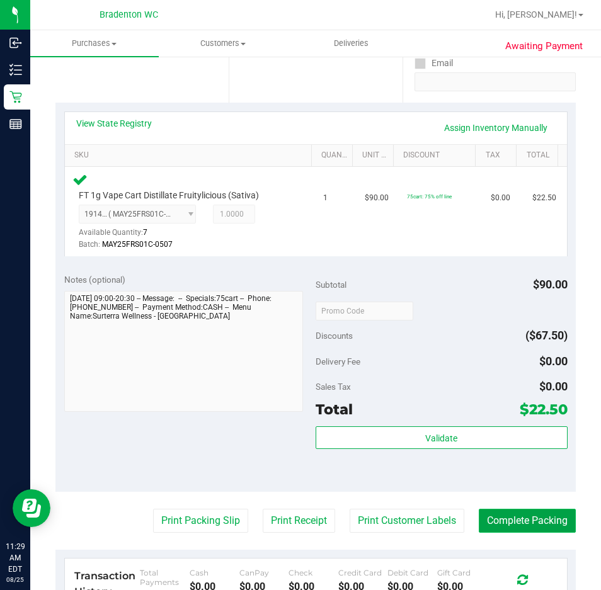
click at [533, 516] on button "Complete Packing" at bounding box center [527, 521] width 97 height 24
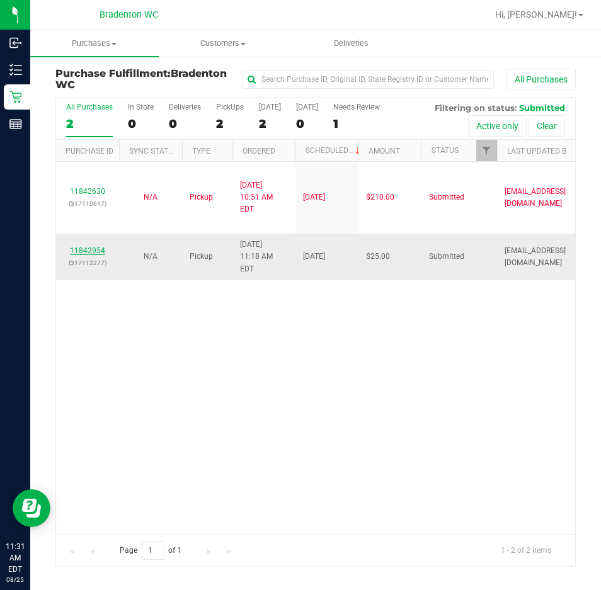
click at [97, 246] on link "11842954" at bounding box center [87, 250] width 35 height 9
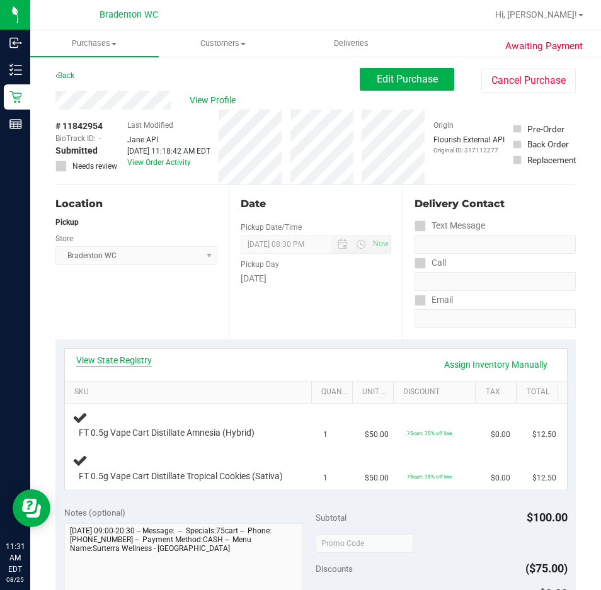
click at [134, 356] on link "View State Registry" at bounding box center [114, 360] width 76 height 13
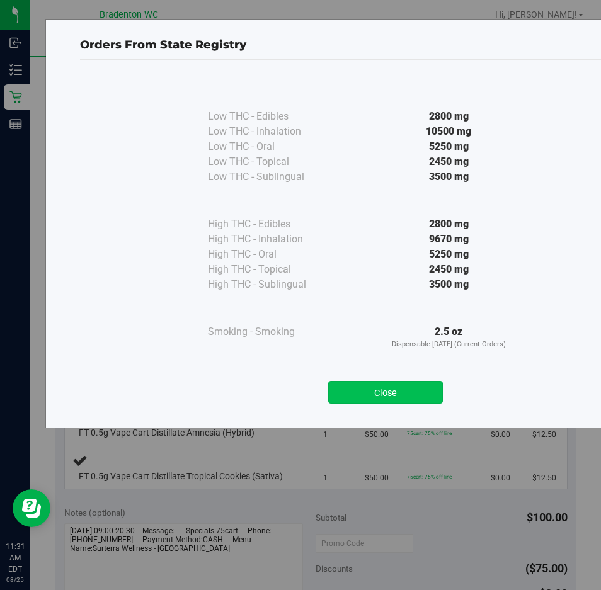
click at [425, 387] on button "Close" at bounding box center [385, 392] width 115 height 23
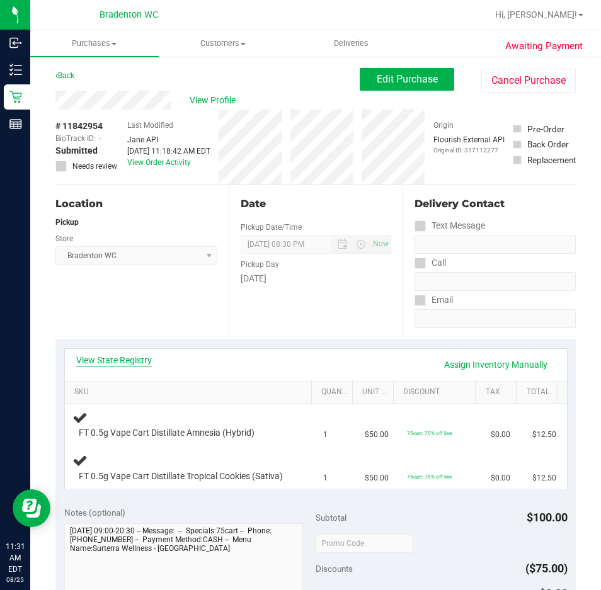
click at [122, 365] on link "View State Registry" at bounding box center [114, 360] width 76 height 13
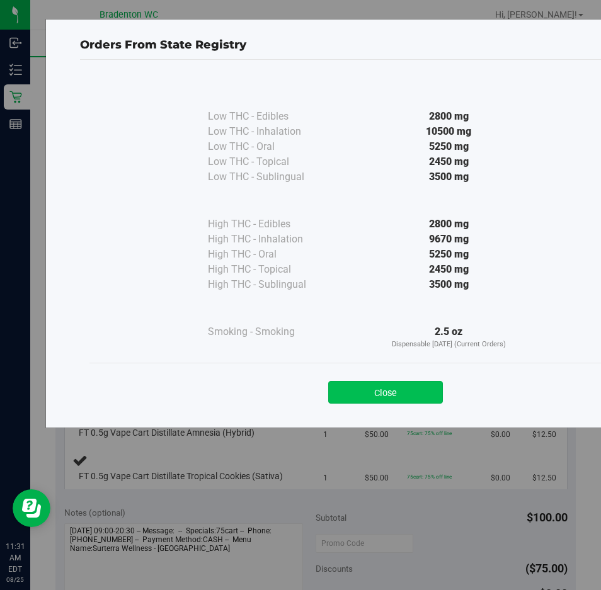
click at [412, 394] on button "Close" at bounding box center [385, 392] width 115 height 23
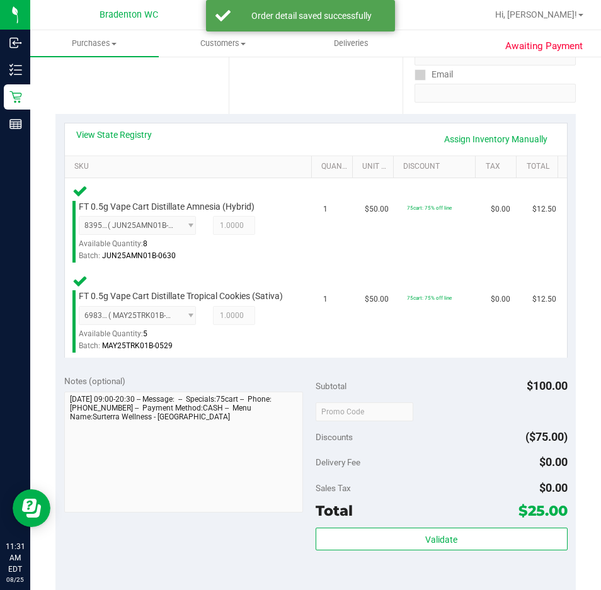
scroll to position [287, 0]
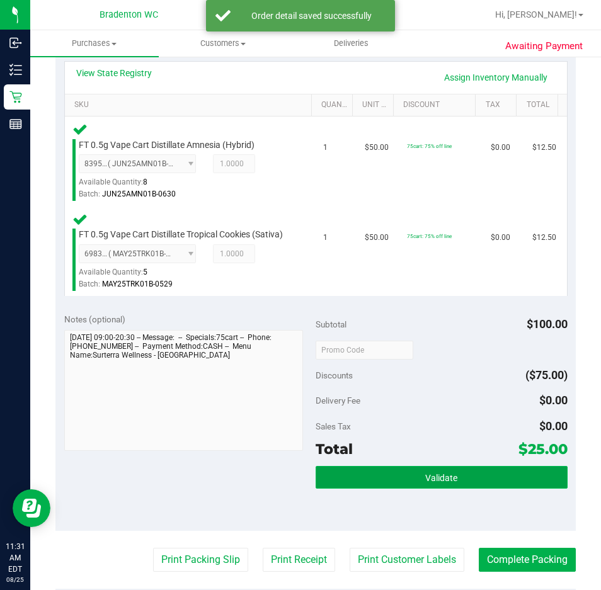
click at [384, 485] on button "Validate" at bounding box center [442, 477] width 252 height 23
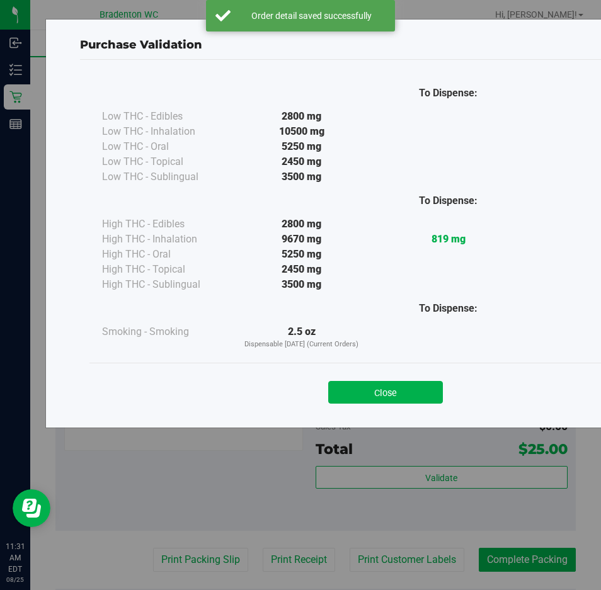
click at [396, 339] on div at bounding box center [448, 338] width 147 height 26
click at [378, 420] on div "Purchase Validation To Dispense: Low THC - Edibles 2800 mg" at bounding box center [385, 224] width 681 height 410
click at [383, 398] on button "Close" at bounding box center [385, 392] width 115 height 23
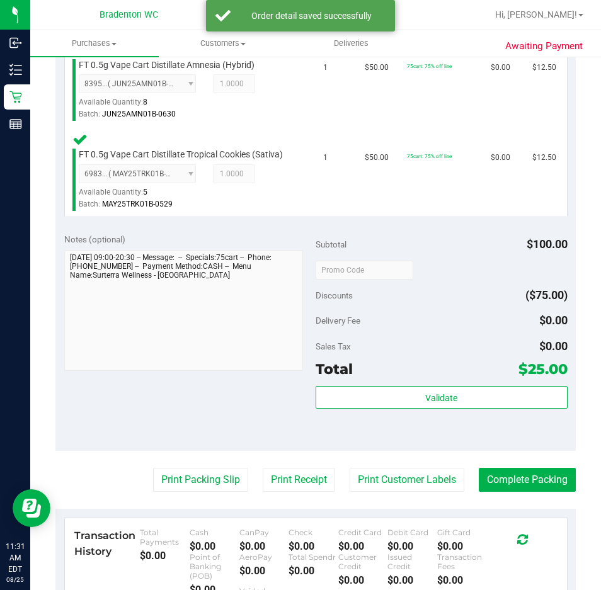
scroll to position [367, 0]
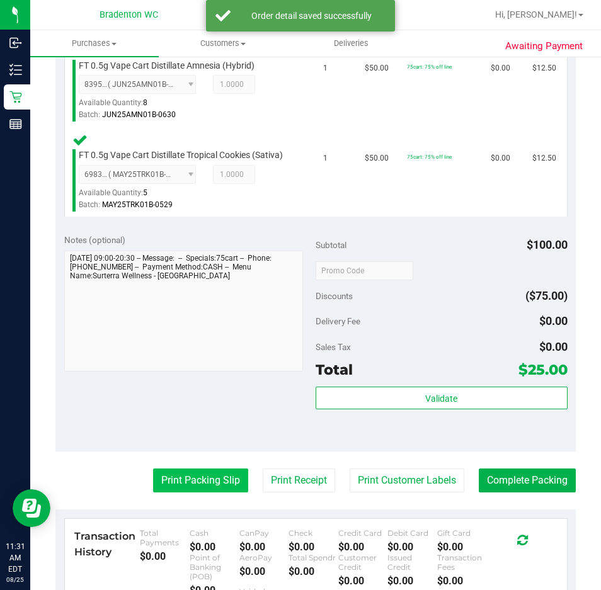
click at [199, 493] on button "Print Packing Slip" at bounding box center [200, 481] width 95 height 24
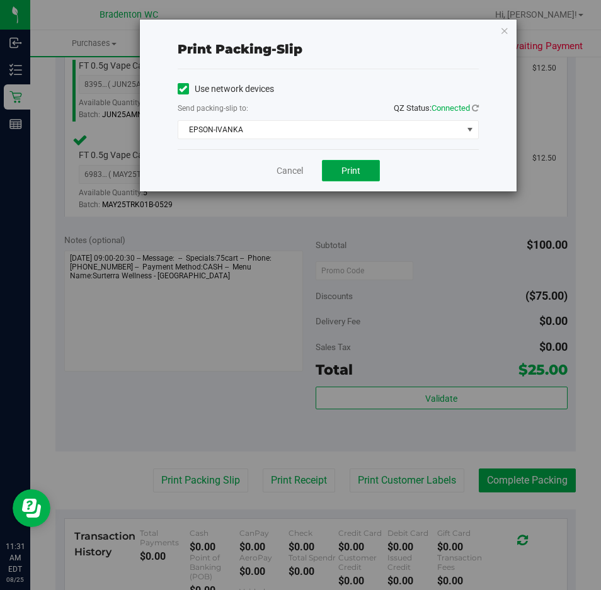
click at [355, 173] on span "Print" at bounding box center [351, 171] width 19 height 10
click at [292, 173] on link "Cancel" at bounding box center [290, 170] width 26 height 13
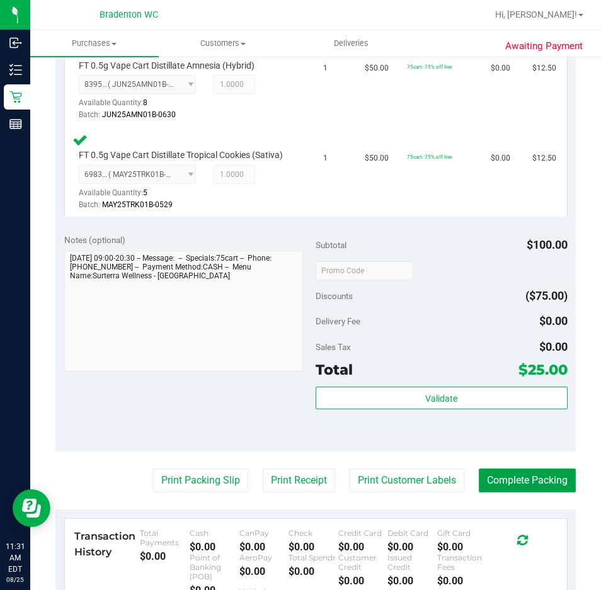
click at [509, 493] on button "Complete Packing" at bounding box center [527, 481] width 97 height 24
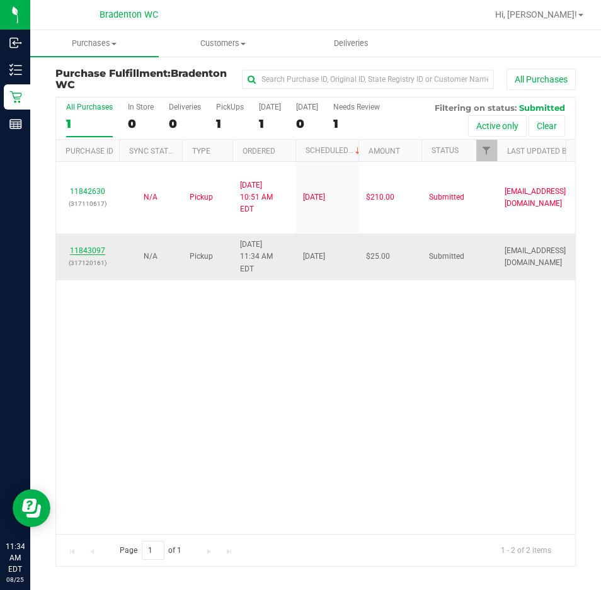
click at [100, 248] on link "11843097" at bounding box center [87, 250] width 35 height 9
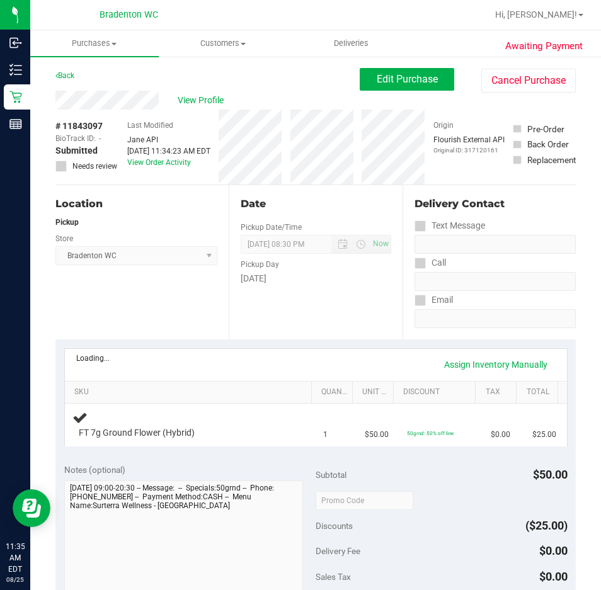
click at [108, 357] on div "Loading..." at bounding box center [92, 358] width 33 height 9
click at [131, 362] on link "View State Registry" at bounding box center [114, 360] width 76 height 13
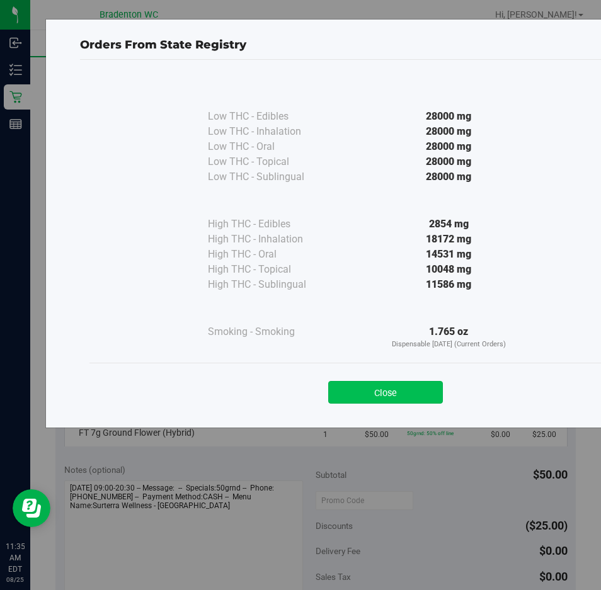
click at [389, 389] on button "Close" at bounding box center [385, 392] width 115 height 23
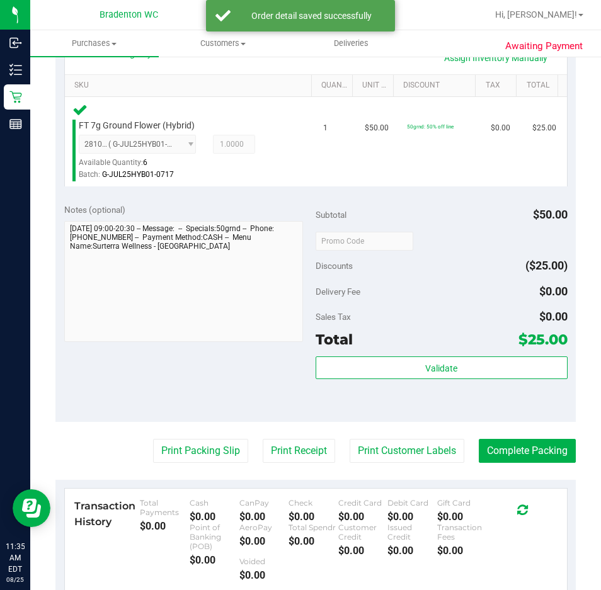
scroll to position [336, 0]
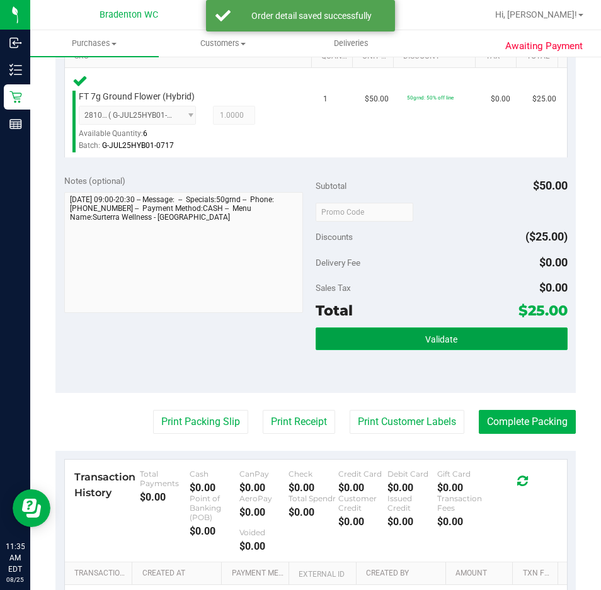
click at [393, 331] on button "Validate" at bounding box center [442, 339] width 252 height 23
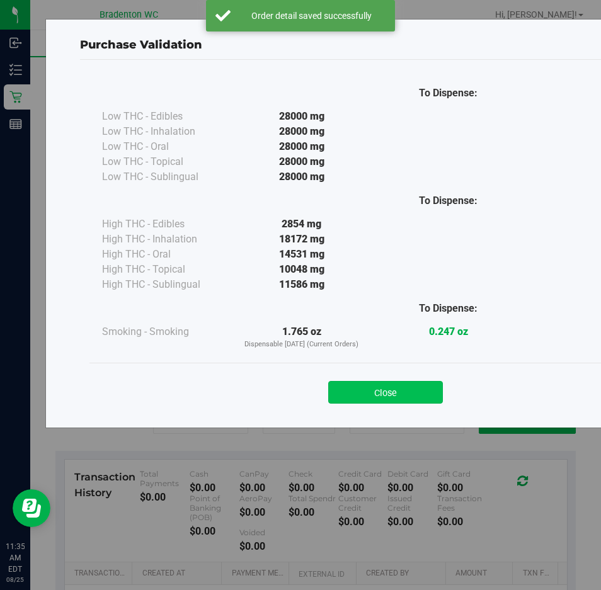
click at [420, 384] on button "Close" at bounding box center [385, 392] width 115 height 23
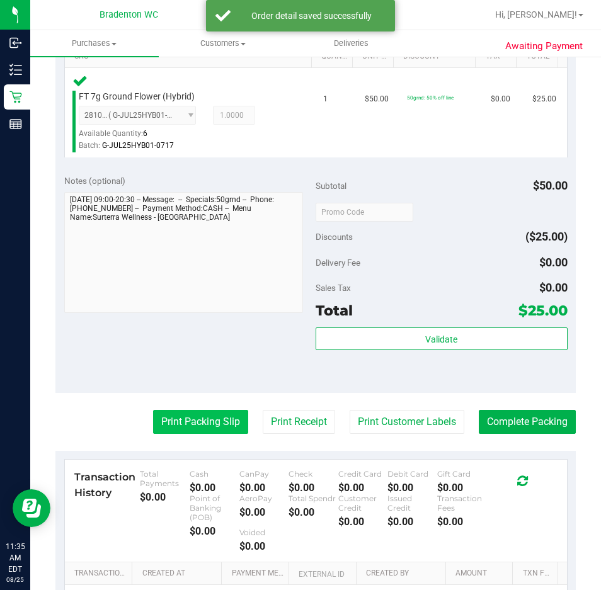
click at [170, 427] on button "Print Packing Slip" at bounding box center [200, 422] width 95 height 24
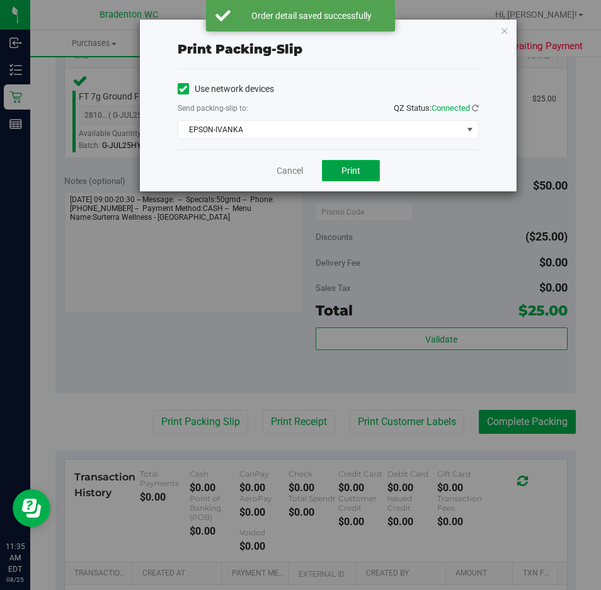
click at [335, 179] on button "Print" at bounding box center [351, 170] width 58 height 21
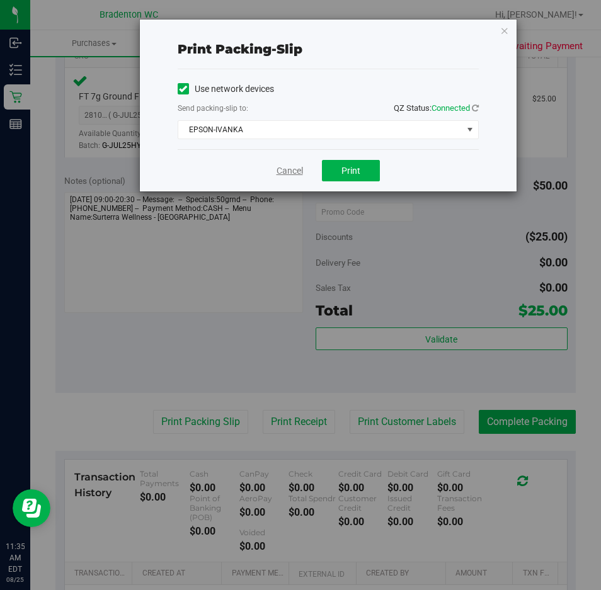
click at [279, 174] on link "Cancel" at bounding box center [290, 170] width 26 height 13
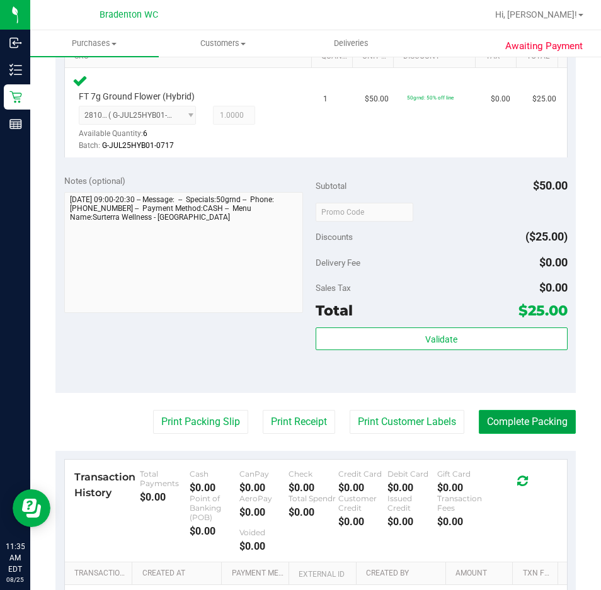
click at [503, 429] on button "Complete Packing" at bounding box center [527, 422] width 97 height 24
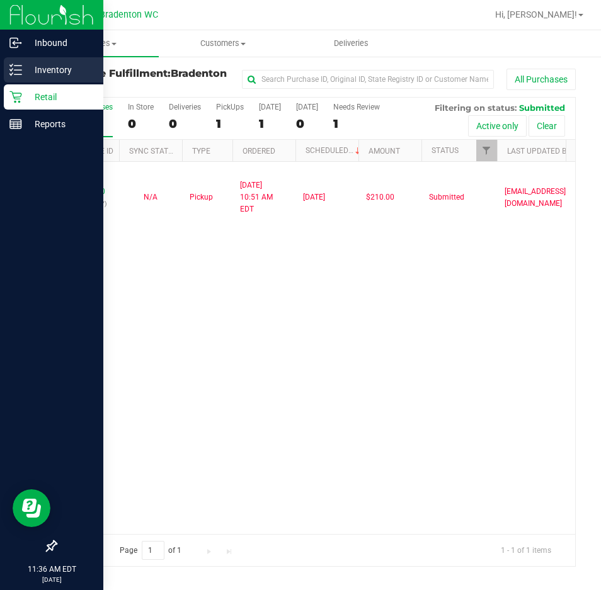
click at [19, 70] on line at bounding box center [17, 70] width 7 height 0
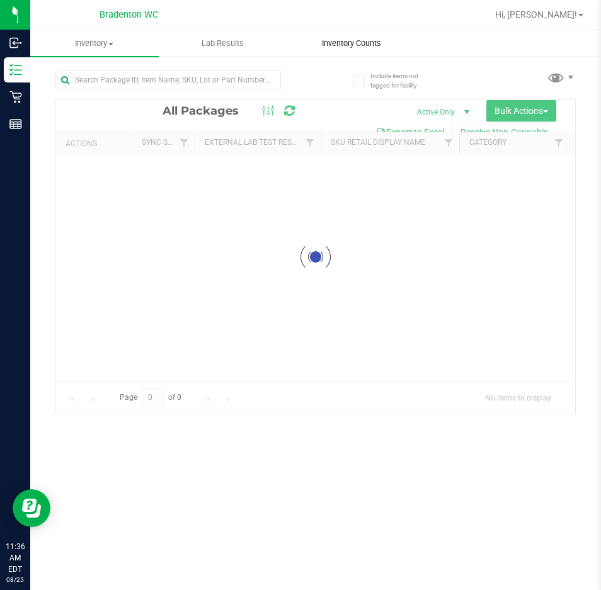
click at [360, 49] on span "Inventory Counts" at bounding box center [351, 43] width 93 height 11
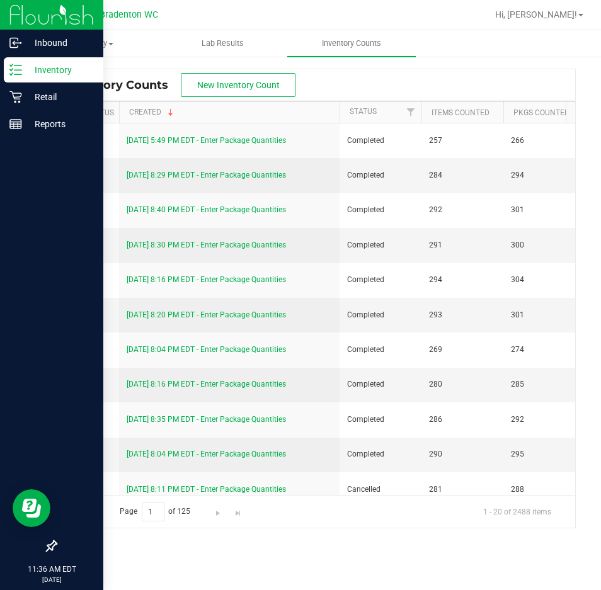
click at [27, 267] on div at bounding box center [51, 337] width 103 height 396
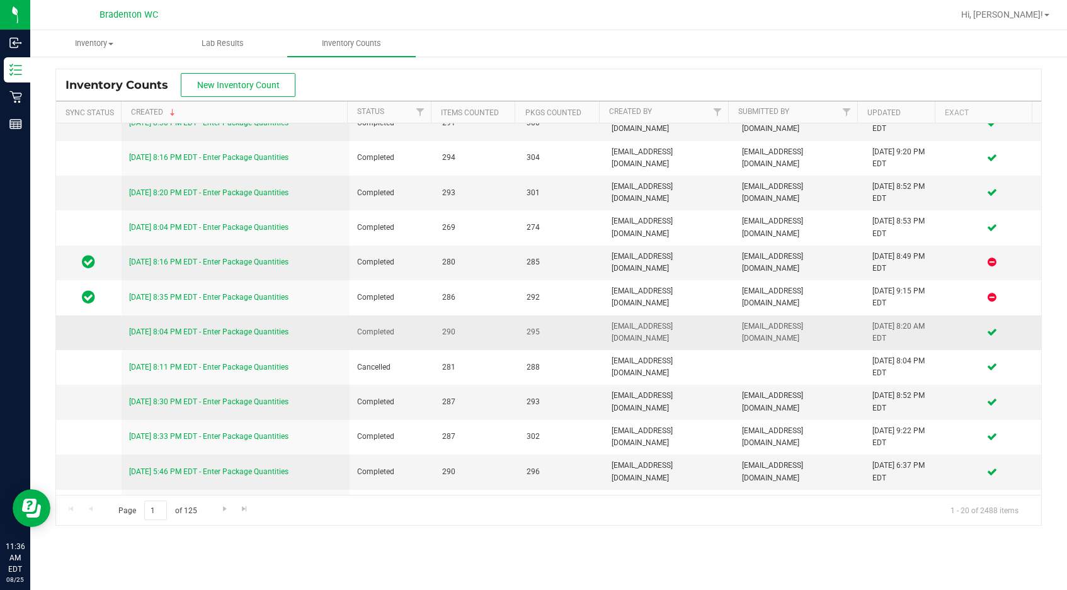
scroll to position [126, 0]
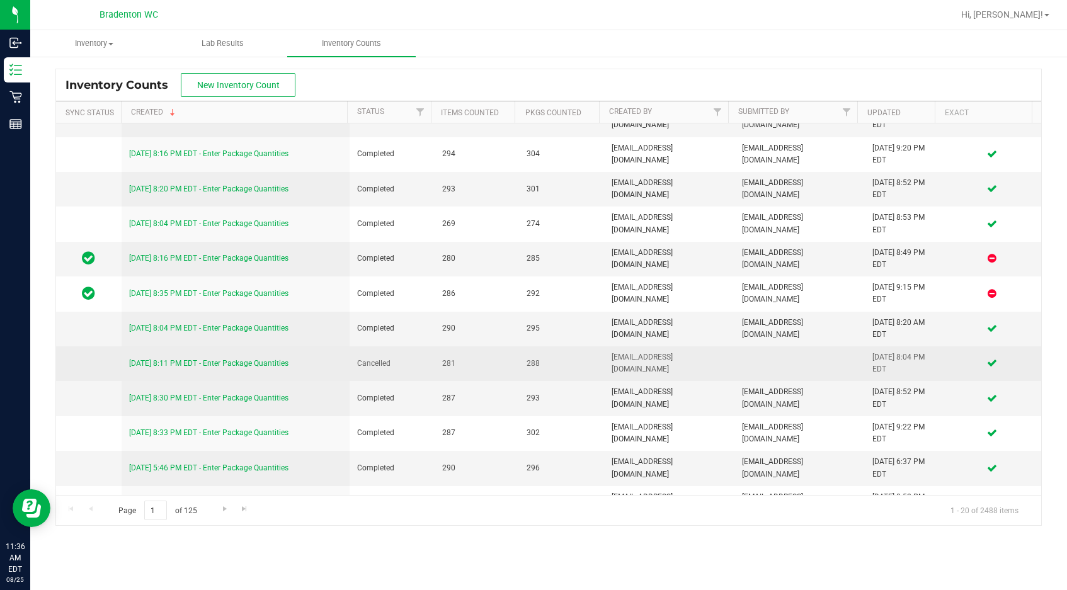
click at [284, 365] on link "8/13/25 8:11 PM EDT - Enter Package Quantities" at bounding box center [208, 363] width 159 height 9
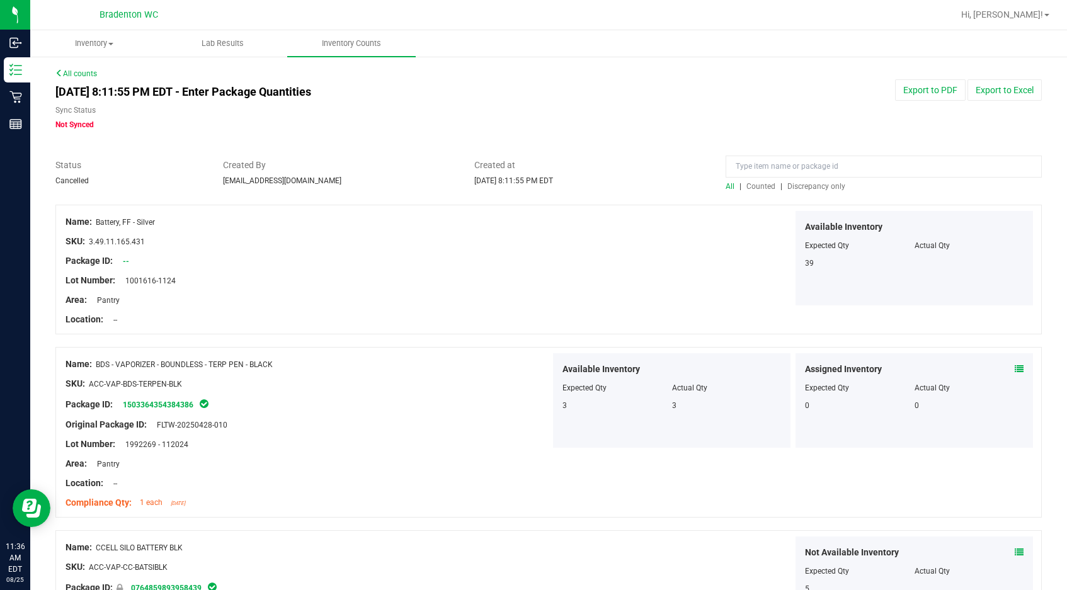
click at [601, 183] on span "Discrepancy only" at bounding box center [817, 186] width 58 height 9
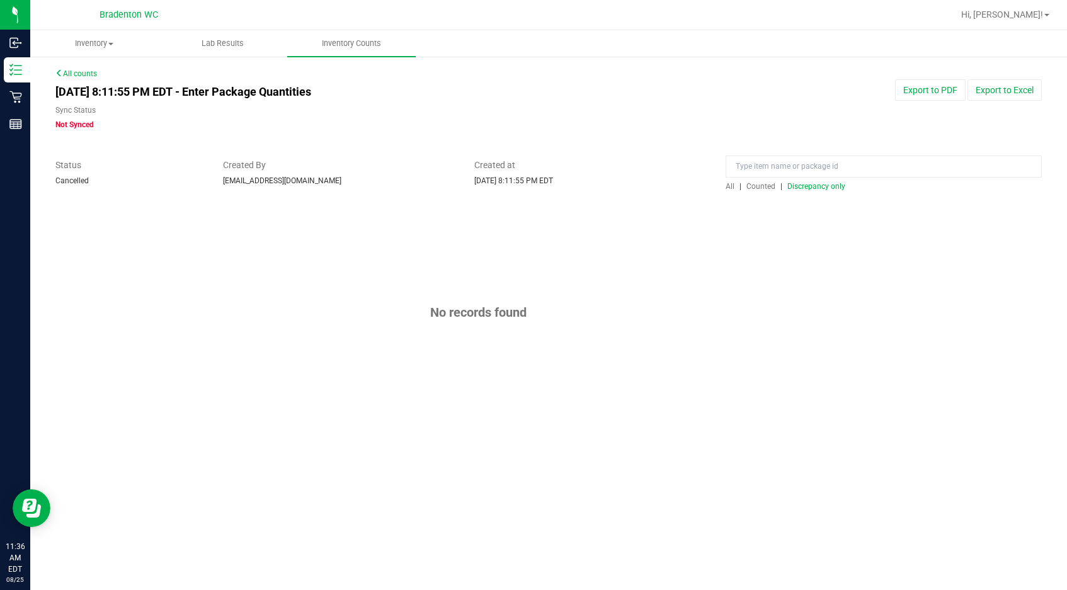
click at [601, 185] on span "All" at bounding box center [730, 186] width 9 height 9
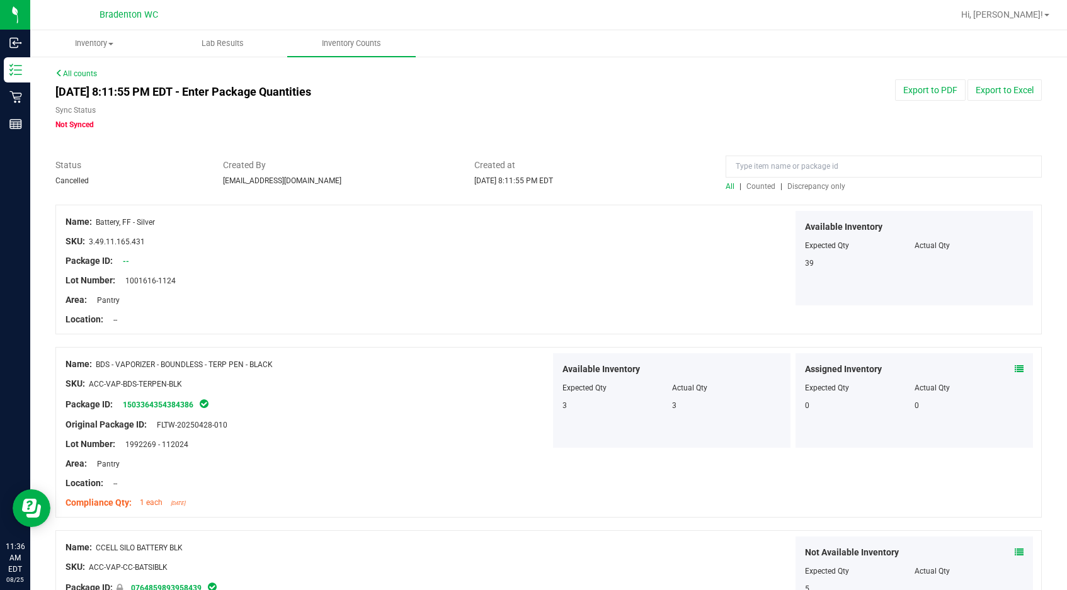
click at [82, 72] on link "All counts" at bounding box center [76, 73] width 42 height 9
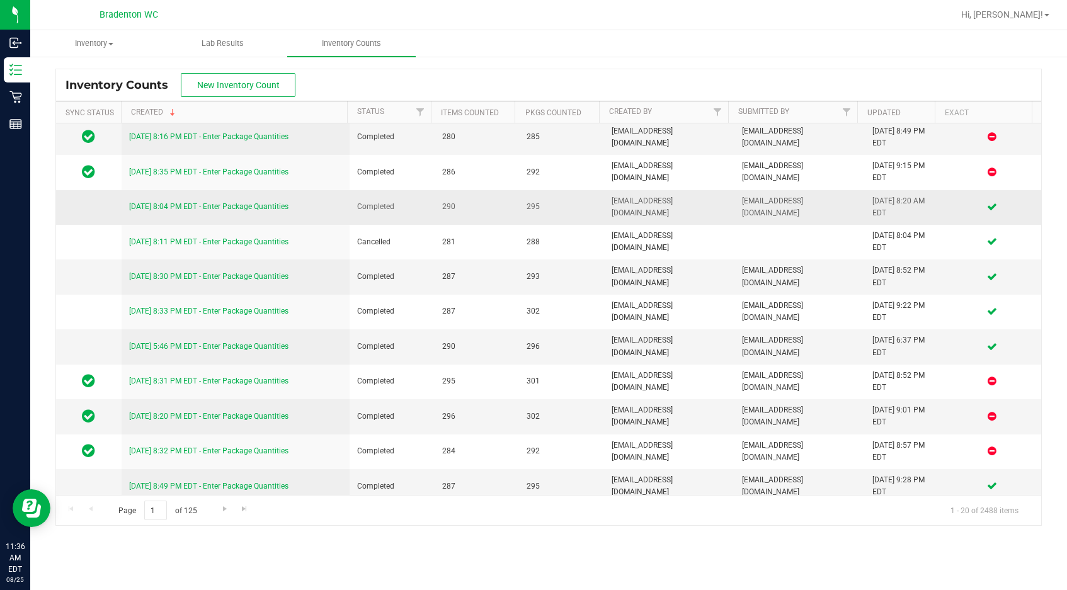
scroll to position [252, 0]
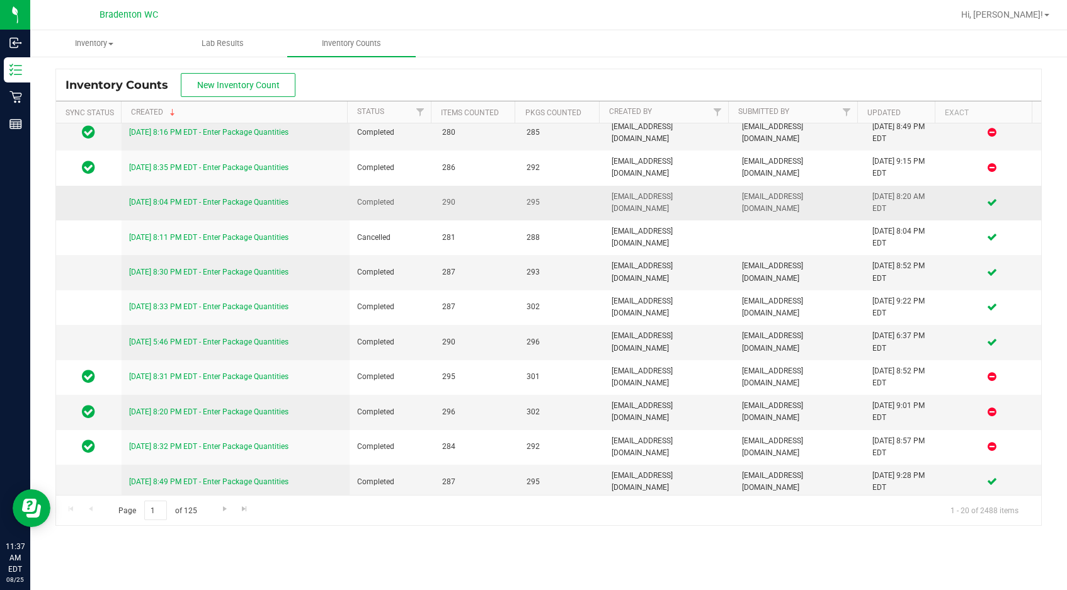
click at [218, 204] on link "8/14/25 8:04 PM EDT - Enter Package Quantities" at bounding box center [208, 202] width 159 height 9
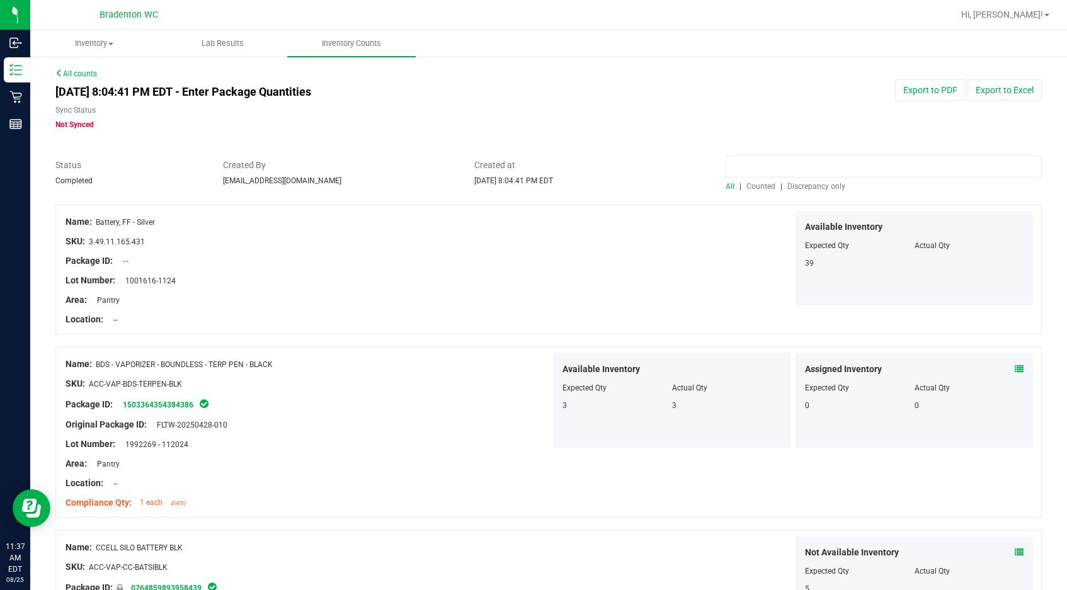
click at [601, 170] on input at bounding box center [884, 167] width 316 height 22
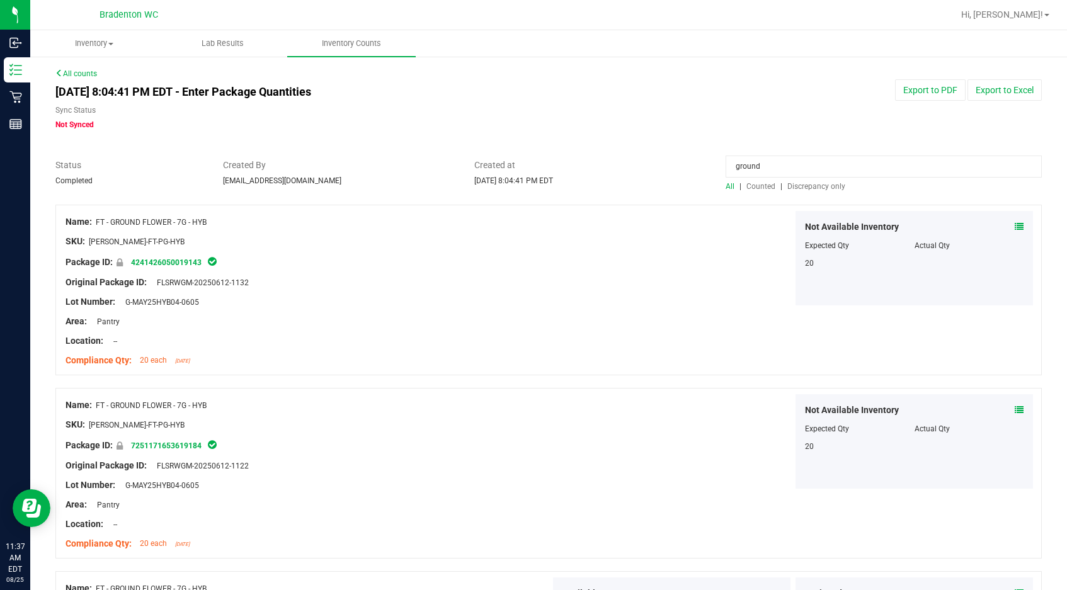
type input "ground"
click at [601, 187] on span "Counted" at bounding box center [761, 186] width 29 height 9
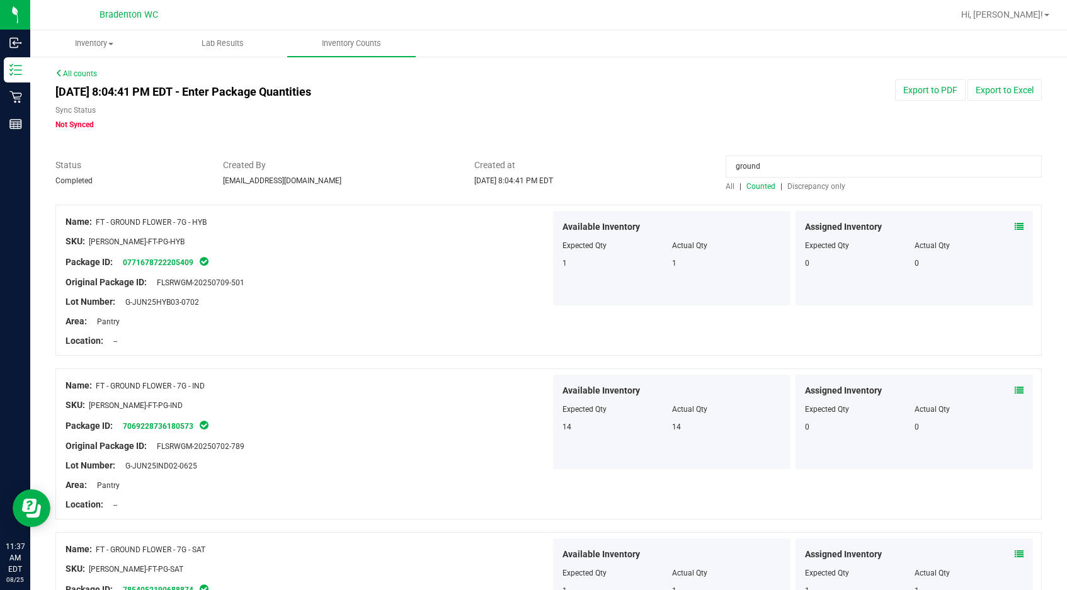
drag, startPoint x: 214, startPoint y: 381, endPoint x: 99, endPoint y: 379, distance: 114.7
click at [99, 379] on div "Name: FT - GROUND FLOWER - 7G - IND" at bounding box center [308, 385] width 485 height 13
copy span "FT - GROUND FLOWER - 7G - IND"
drag, startPoint x: 261, startPoint y: 445, endPoint x: 157, endPoint y: 445, distance: 104.0
click at [157, 445] on div "Original Package ID: FLSRWGM-20250702-789" at bounding box center [308, 446] width 485 height 13
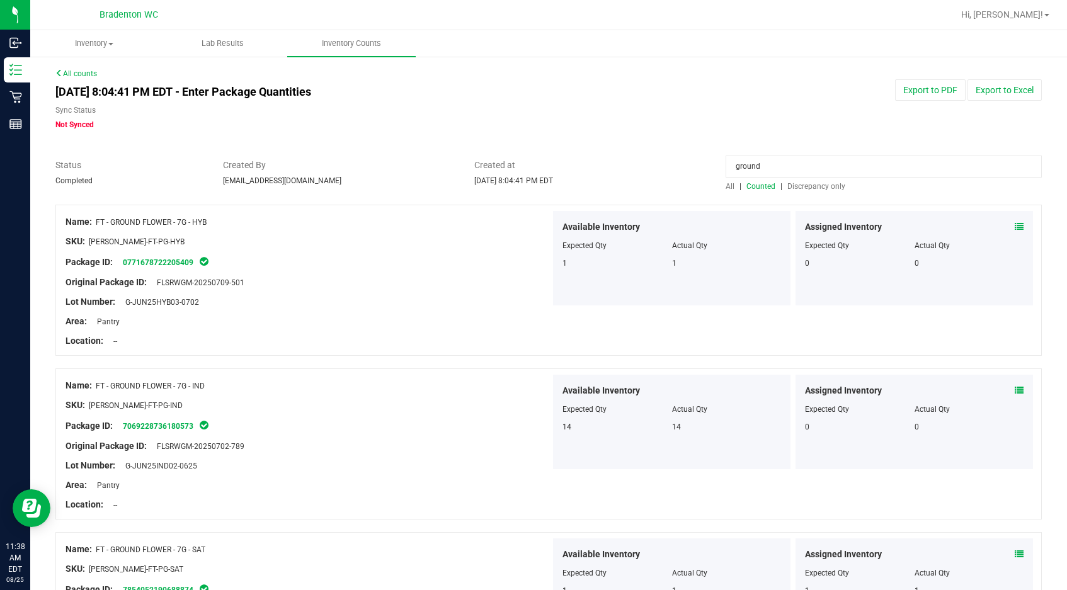
copy span "FLSRWGM-20250702-789"
click at [325, 316] on div "Area: Pantry" at bounding box center [308, 321] width 485 height 13
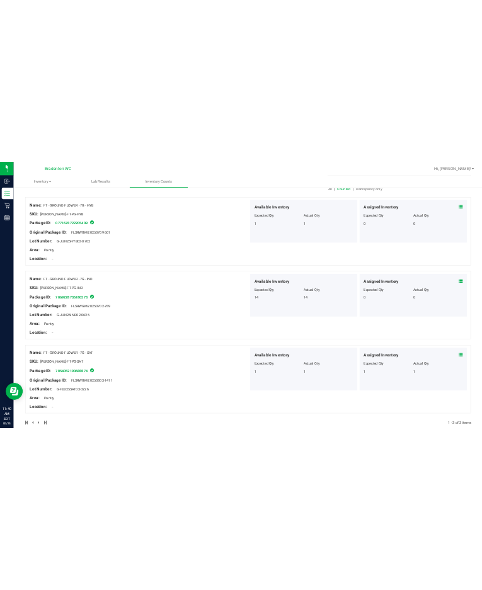
scroll to position [149, 0]
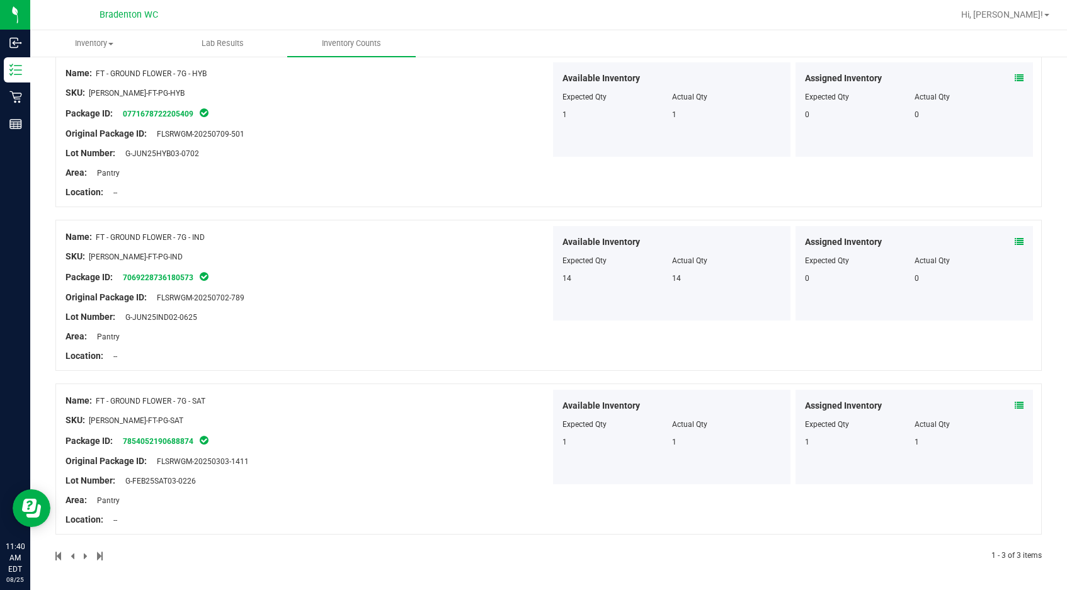
click at [266, 462] on div "Original Package ID: FLSRWGM-20250303-1411" at bounding box center [308, 461] width 485 height 13
drag, startPoint x: 266, startPoint y: 462, endPoint x: 155, endPoint y: 461, distance: 110.9
click at [155, 461] on div "Original Package ID: FLSRWGM-20250303-1411" at bounding box center [308, 461] width 485 height 13
copy span "FLSRWGM-20250303-1411"
click at [376, 426] on div "SKU: FLO-BUD-FT-PG-SAT" at bounding box center [308, 420] width 485 height 13
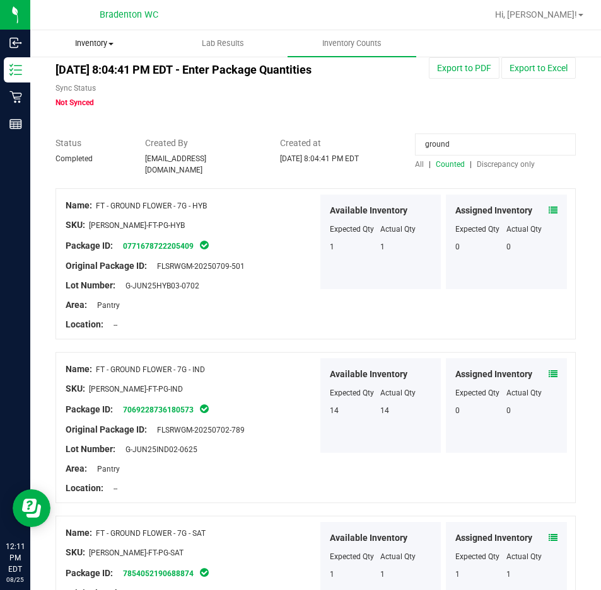
scroll to position [0, 0]
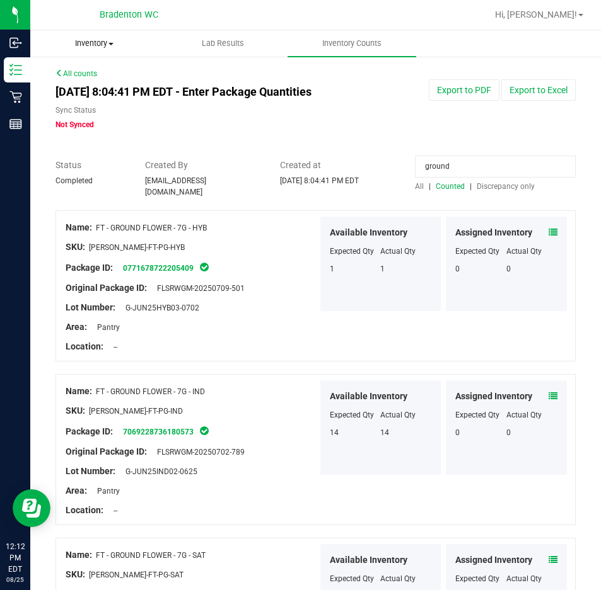
click at [88, 50] on uib-tab-heading "Inventory All packages All inventory Waste log Create inventory" at bounding box center [94, 43] width 127 height 25
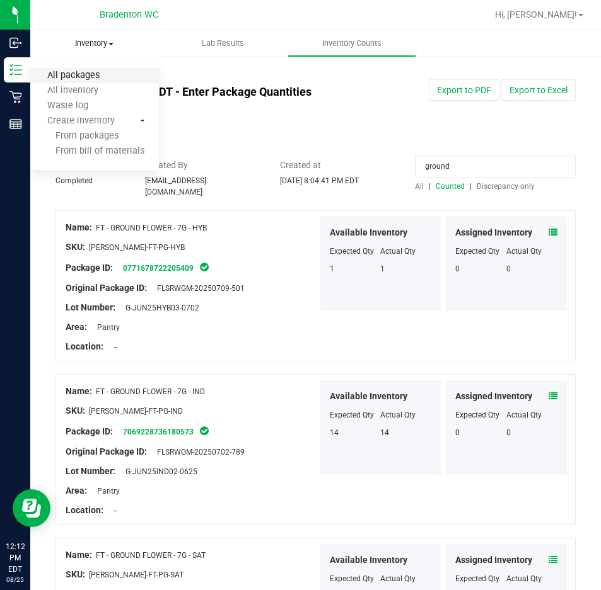
click at [83, 79] on span "All packages" at bounding box center [73, 76] width 86 height 11
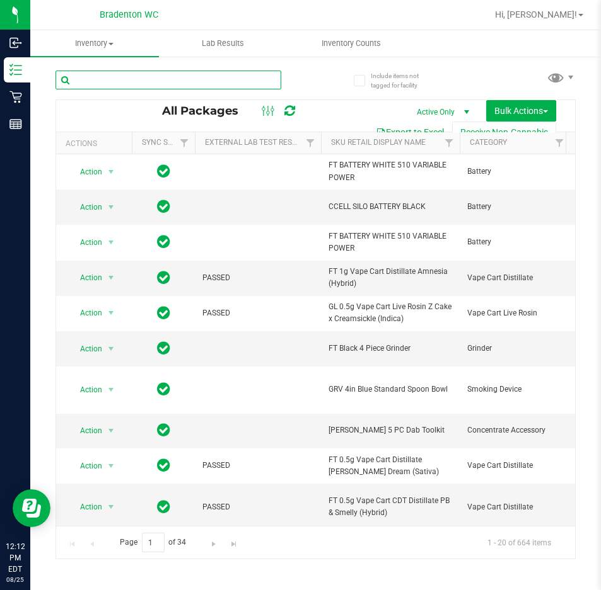
click at [126, 79] on input "text" at bounding box center [168, 80] width 226 height 19
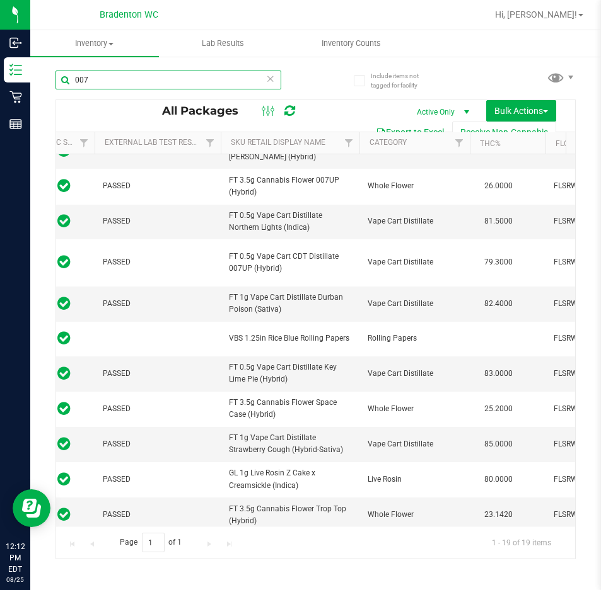
scroll to position [0, 100]
click at [128, 81] on input "007" at bounding box center [168, 80] width 226 height 19
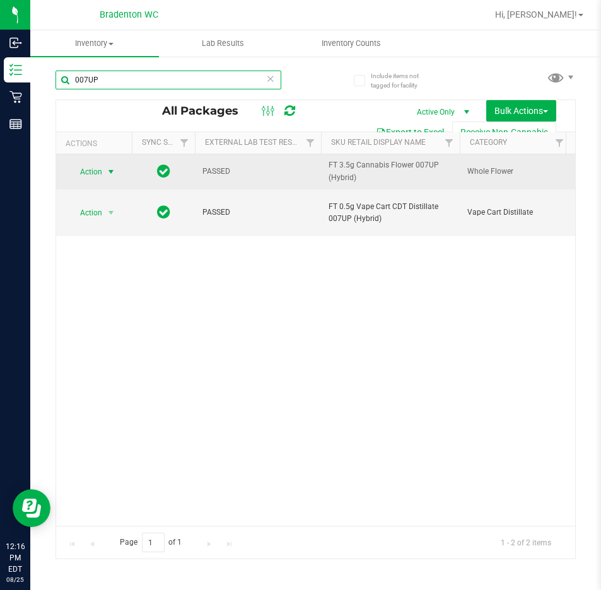
type input "007UP"
click at [103, 176] on span "select" at bounding box center [111, 172] width 16 height 18
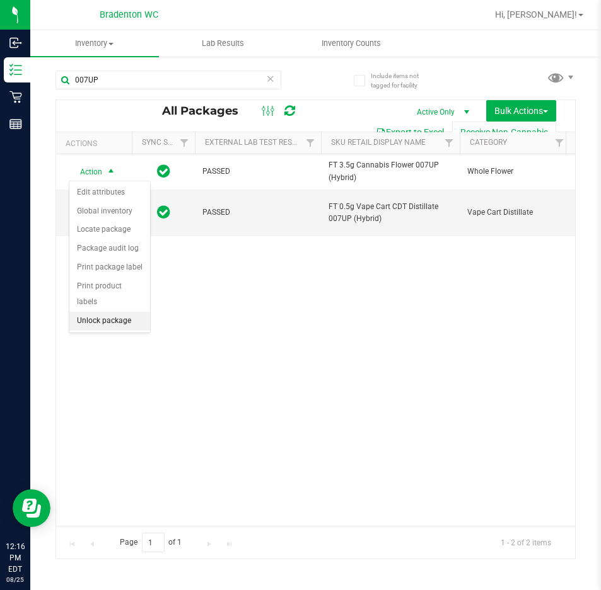
click at [116, 312] on li "Unlock package" at bounding box center [109, 321] width 81 height 19
click at [271, 74] on icon at bounding box center [270, 78] width 9 height 15
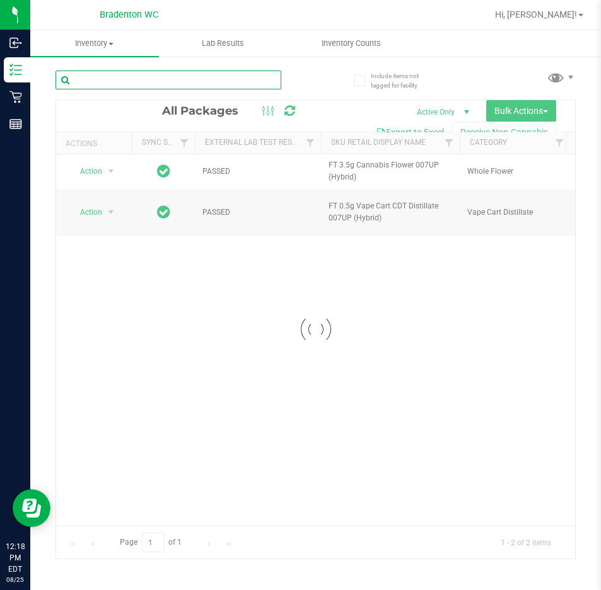
click at [234, 83] on input "text" at bounding box center [168, 80] width 226 height 19
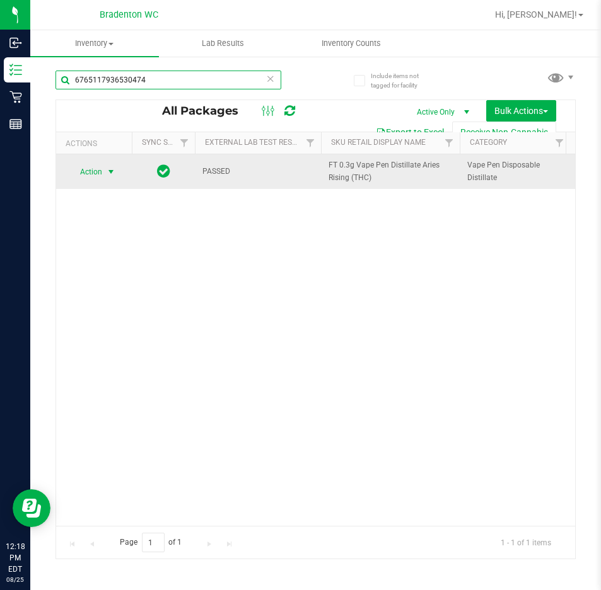
type input "6765117936530474"
click at [98, 171] on span "Action" at bounding box center [86, 172] width 34 height 18
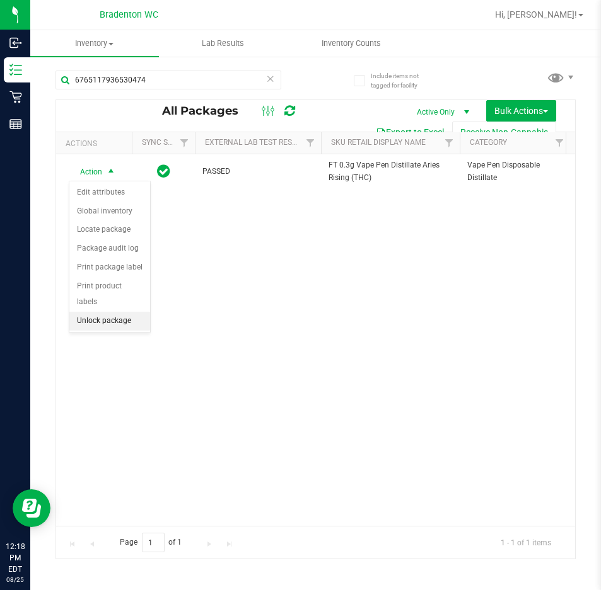
click at [120, 312] on li "Unlock package" at bounding box center [109, 321] width 81 height 19
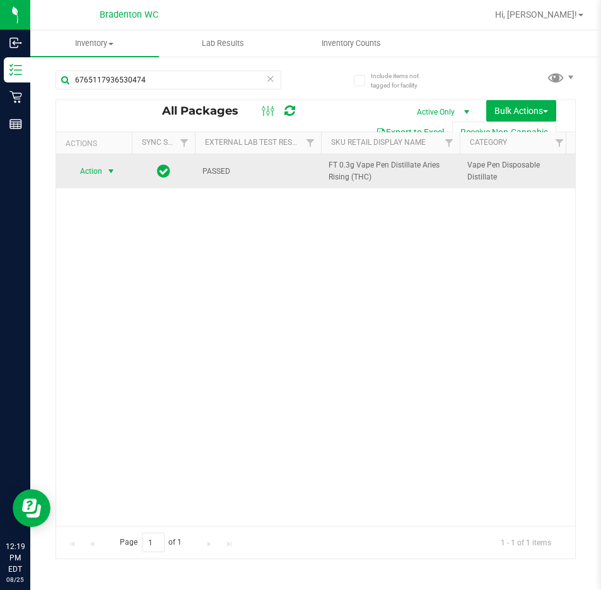
click at [97, 176] on span "Action" at bounding box center [86, 172] width 34 height 18
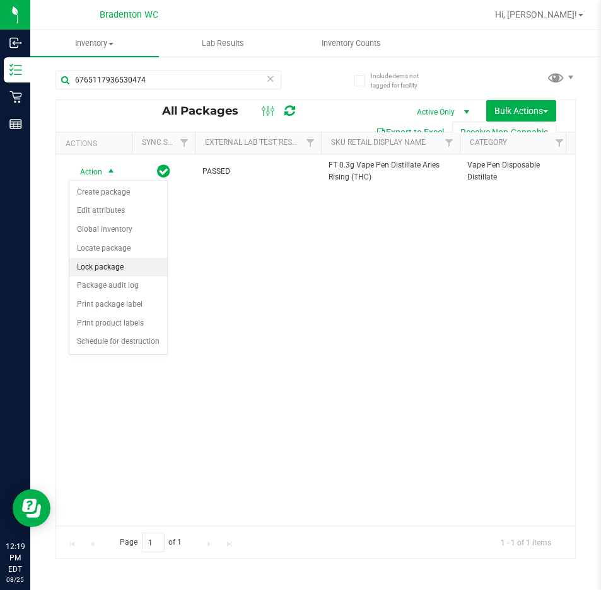
click at [130, 267] on li "Lock package" at bounding box center [118, 267] width 98 height 19
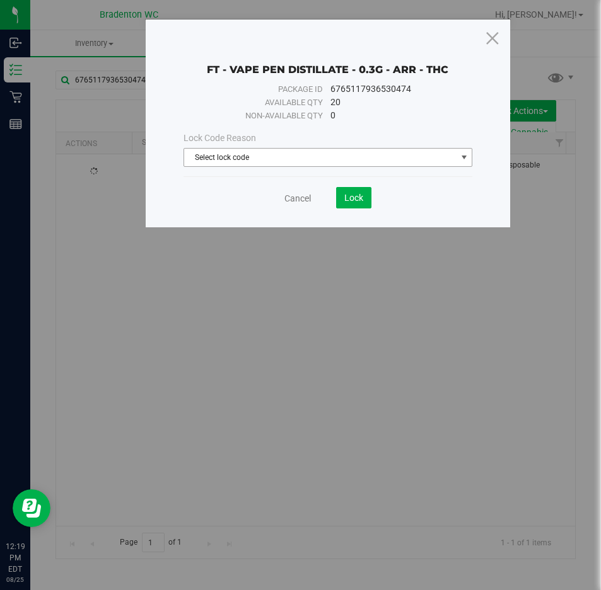
click at [348, 158] on span "Select lock code" at bounding box center [320, 158] width 272 height 18
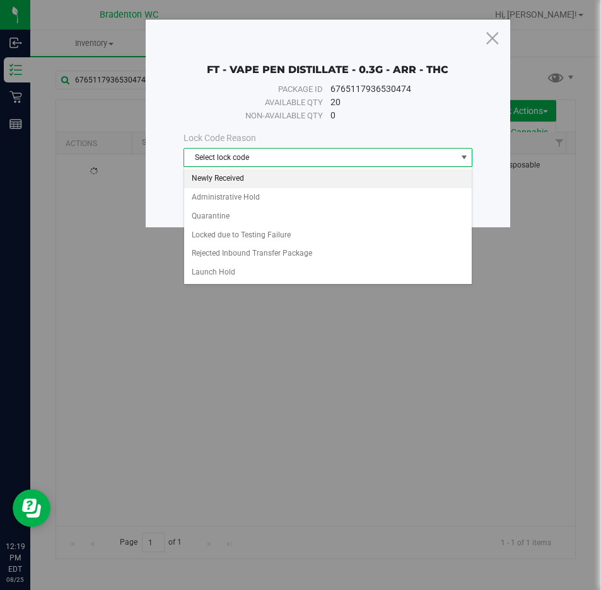
click at [295, 183] on li "Newly Received" at bounding box center [328, 179] width 288 height 19
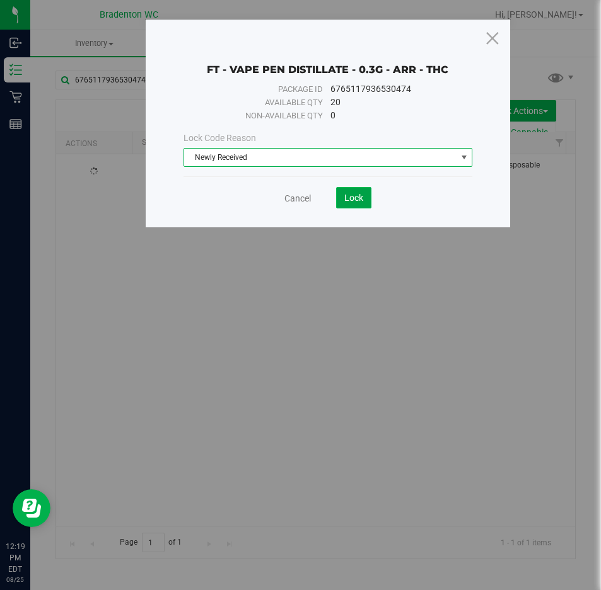
click at [357, 198] on span "Lock" at bounding box center [353, 198] width 19 height 10
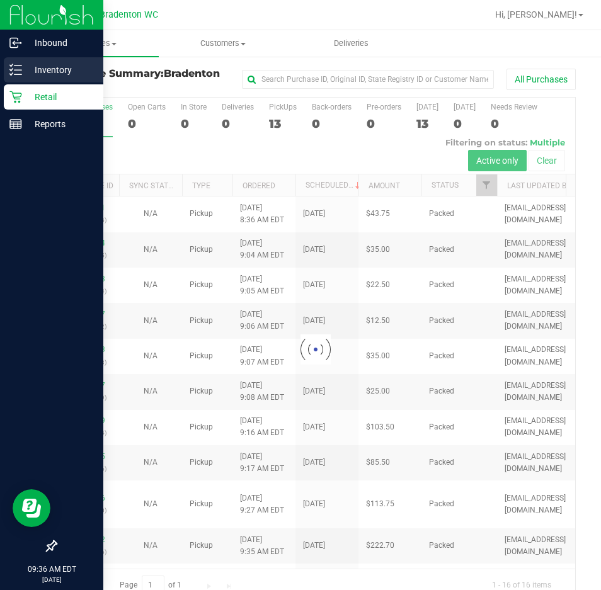
click at [42, 69] on p "Inventory" at bounding box center [60, 69] width 76 height 15
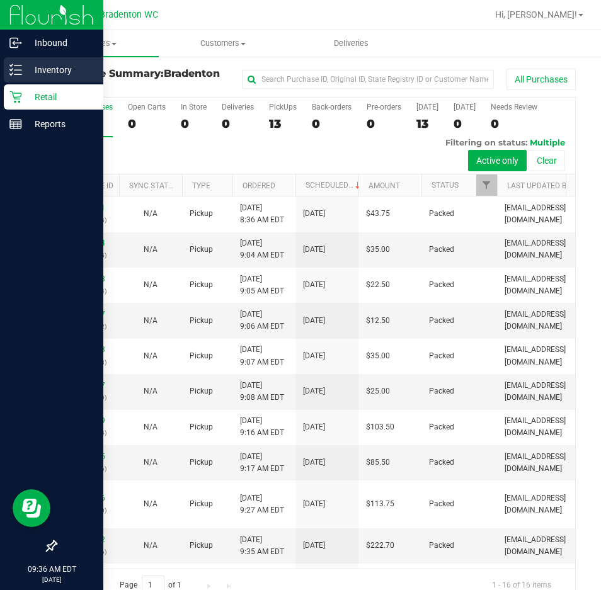
click at [16, 76] on div "Inventory" at bounding box center [54, 69] width 100 height 25
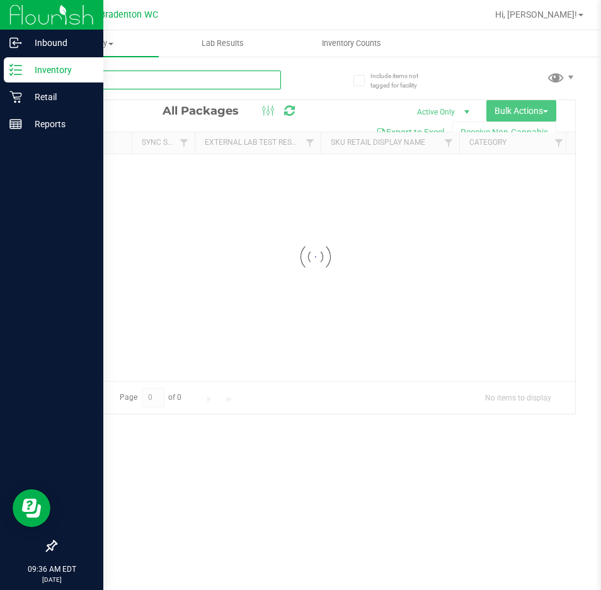
click at [151, 76] on input "text" at bounding box center [168, 80] width 226 height 19
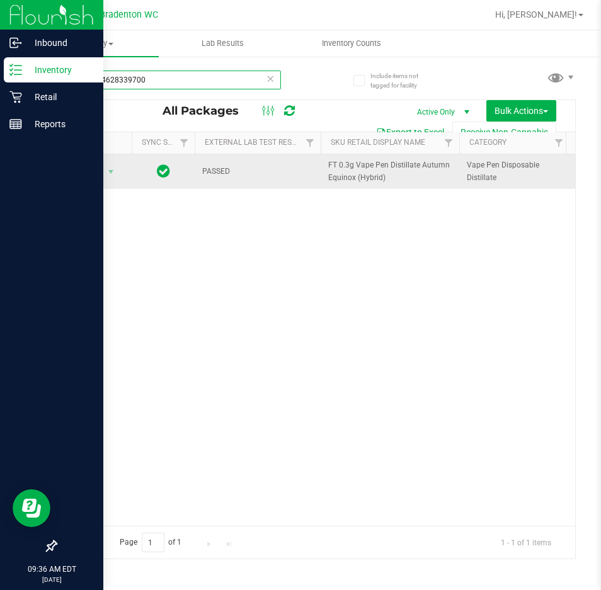
type input "1330024628339700"
click at [100, 173] on span "Action" at bounding box center [86, 172] width 34 height 18
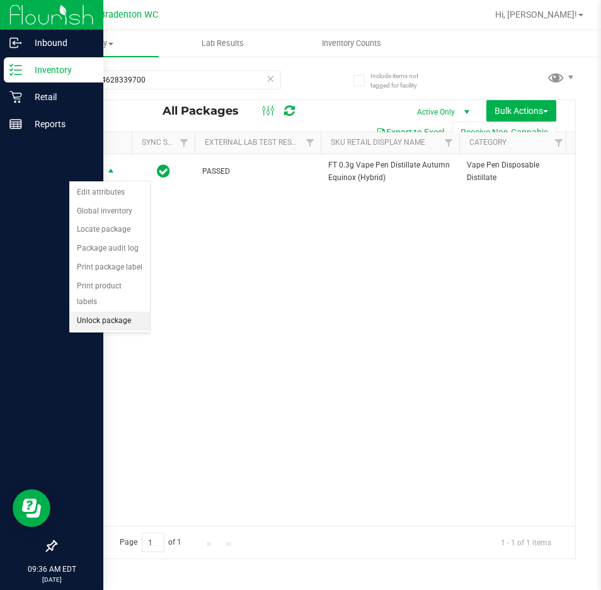
click at [110, 312] on li "Unlock package" at bounding box center [109, 321] width 81 height 19
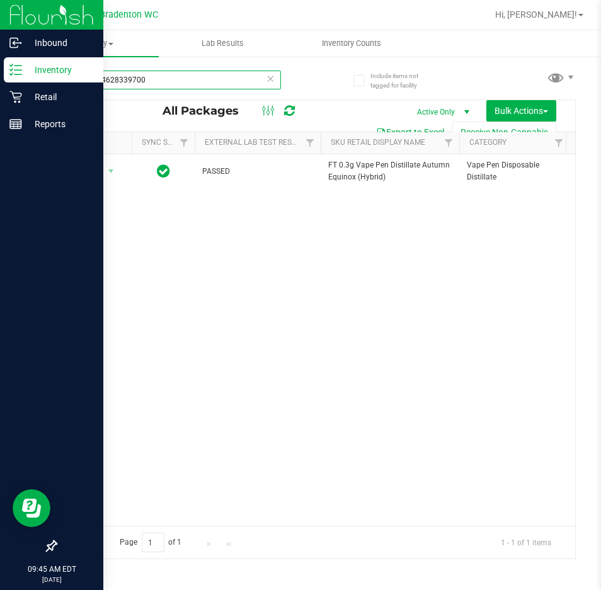
click at [198, 79] on input "1330024628339700" at bounding box center [168, 80] width 226 height 19
type input "1"
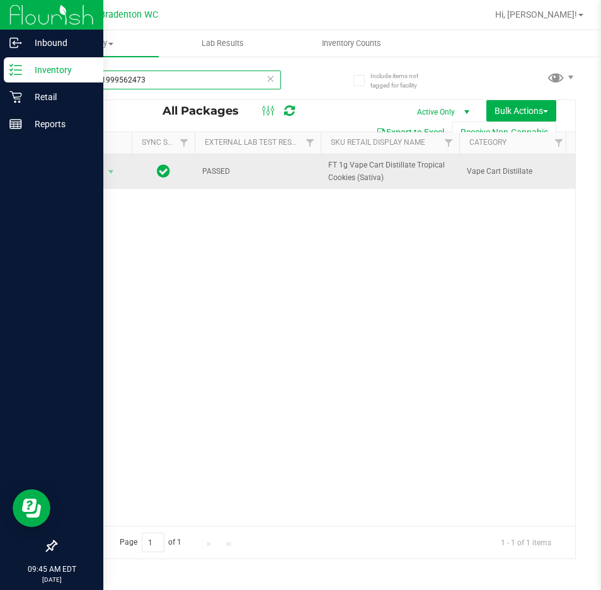
type input "5815131999562473"
click at [93, 171] on span "Action" at bounding box center [86, 172] width 34 height 18
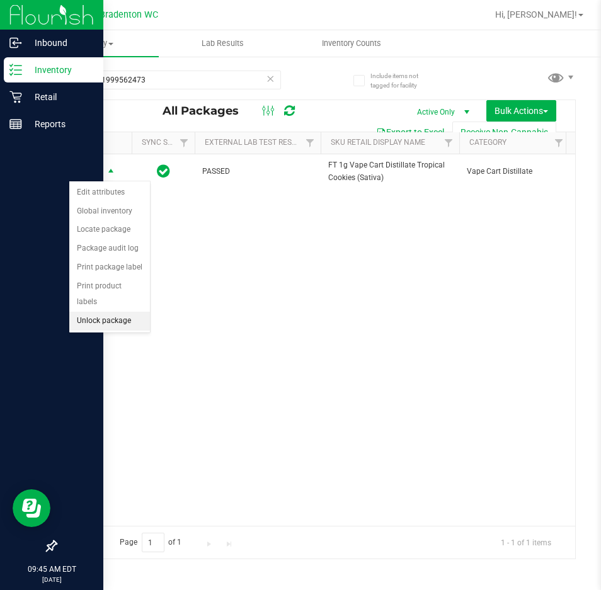
click at [105, 312] on li "Unlock package" at bounding box center [109, 321] width 81 height 19
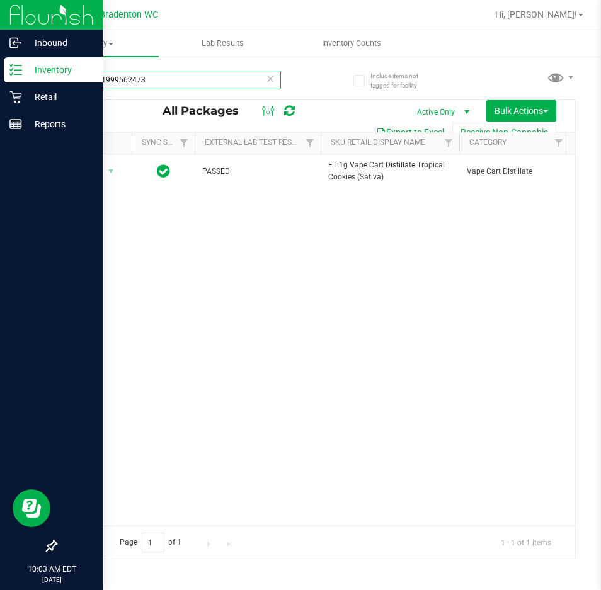
click at [200, 80] on input "5815131999562473" at bounding box center [168, 80] width 226 height 19
click at [253, 84] on input "5815131999562473" at bounding box center [168, 80] width 226 height 19
click at [270, 82] on icon at bounding box center [271, 78] width 9 height 15
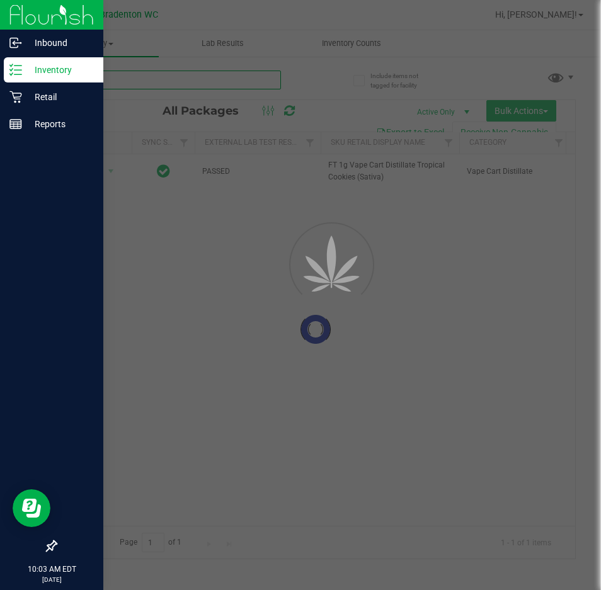
click at [230, 78] on input "text" at bounding box center [168, 80] width 226 height 19
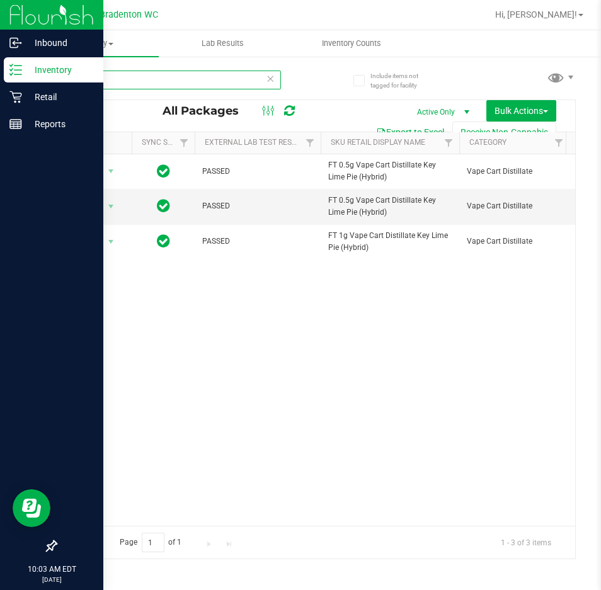
type input "klp"
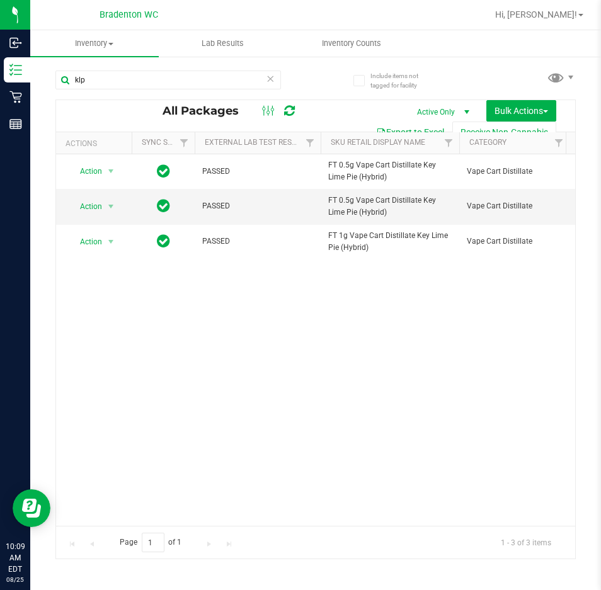
click at [270, 81] on icon at bounding box center [271, 78] width 9 height 15
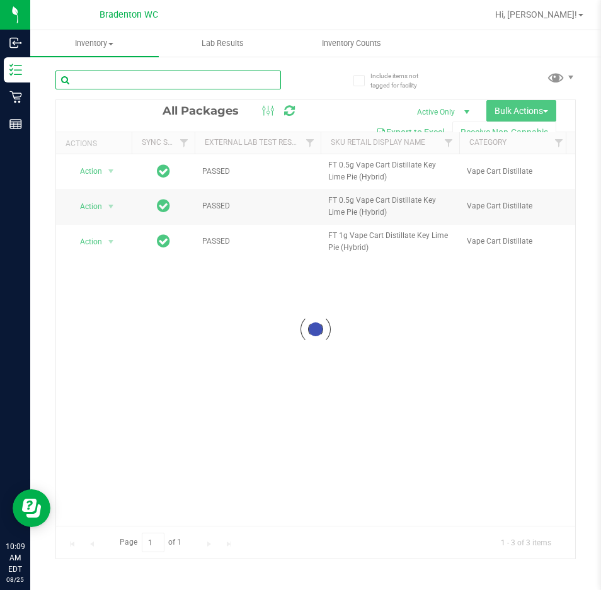
click at [203, 82] on input "text" at bounding box center [168, 80] width 226 height 19
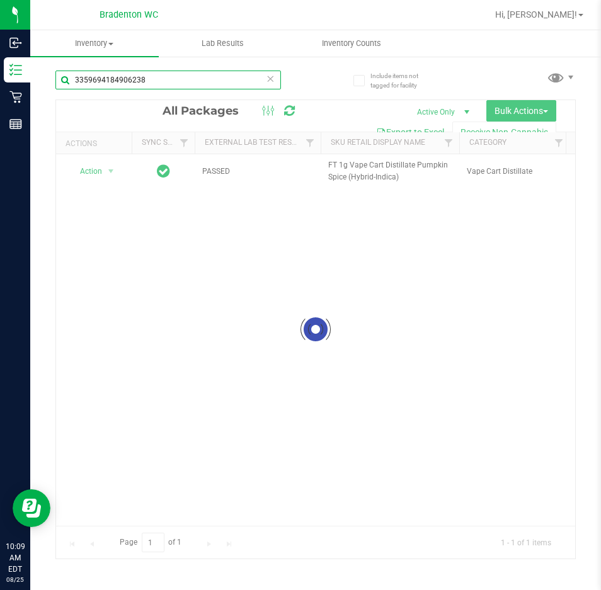
type input "3359694184906238"
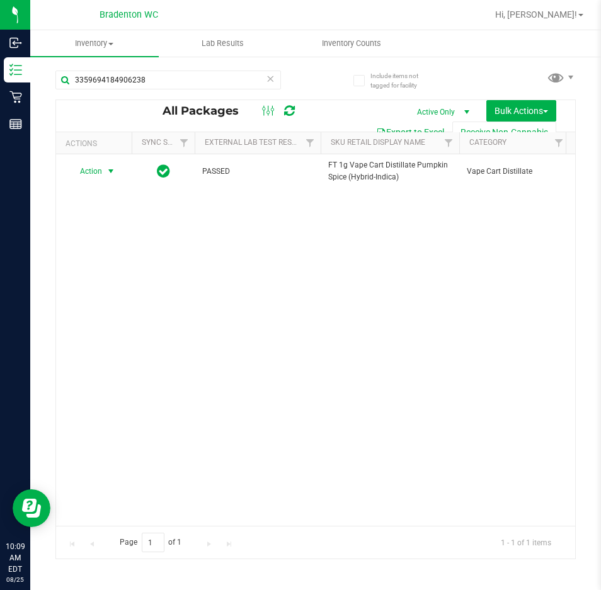
click at [100, 174] on span "Action" at bounding box center [86, 172] width 34 height 18
click at [330, 294] on div "Action Action Create package Edit attributes Global inventory Locate package Lo…" at bounding box center [315, 340] width 519 height 372
click at [212, 80] on input "3359694184906238" at bounding box center [168, 80] width 226 height 19
click at [275, 76] on icon at bounding box center [271, 78] width 9 height 15
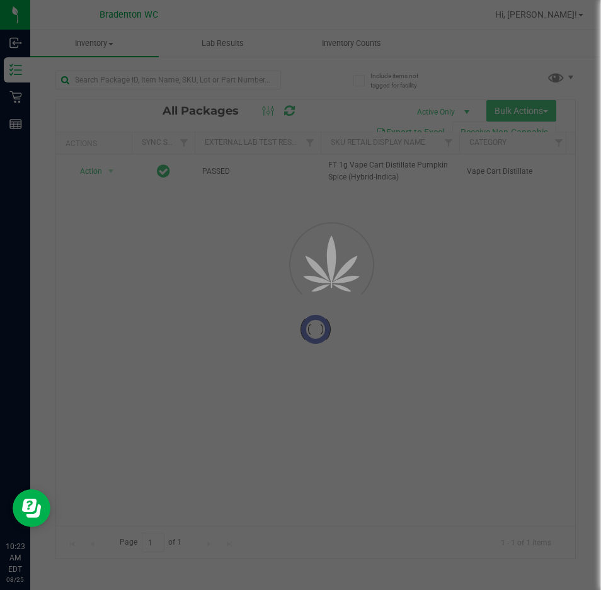
click at [251, 87] on div at bounding box center [300, 295] width 601 height 590
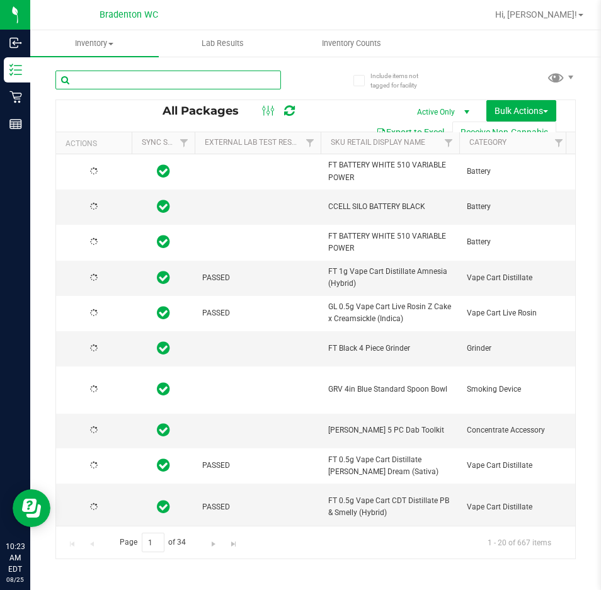
click at [139, 80] on input "text" at bounding box center [168, 80] width 226 height 19
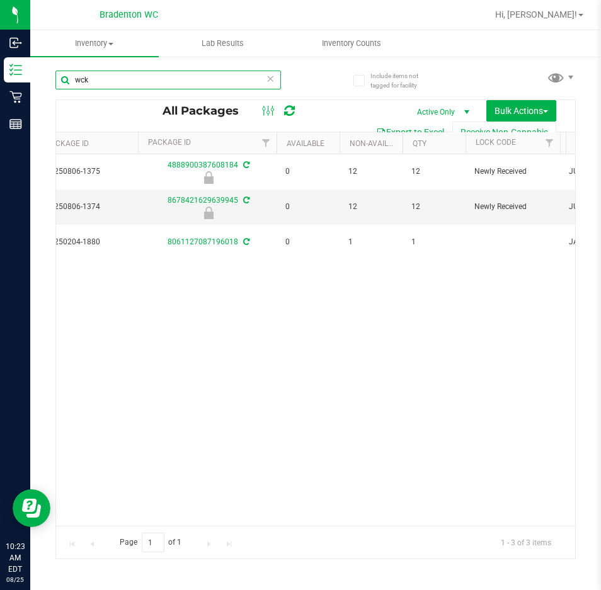
scroll to position [0, 645]
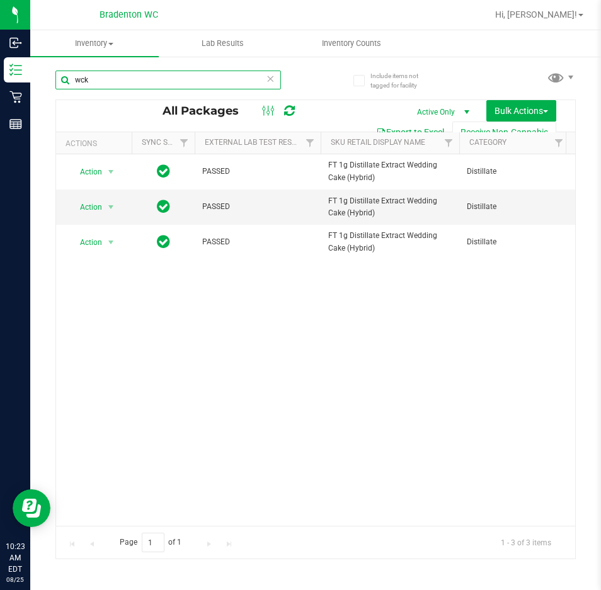
type input "wck"
click at [262, 84] on input "wck" at bounding box center [168, 80] width 226 height 19
click at [272, 81] on icon at bounding box center [271, 78] width 9 height 15
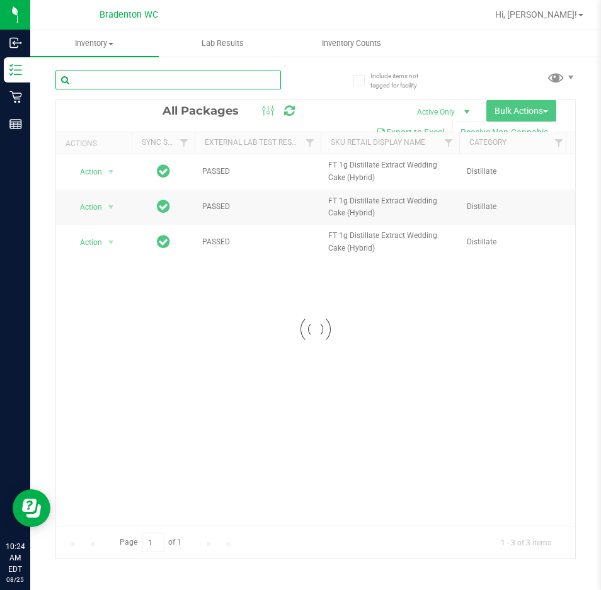
click at [190, 82] on input "text" at bounding box center [168, 80] width 226 height 19
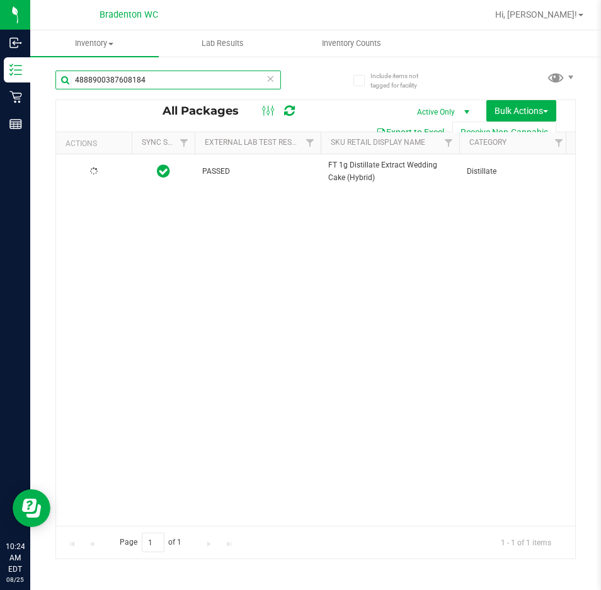
type input "4888900387608184"
click at [100, 173] on div at bounding box center [94, 172] width 60 height 12
click at [100, 173] on span "Action" at bounding box center [86, 172] width 34 height 18
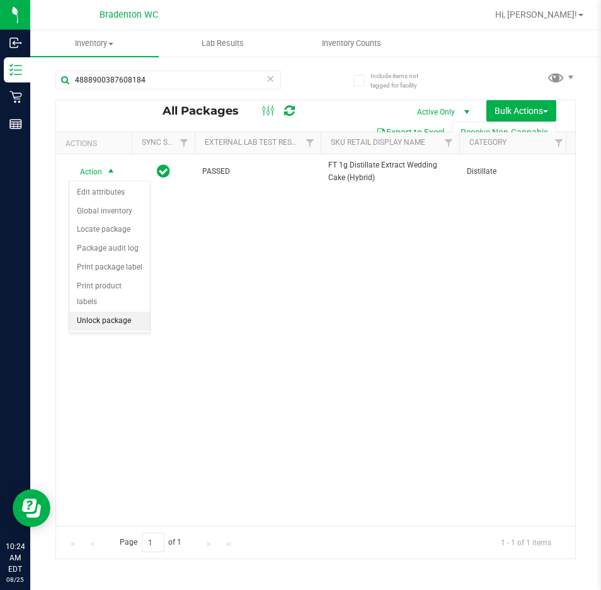
click at [126, 312] on li "Unlock package" at bounding box center [109, 321] width 81 height 19
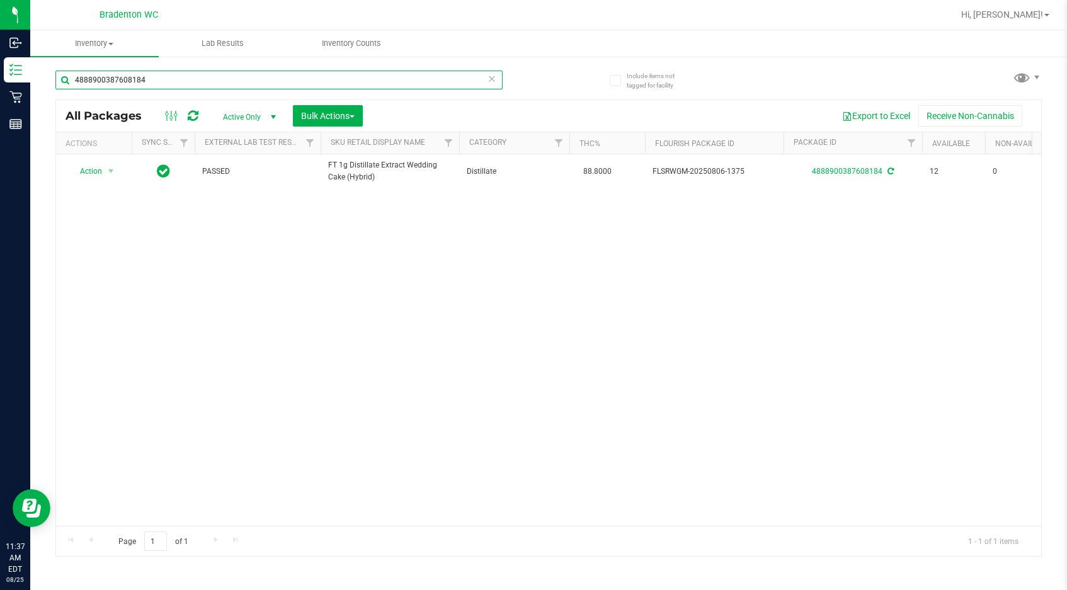
drag, startPoint x: 164, startPoint y: 82, endPoint x: -57, endPoint y: 105, distance: 223.0
click at [0, 105] on html "Inbound Inventory Retail Reports 11:37 AM EDT [DATE] 08/25 Bradenton WC Hi, [PE…" at bounding box center [533, 295] width 1067 height 590
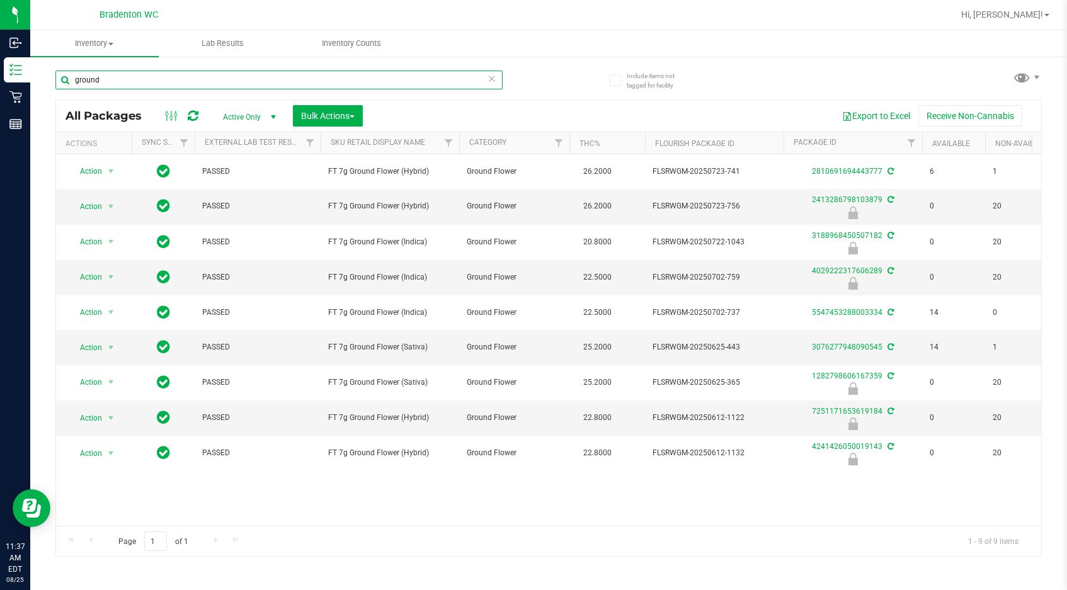
type input "ground"
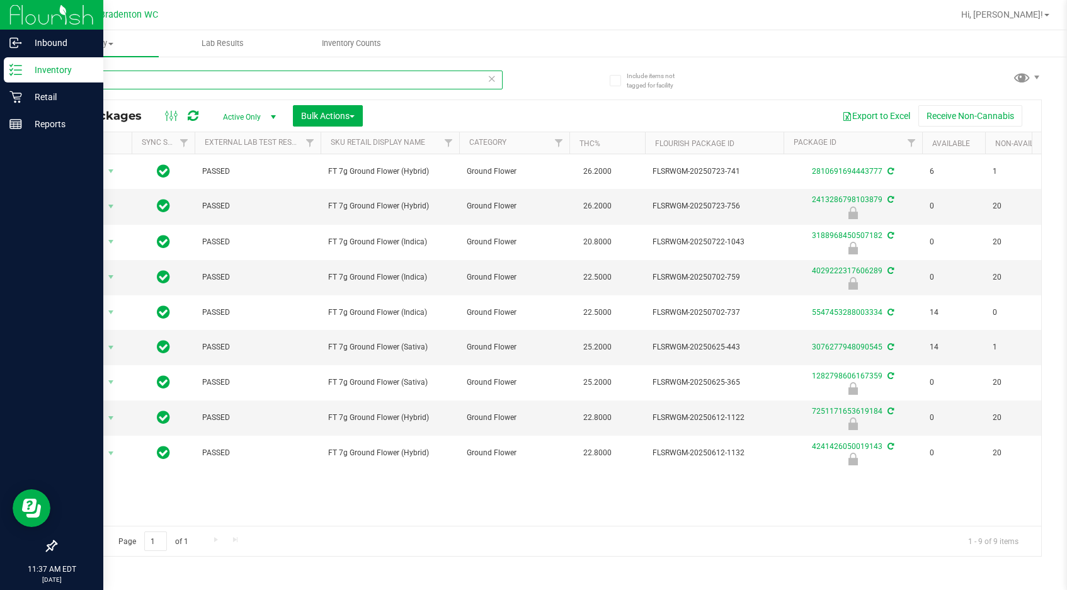
drag, startPoint x: 129, startPoint y: 69, endPoint x: 30, endPoint y: 77, distance: 99.9
click at [4, 73] on div "Inbound Inventory Retail Reports 11:37 AM EDT 08/25/2025 08/25 Bradenton WC Hi,…" at bounding box center [533, 295] width 1067 height 590
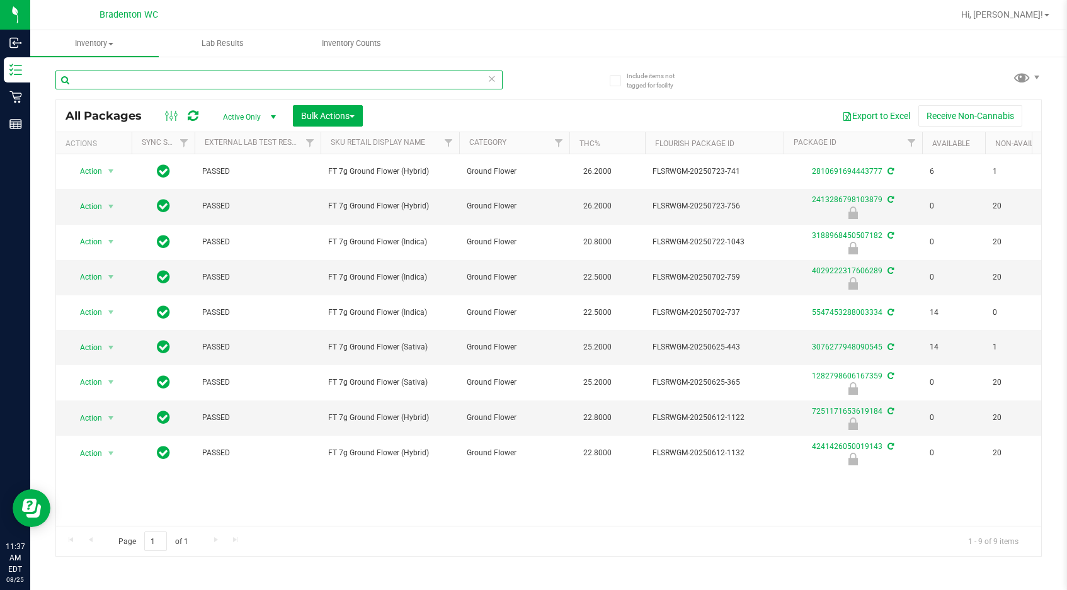
paste input "FT - GROUND FLOWER - 7G - IND"
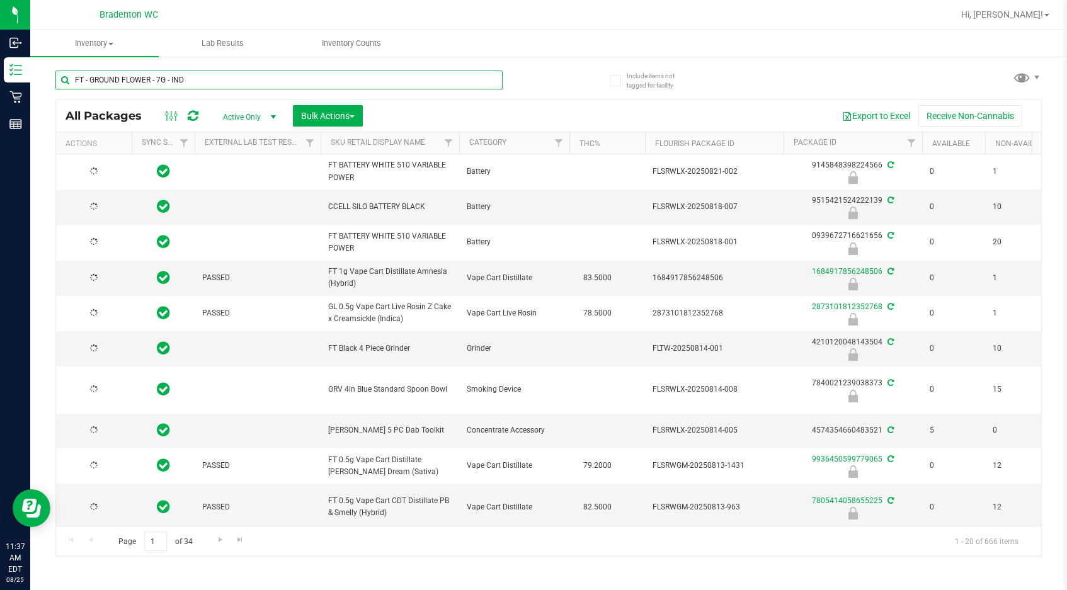
type input "FT - GROUND FLOWER - 7G - IND"
click at [251, 115] on span "Active Only" at bounding box center [246, 117] width 69 height 18
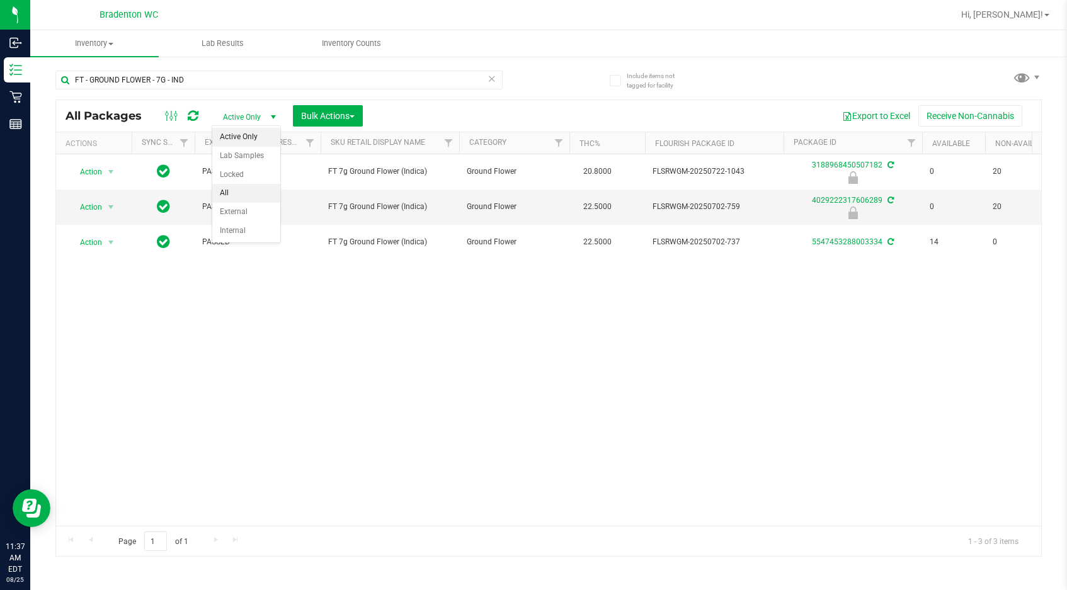
click at [251, 192] on li "All" at bounding box center [246, 193] width 68 height 19
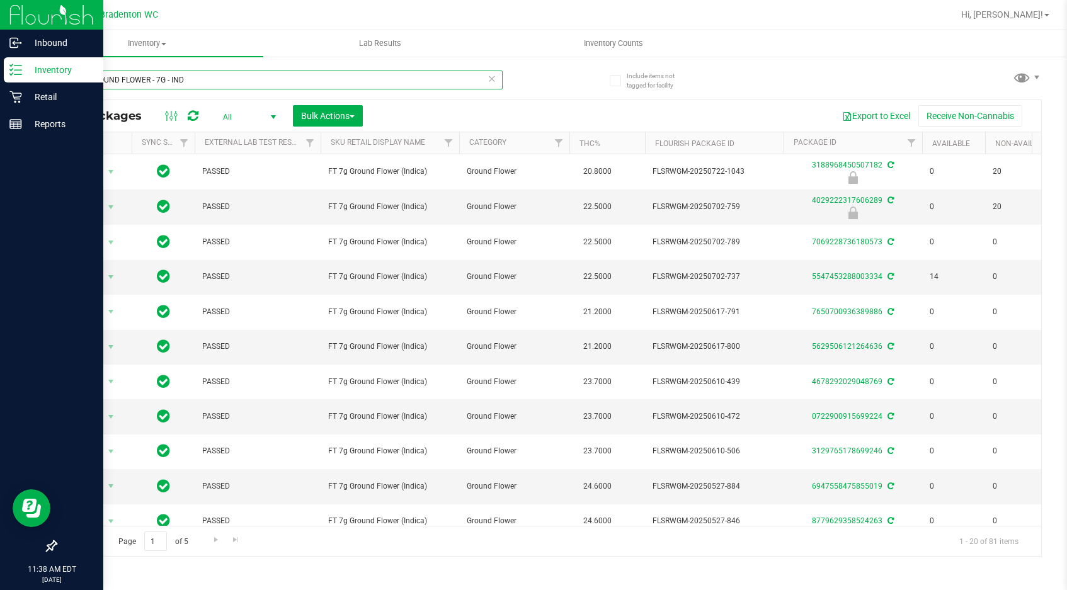
drag, startPoint x: 200, startPoint y: 84, endPoint x: 14, endPoint y: 81, distance: 185.9
click at [14, 81] on div "Inbound Inventory Retail Reports 11:38 AM EDT 08/25/2025 08/25 Bradenton WC Hi,…" at bounding box center [533, 295] width 1067 height 590
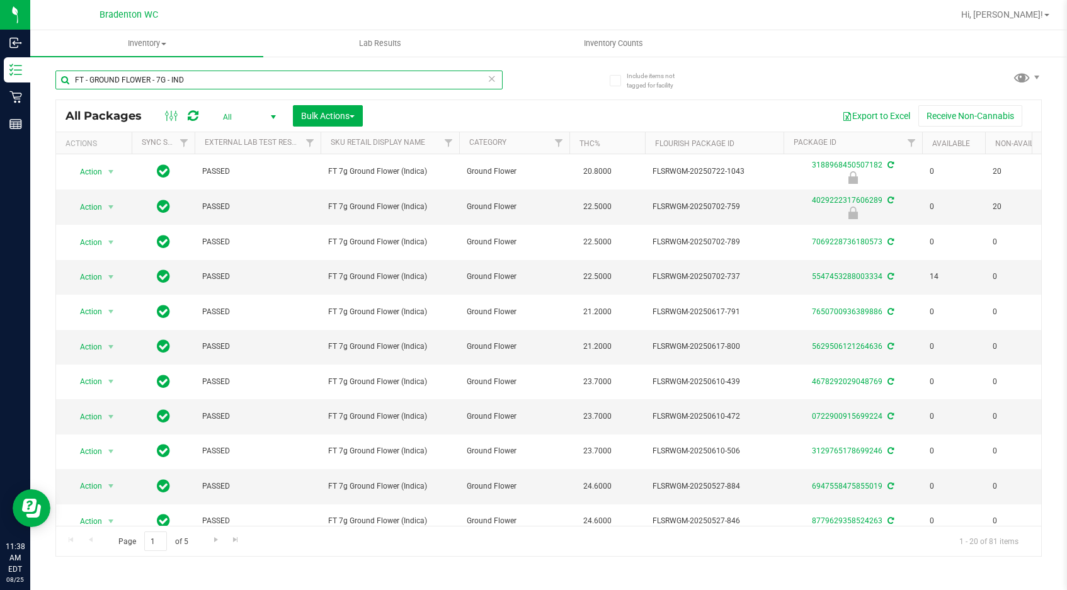
paste input "LSRWGM-20250702-789"
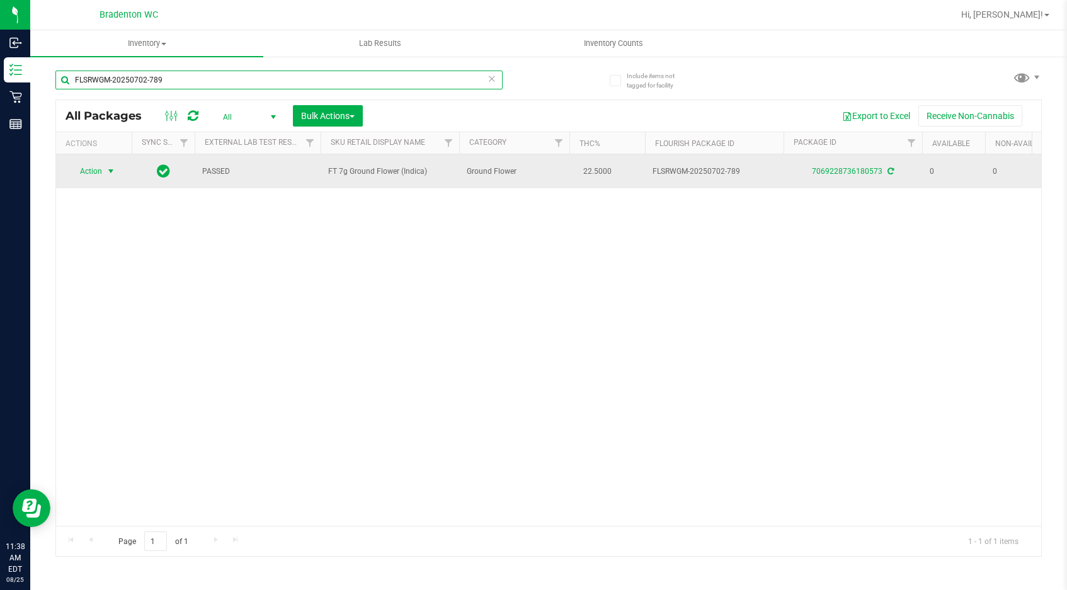
type input "FLSRWGM-20250702-789"
click at [103, 173] on span "select" at bounding box center [111, 172] width 16 height 18
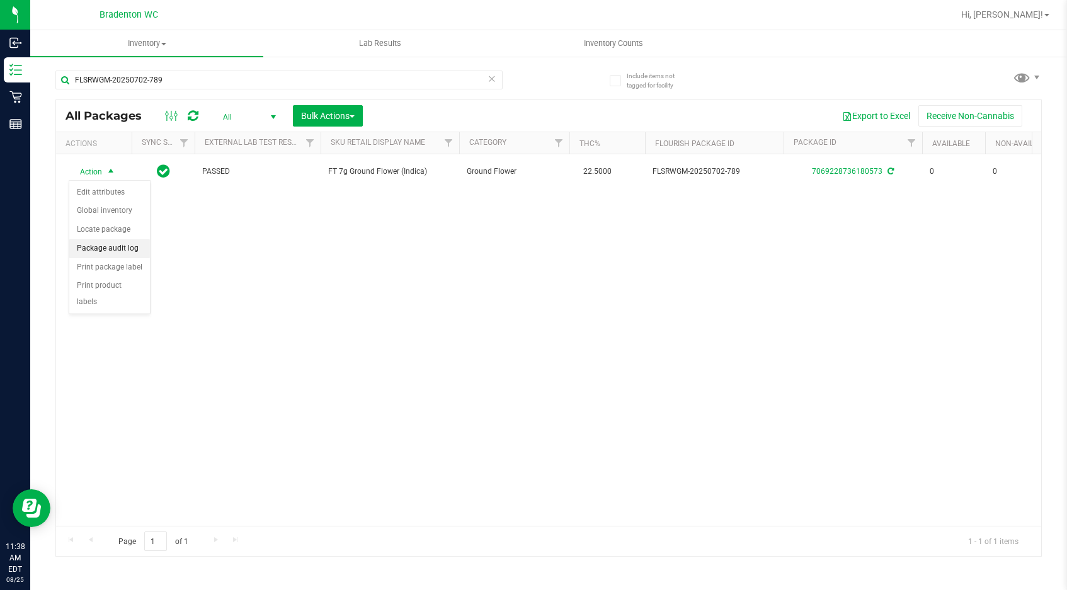
click at [123, 251] on li "Package audit log" at bounding box center [109, 248] width 81 height 19
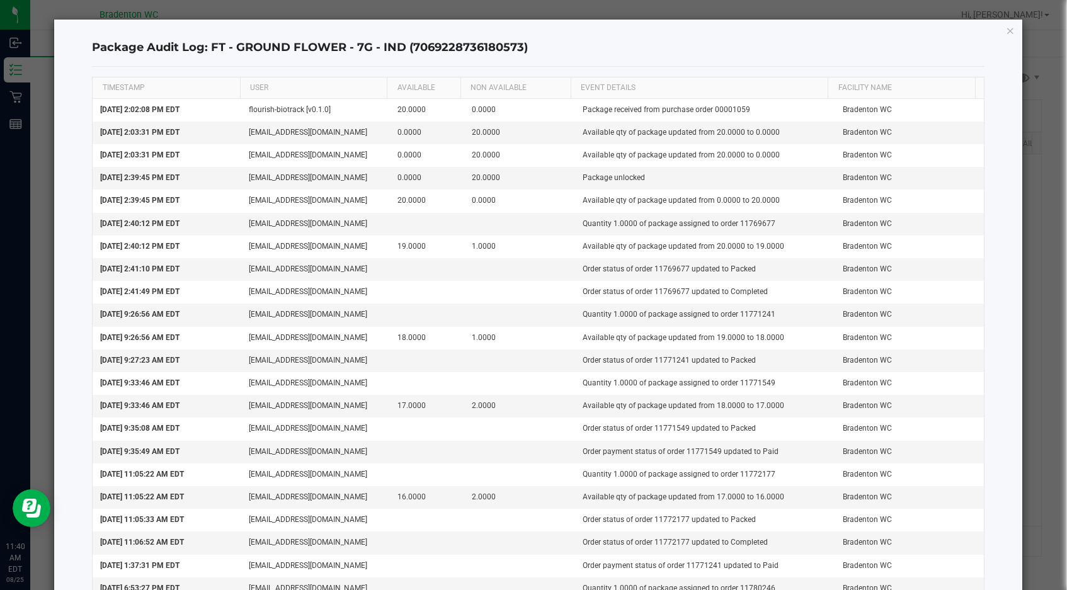
drag, startPoint x: 559, startPoint y: 45, endPoint x: 580, endPoint y: 45, distance: 21.4
click at [580, 45] on h4 "Package Audit Log: FT - GROUND FLOWER - 7G - IND (7069228736180573)" at bounding box center [538, 48] width 892 height 16
click at [1006, 30] on icon "button" at bounding box center [1010, 30] width 9 height 15
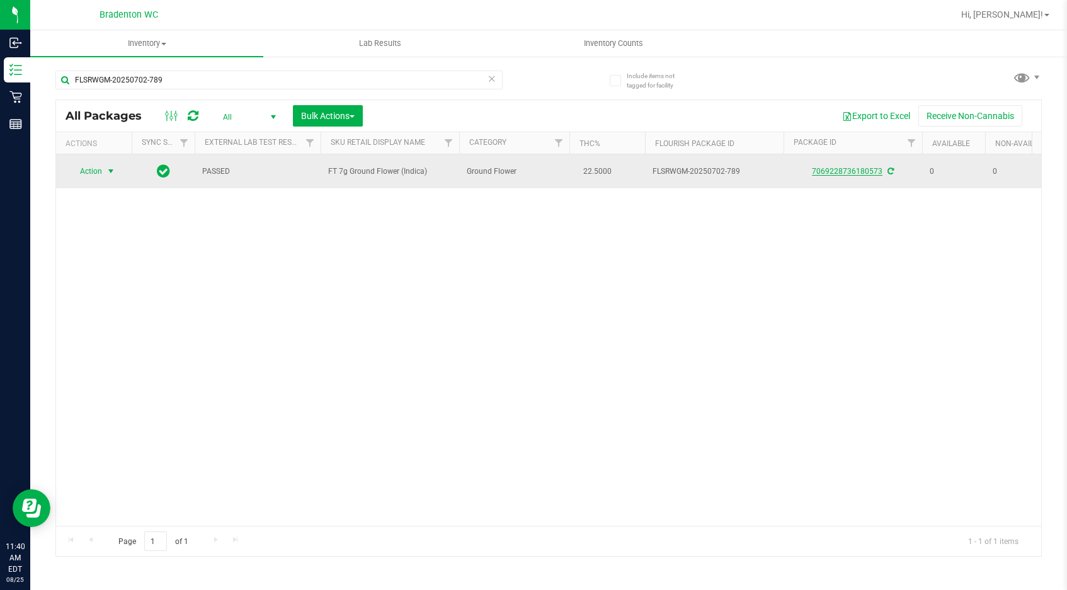
click at [841, 173] on link "7069228736180573" at bounding box center [847, 171] width 71 height 9
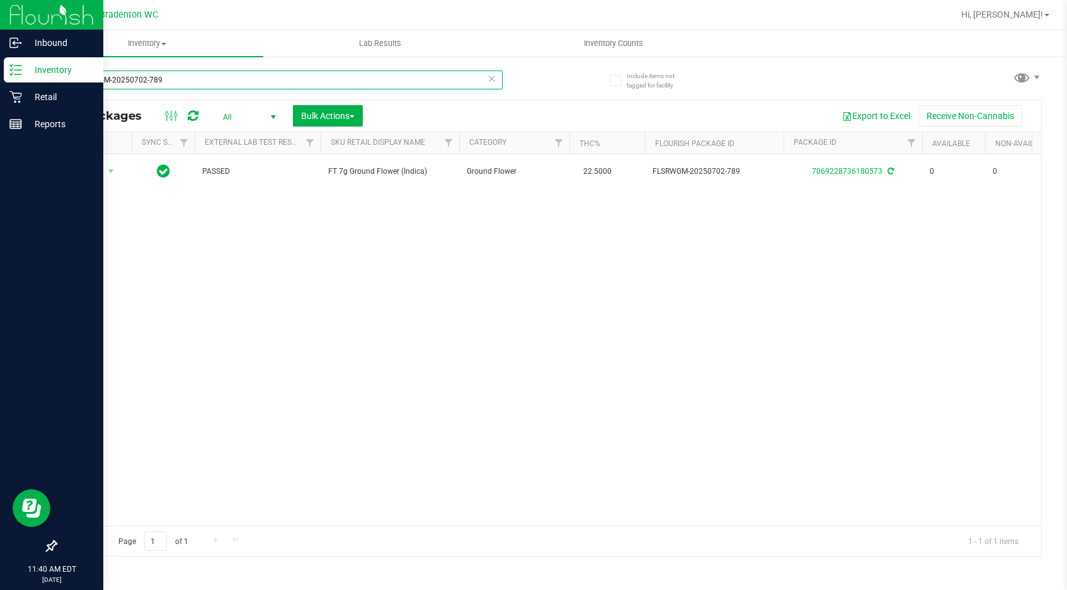
drag, startPoint x: 221, startPoint y: 84, endPoint x: 35, endPoint y: 78, distance: 186.0
click at [20, 79] on div "Inbound Inventory Retail Reports 11:40 AM EDT 08/25/2025 08/25 Bradenton WC Hi,…" at bounding box center [533, 295] width 1067 height 590
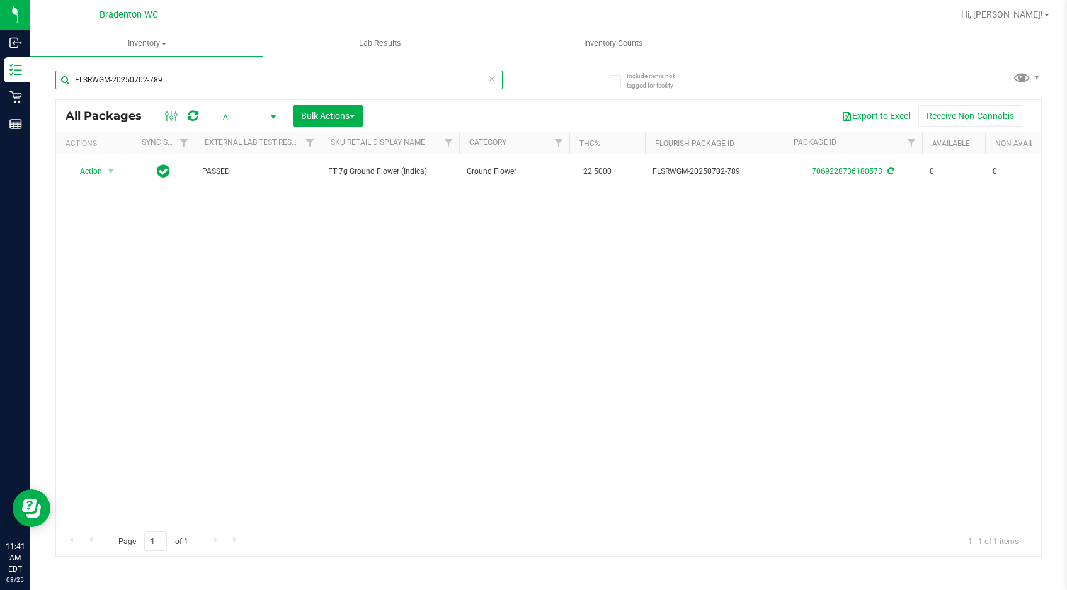
paste input "303-1411"
type input "FLSRWGM-20250303-1411"
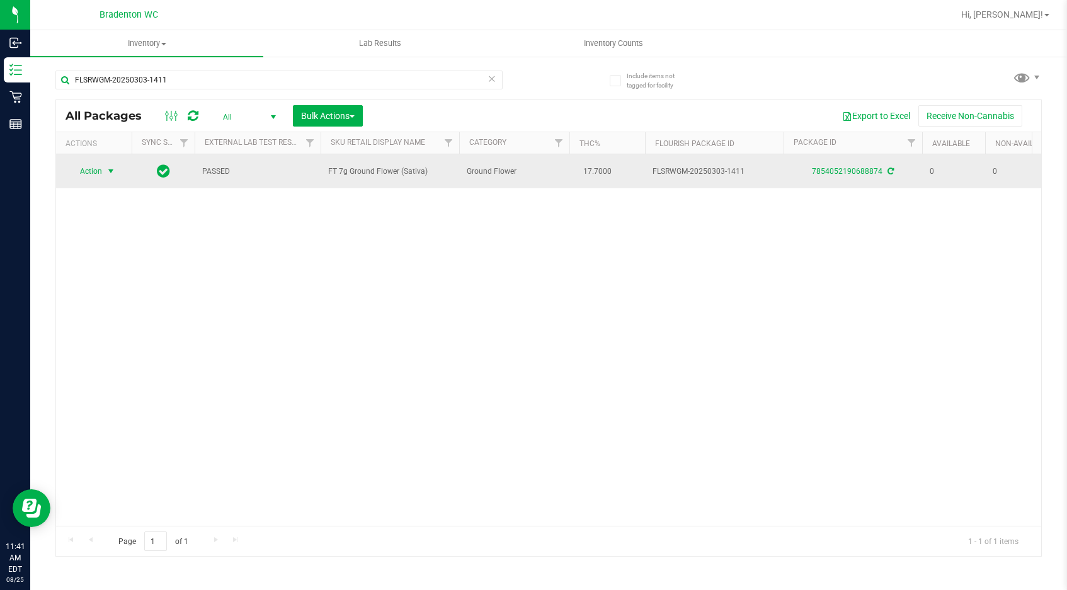
click at [95, 171] on span "Action" at bounding box center [86, 172] width 34 height 18
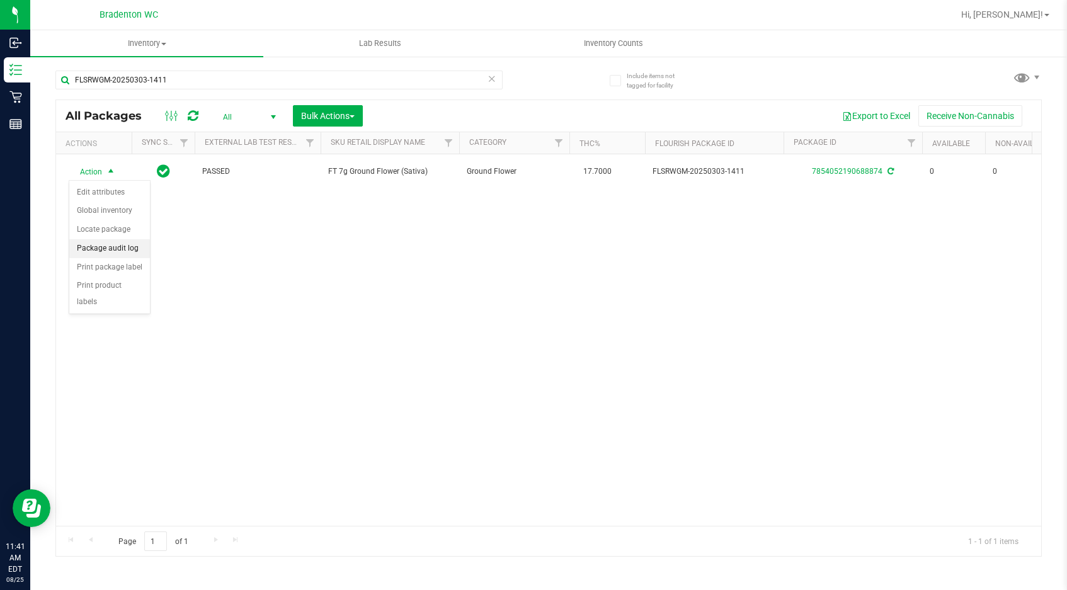
click at [126, 251] on li "Package audit log" at bounding box center [109, 248] width 81 height 19
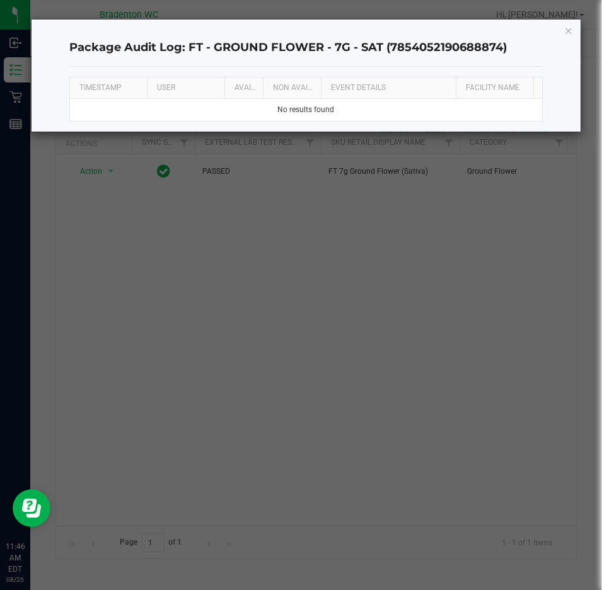
click at [18, 214] on ngb-modal-window "Package Audit Log: FT - GROUND FLOWER - 7G - SAT (7854052190688874) TIMESTAMP U…" at bounding box center [305, 295] width 611 height 590
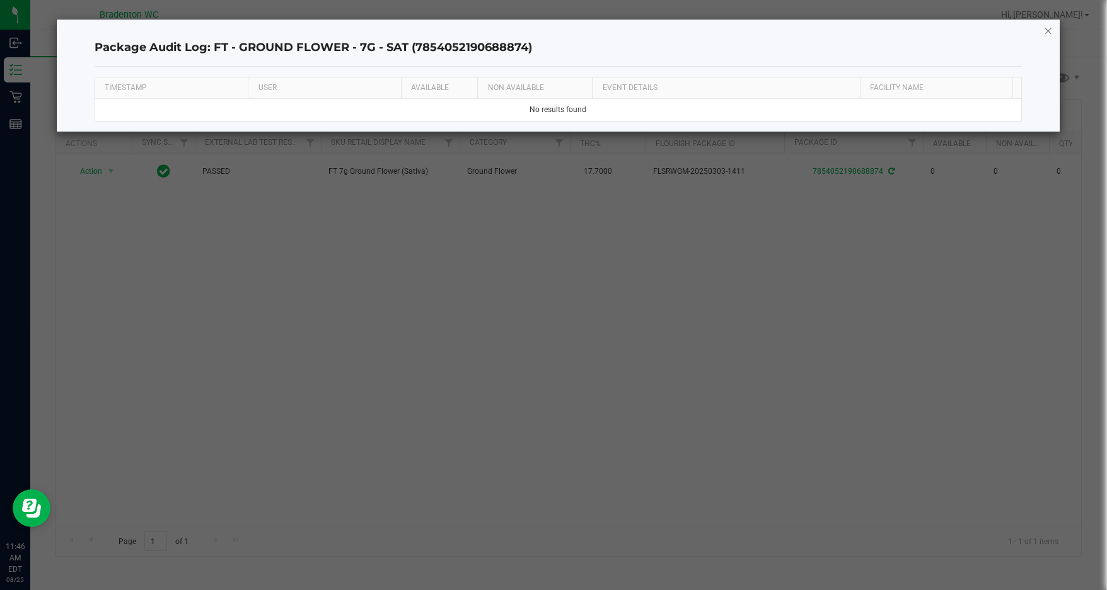
click at [1048, 37] on icon "button" at bounding box center [1048, 30] width 9 height 15
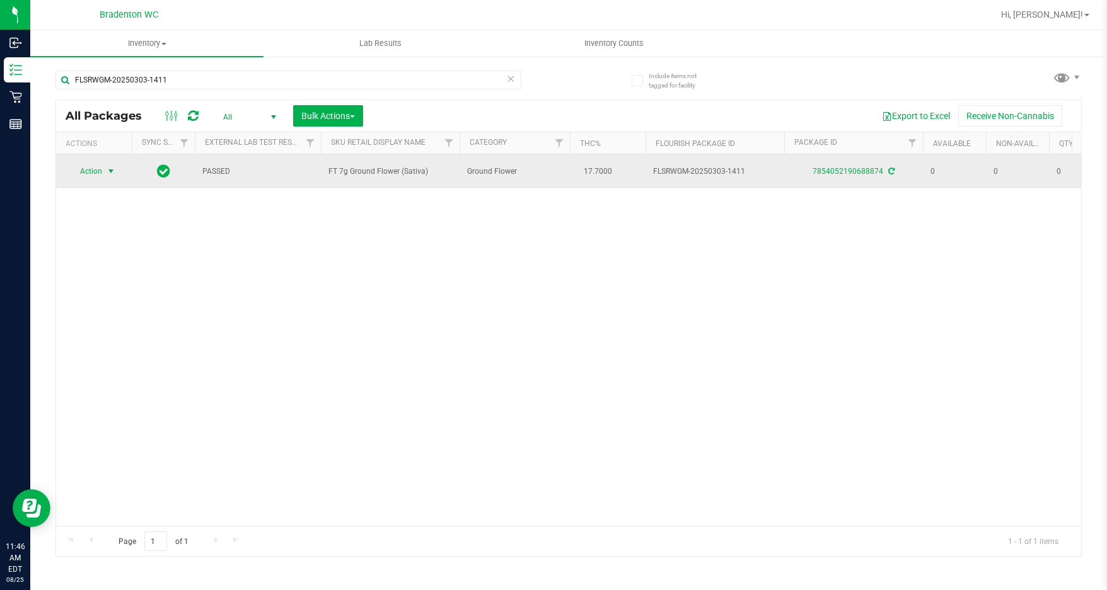
click at [106, 172] on span "select" at bounding box center [111, 171] width 10 height 10
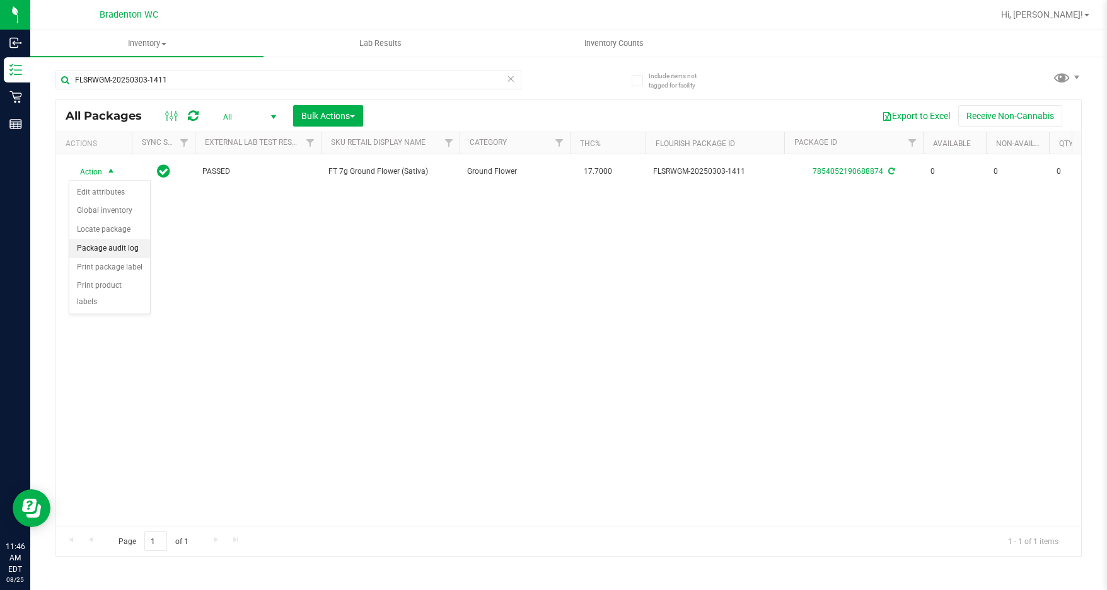
click at [117, 245] on li "Package audit log" at bounding box center [109, 248] width 81 height 19
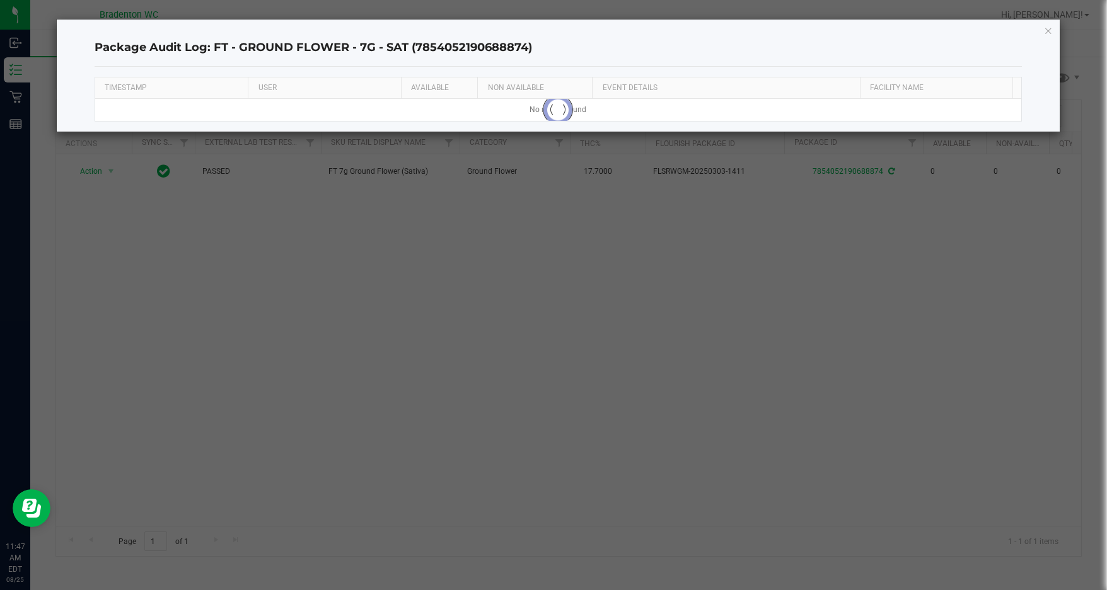
click at [19, 302] on ngb-modal-window "Package Audit Log: FT - GROUND FLOWER - 7G - SAT (7854052190688874) TIMESTAMP U…" at bounding box center [558, 295] width 1116 height 590
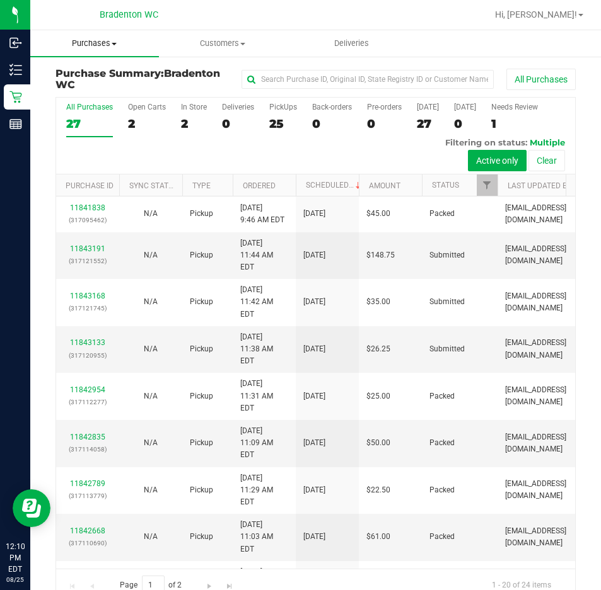
click at [95, 53] on uib-tab-heading "Purchases Summary of purchases Fulfillment All purchases" at bounding box center [94, 43] width 129 height 26
click at [98, 88] on span "Fulfillment" at bounding box center [69, 91] width 78 height 11
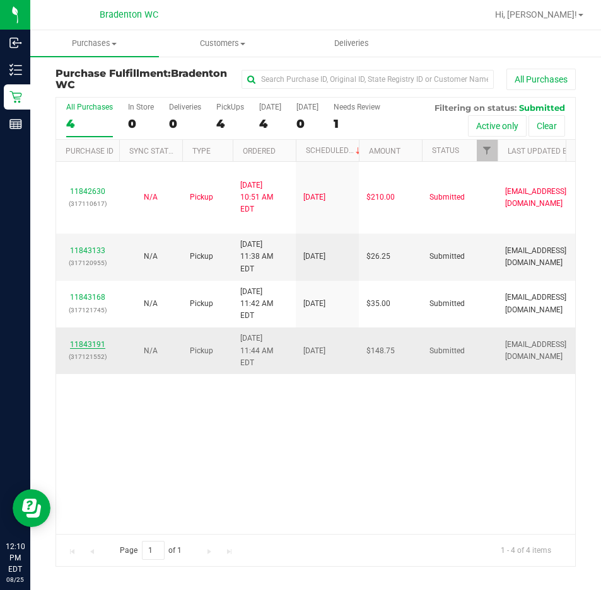
click at [80, 340] on link "11843191" at bounding box center [87, 344] width 35 height 9
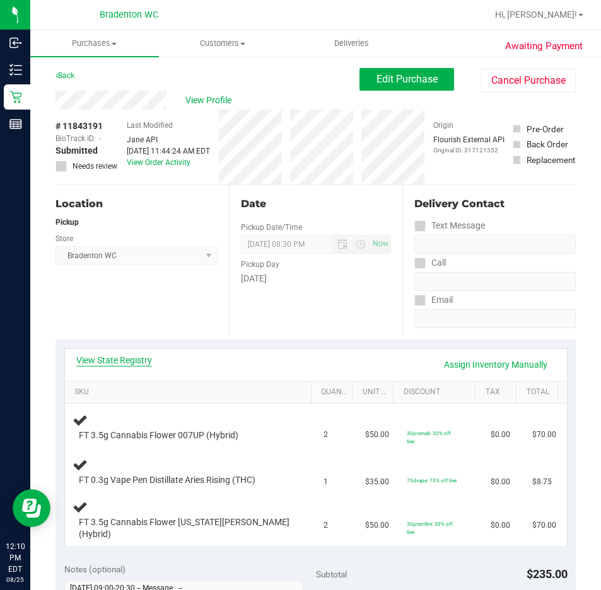
click at [113, 361] on link "View State Registry" at bounding box center [114, 360] width 76 height 13
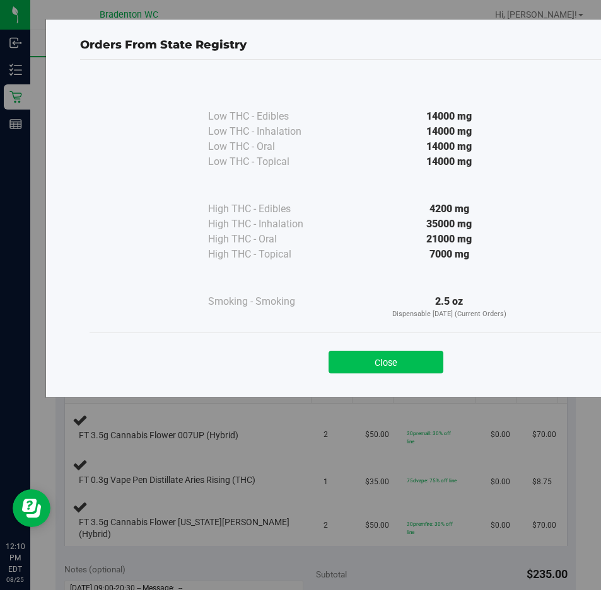
click at [388, 364] on button "Close" at bounding box center [385, 362] width 115 height 23
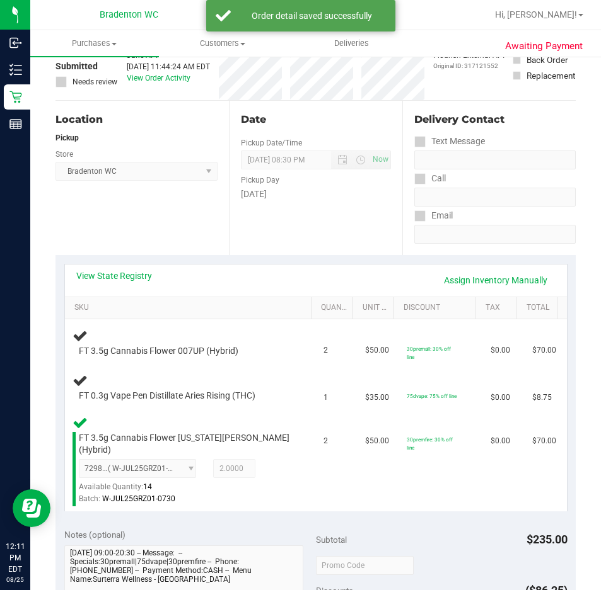
scroll to position [90, 0]
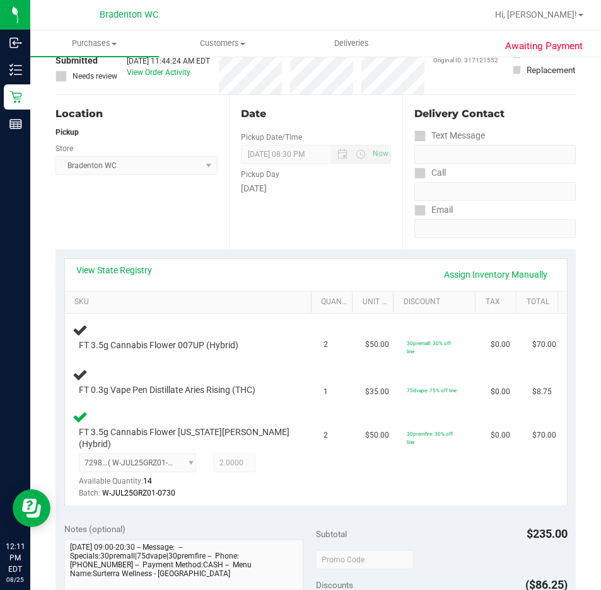
click at [216, 243] on div "Location Pickup Store Bradenton WC Select Store Bonita Springs WC Boynton Beach…" at bounding box center [141, 172] width 173 height 154
click at [455, 285] on link "Assign Inventory Manually" at bounding box center [495, 274] width 120 height 21
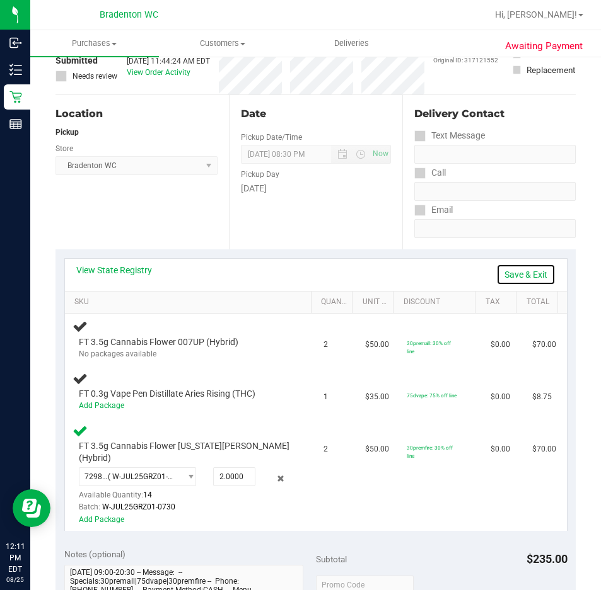
click at [520, 273] on link "Save & Exit" at bounding box center [525, 274] width 59 height 21
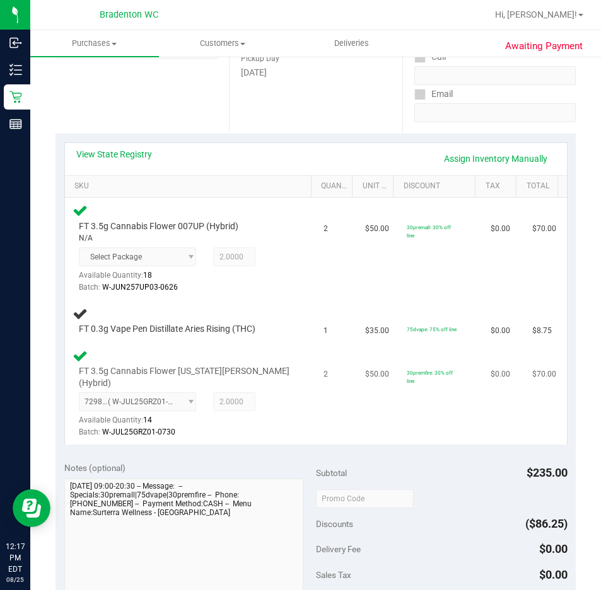
scroll to position [207, 0]
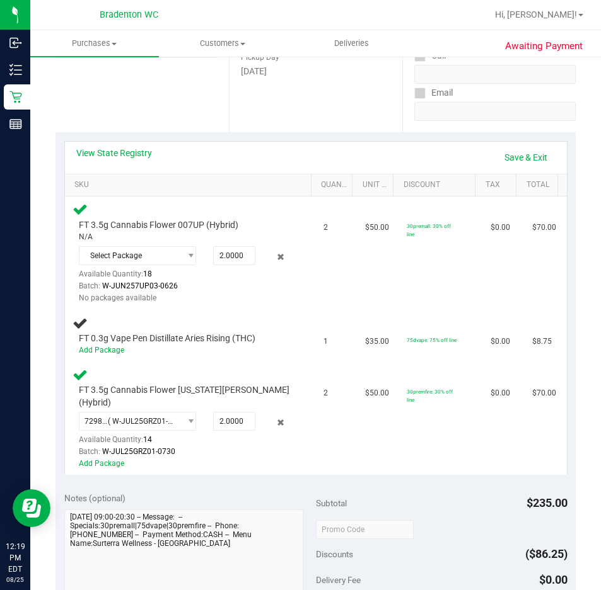
click at [194, 151] on div "View State Registry Save & Exit" at bounding box center [315, 157] width 479 height 21
click at [527, 154] on link "Save & Exit" at bounding box center [525, 157] width 59 height 21
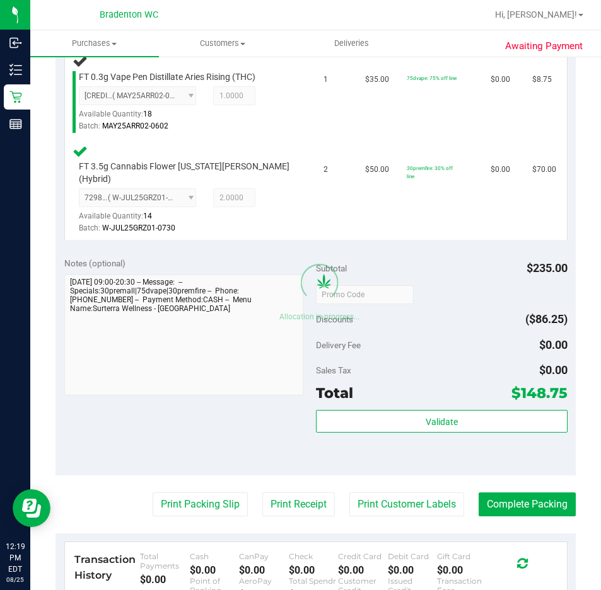
scroll to position [459, 0]
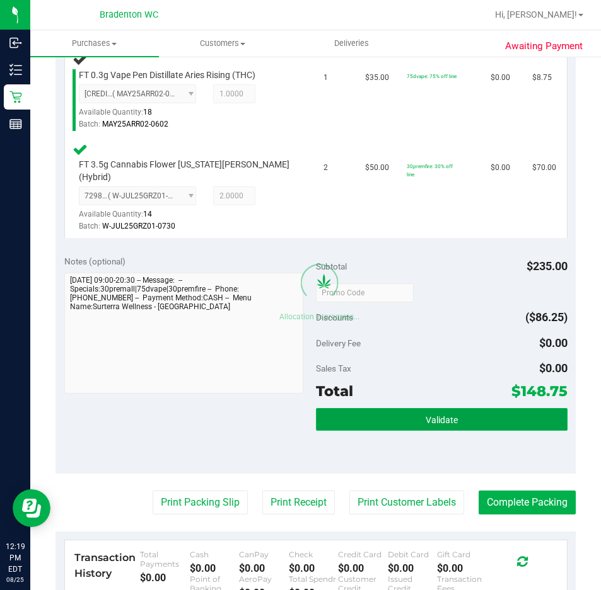
click at [414, 408] on button "Validate" at bounding box center [441, 419] width 251 height 23
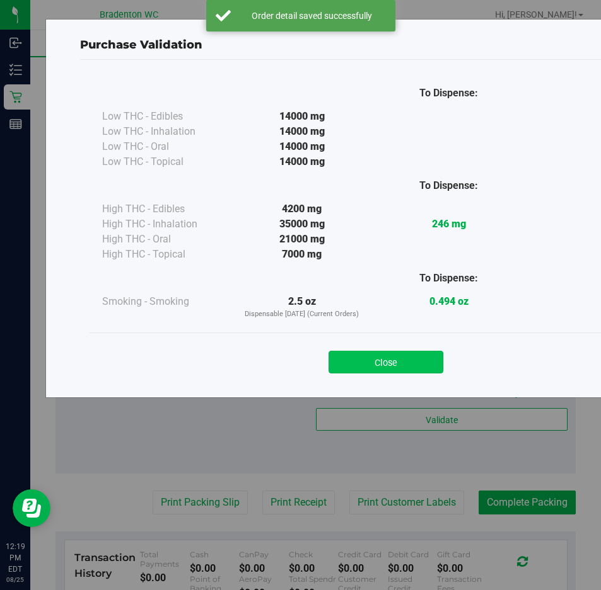
click at [390, 365] on button "Close" at bounding box center [385, 362] width 115 height 23
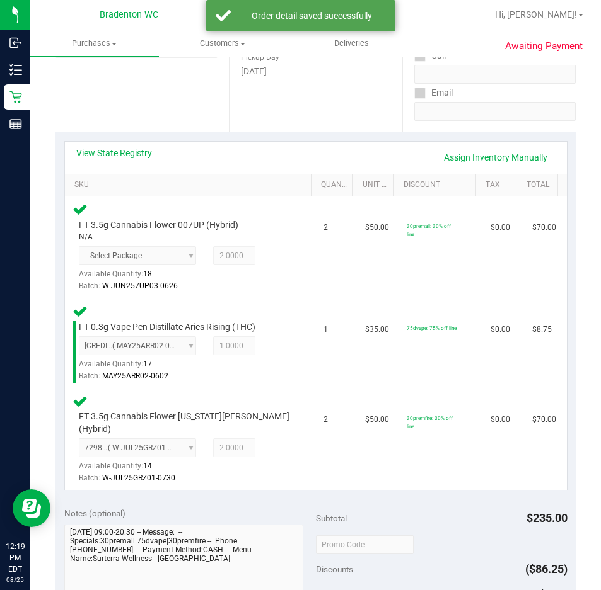
scroll to position [522, 0]
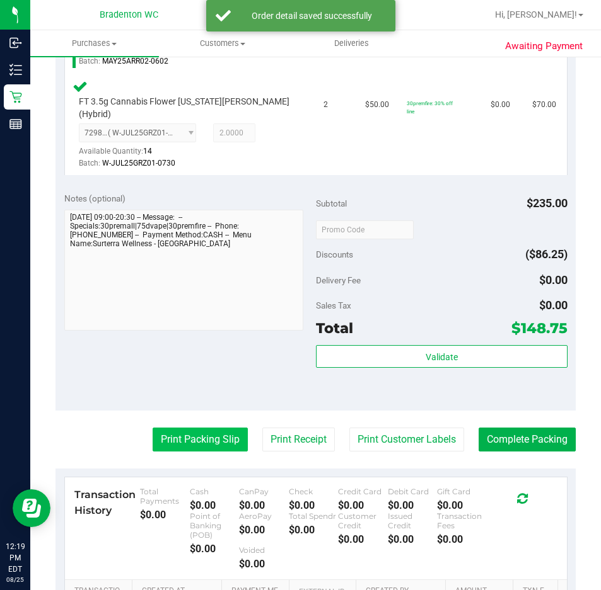
click at [228, 428] on button "Print Packing Slip" at bounding box center [199, 440] width 95 height 24
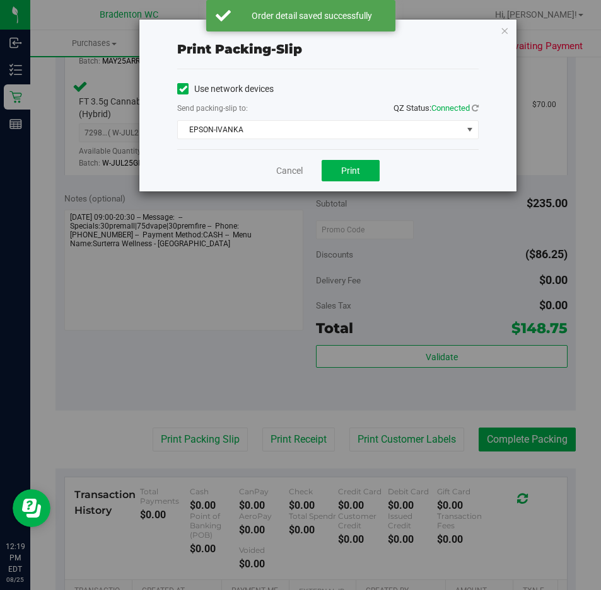
click at [306, 170] on div "Cancel Print" at bounding box center [327, 170] width 301 height 42
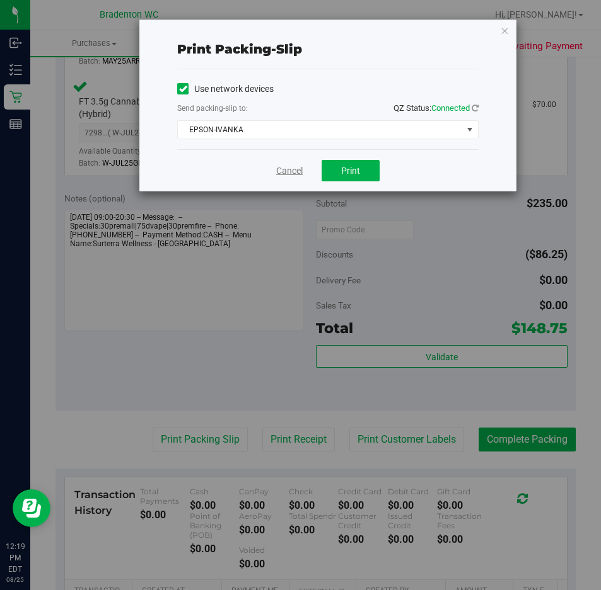
click at [285, 175] on link "Cancel" at bounding box center [289, 170] width 26 height 13
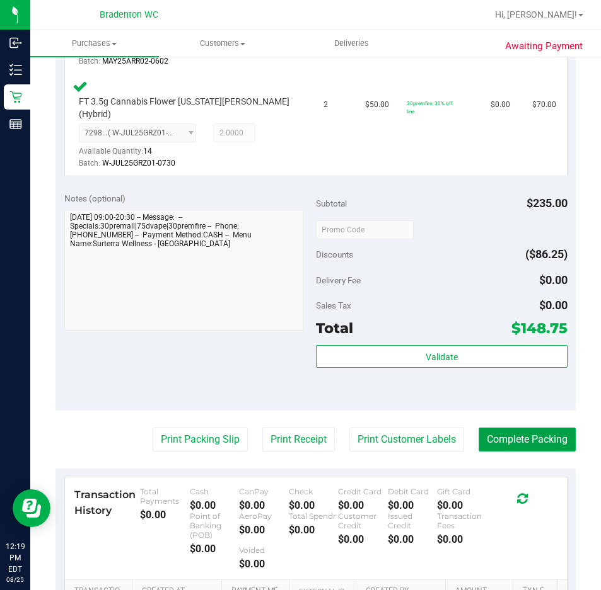
click at [493, 428] on button "Complete Packing" at bounding box center [526, 440] width 97 height 24
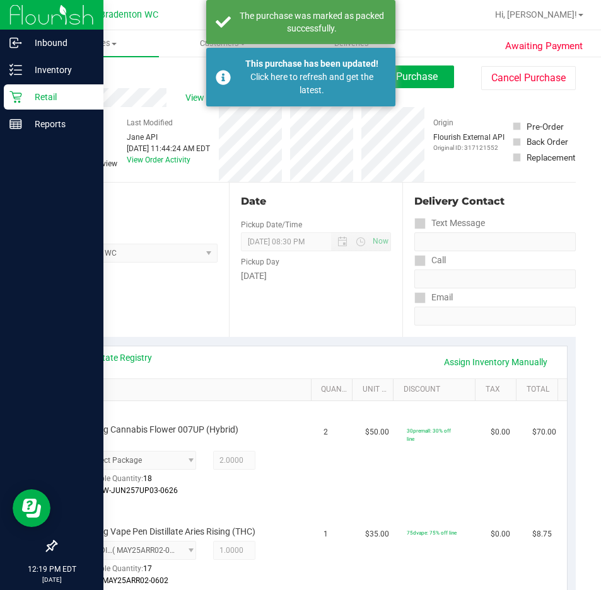
scroll to position [0, 0]
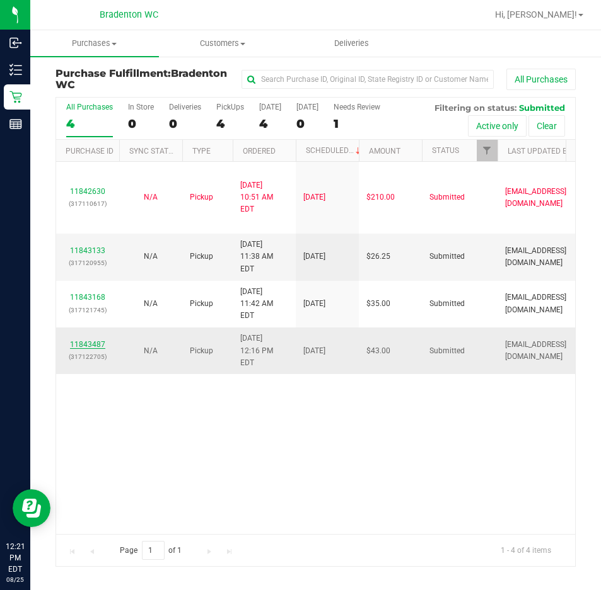
click at [98, 340] on link "11843487" at bounding box center [87, 344] width 35 height 9
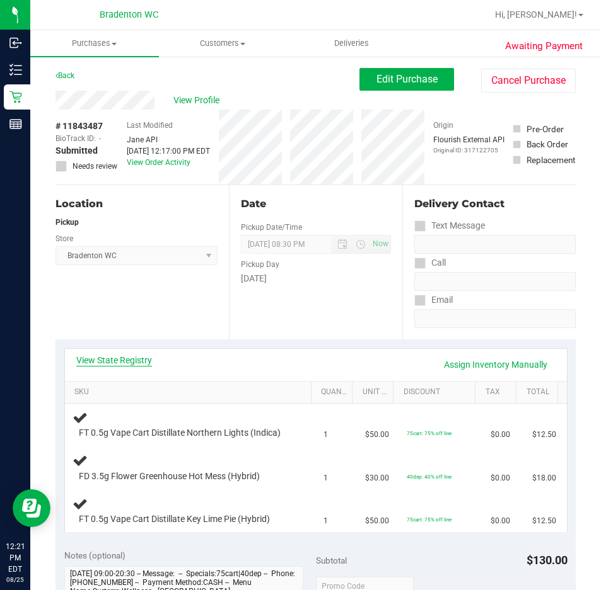
click at [132, 364] on link "View State Registry" at bounding box center [114, 360] width 76 height 13
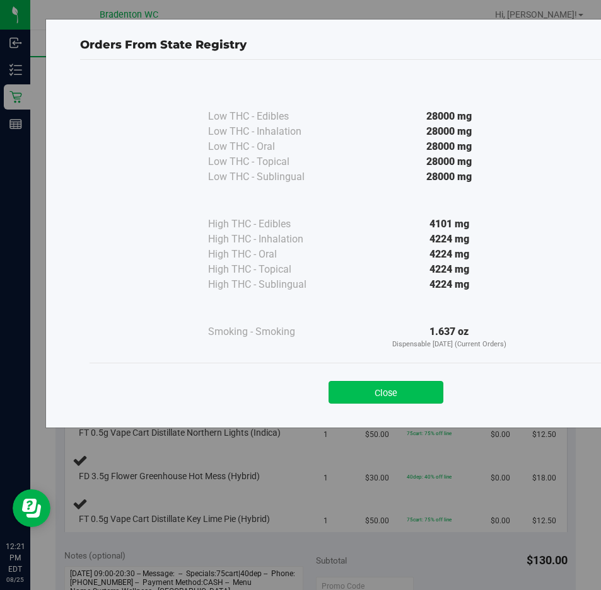
click at [407, 394] on button "Close" at bounding box center [385, 392] width 115 height 23
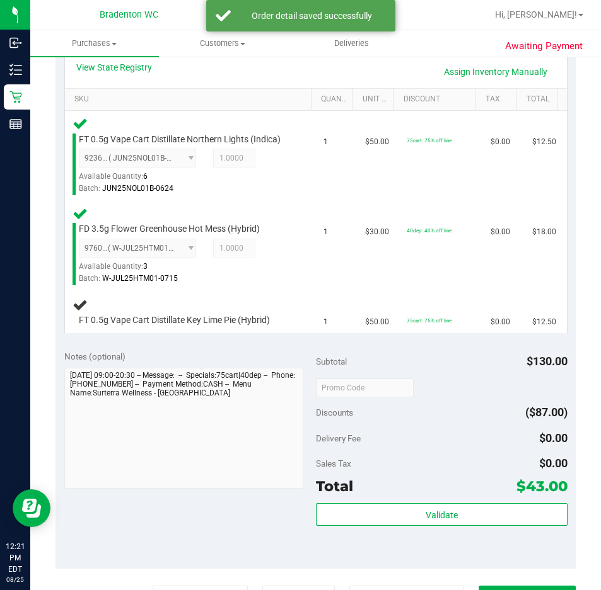
scroll to position [372, 0]
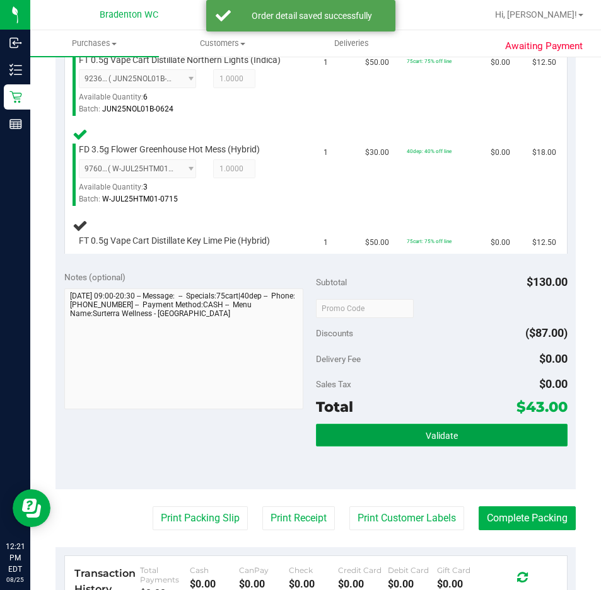
click at [401, 446] on button "Validate" at bounding box center [441, 435] width 251 height 23
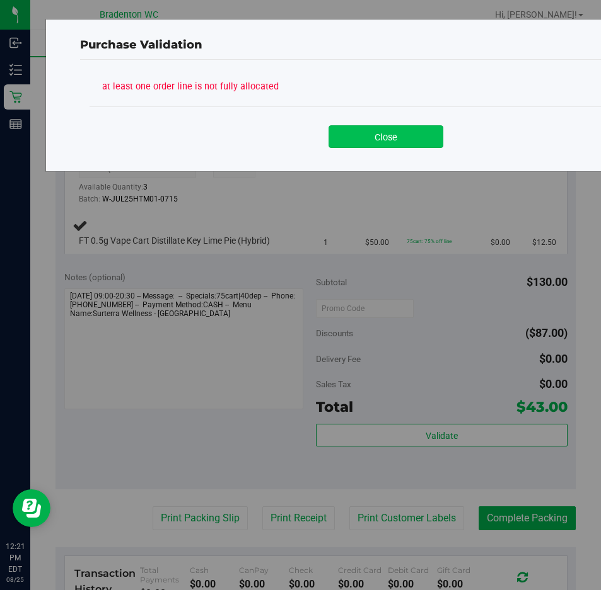
click at [394, 137] on button "Close" at bounding box center [385, 136] width 115 height 23
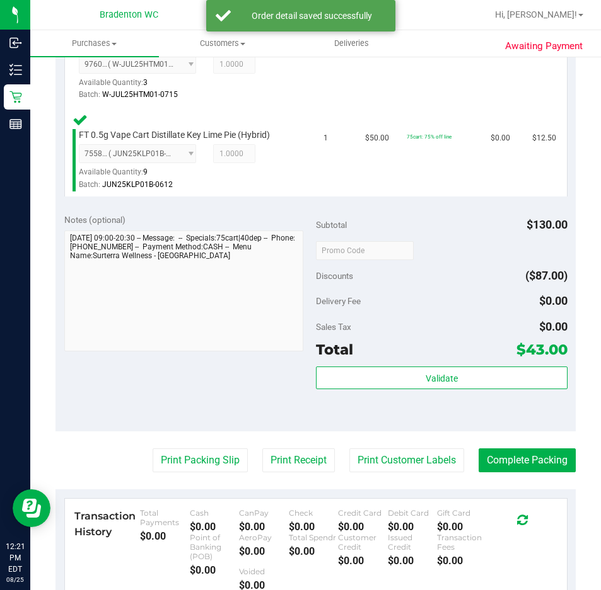
scroll to position [522, 0]
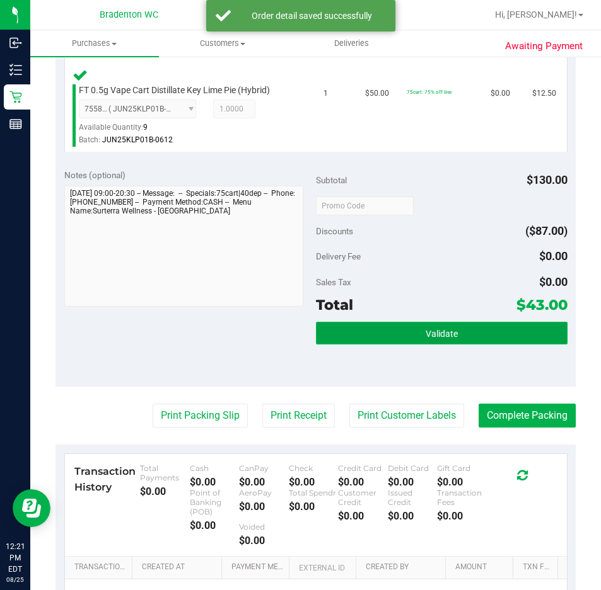
click at [410, 332] on button "Validate" at bounding box center [441, 333] width 251 height 23
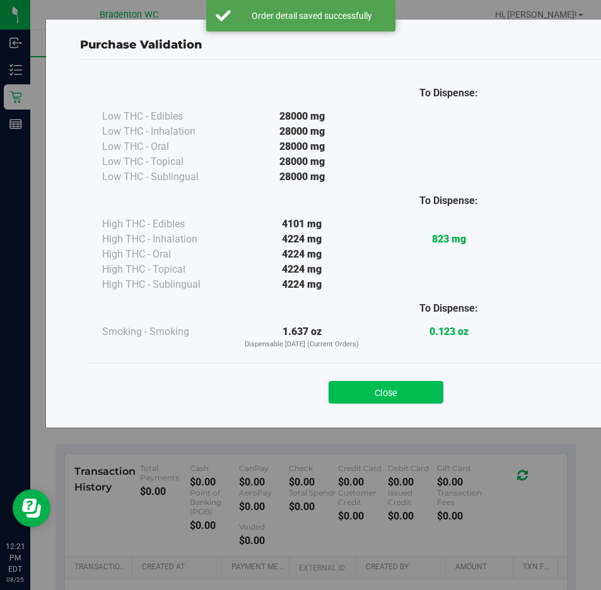
click at [403, 402] on button "Close" at bounding box center [385, 392] width 115 height 23
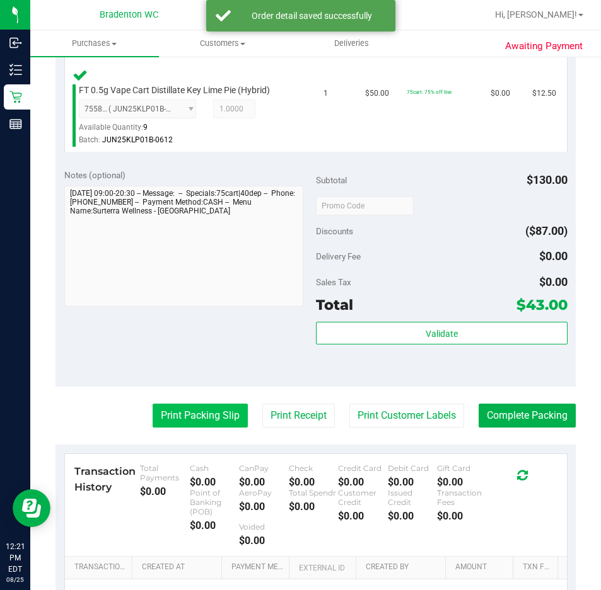
click at [182, 410] on button "Print Packing Slip" at bounding box center [199, 416] width 95 height 24
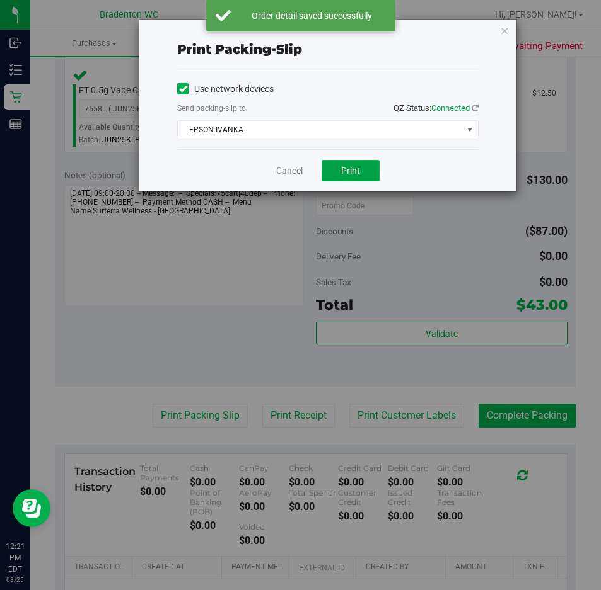
click at [355, 181] on button "Print" at bounding box center [350, 170] width 58 height 21
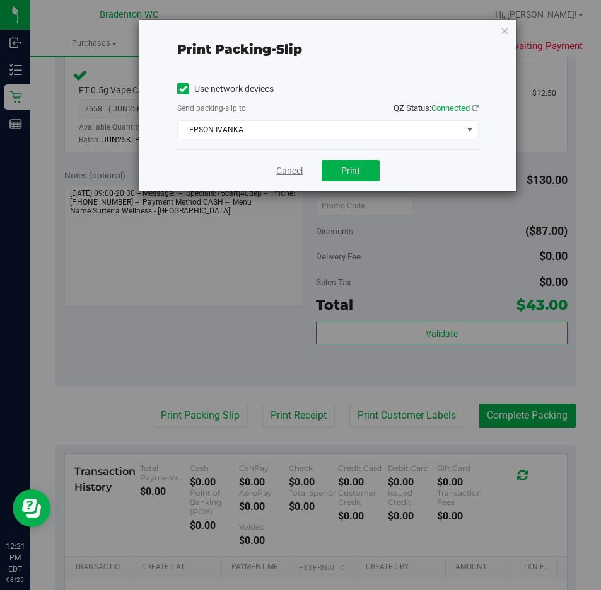
click at [301, 166] on link "Cancel" at bounding box center [289, 170] width 26 height 13
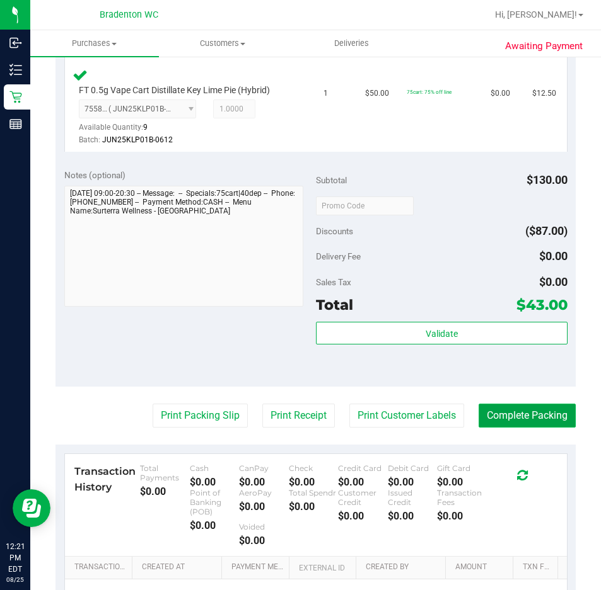
click at [509, 415] on button "Complete Packing" at bounding box center [526, 416] width 97 height 24
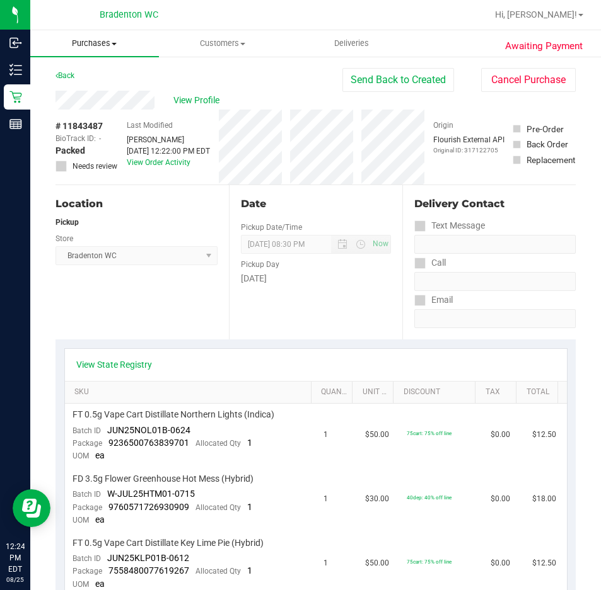
click at [95, 48] on span "Purchases" at bounding box center [94, 43] width 129 height 11
click at [92, 91] on span "Fulfillment" at bounding box center [69, 91] width 78 height 11
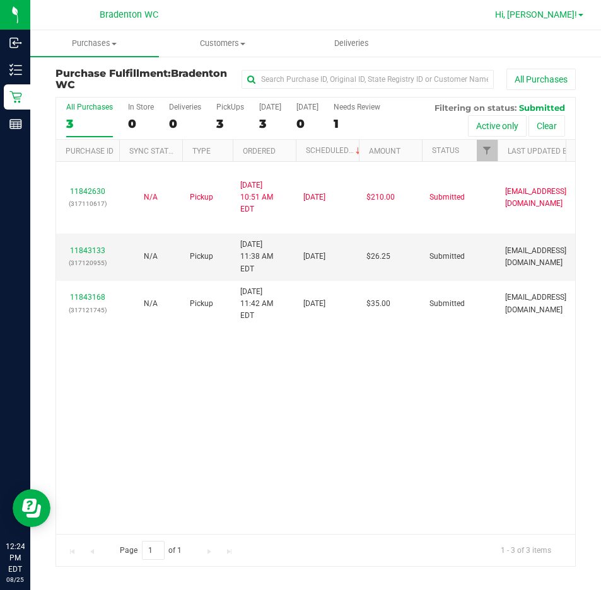
click at [558, 16] on span "Hi, [PERSON_NAME]!" at bounding box center [536, 14] width 82 height 10
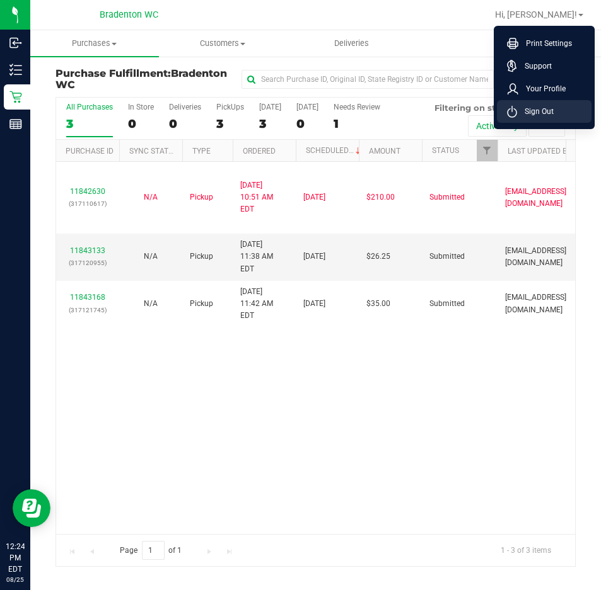
click at [547, 116] on span "Sign Out" at bounding box center [535, 111] width 37 height 13
